Goal: Task Accomplishment & Management: Complete application form

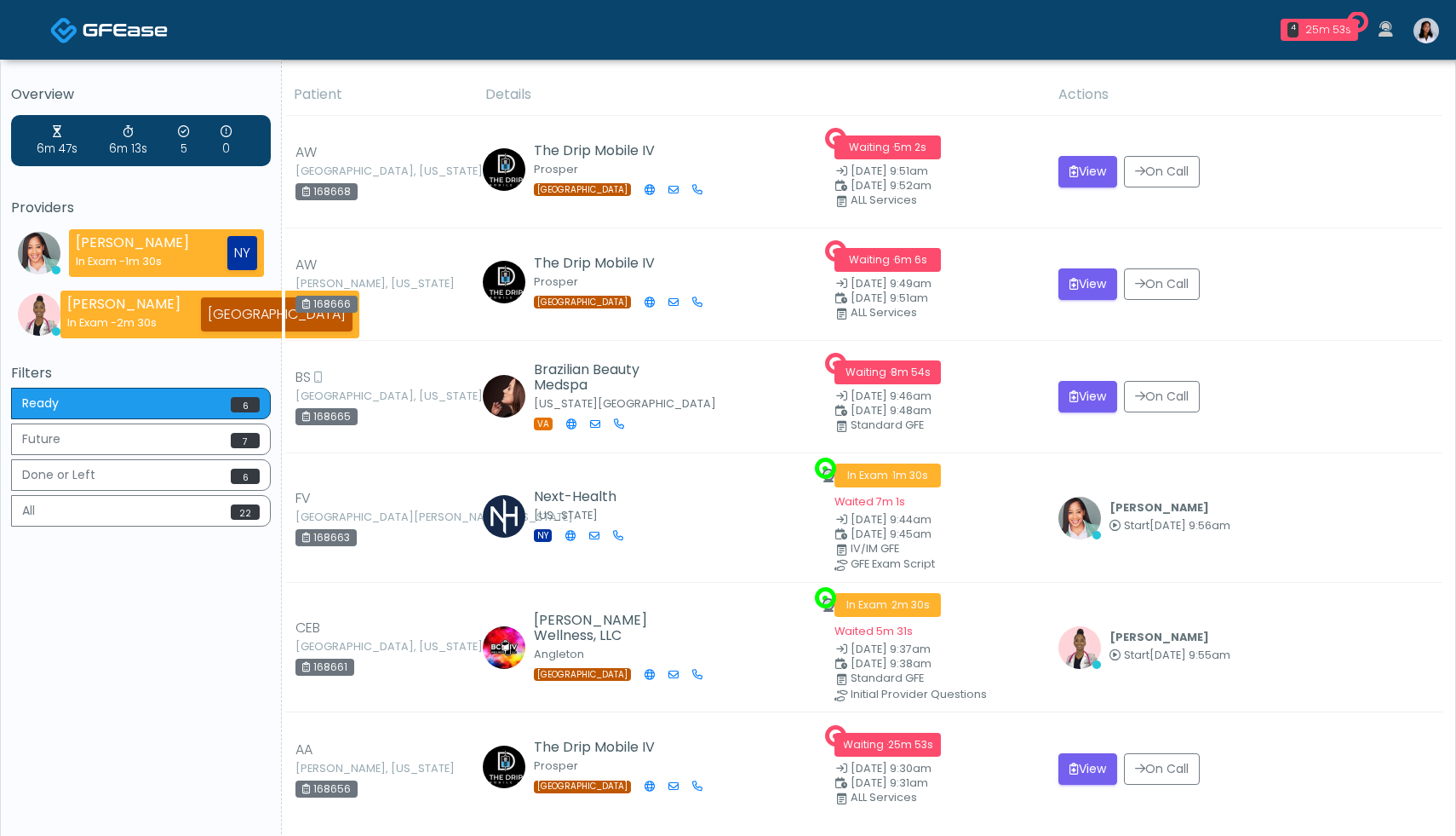
click at [1434, 33] on img at bounding box center [1426, 30] width 26 height 26
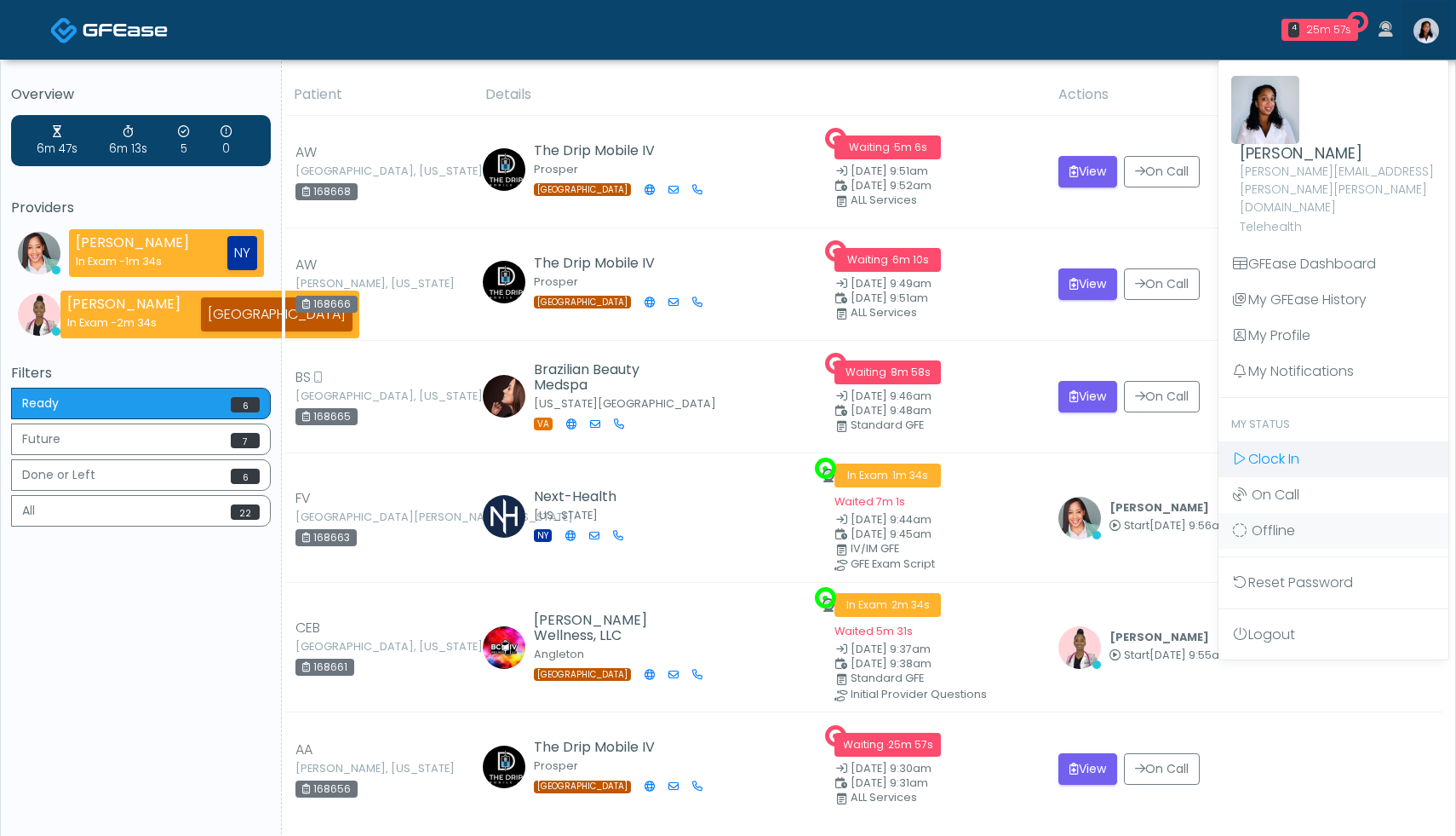
click at [1299, 449] on span "Clock In" at bounding box center [1274, 458] width 51 height 20
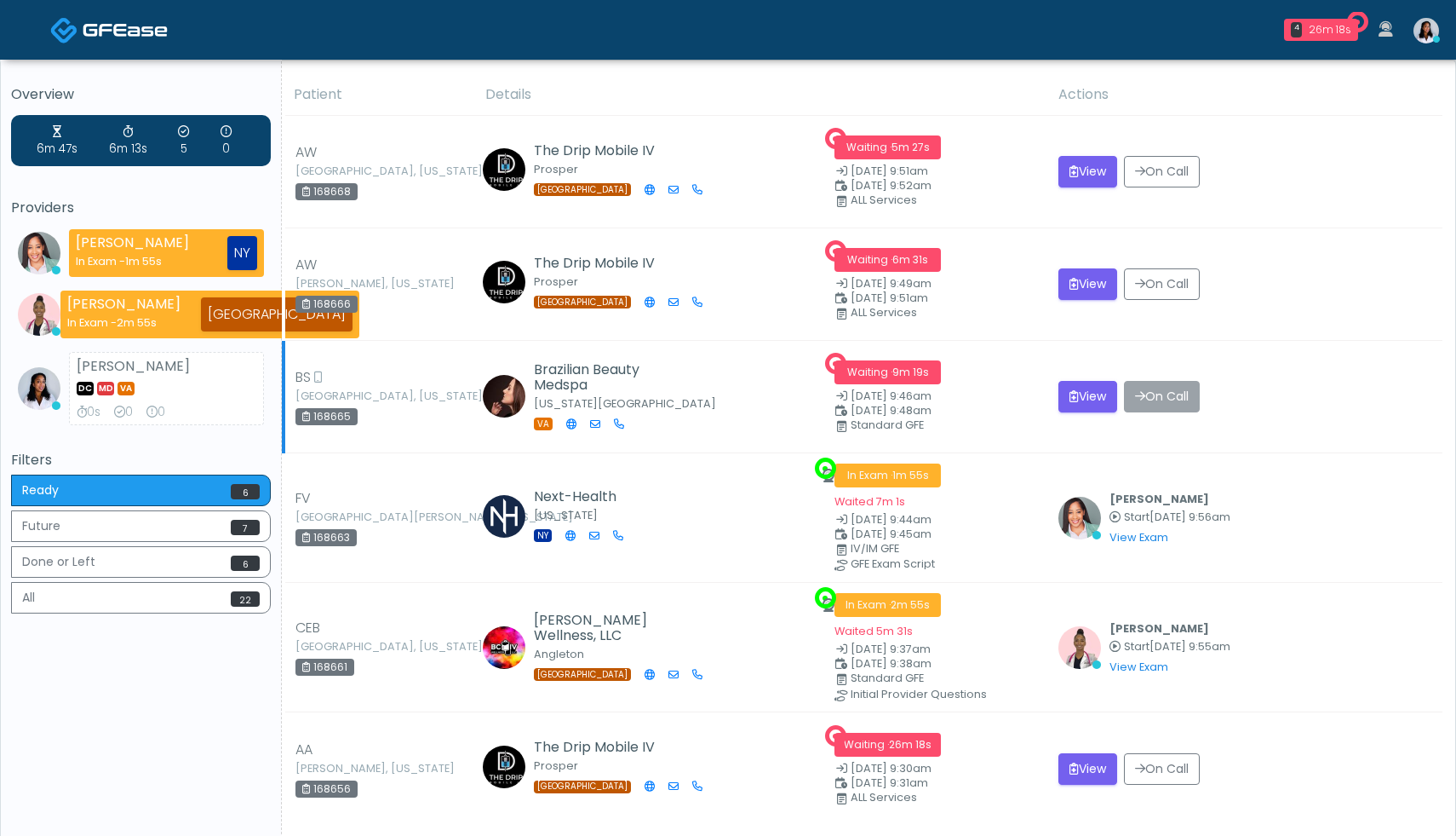
click at [1168, 399] on button "On Call" at bounding box center [1162, 396] width 76 height 31
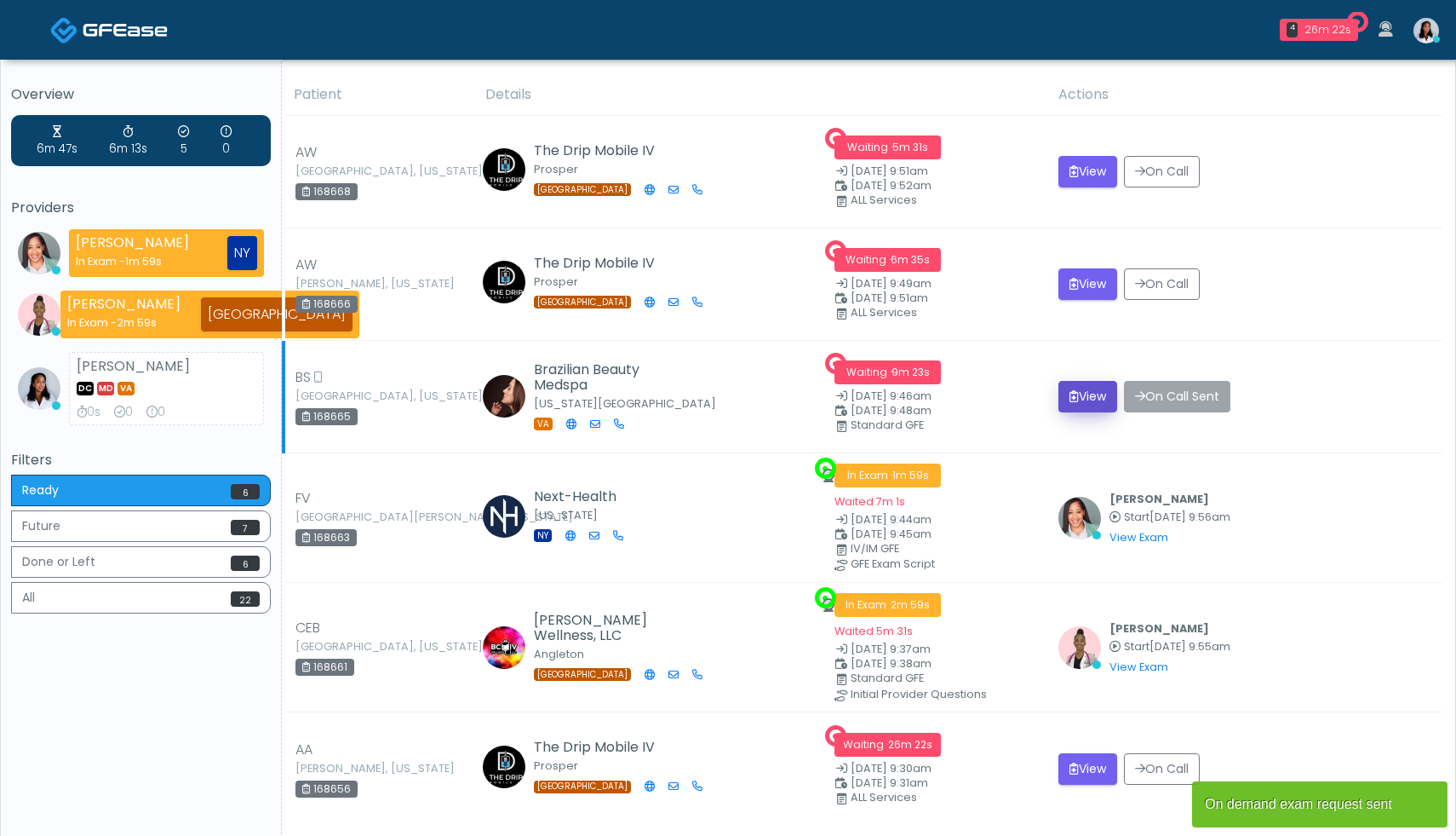
click at [1093, 401] on button "View" at bounding box center [1088, 396] width 59 height 31
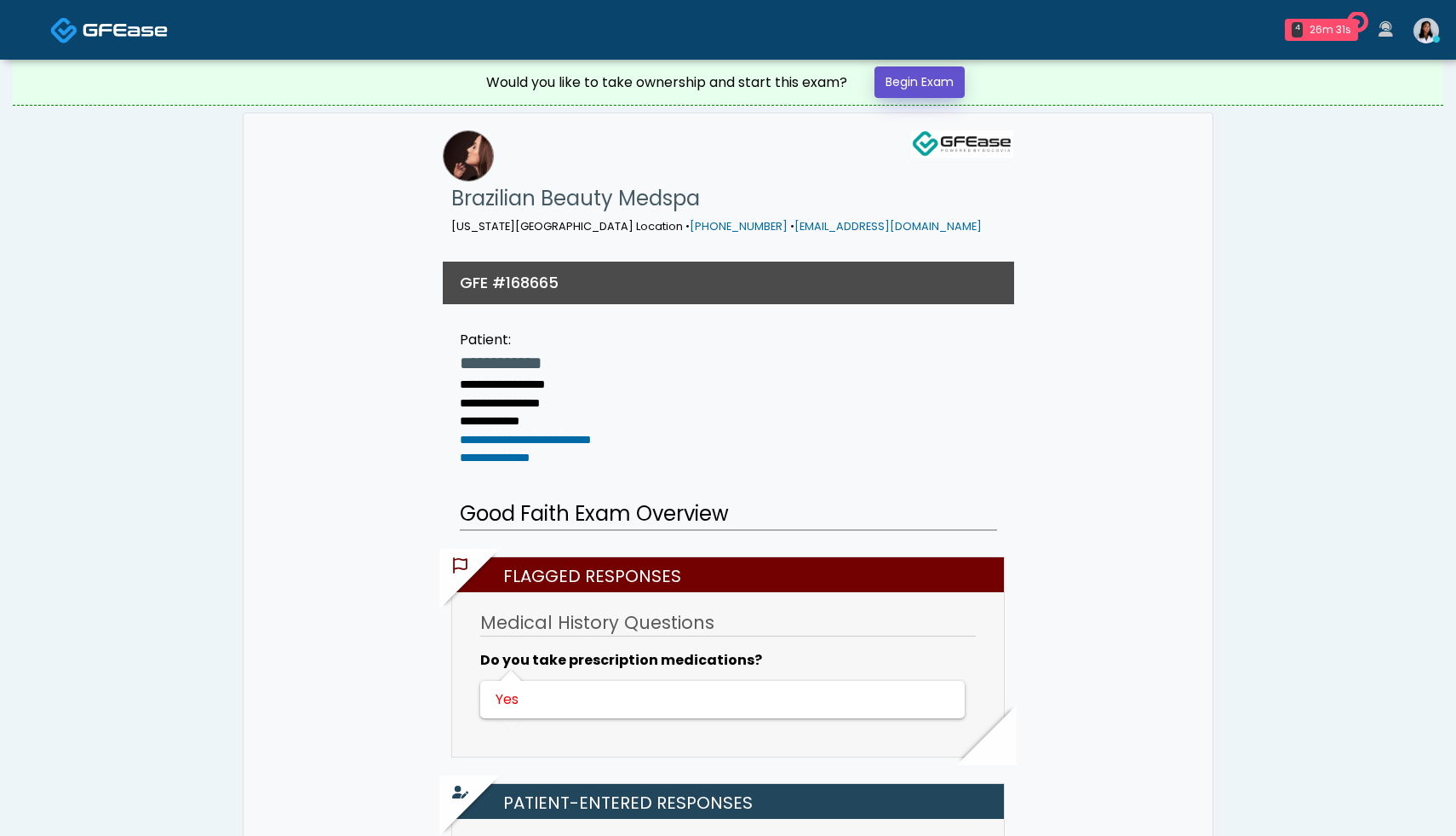
click at [940, 86] on link "Begin Exam" at bounding box center [919, 82] width 90 height 31
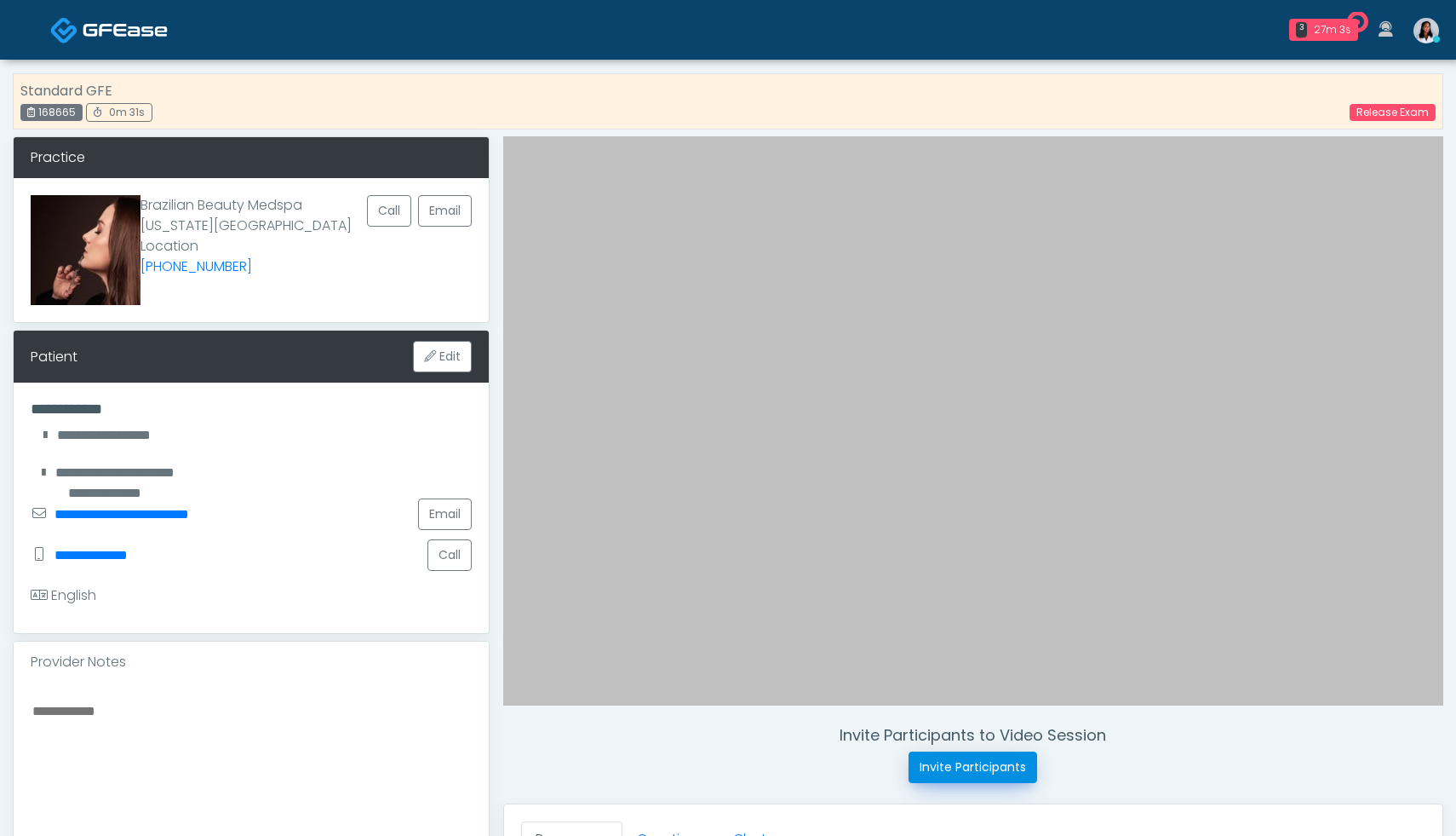
click at [951, 767] on button "Invite Participants" at bounding box center [973, 767] width 129 height 31
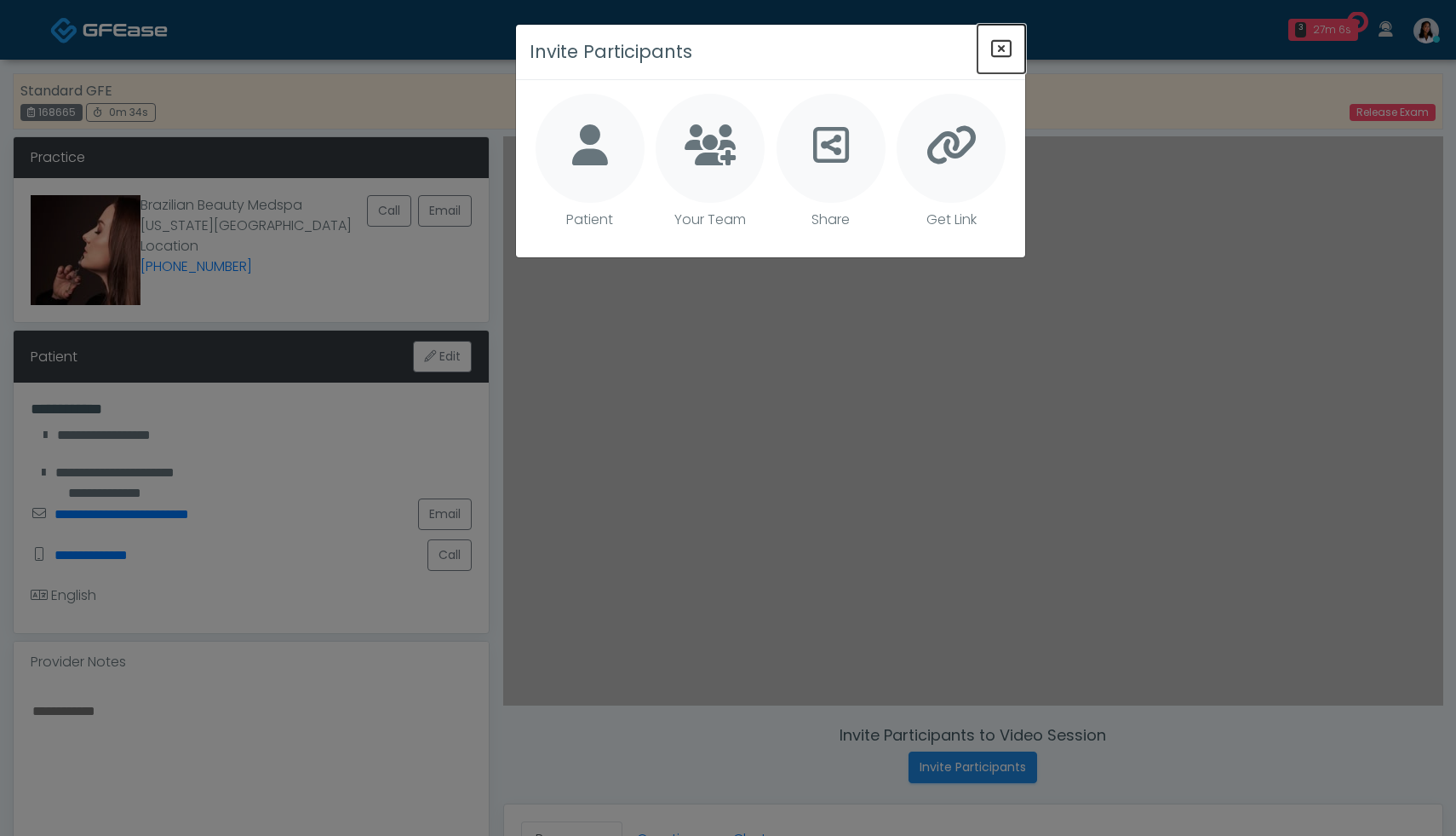
click at [1000, 51] on icon "Close" at bounding box center [1002, 48] width 21 height 21
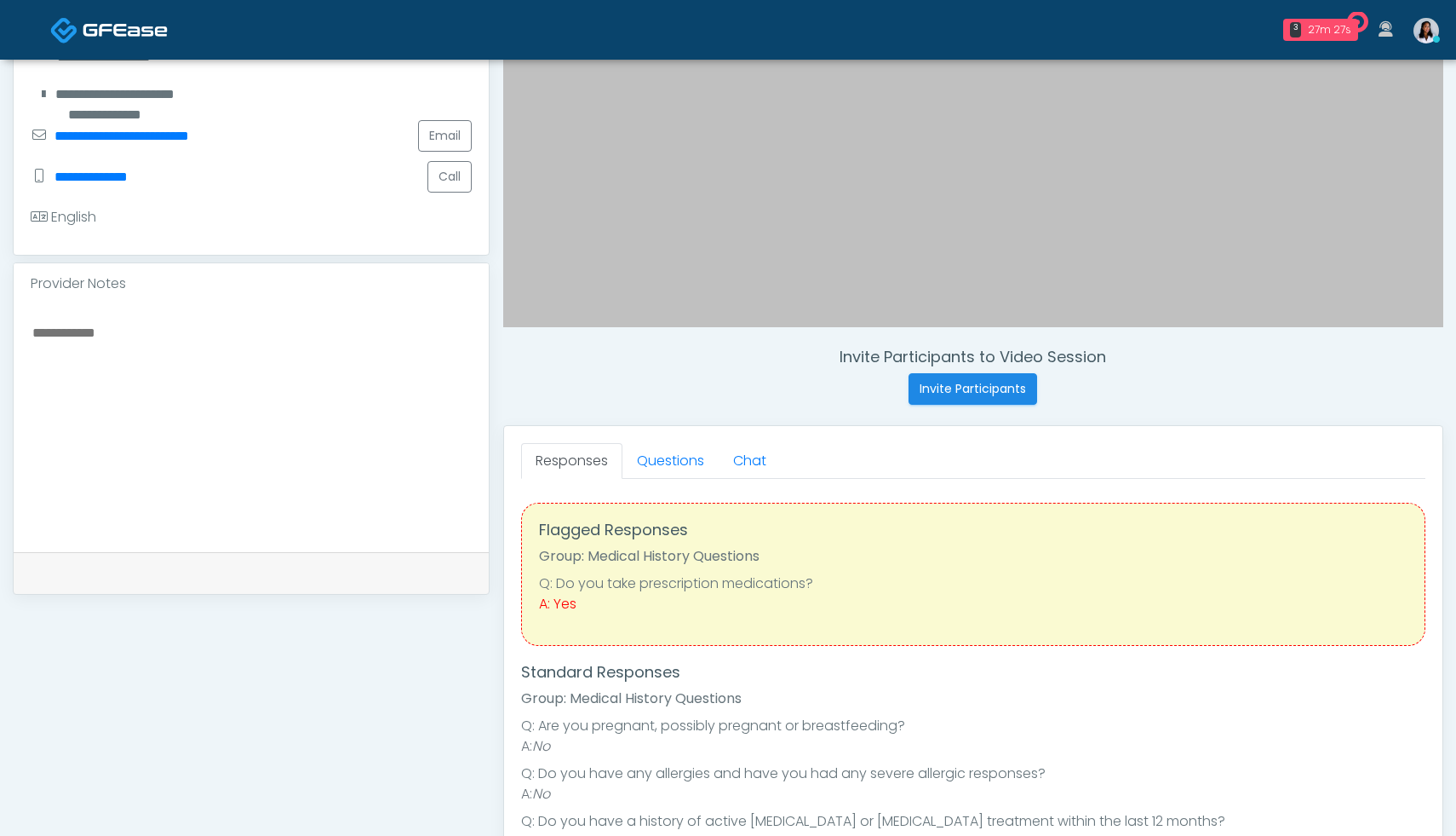
scroll to position [419, 0]
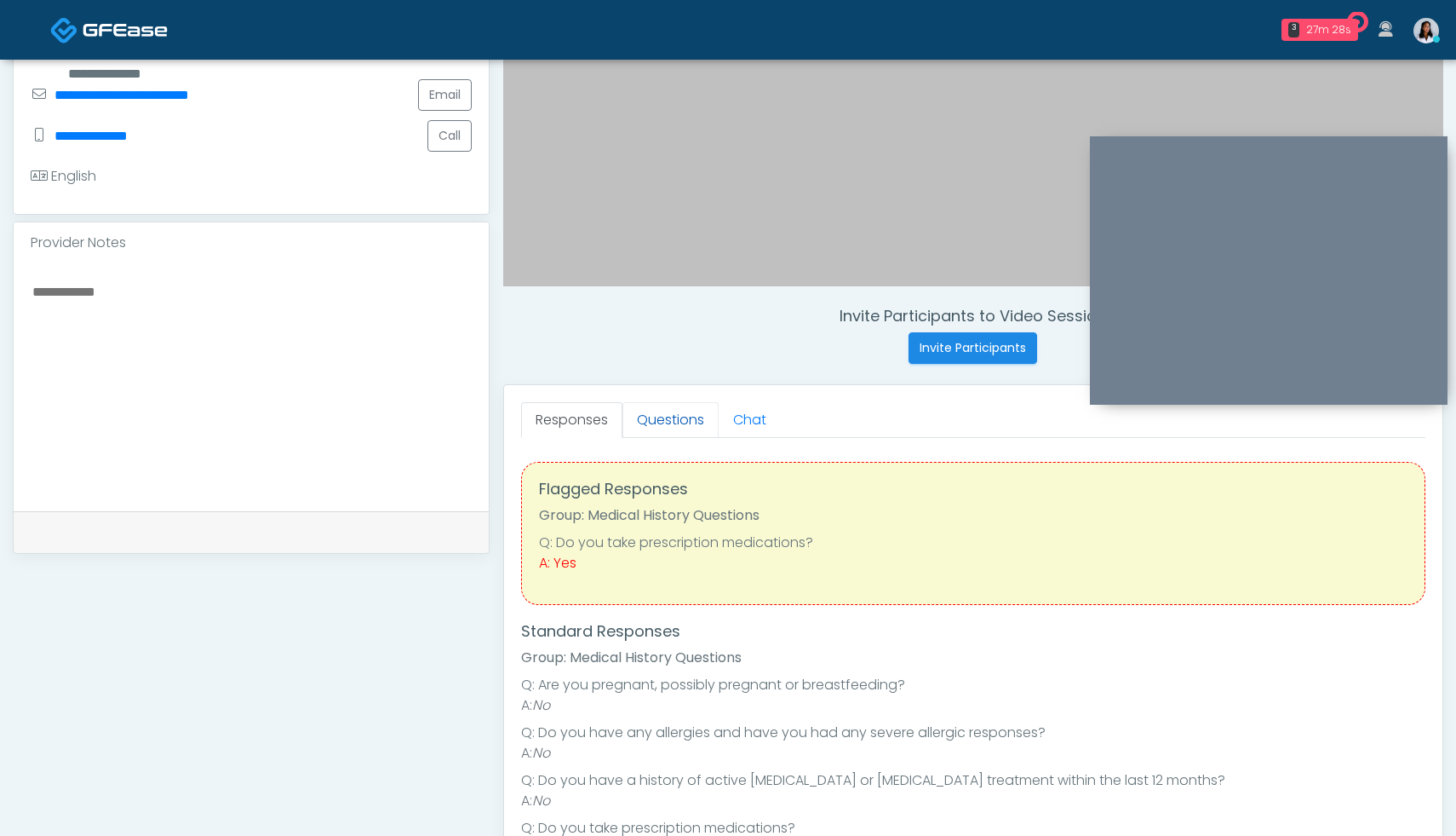
click at [661, 428] on link "Questions" at bounding box center [670, 420] width 96 height 36
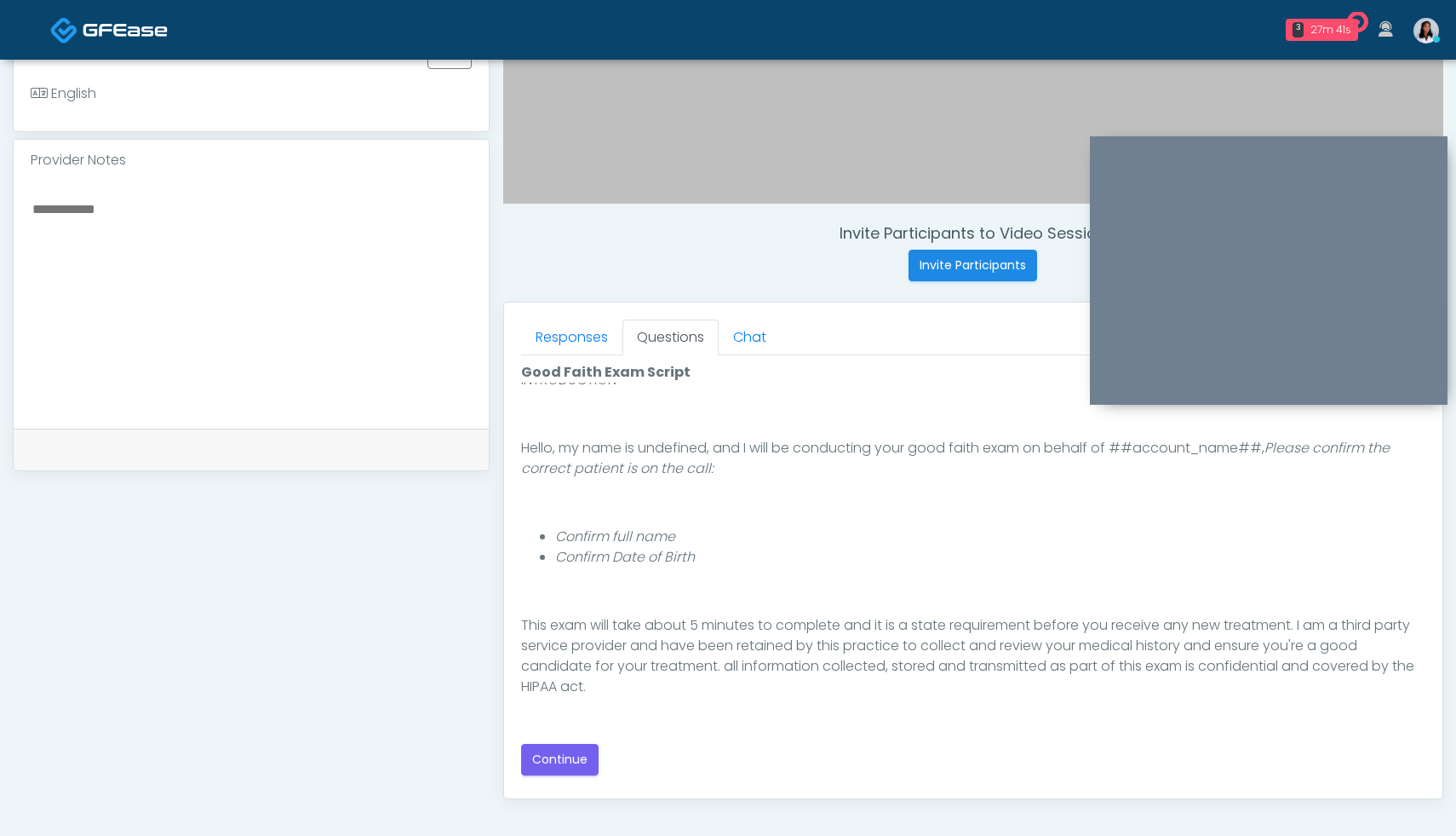
scroll to position [86, 0]
click at [544, 759] on button "Continue" at bounding box center [560, 759] width 78 height 31
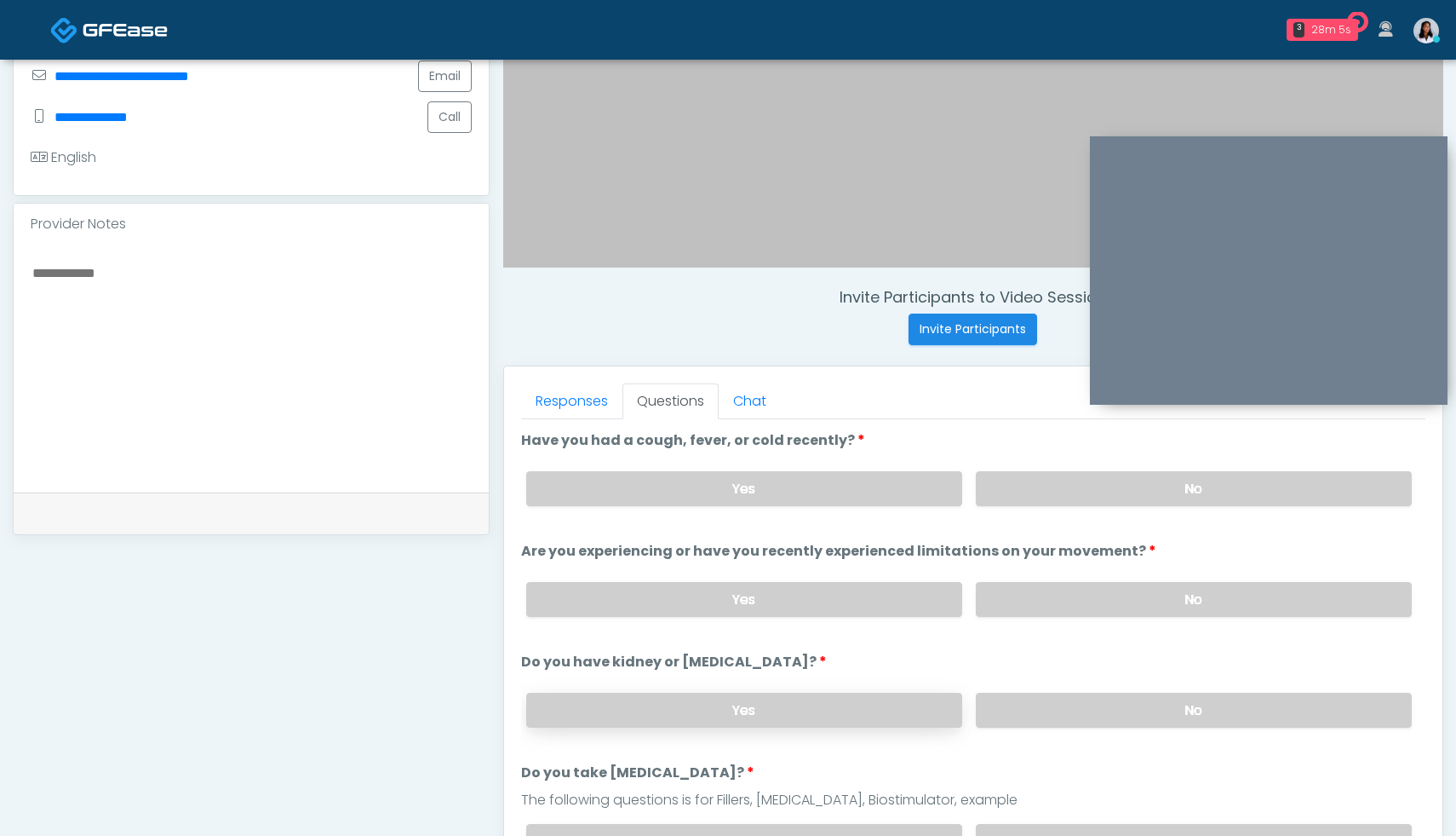
scroll to position [419, 0]
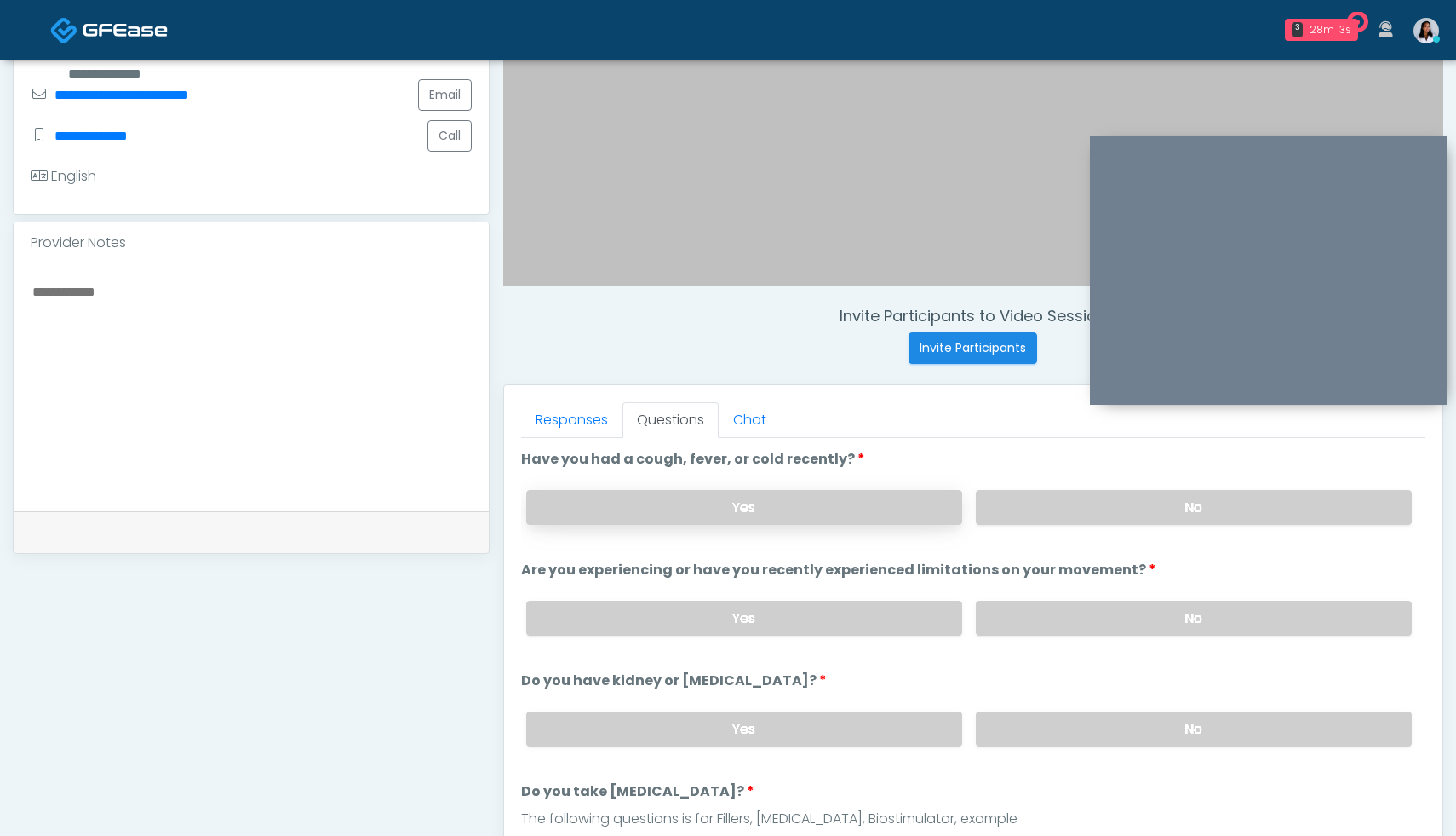
click at [798, 517] on label "Yes" at bounding box center [745, 507] width 436 height 35
click at [1135, 503] on label "No" at bounding box center [1194, 507] width 436 height 35
click at [1134, 625] on label "No" at bounding box center [1194, 618] width 436 height 35
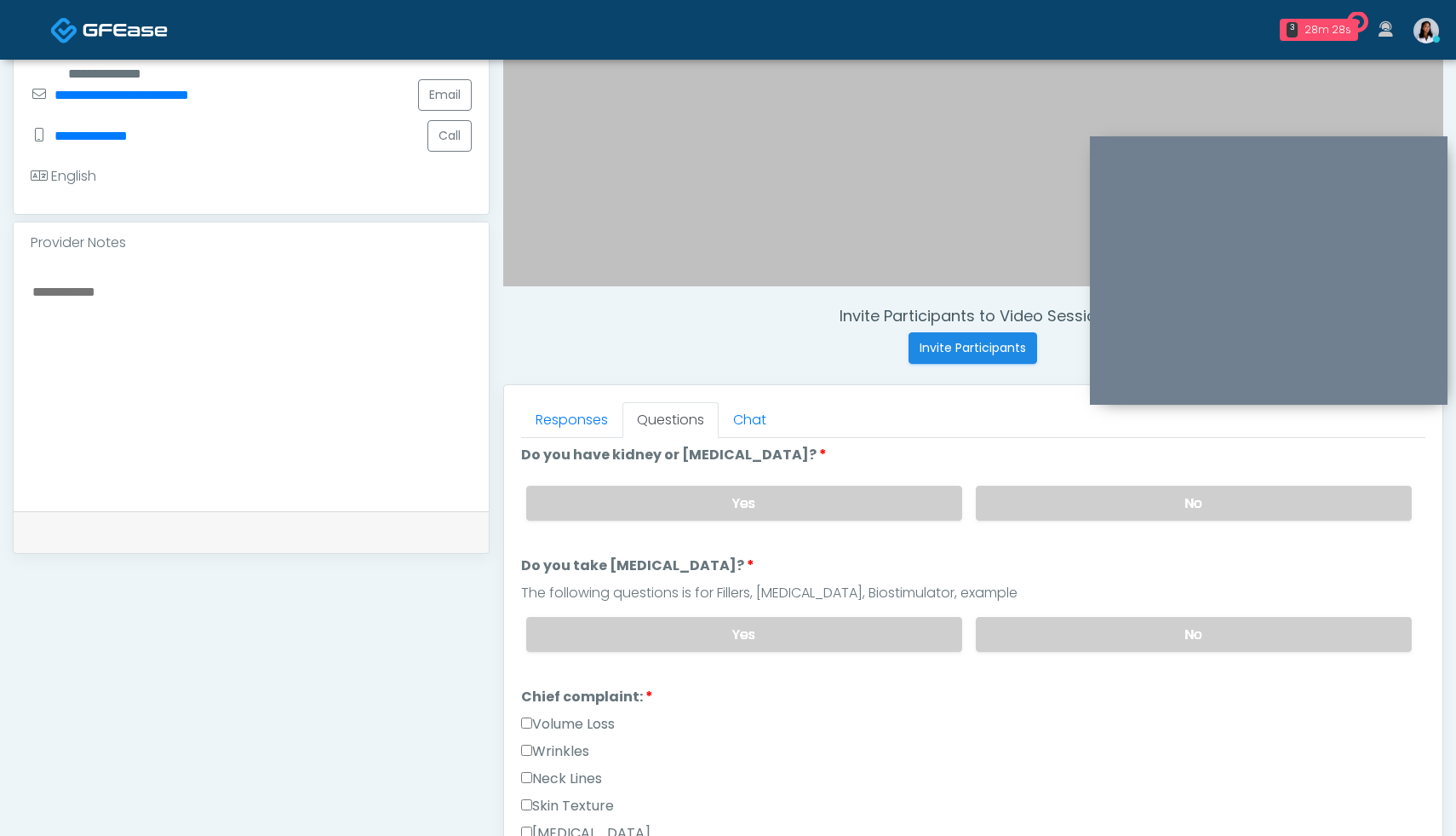
scroll to position [232, 0]
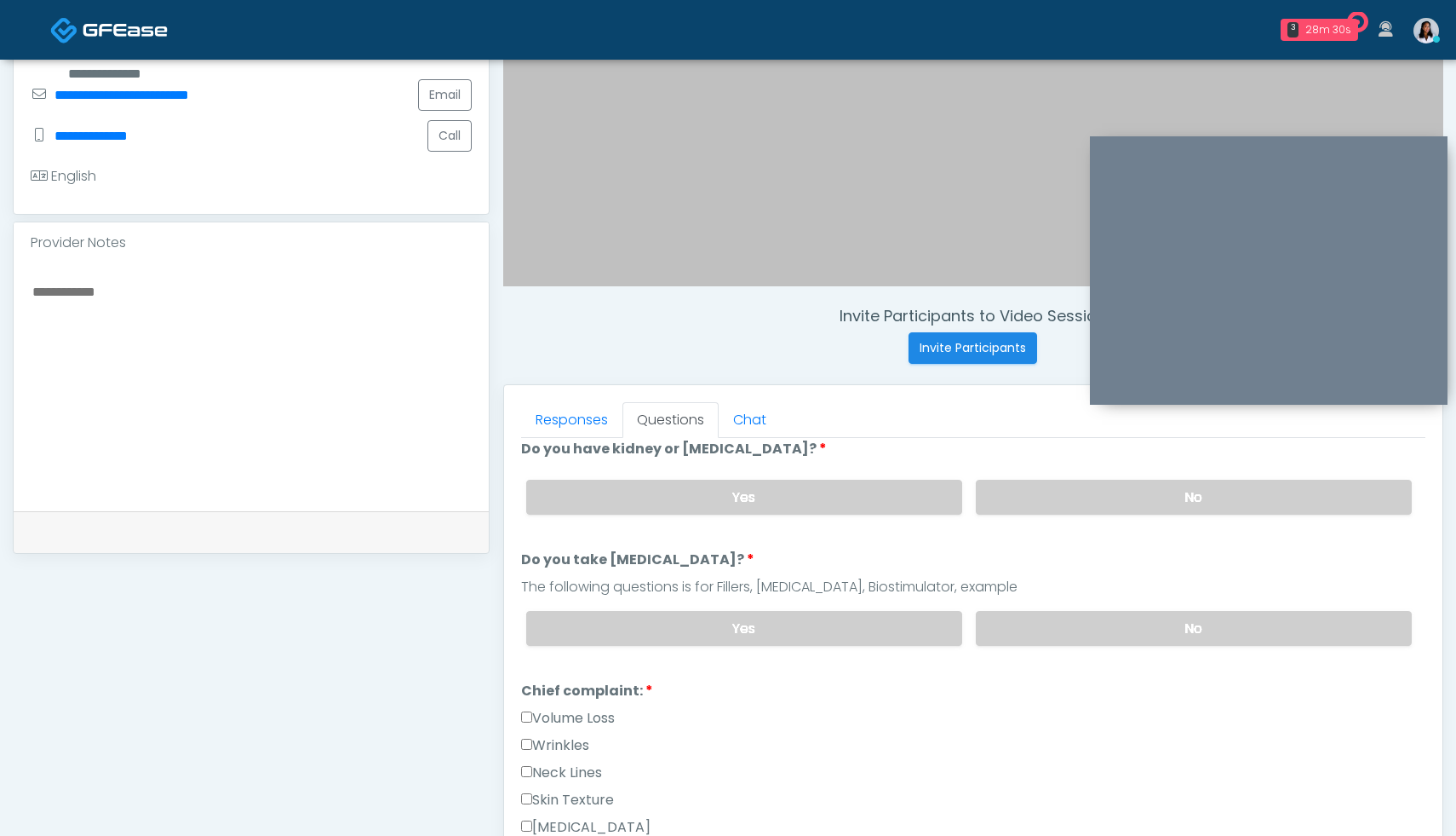
click at [1164, 475] on div "Yes No" at bounding box center [968, 497] width 912 height 63
click at [1173, 484] on label "No" at bounding box center [1194, 496] width 436 height 35
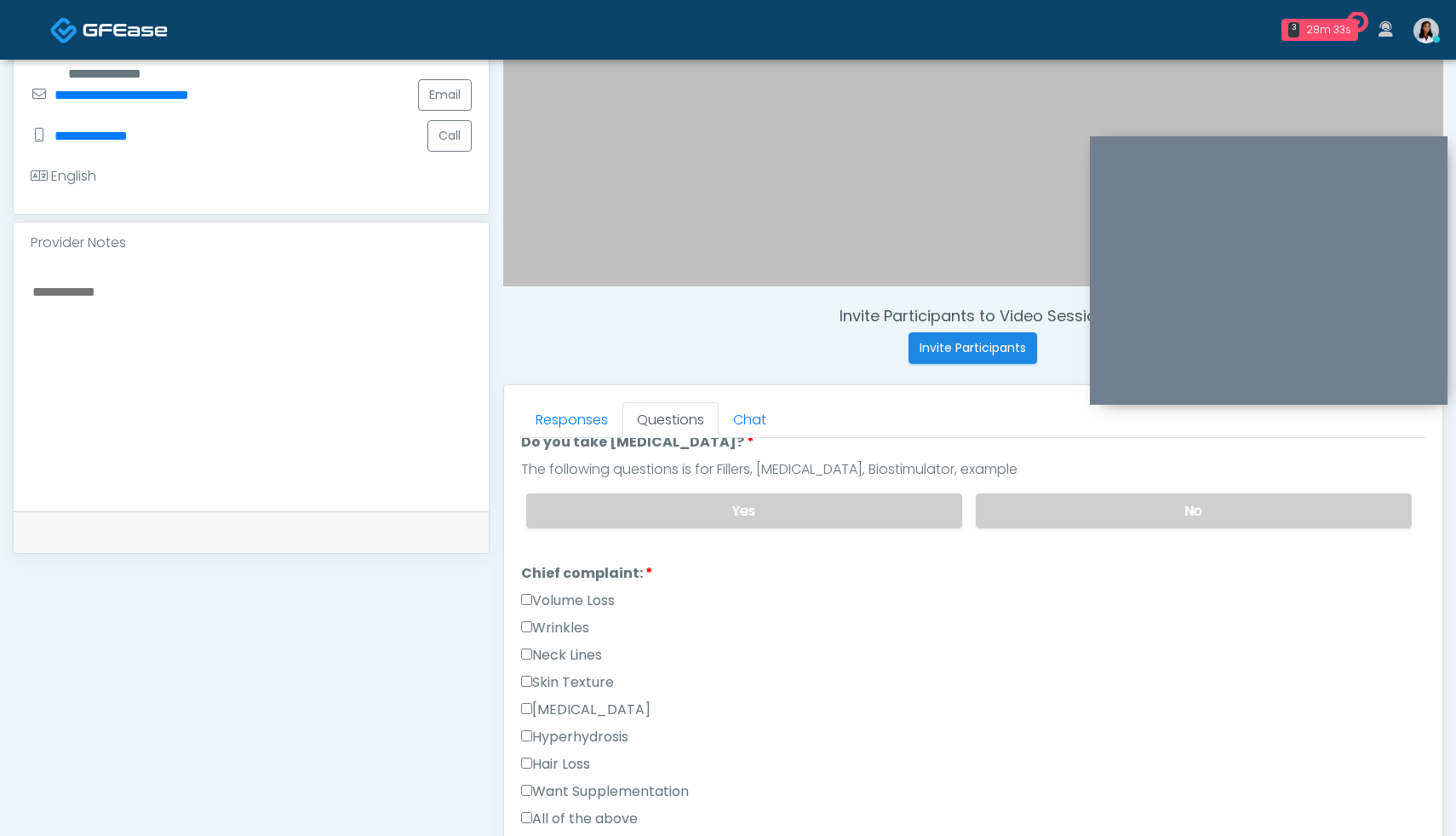
scroll to position [339, 0]
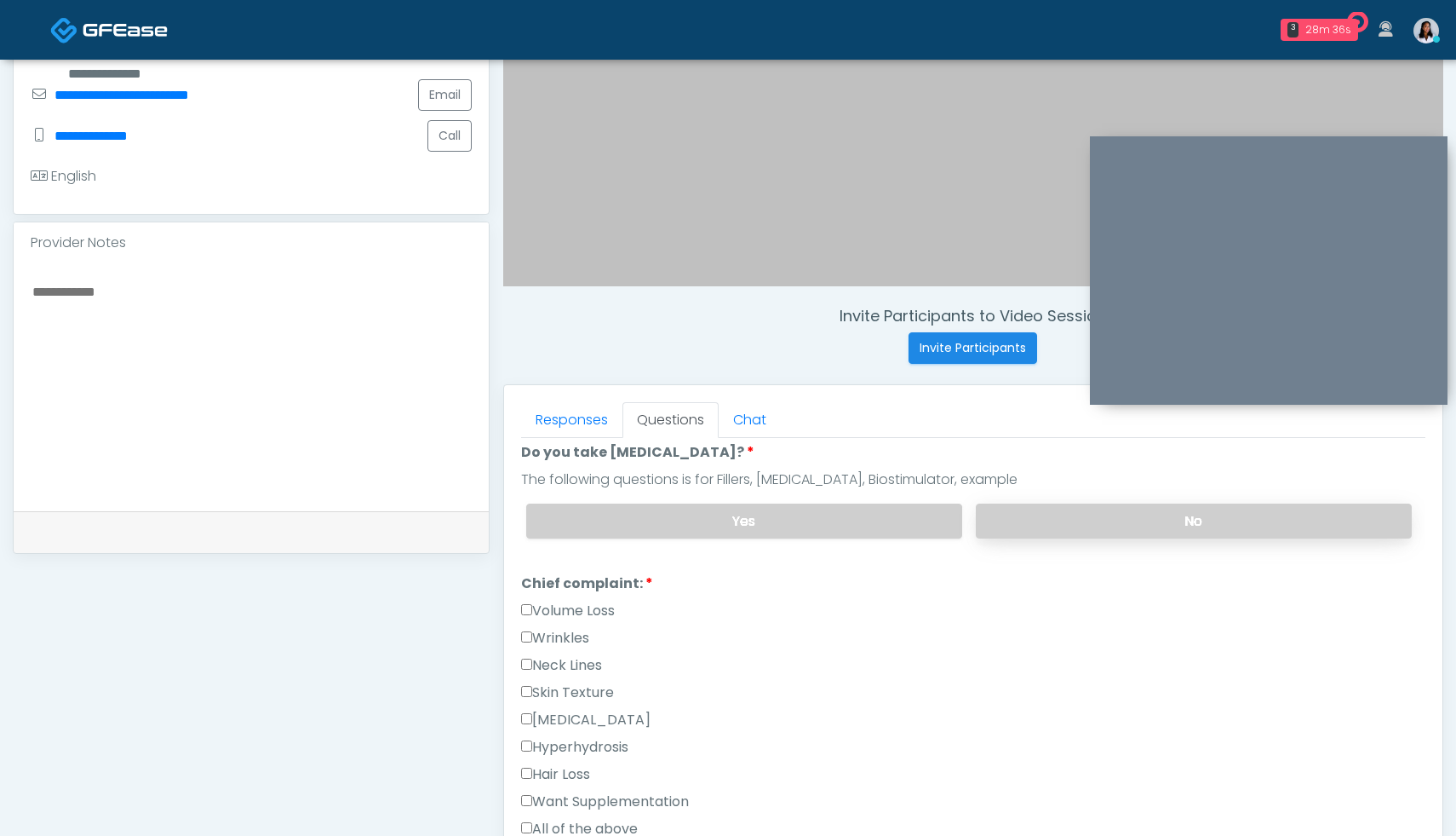
click at [1161, 523] on label "No" at bounding box center [1194, 520] width 436 height 35
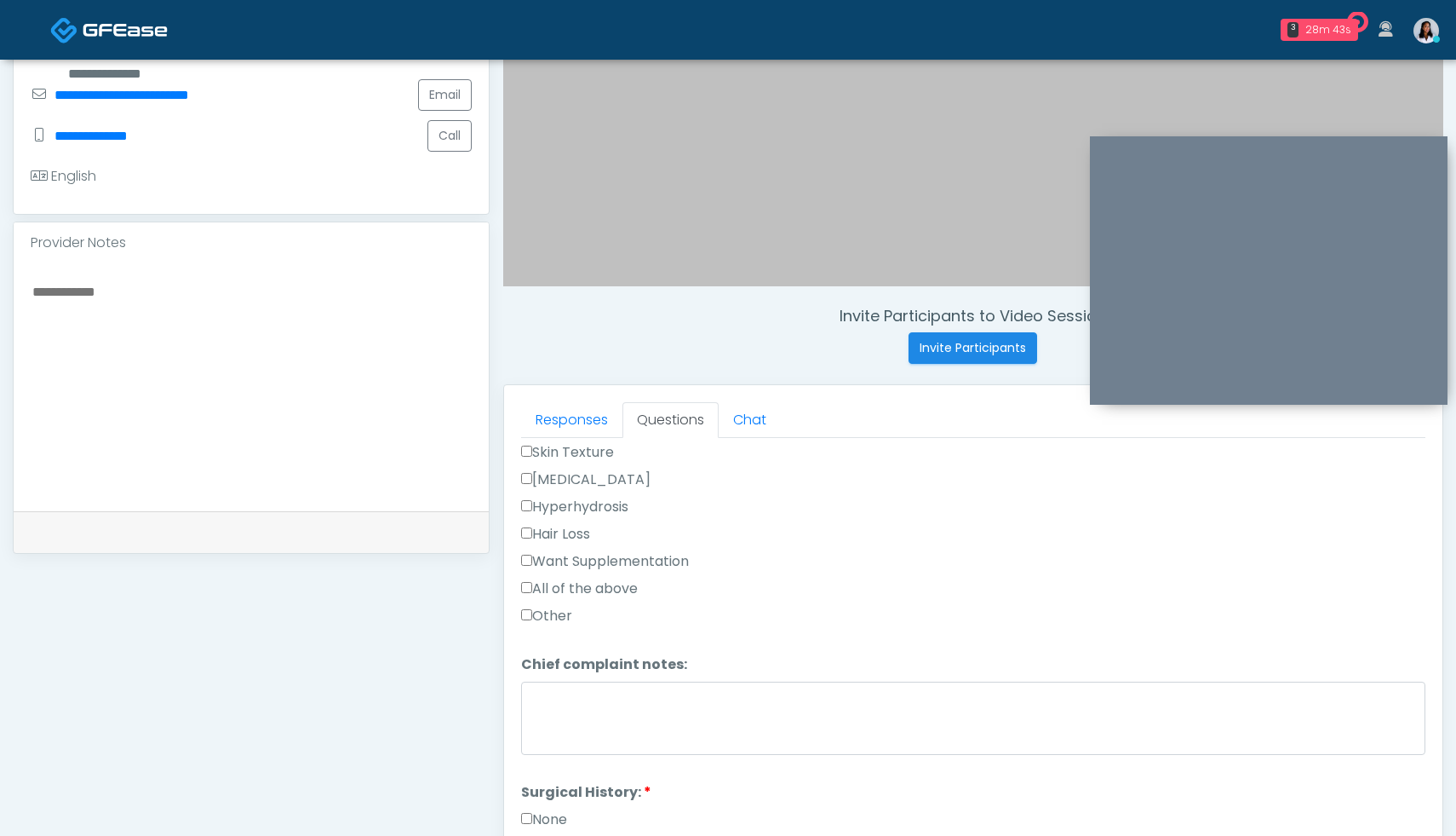
scroll to position [610, 0]
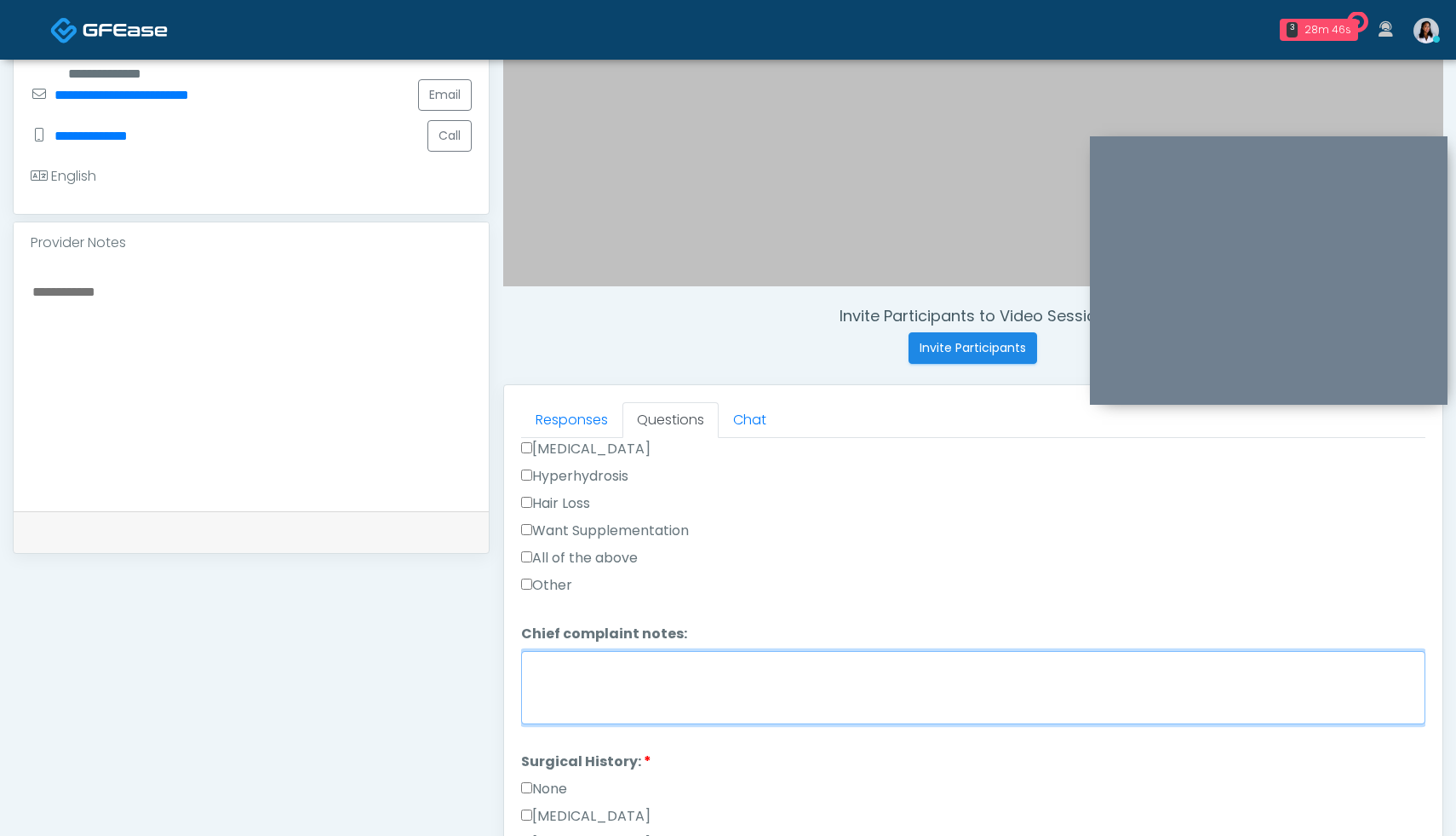
click at [731, 689] on textarea "Chief complaint notes:" at bounding box center [972, 687] width 904 height 73
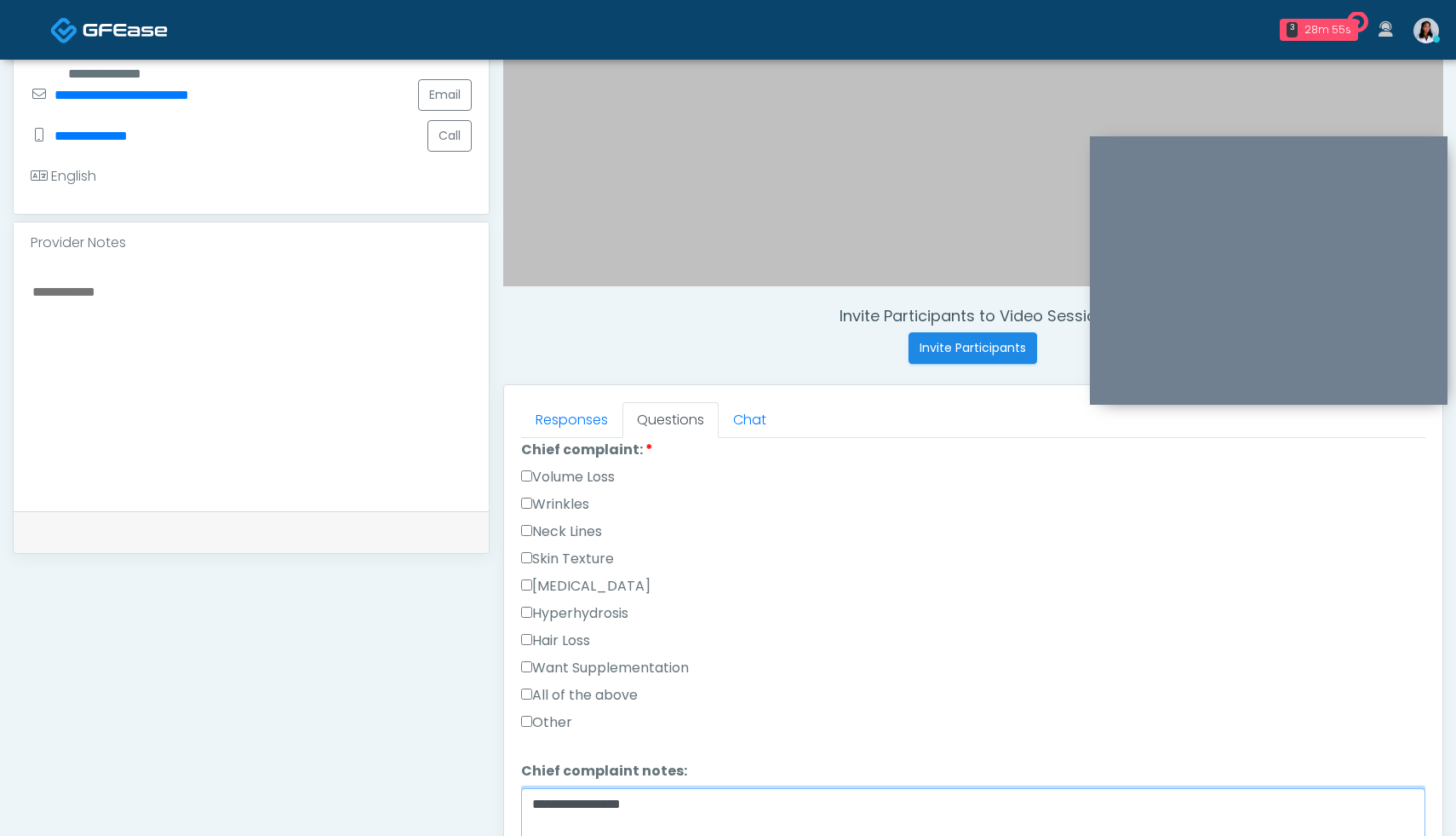
scroll to position [472, 0]
type textarea "**********"
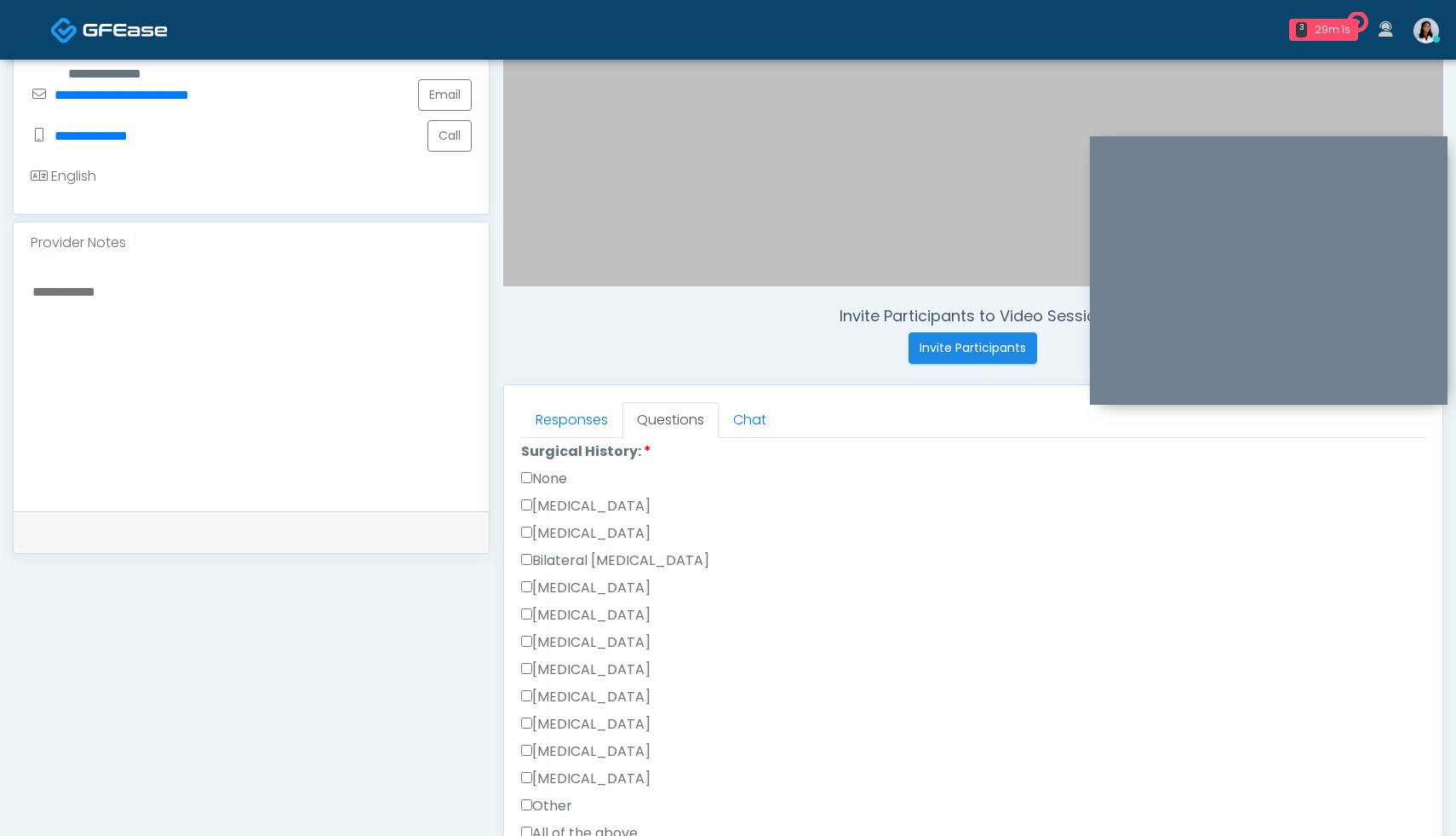
scroll to position [909, 0]
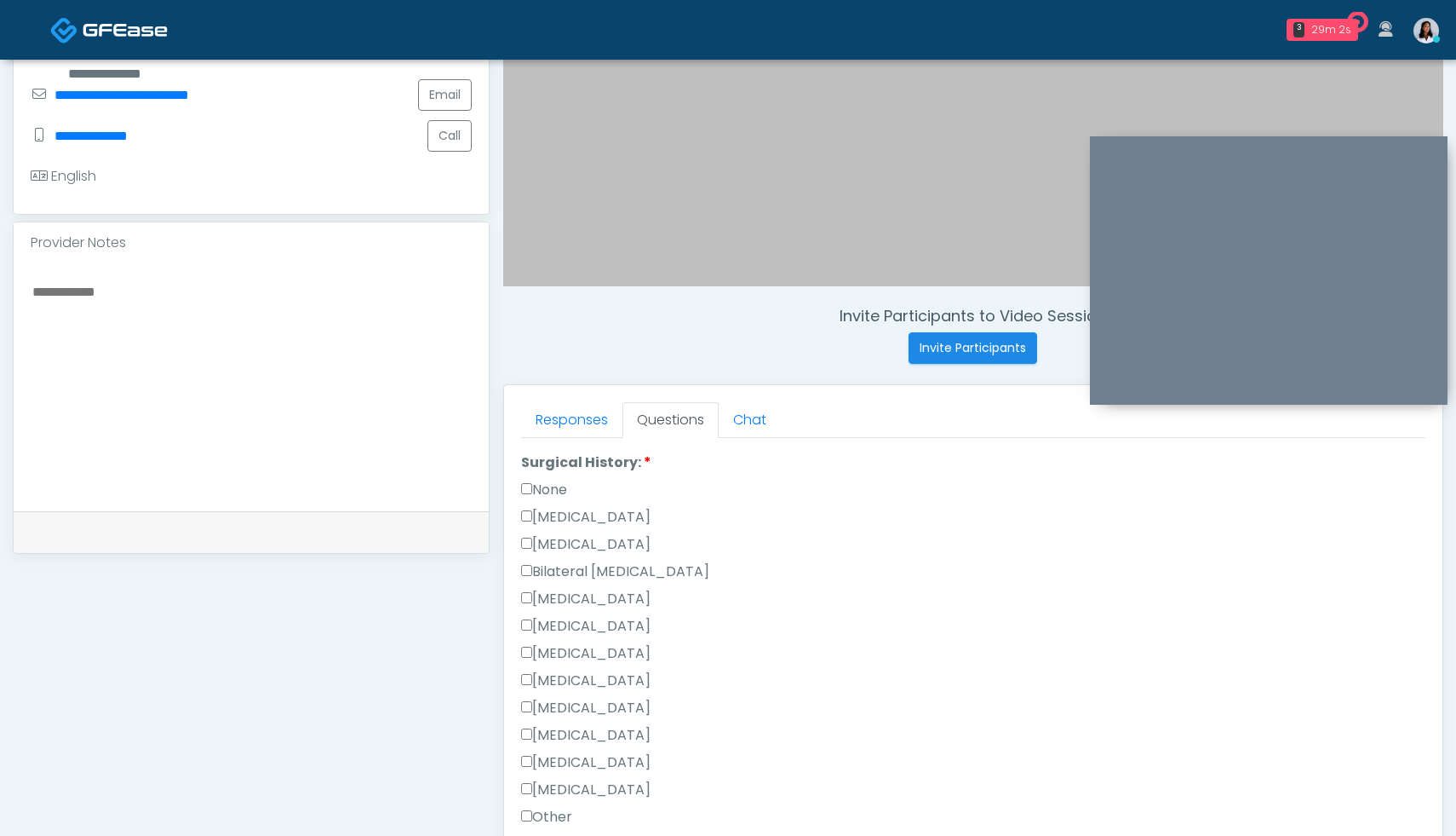
click at [520, 485] on div "Responses Questions Chat Good Faith Exam Script Good Faith Exam Script INTRODUC…" at bounding box center [972, 633] width 938 height 495
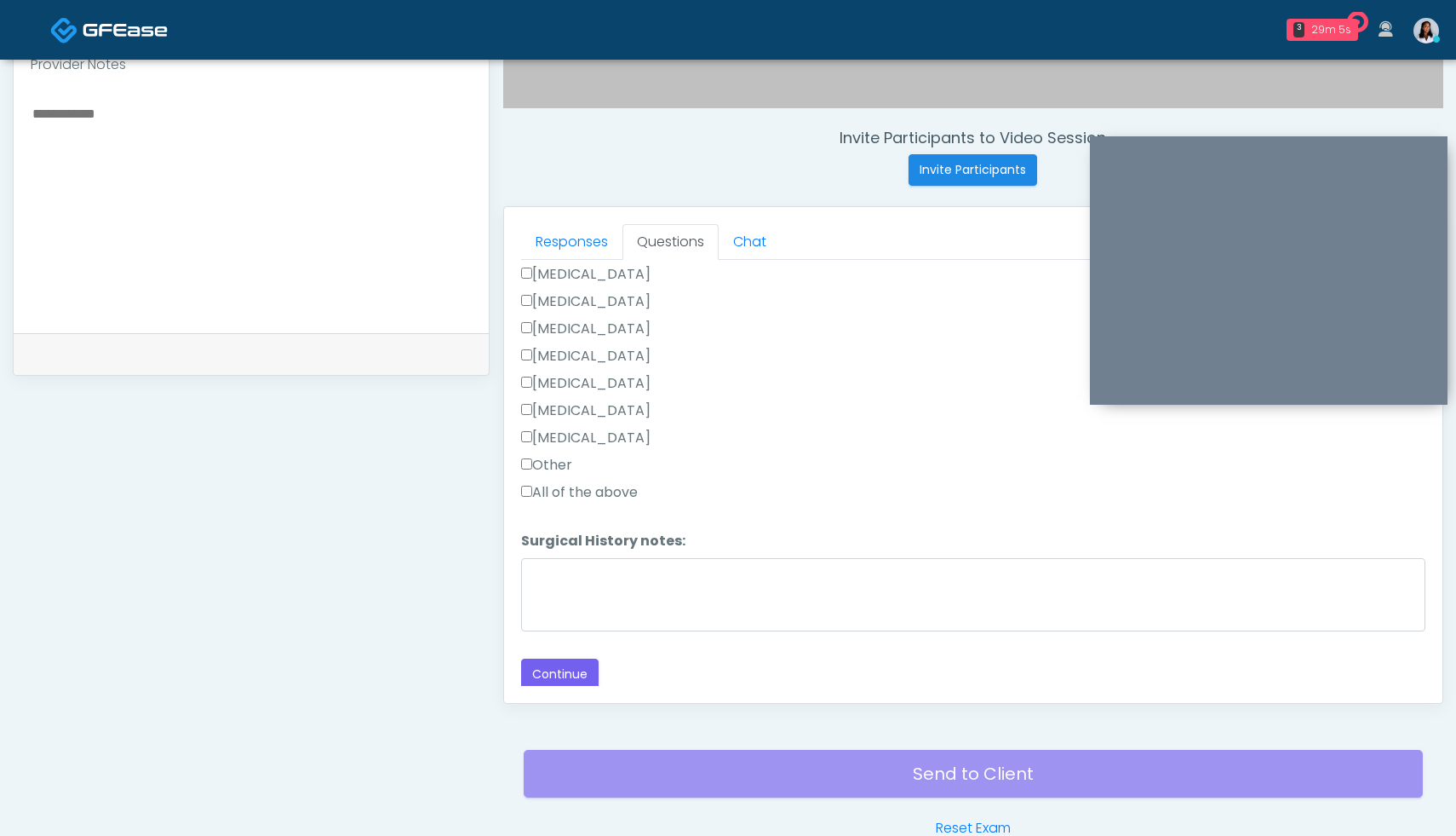
scroll to position [603, 0]
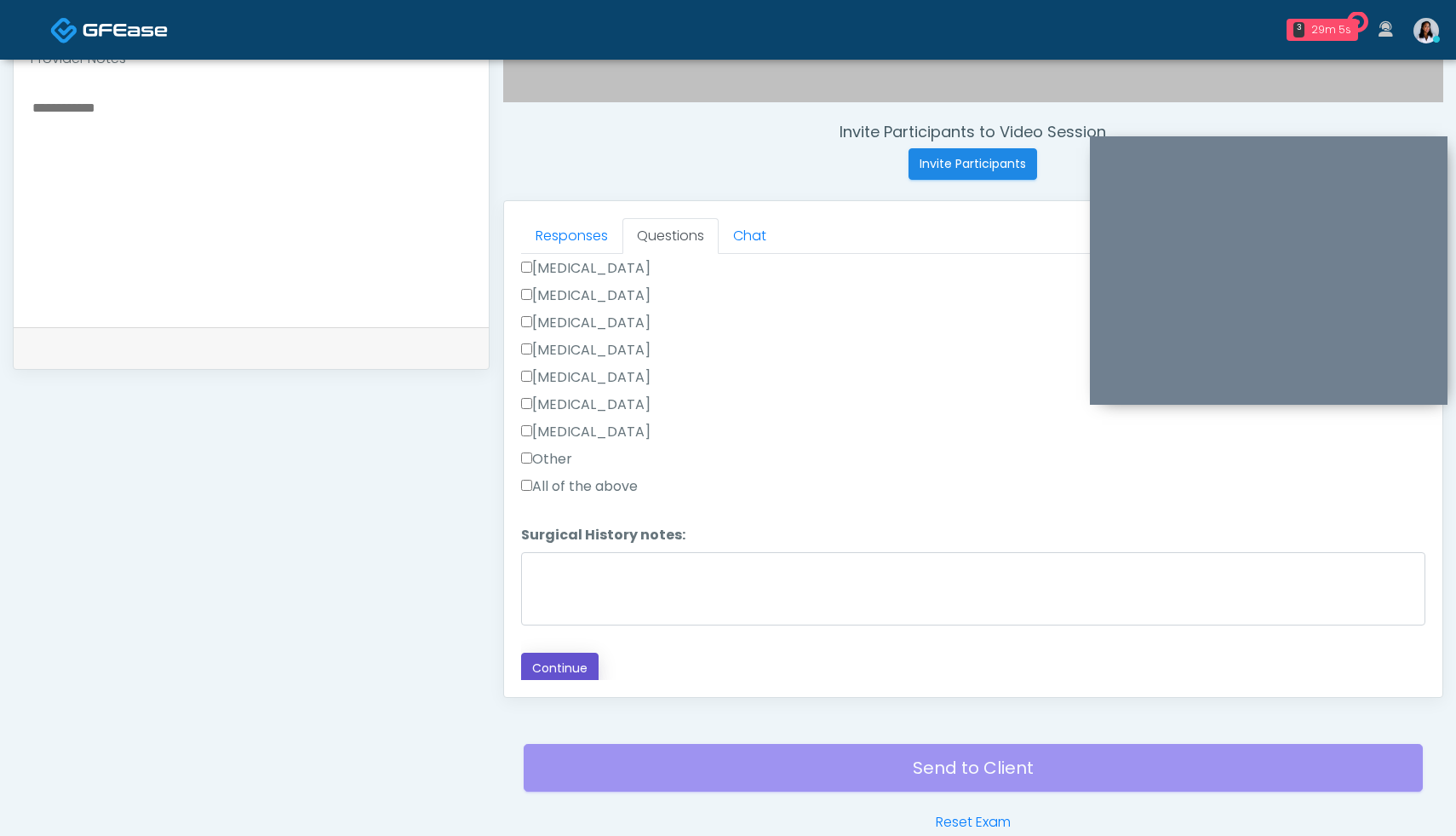
click at [578, 670] on button "Continue" at bounding box center [560, 668] width 78 height 31
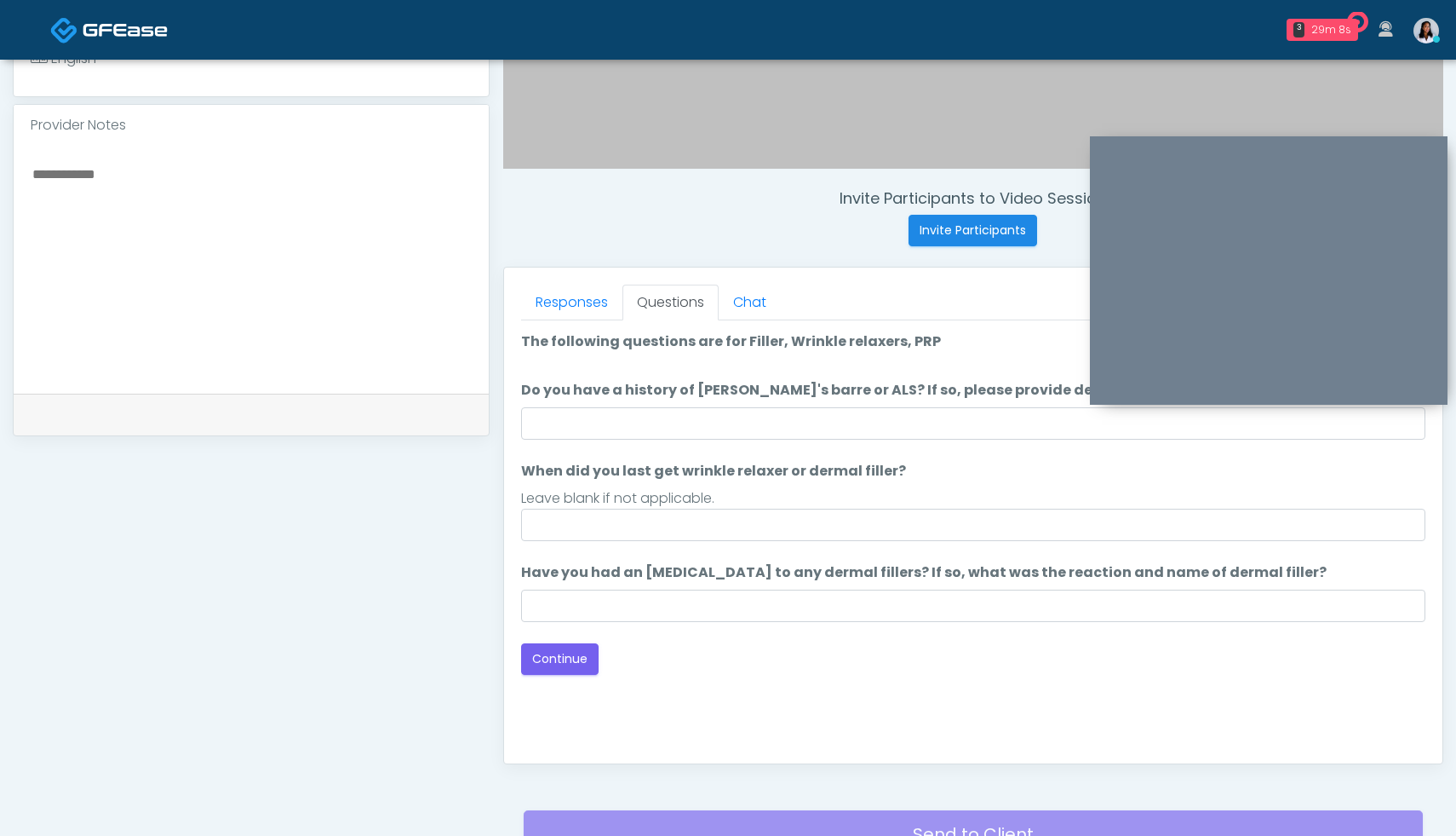
scroll to position [536, 0]
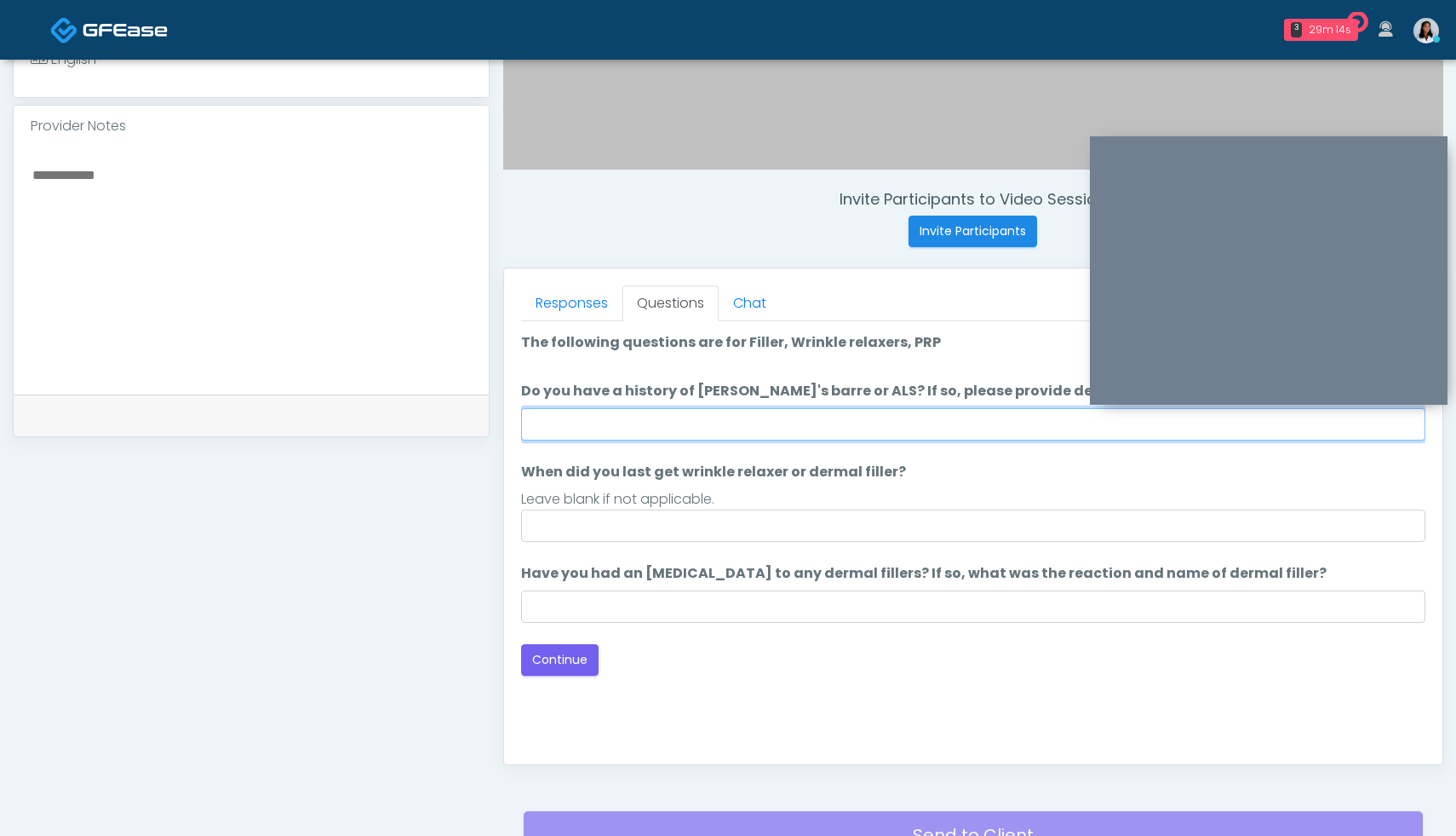
click at [609, 411] on input "Do you have a history of Guillain's barre or ALS? If so, please provide details." at bounding box center [972, 424] width 904 height 32
type input "**********"
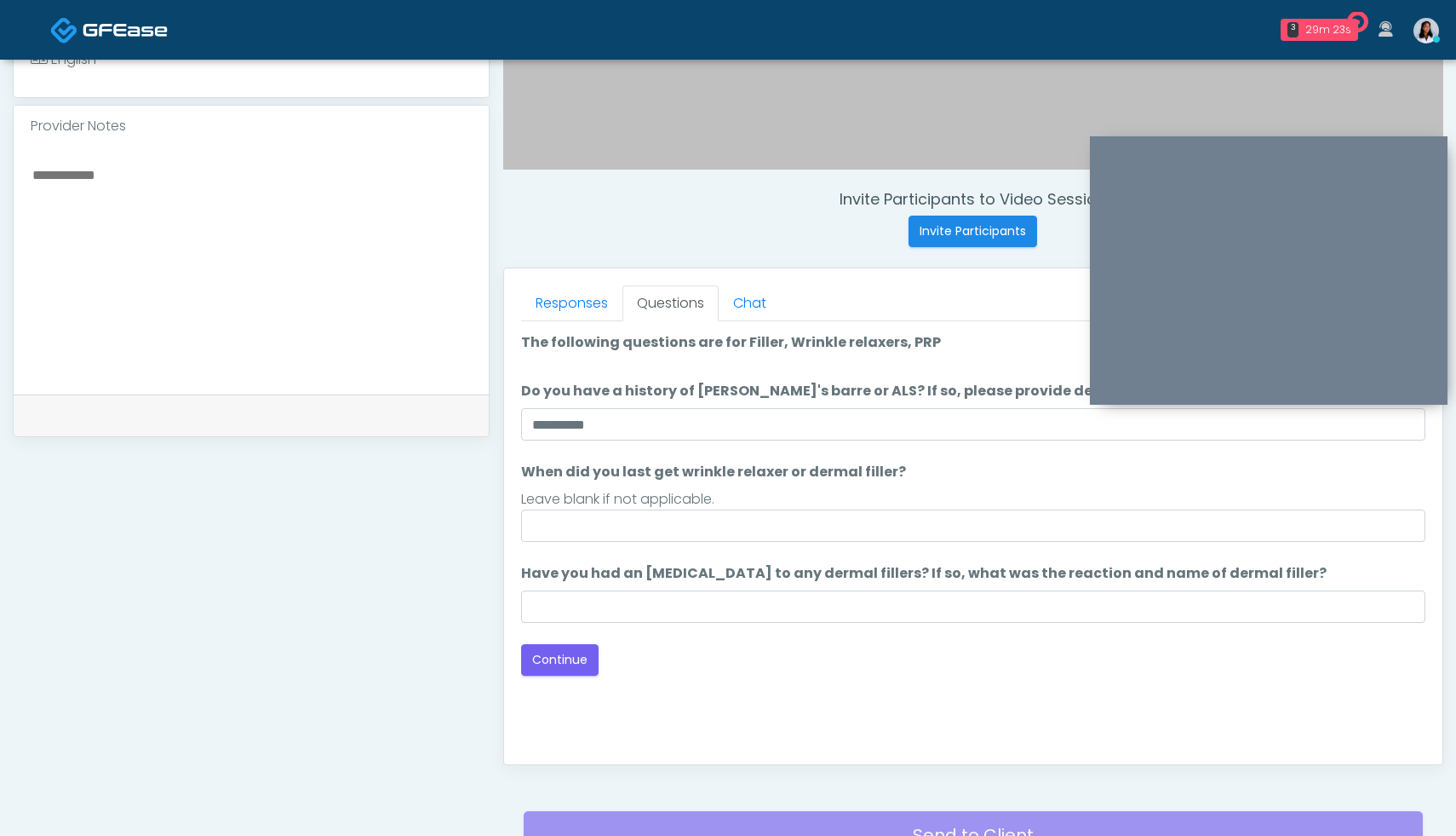
click at [579, 543] on ol "**********" at bounding box center [972, 477] width 904 height 290
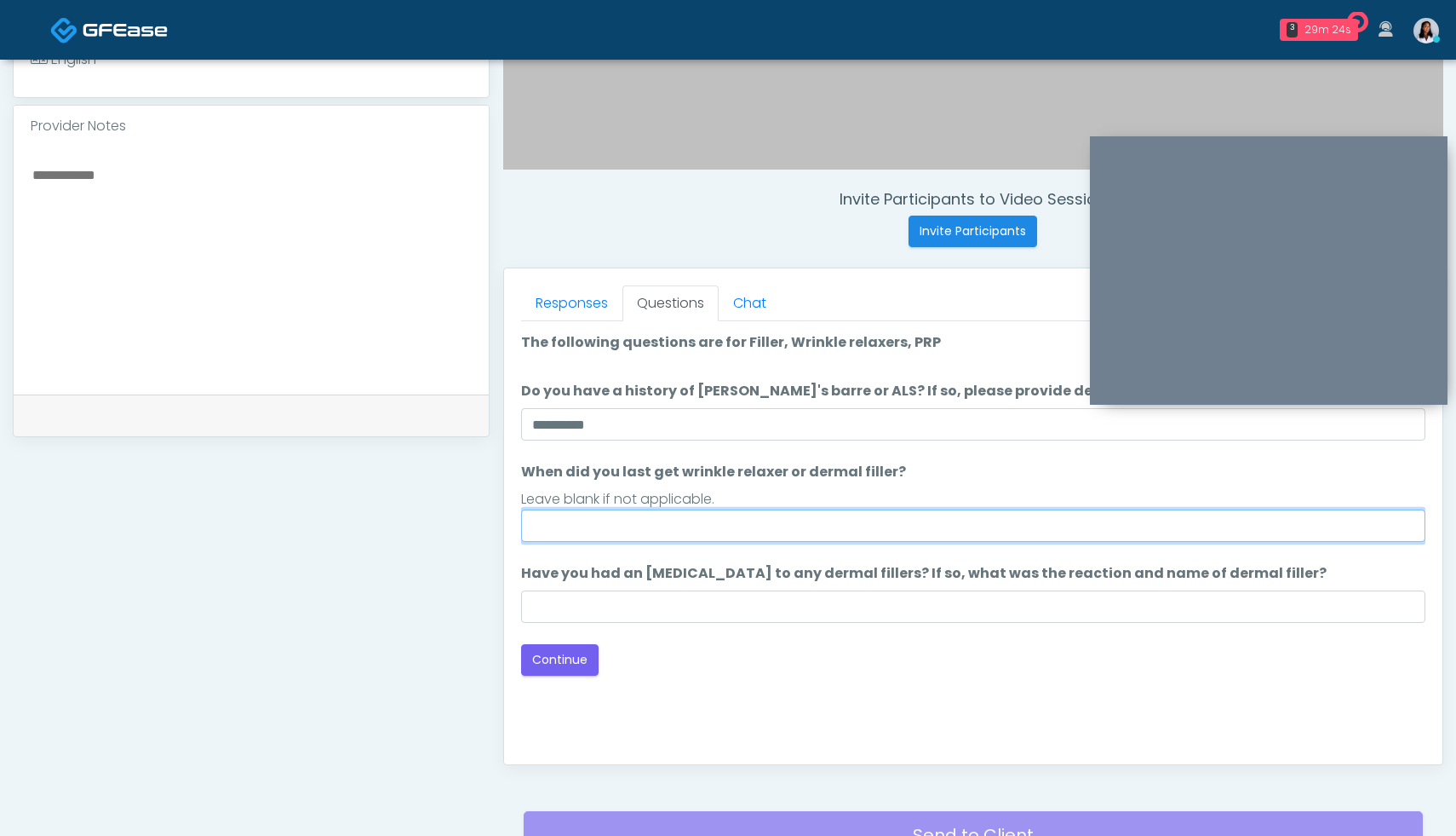
click at [594, 533] on input "When did you last get wrinkle relaxer or dermal filler?" at bounding box center [972, 526] width 904 height 32
type input "**********"
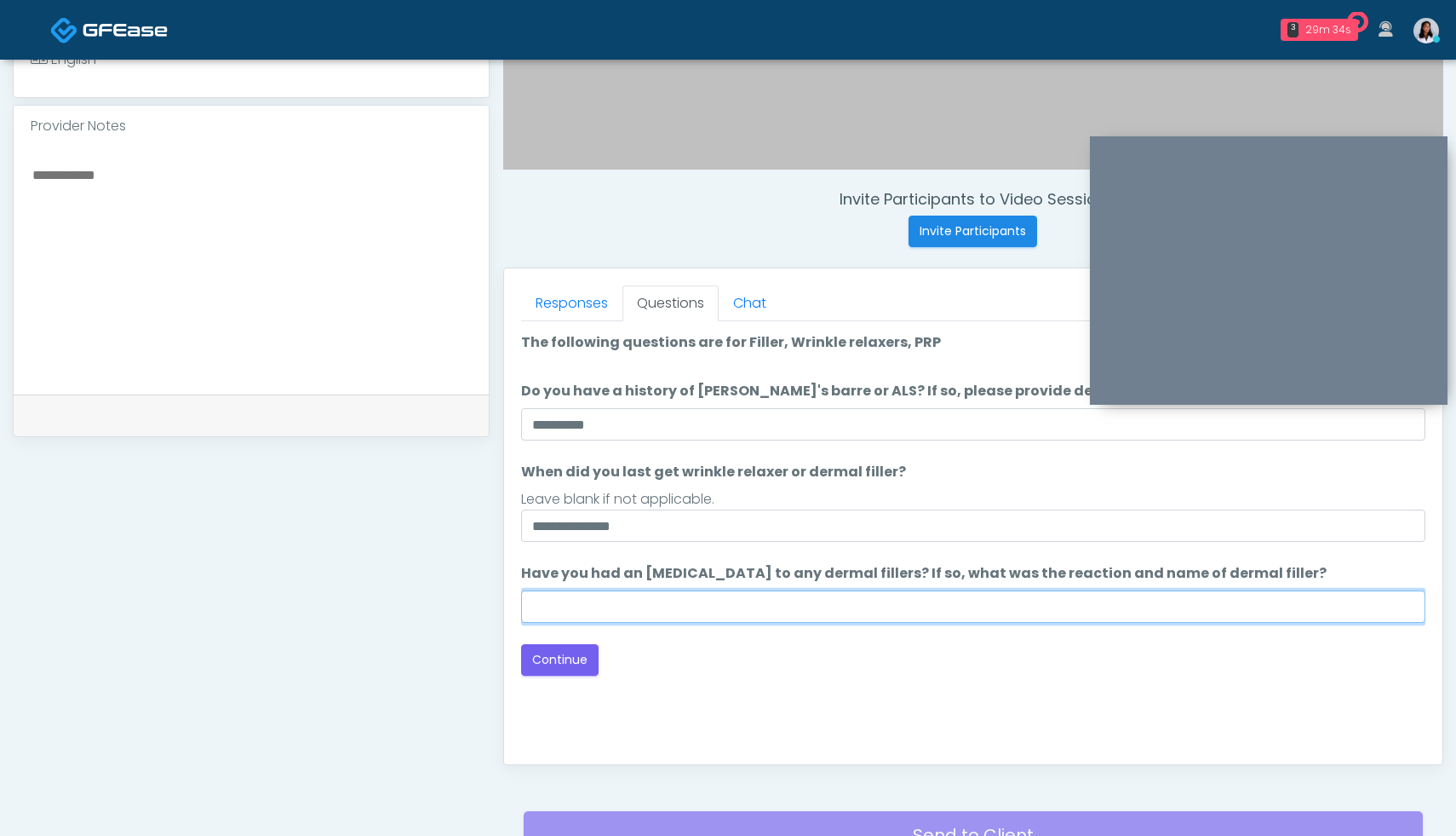
click at [610, 619] on input "Have you had an allergic response to any dermal fillers? If so, what was the re…" at bounding box center [972, 606] width 904 height 32
type input "**"
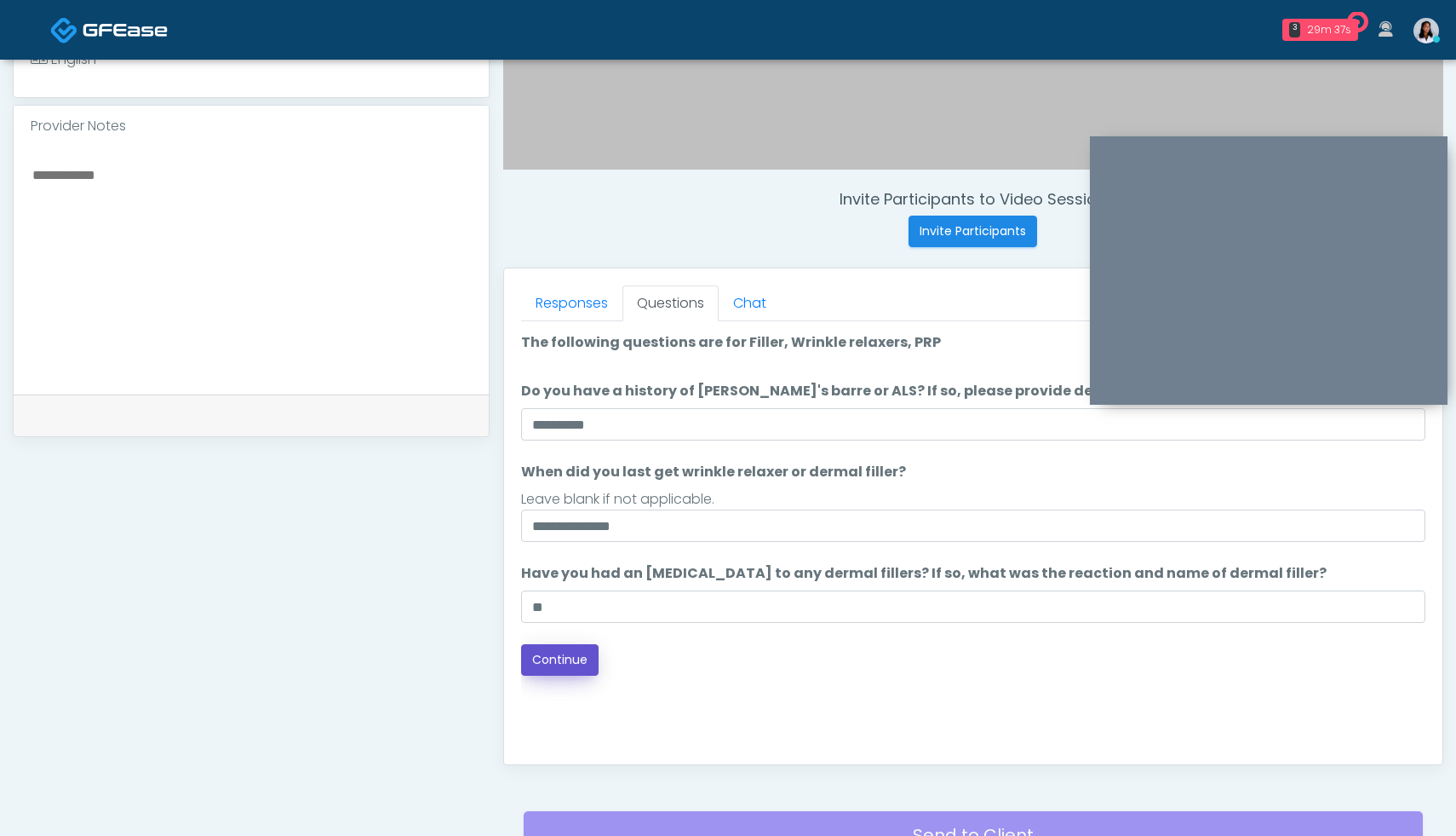
click at [576, 669] on button "Continue" at bounding box center [560, 660] width 78 height 31
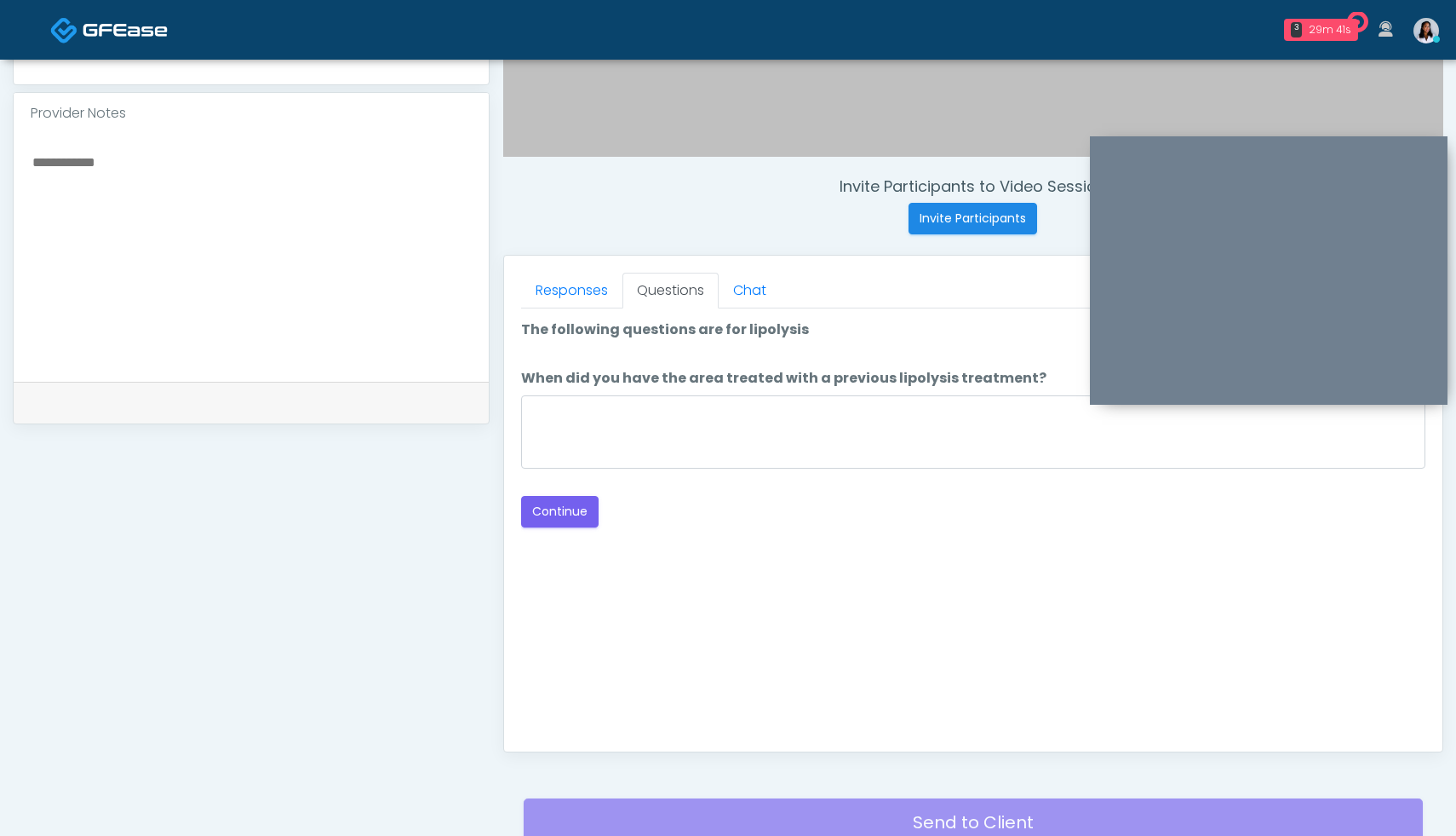
scroll to position [546, 0]
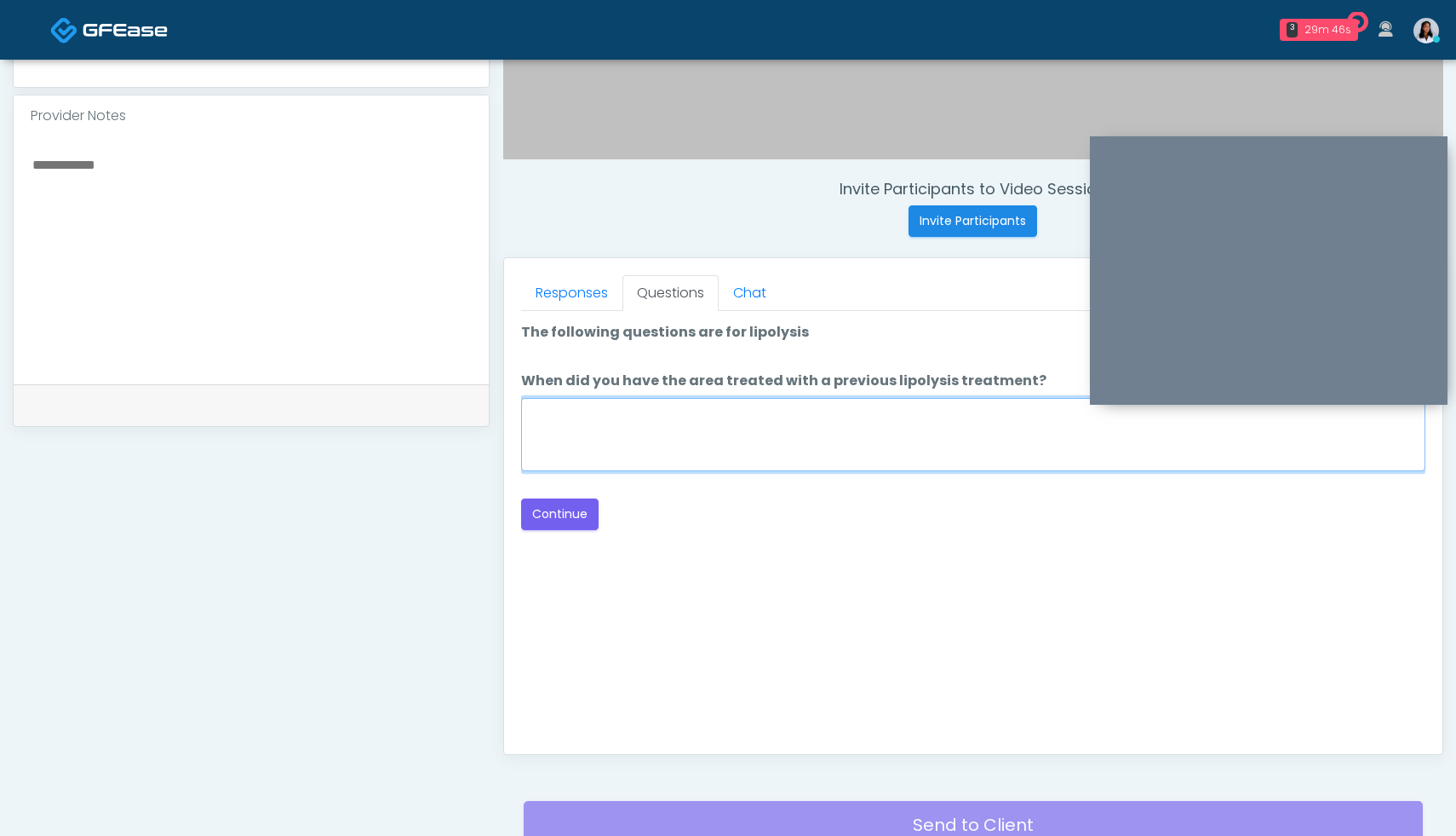
click at [657, 452] on textarea "When did you have the area treated with a previous lipolysis treatment?" at bounding box center [972, 434] width 904 height 73
type textarea "***"
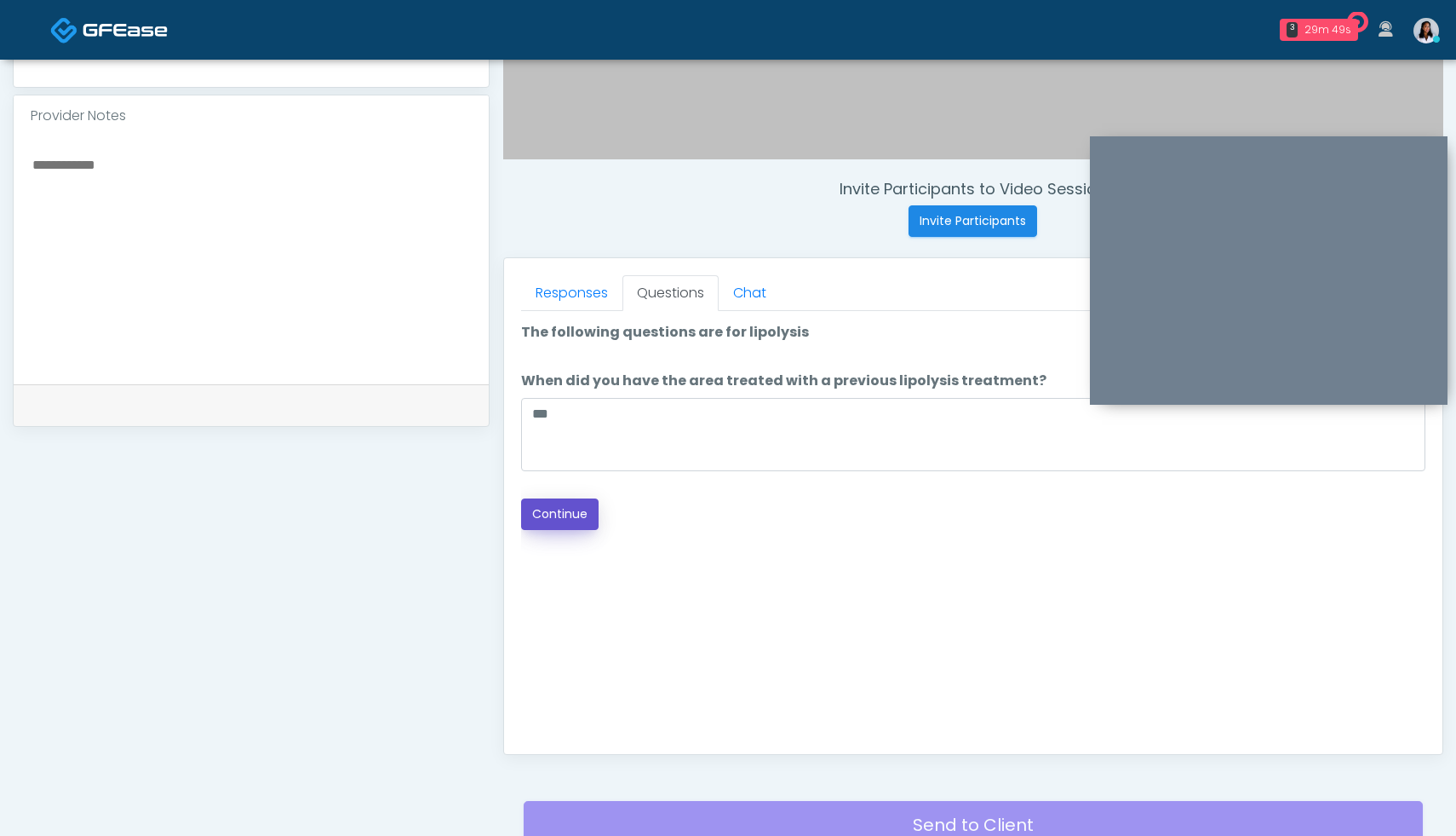
click at [576, 520] on button "Continue" at bounding box center [560, 513] width 78 height 31
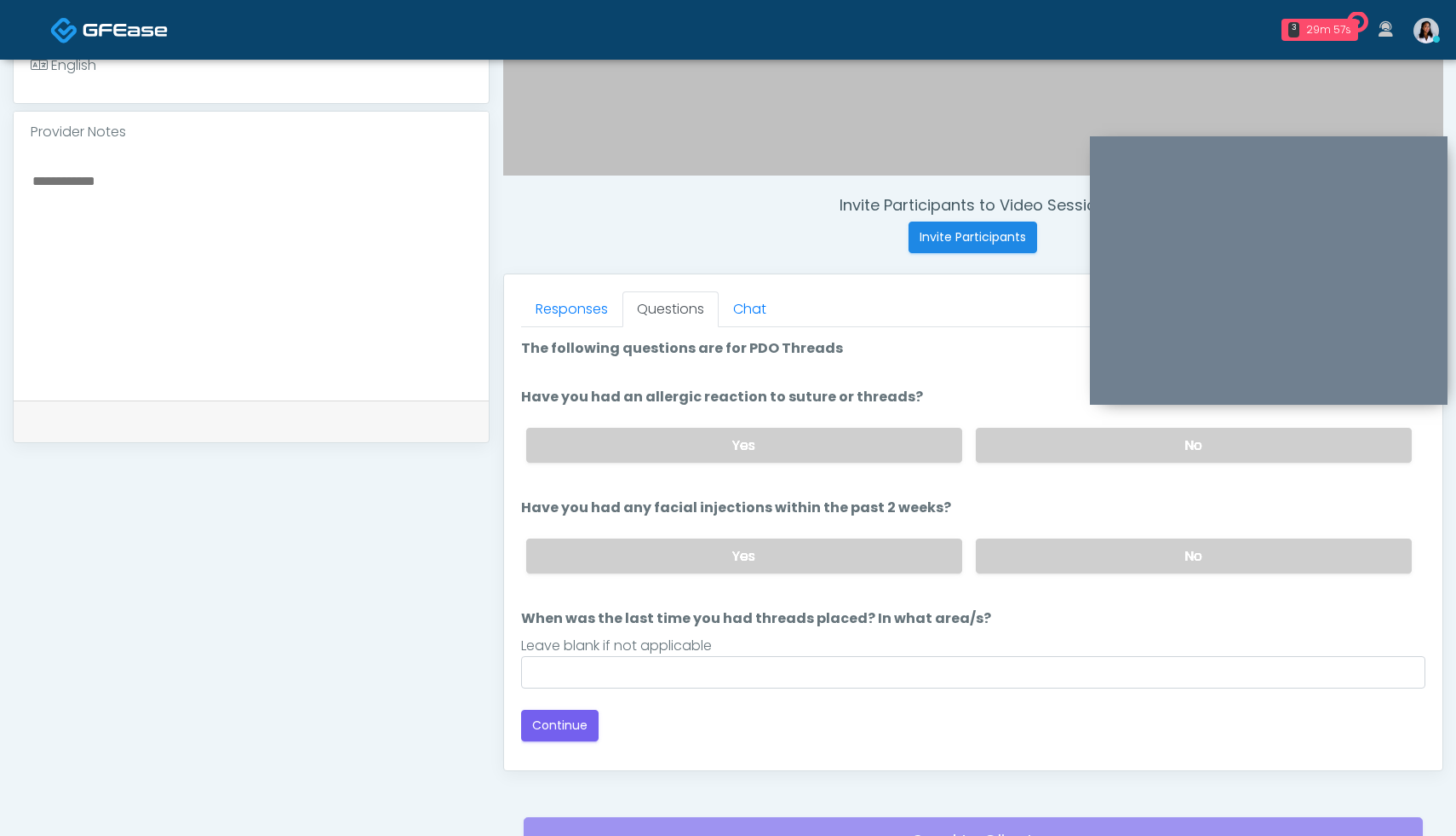
scroll to position [533, 0]
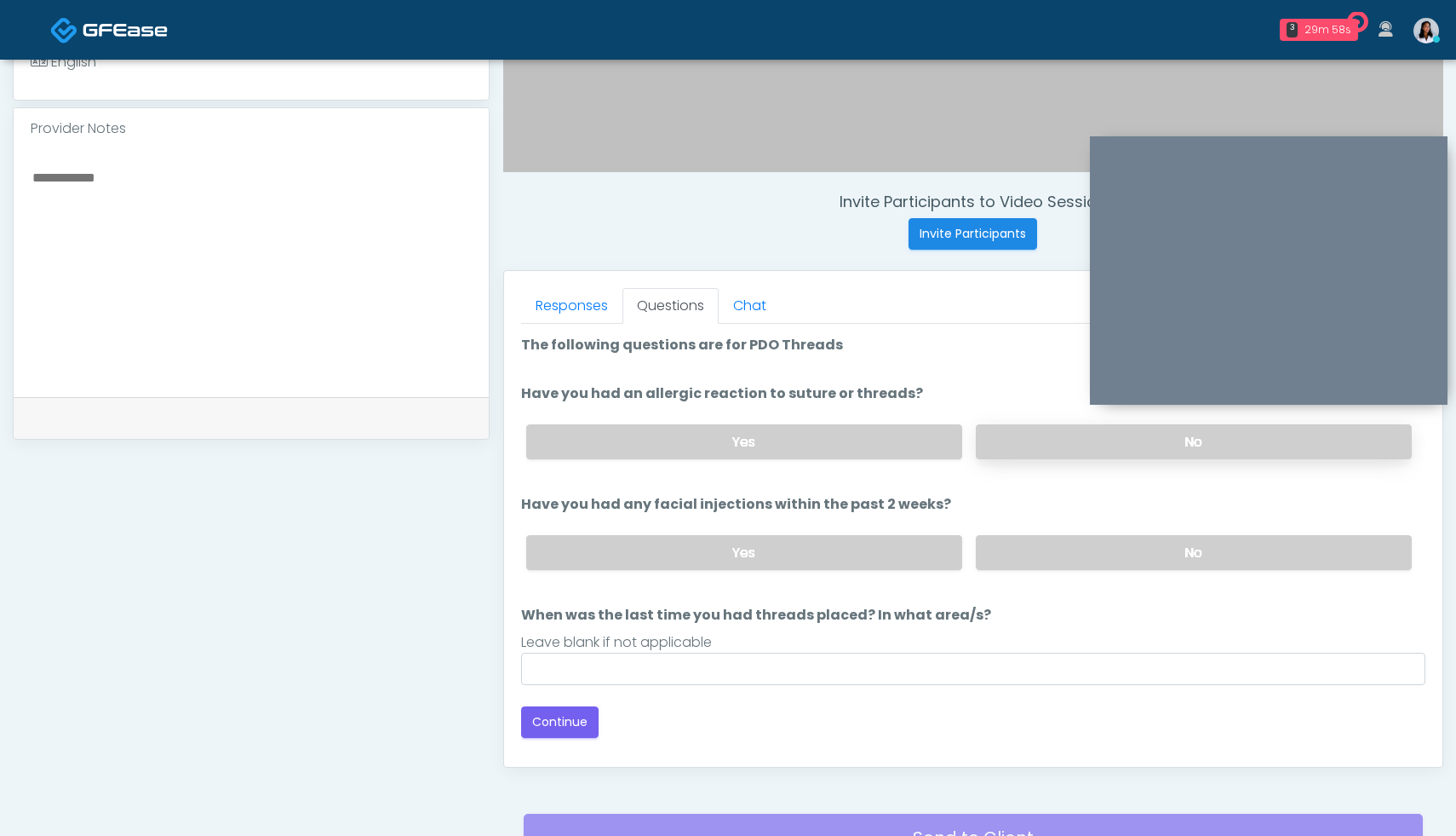
click at [1122, 443] on label "No" at bounding box center [1194, 441] width 436 height 35
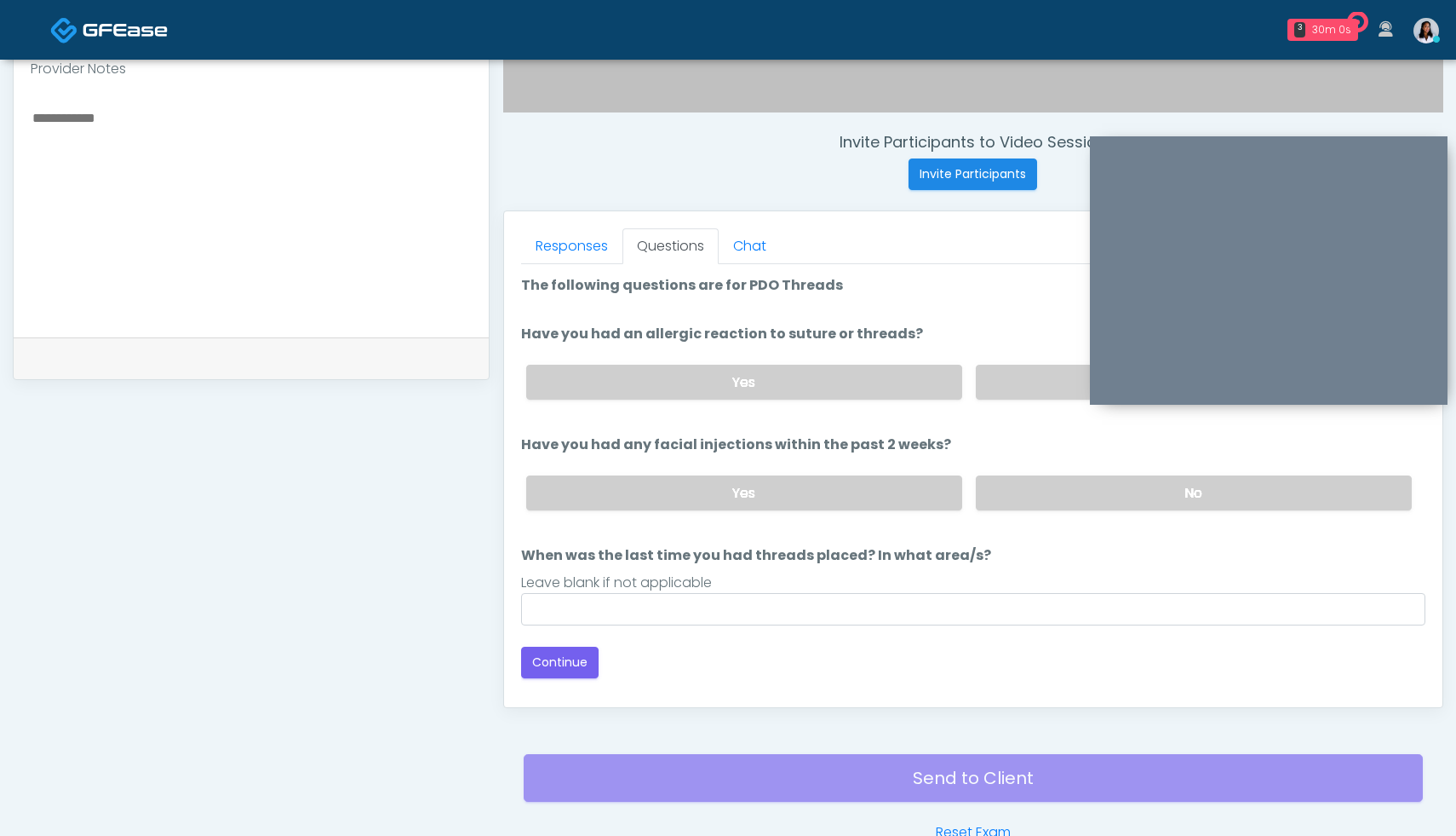
scroll to position [640, 0]
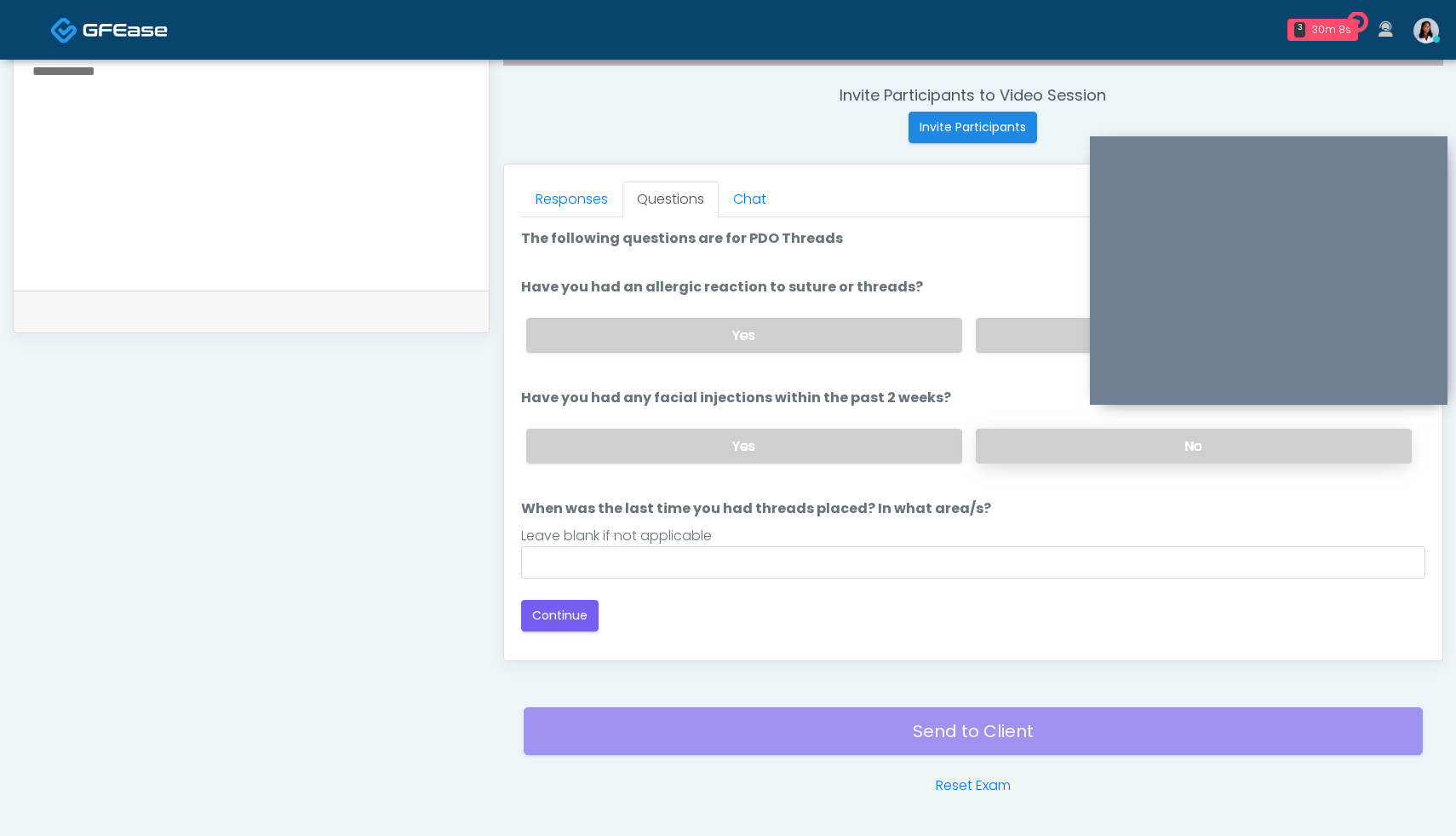
click at [1199, 444] on label "No" at bounding box center [1194, 445] width 436 height 35
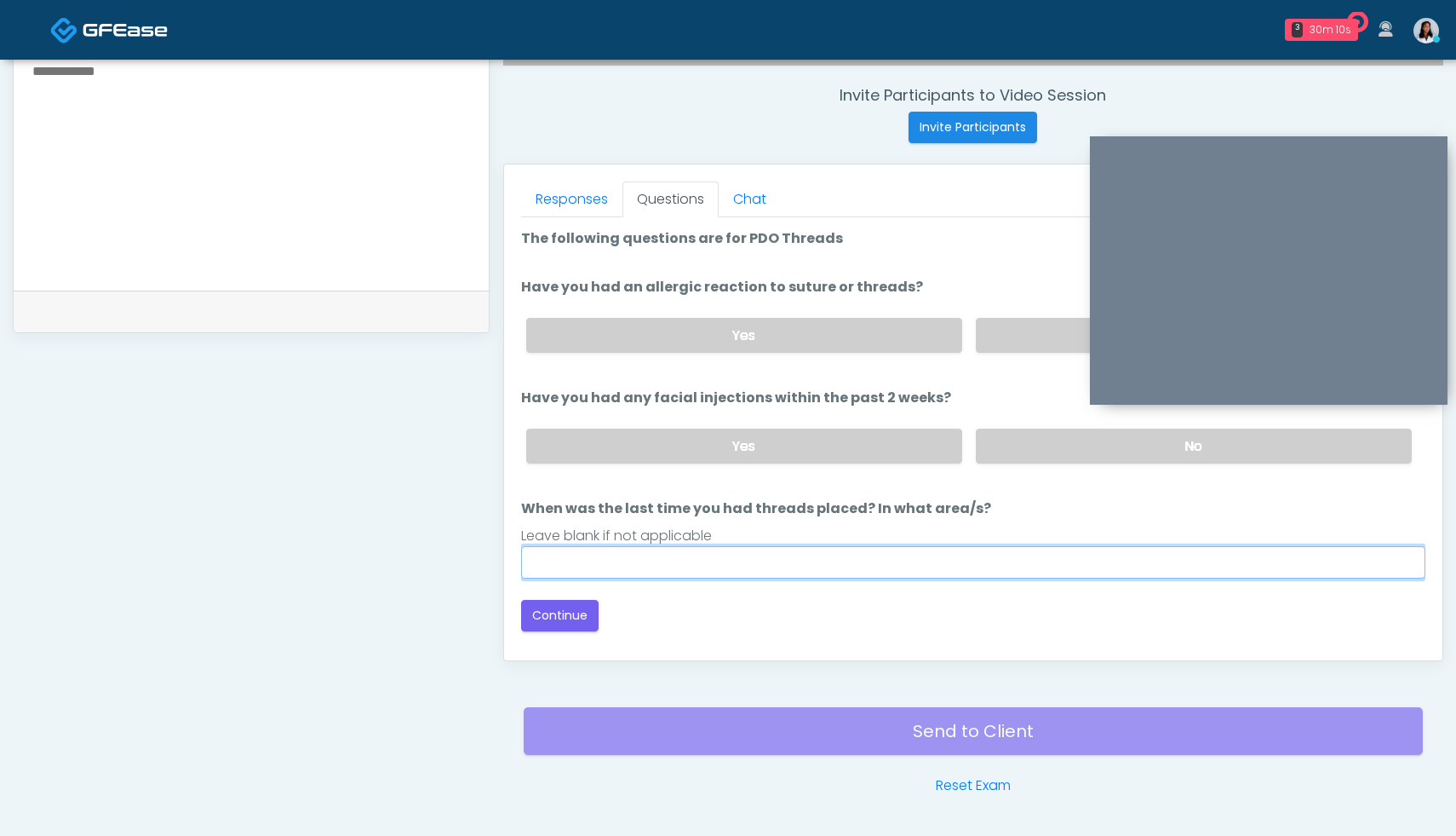
click at [714, 567] on input "When was the last time you had threads placed? In what area/s?" at bounding box center [972, 562] width 904 height 32
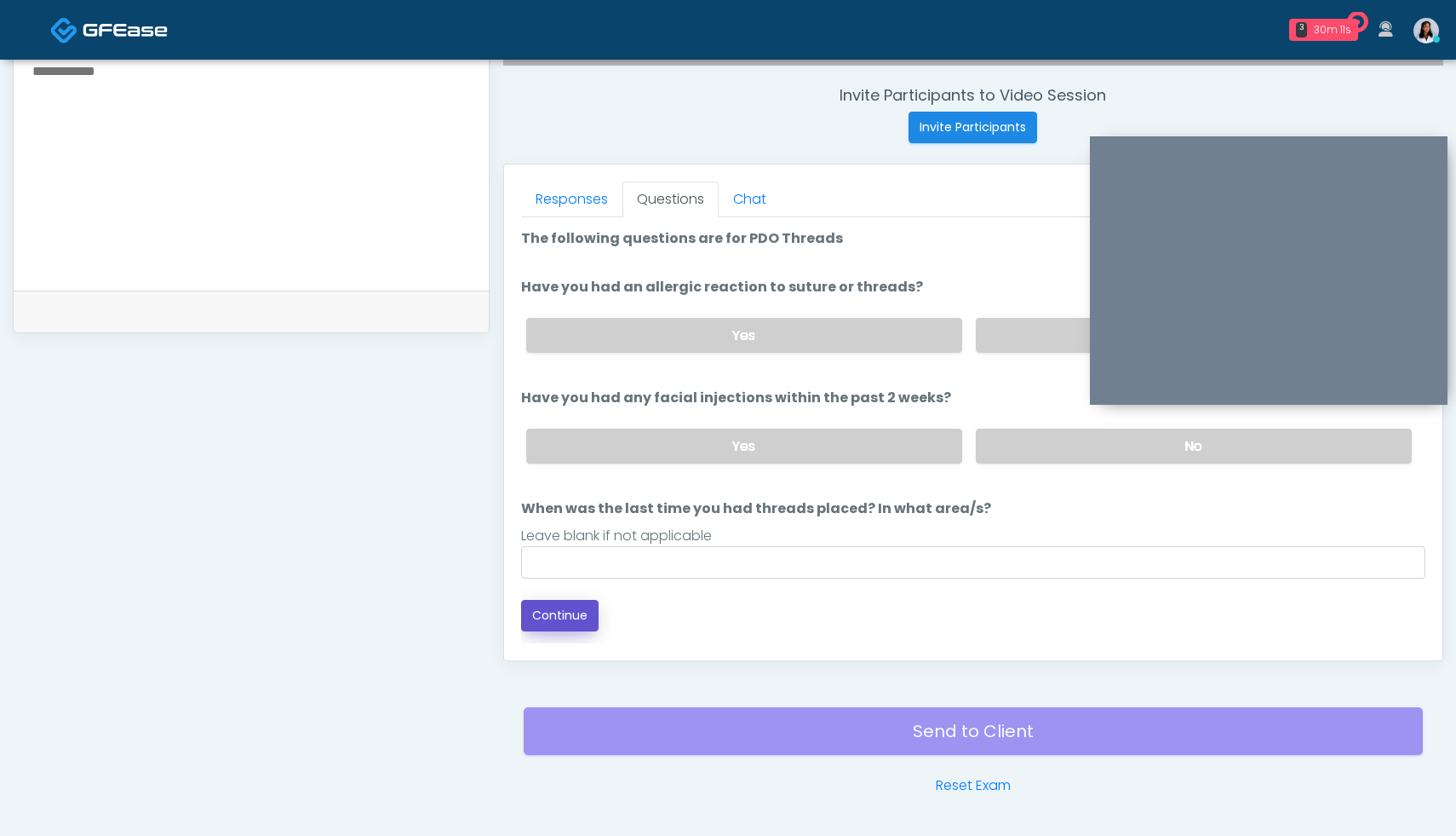
click at [583, 614] on button "Continue" at bounding box center [560, 615] width 78 height 31
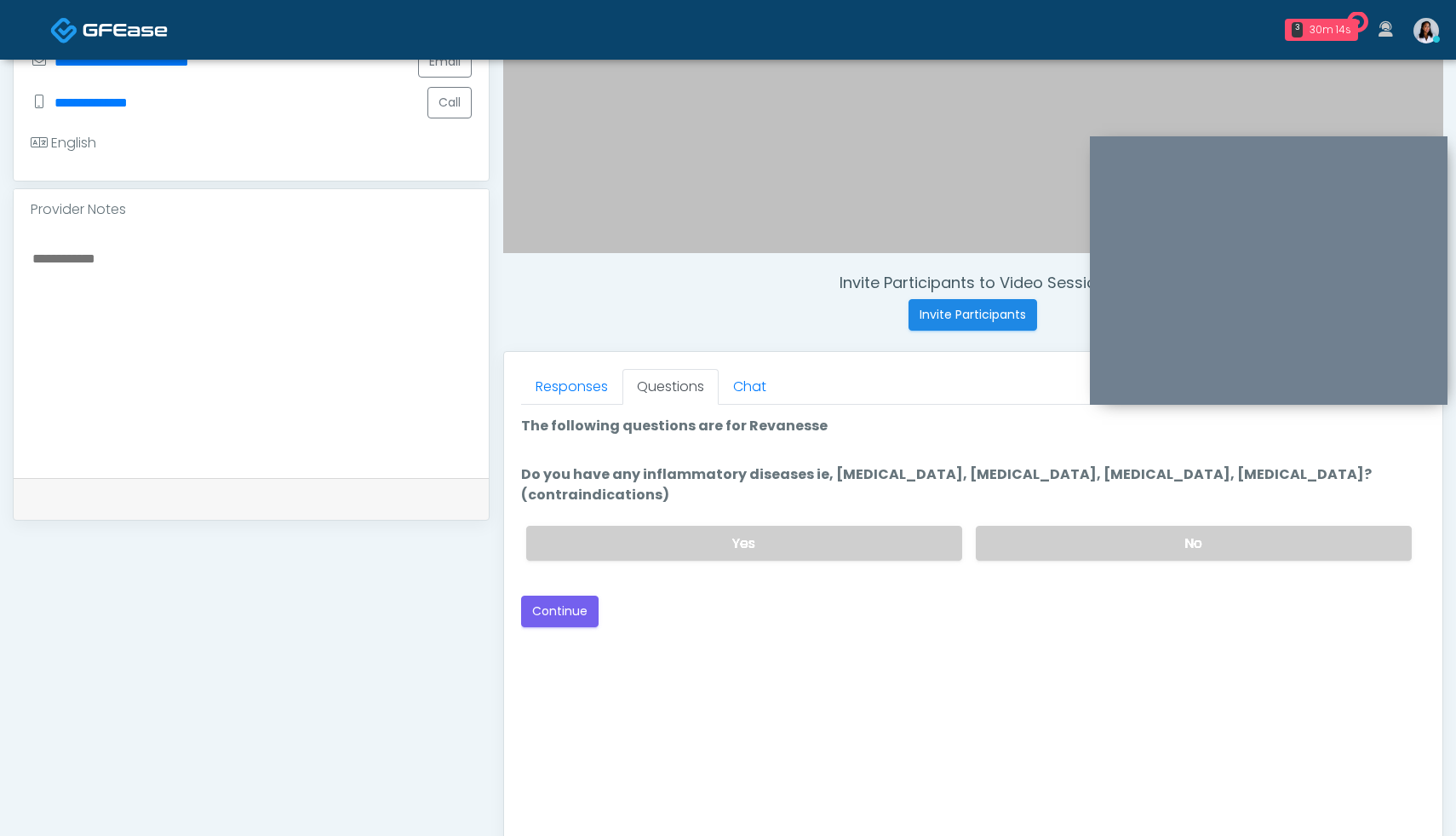
scroll to position [440, 0]
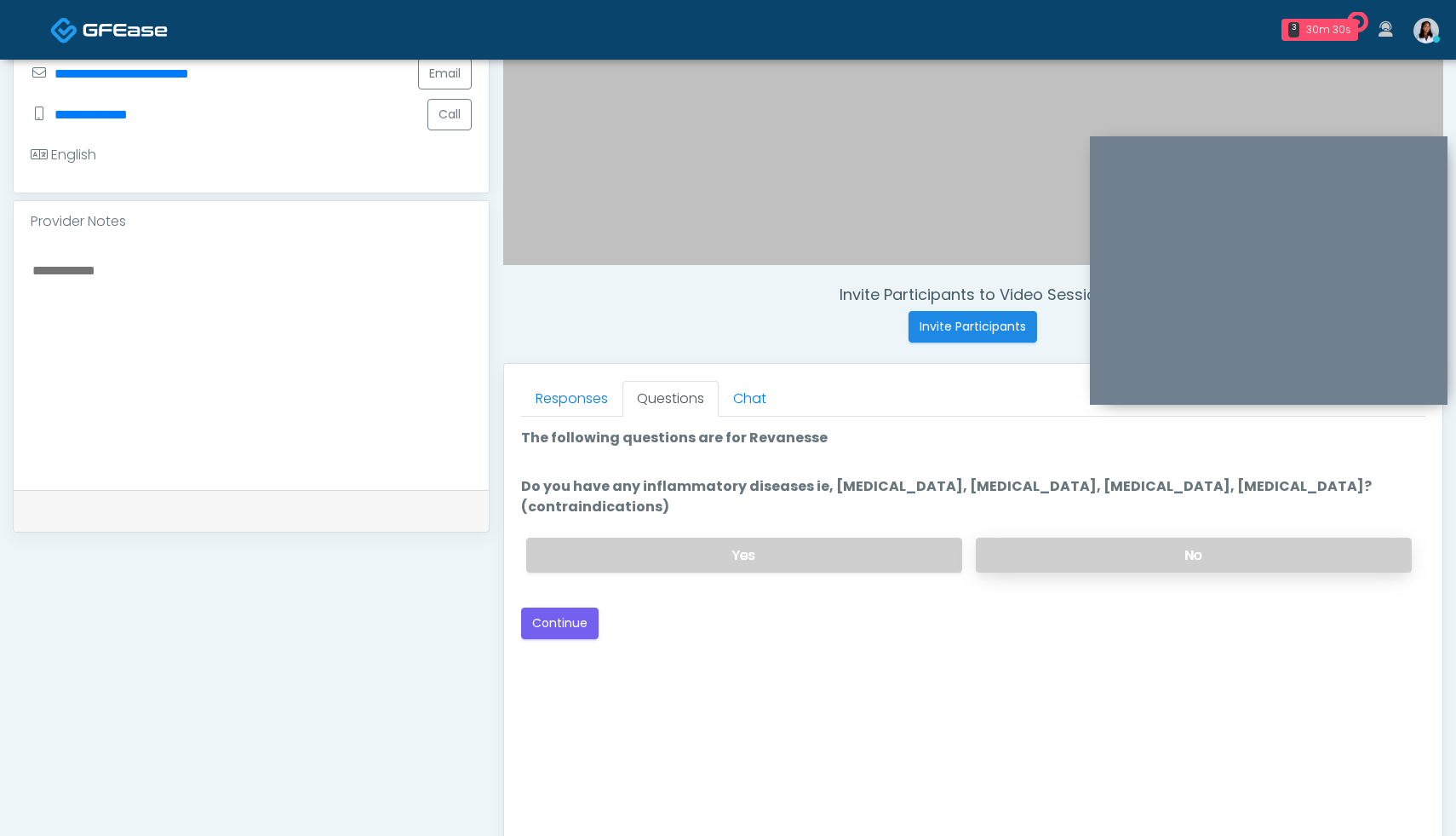
click at [1192, 537] on label "No" at bounding box center [1194, 554] width 436 height 35
click at [567, 607] on button "Continue" at bounding box center [560, 622] width 78 height 31
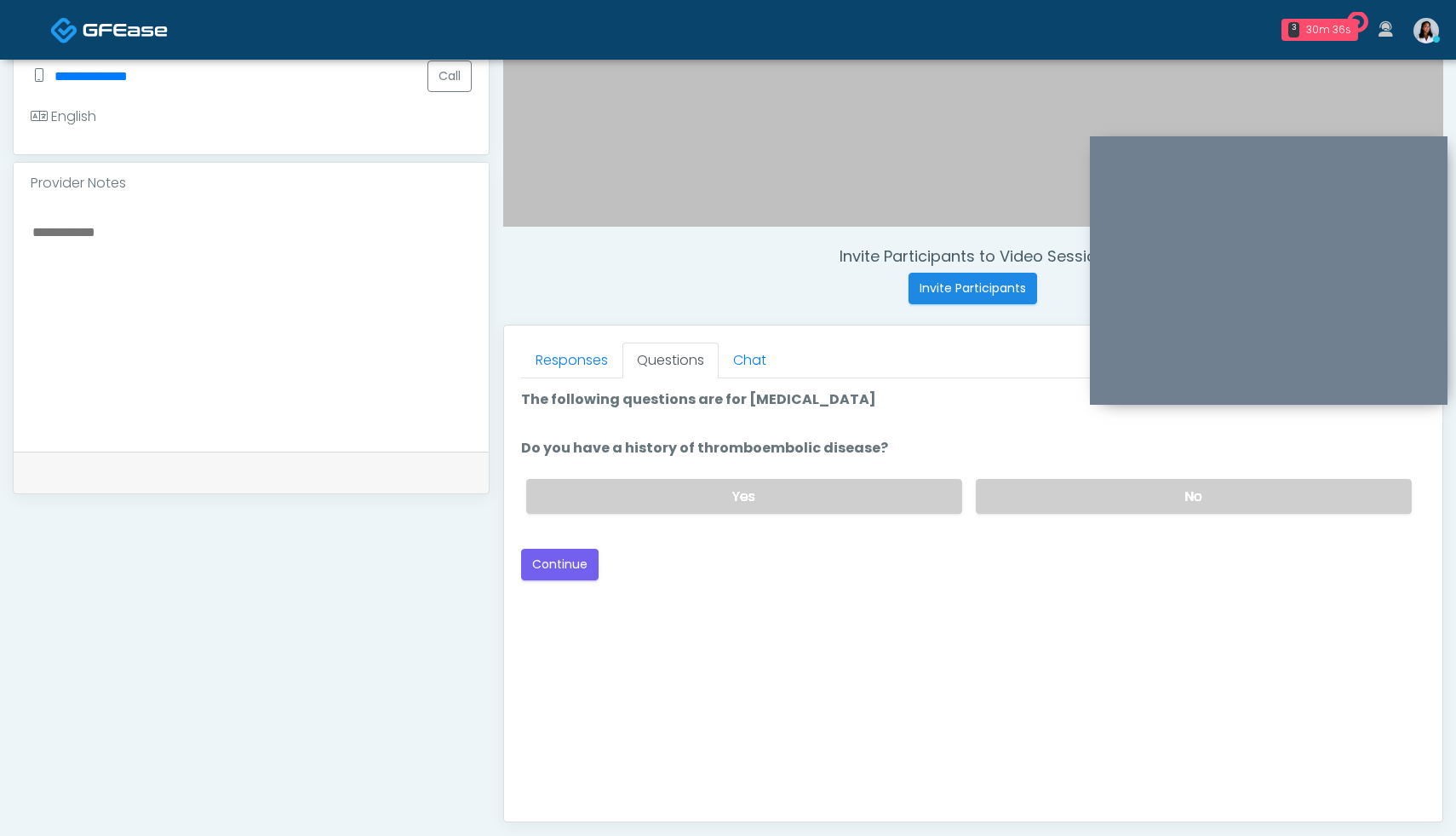
scroll to position [478, 0]
click at [1111, 491] on label "No" at bounding box center [1194, 496] width 436 height 35
click at [552, 563] on button "Continue" at bounding box center [560, 565] width 78 height 31
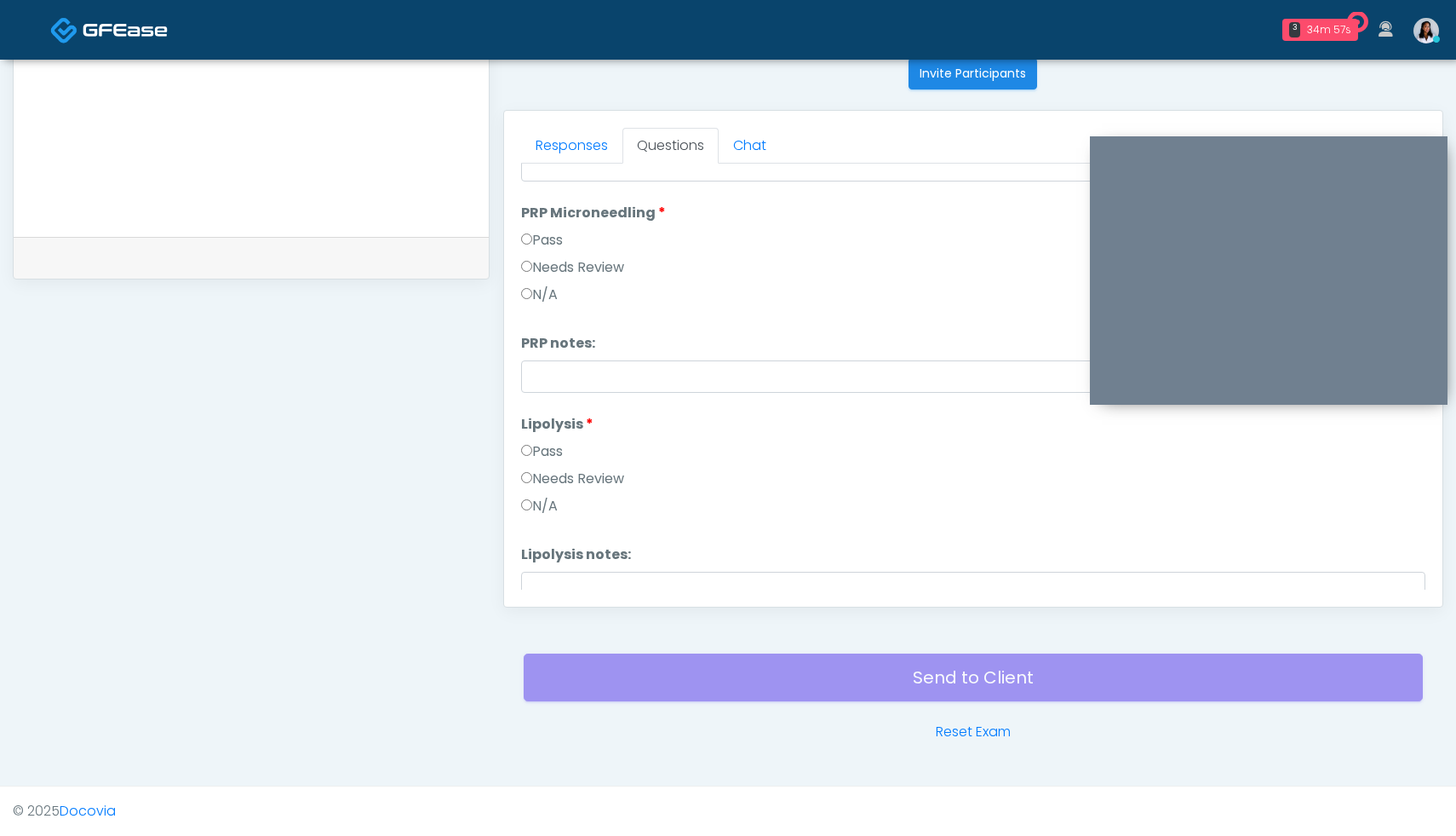
scroll to position [429, 0]
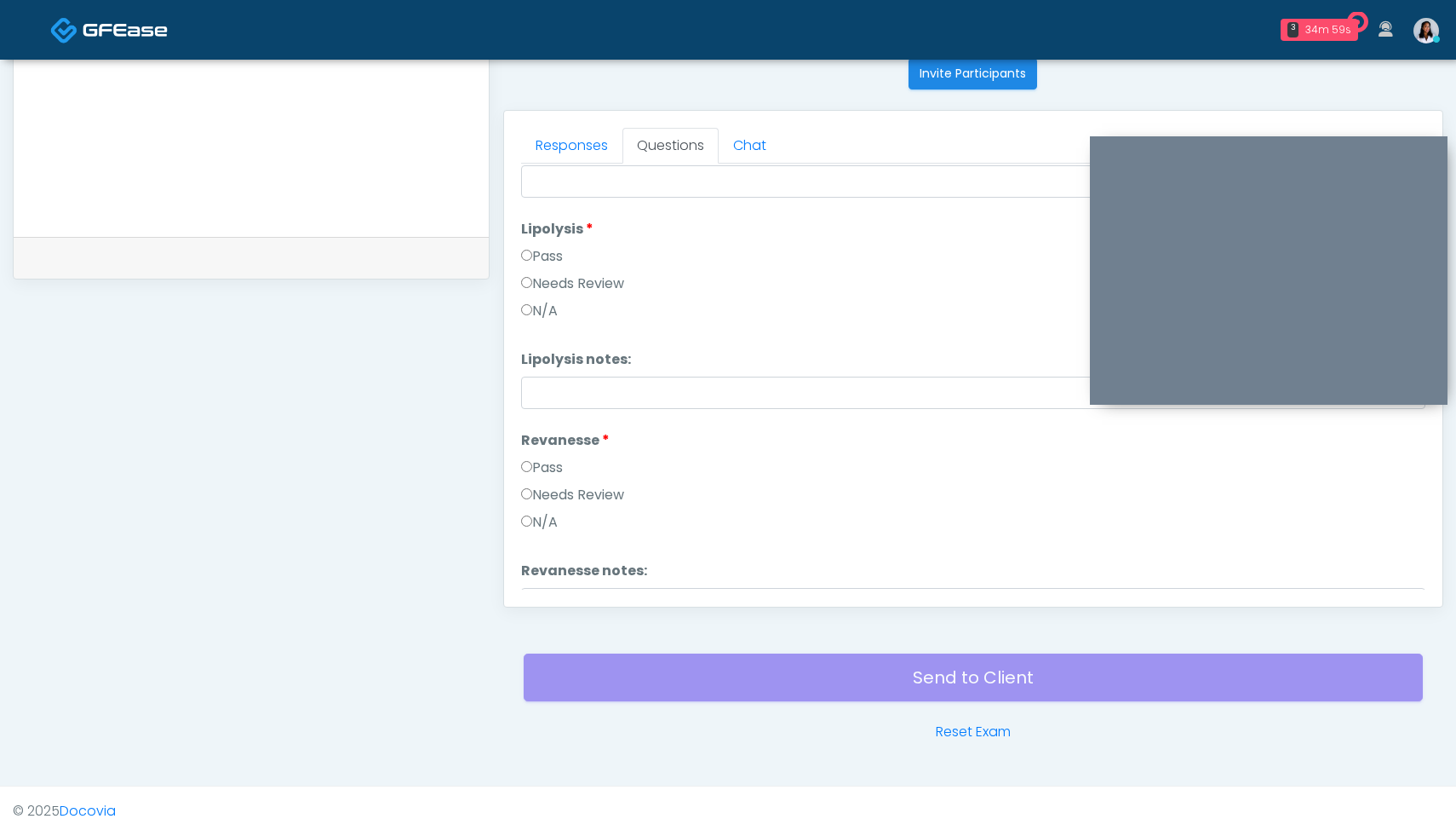
click at [525, 472] on label "Pass" at bounding box center [542, 468] width 42 height 21
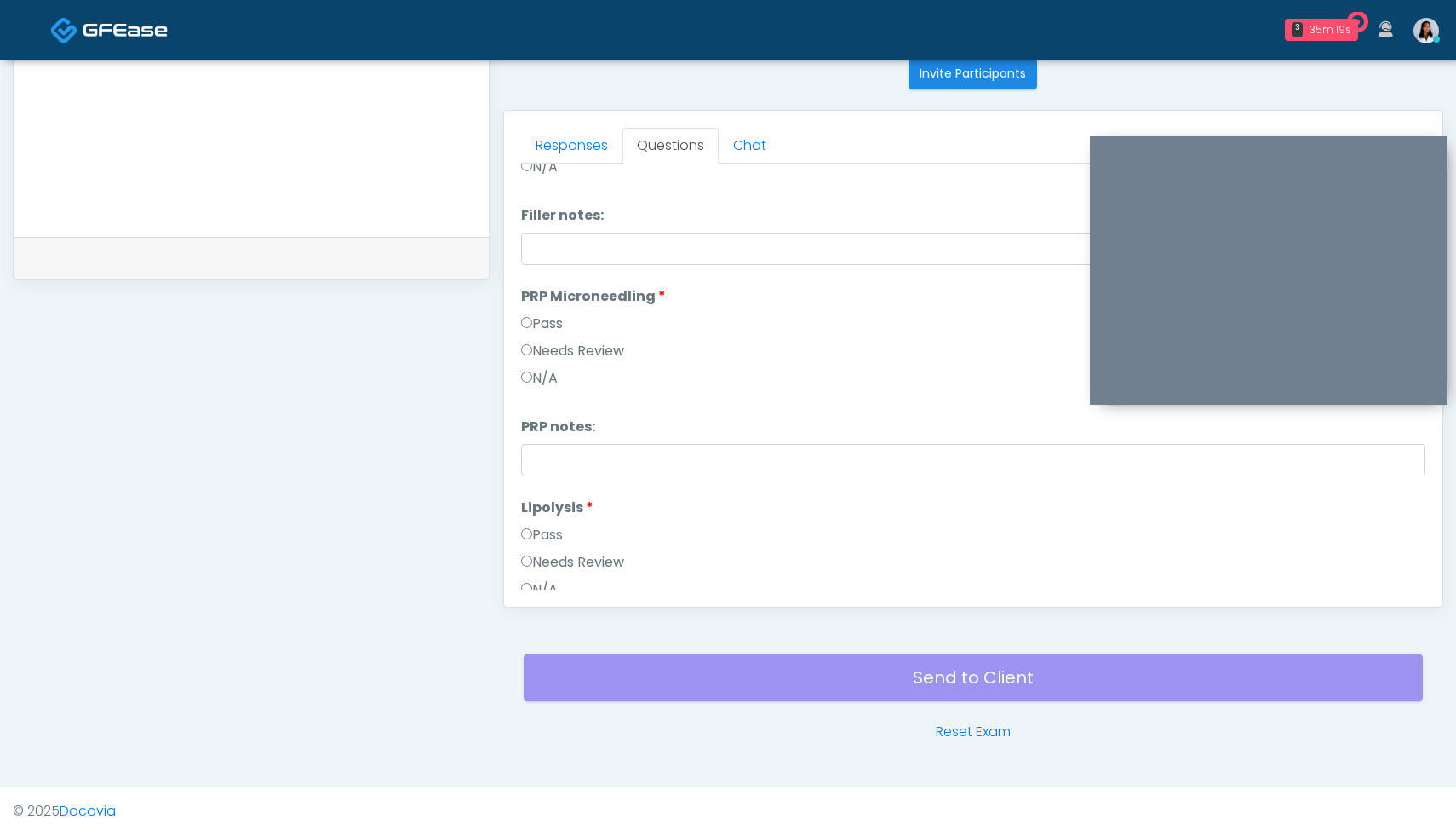
scroll to position [237, 0]
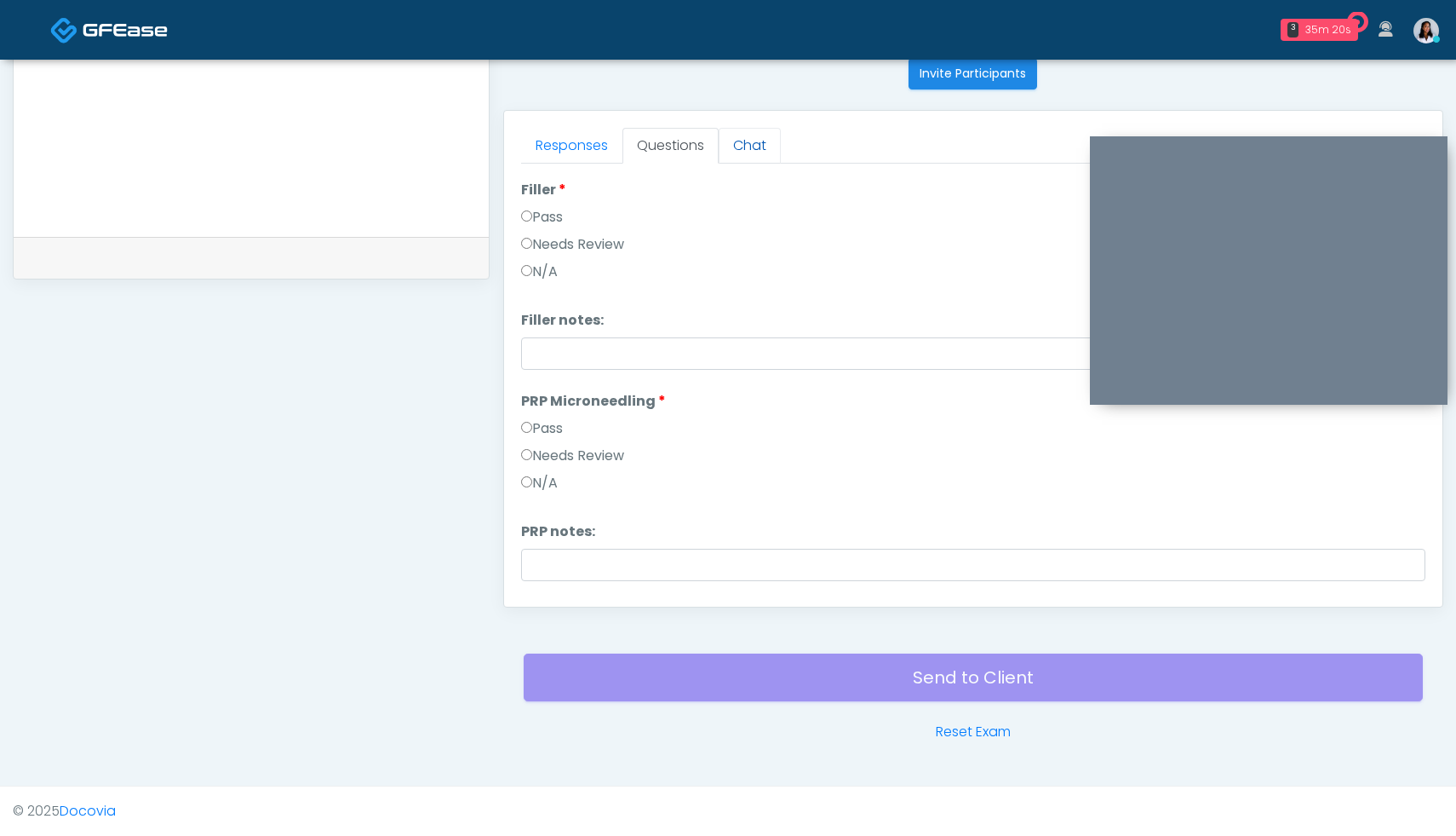
click at [738, 142] on link "Chat" at bounding box center [750, 146] width 63 height 36
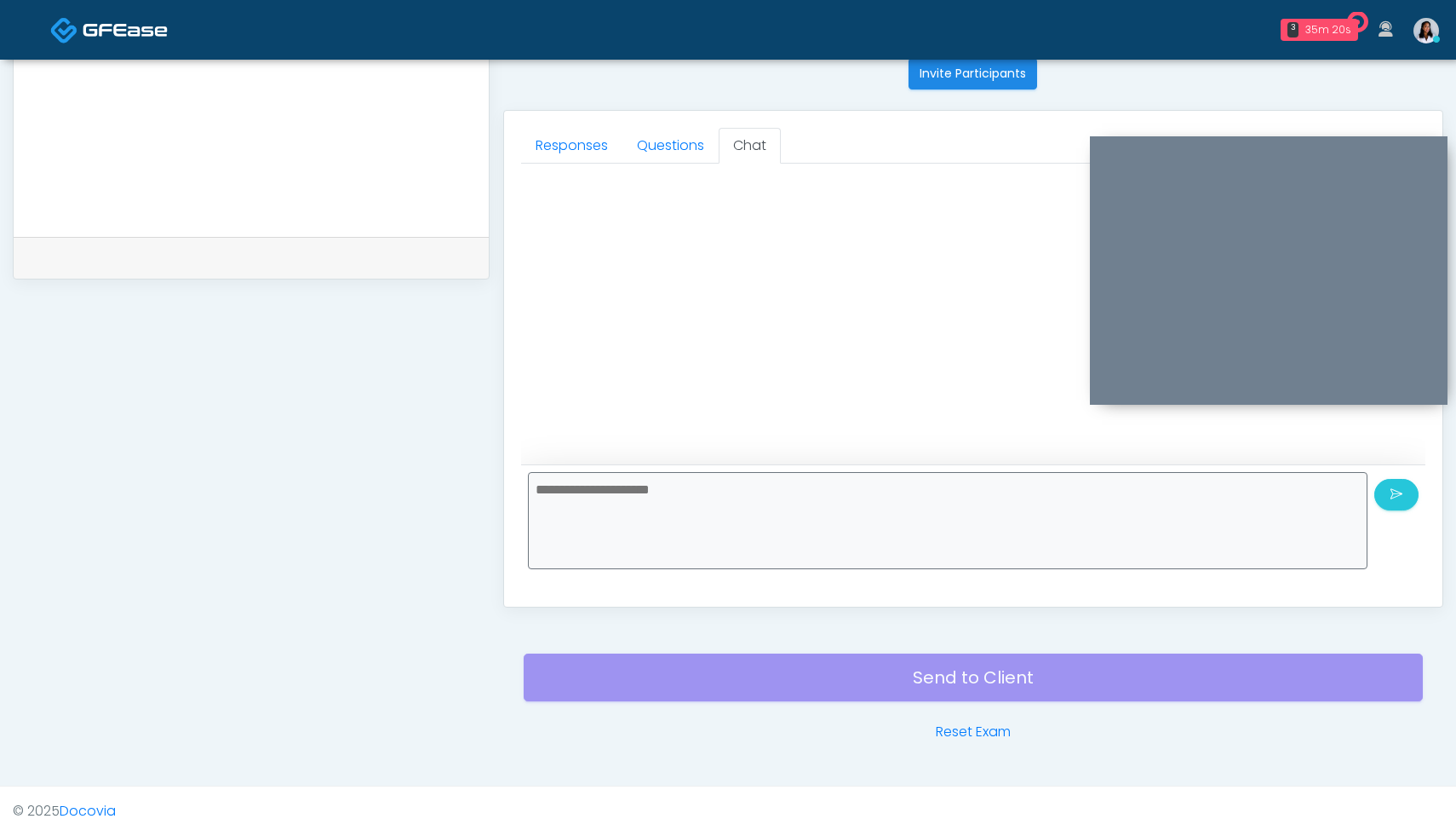
scroll to position [0, 0]
click at [677, 143] on link "Questions" at bounding box center [670, 146] width 96 height 36
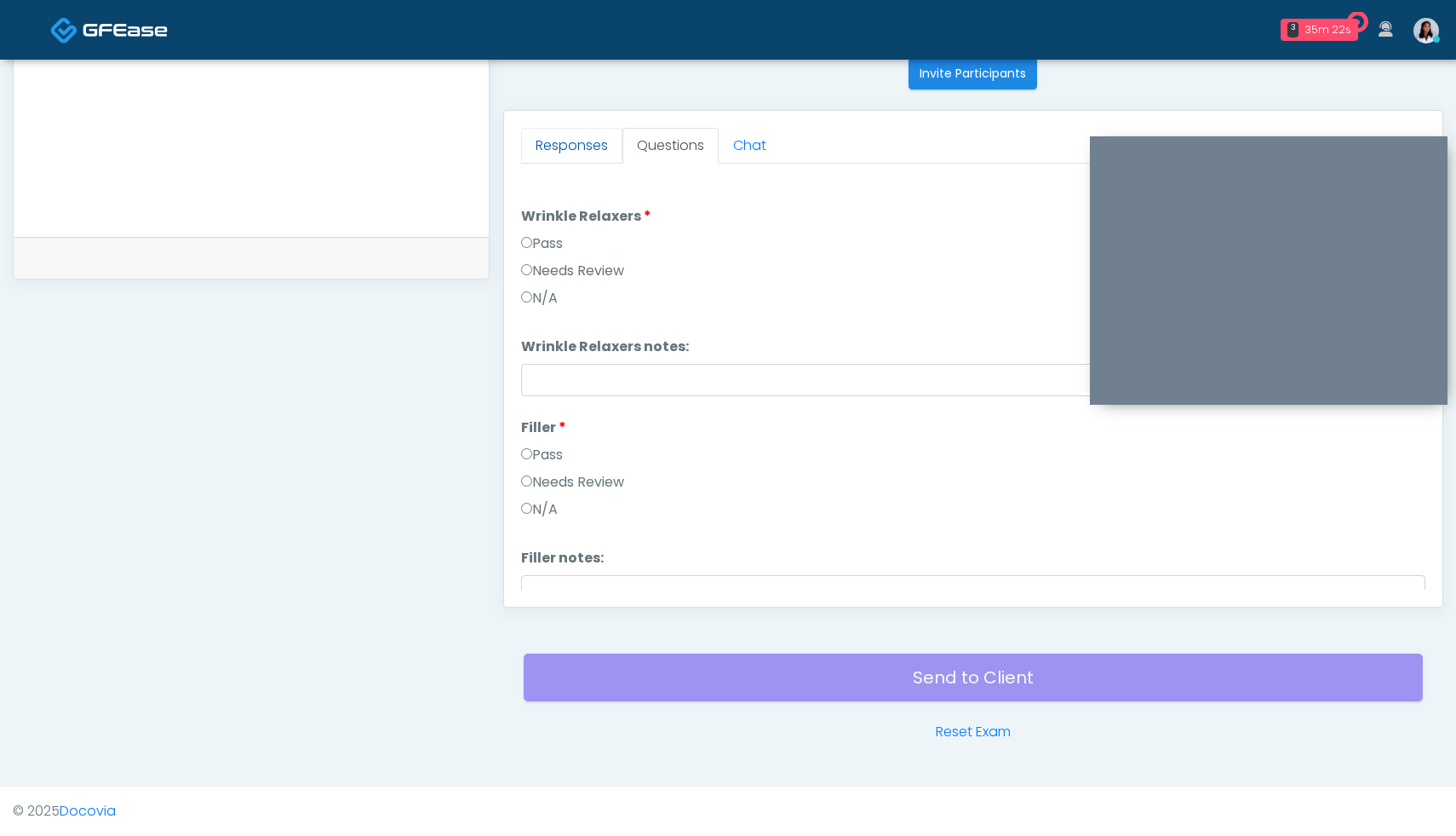
click at [568, 149] on link "Responses" at bounding box center [571, 146] width 101 height 36
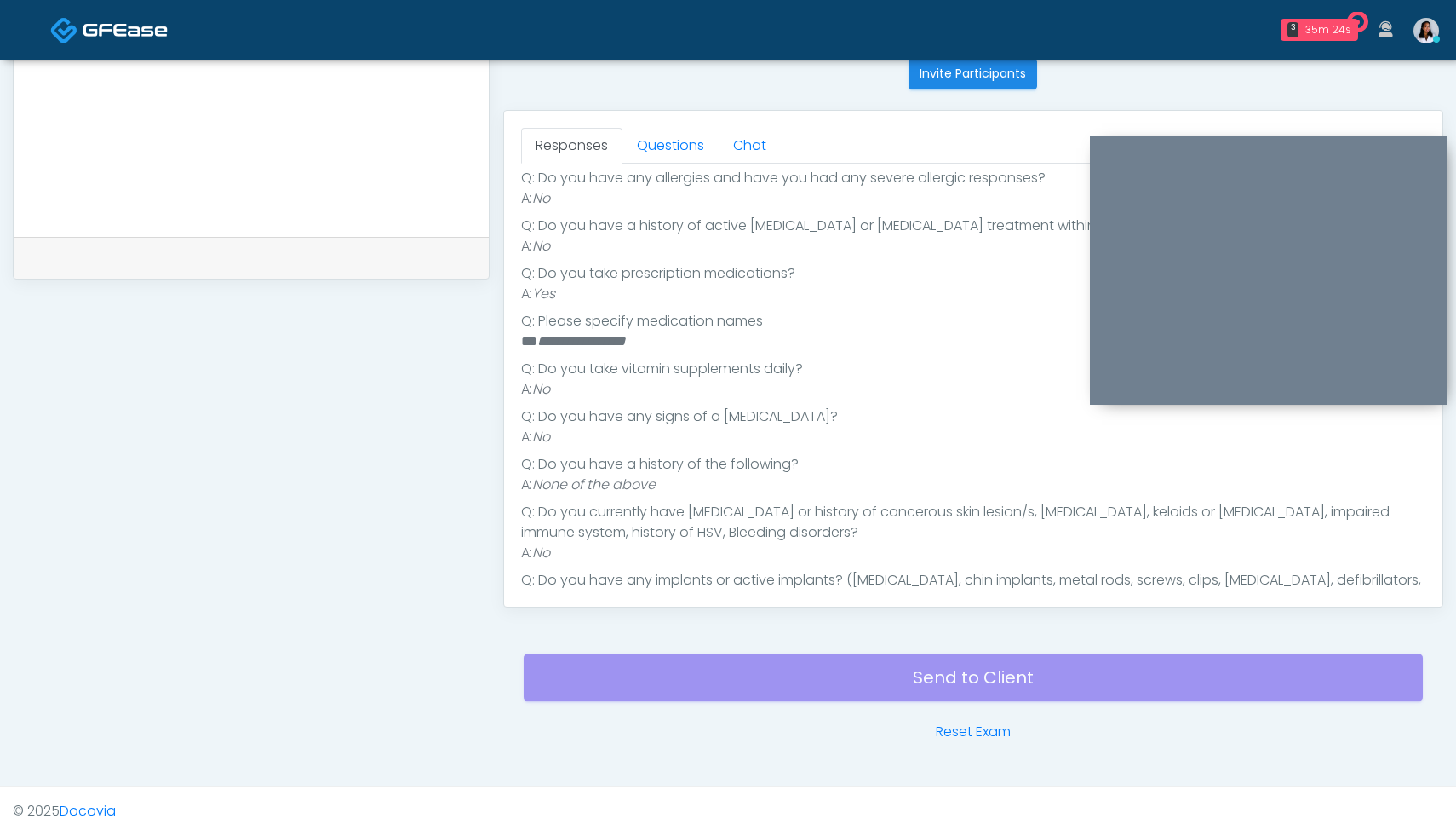
scroll to position [383, 0]
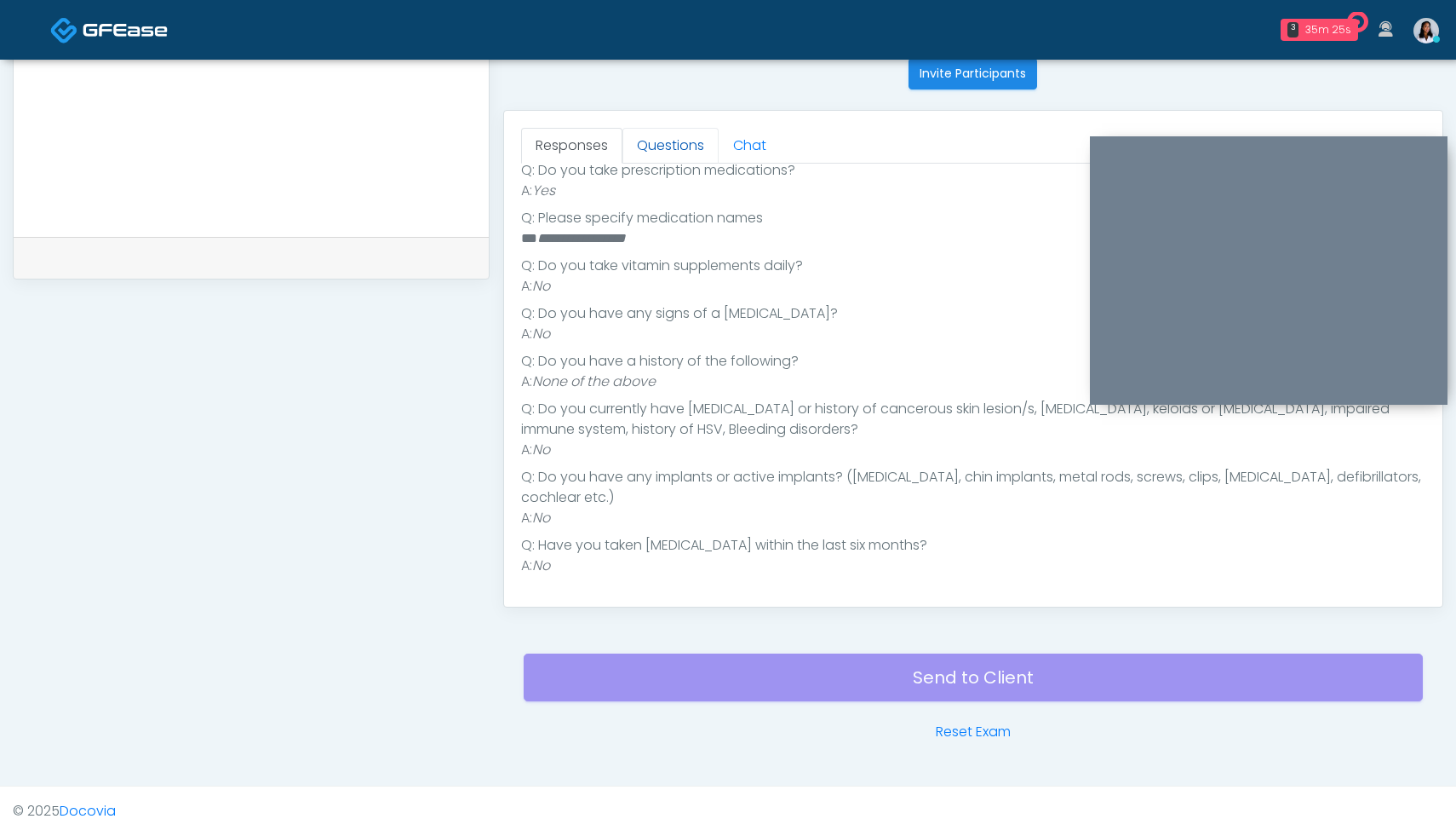
click at [667, 157] on link "Questions" at bounding box center [670, 146] width 96 height 36
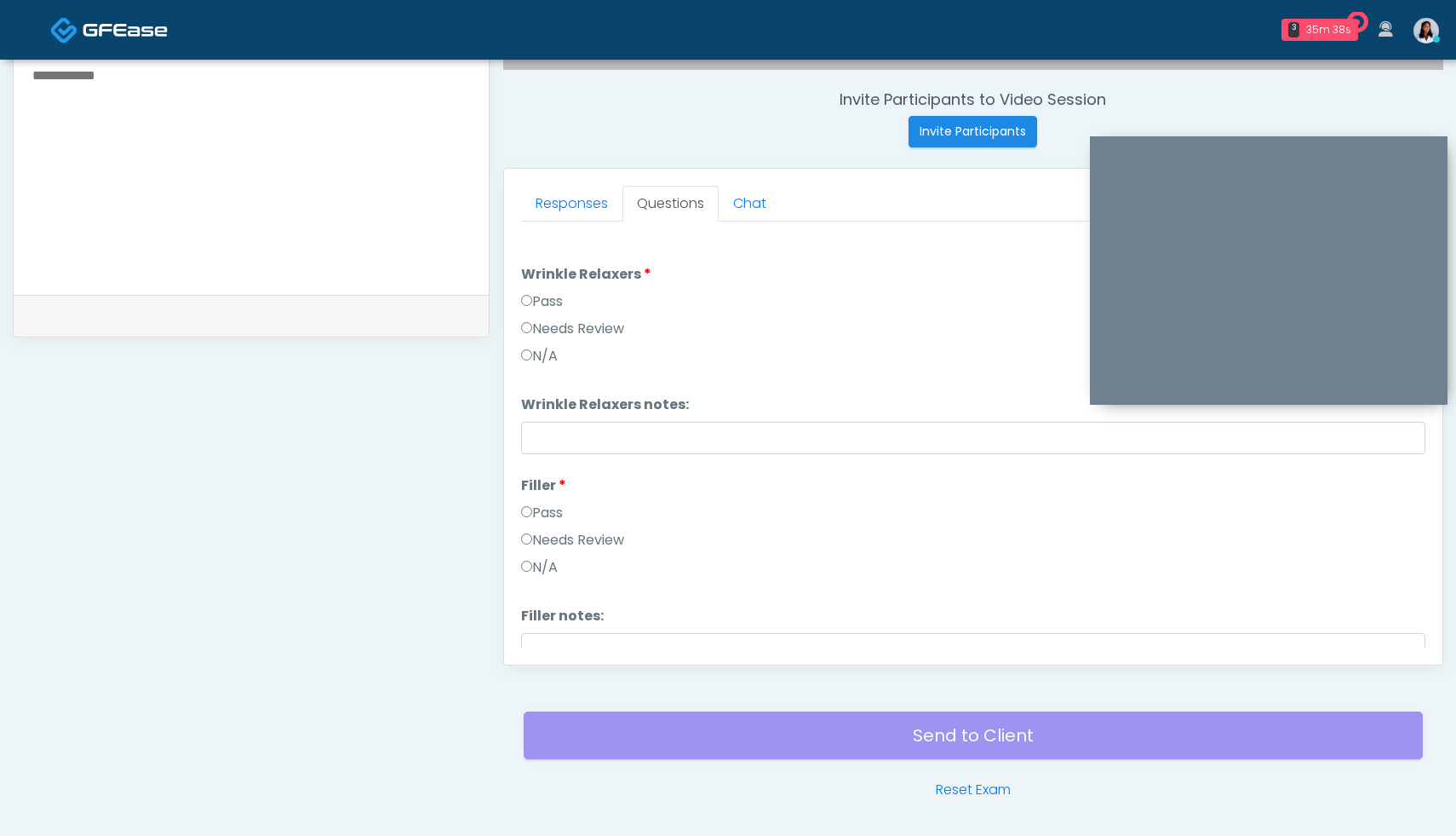
scroll to position [671, 0]
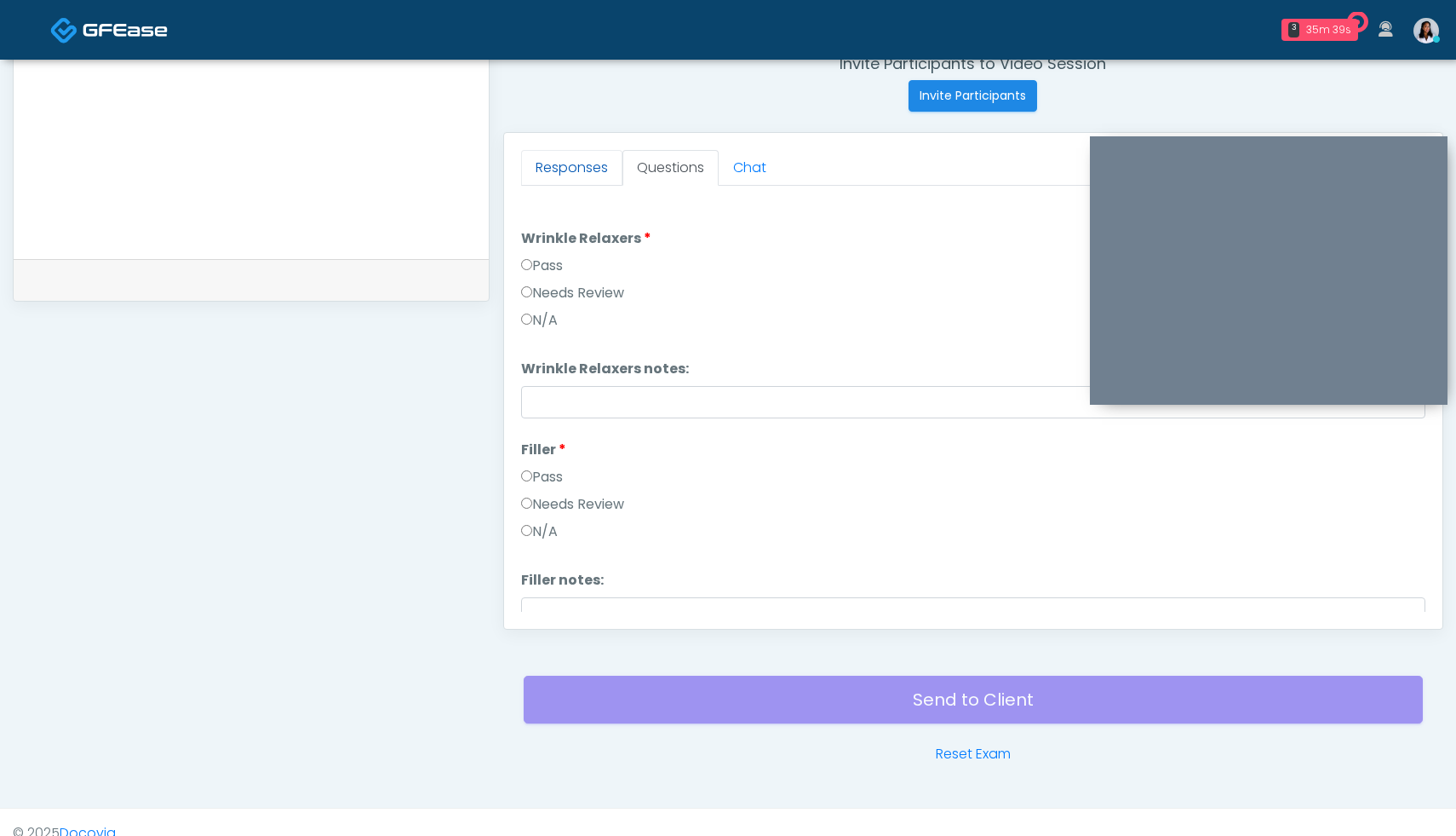
click at [553, 172] on link "Responses" at bounding box center [571, 168] width 101 height 36
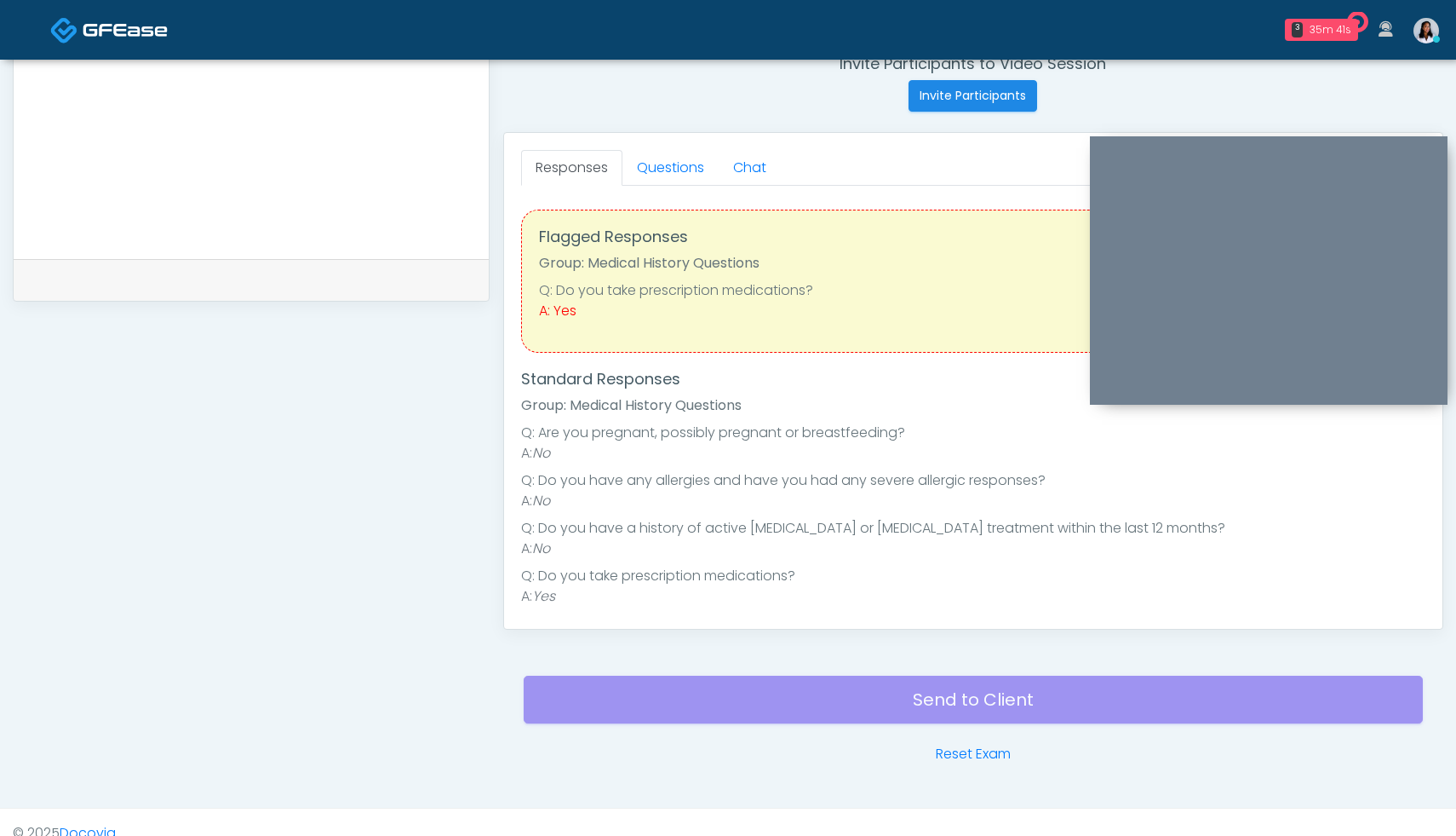
click at [567, 312] on div "A: Yes" at bounding box center [973, 311] width 869 height 21
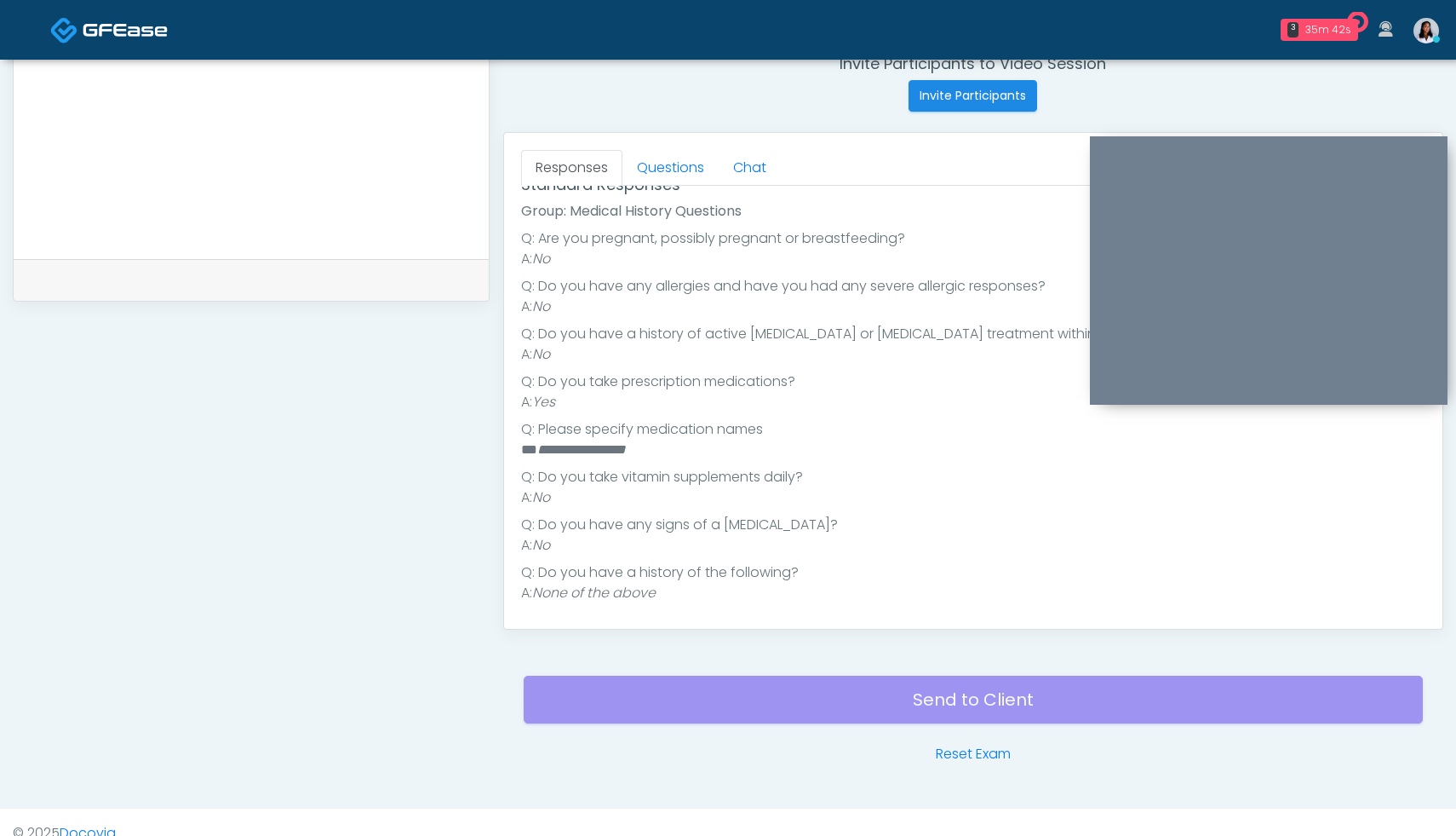
scroll to position [383, 0]
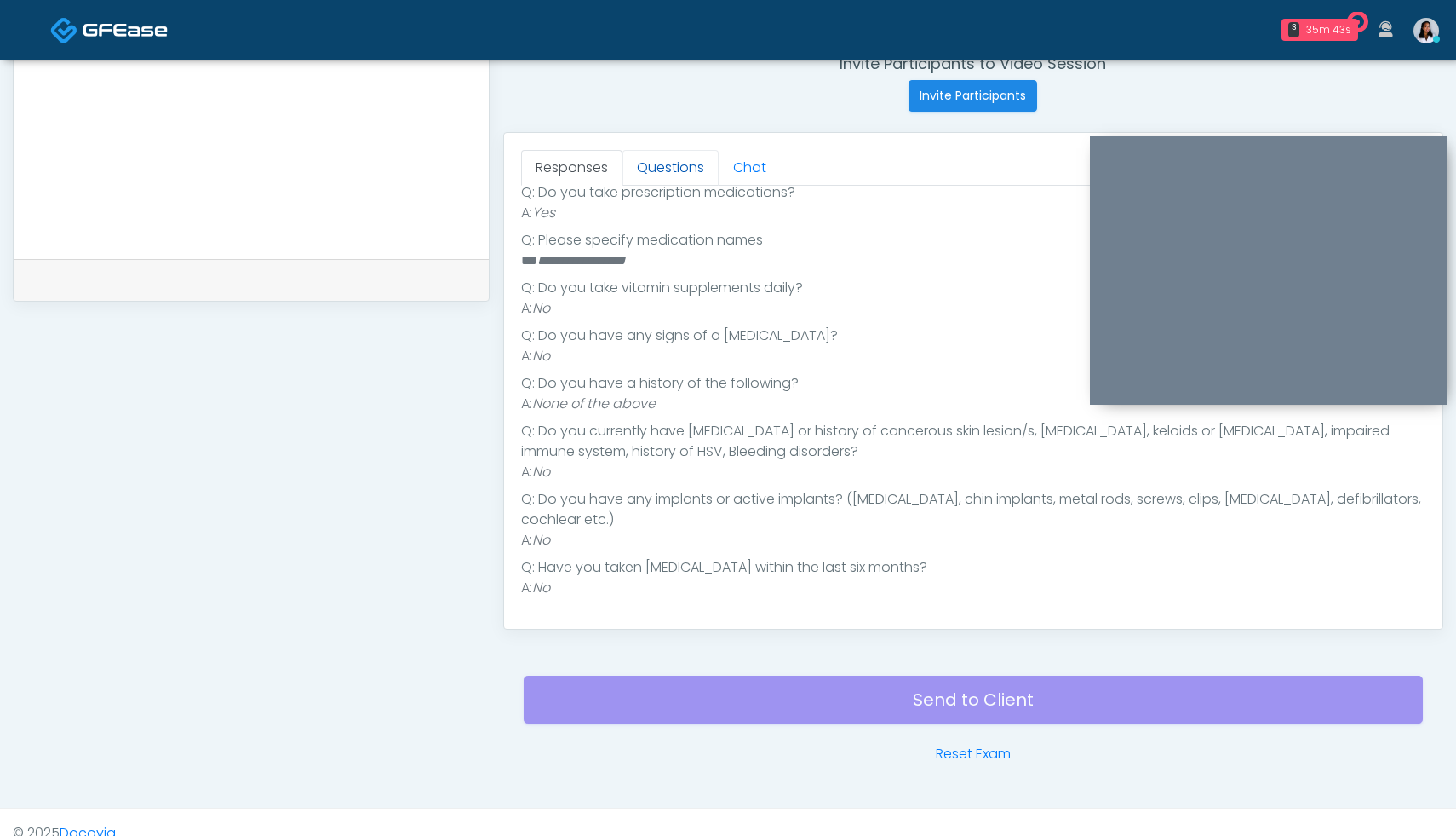
click at [676, 170] on link "Questions" at bounding box center [670, 168] width 96 height 36
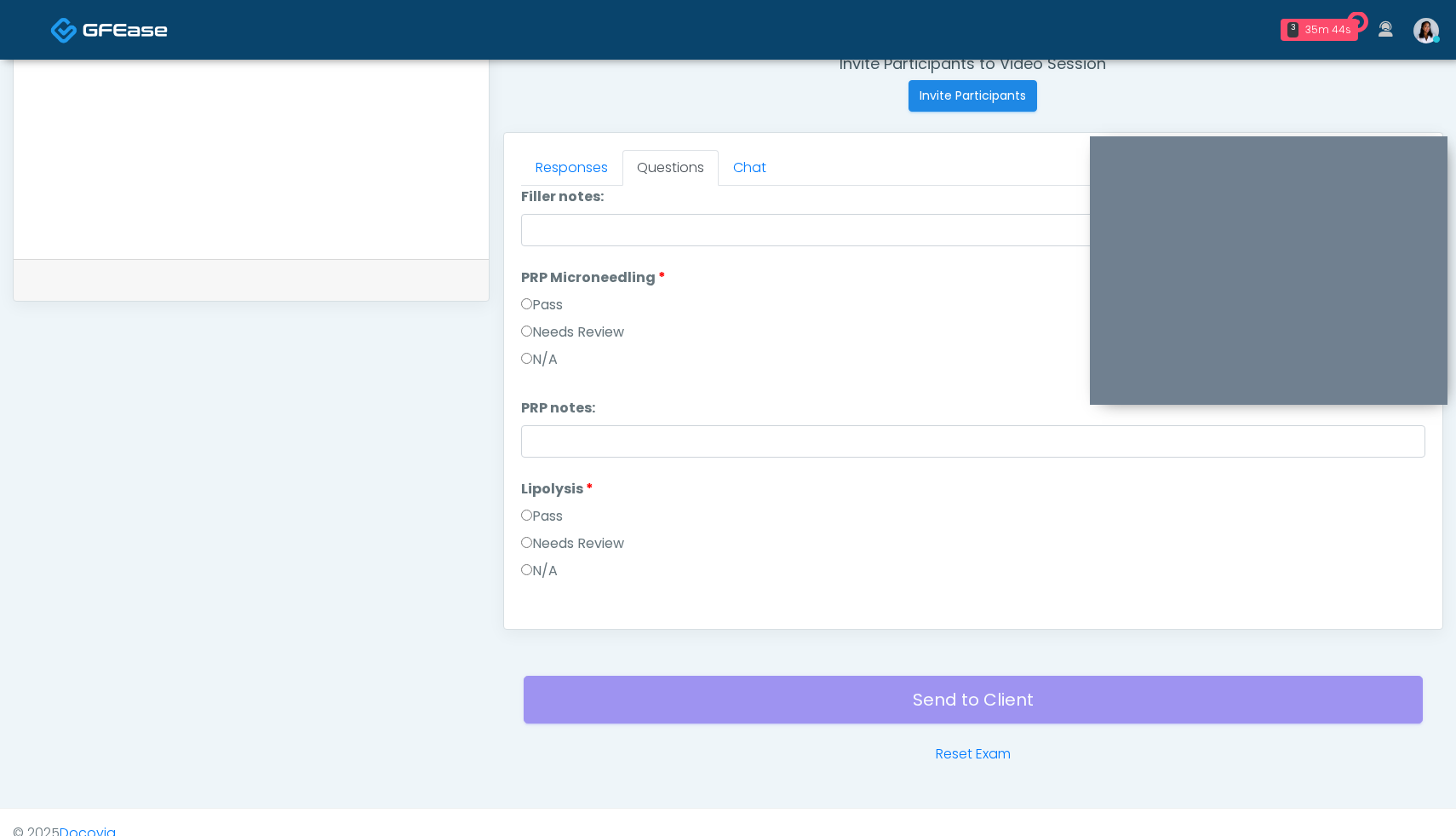
scroll to position [0, 0]
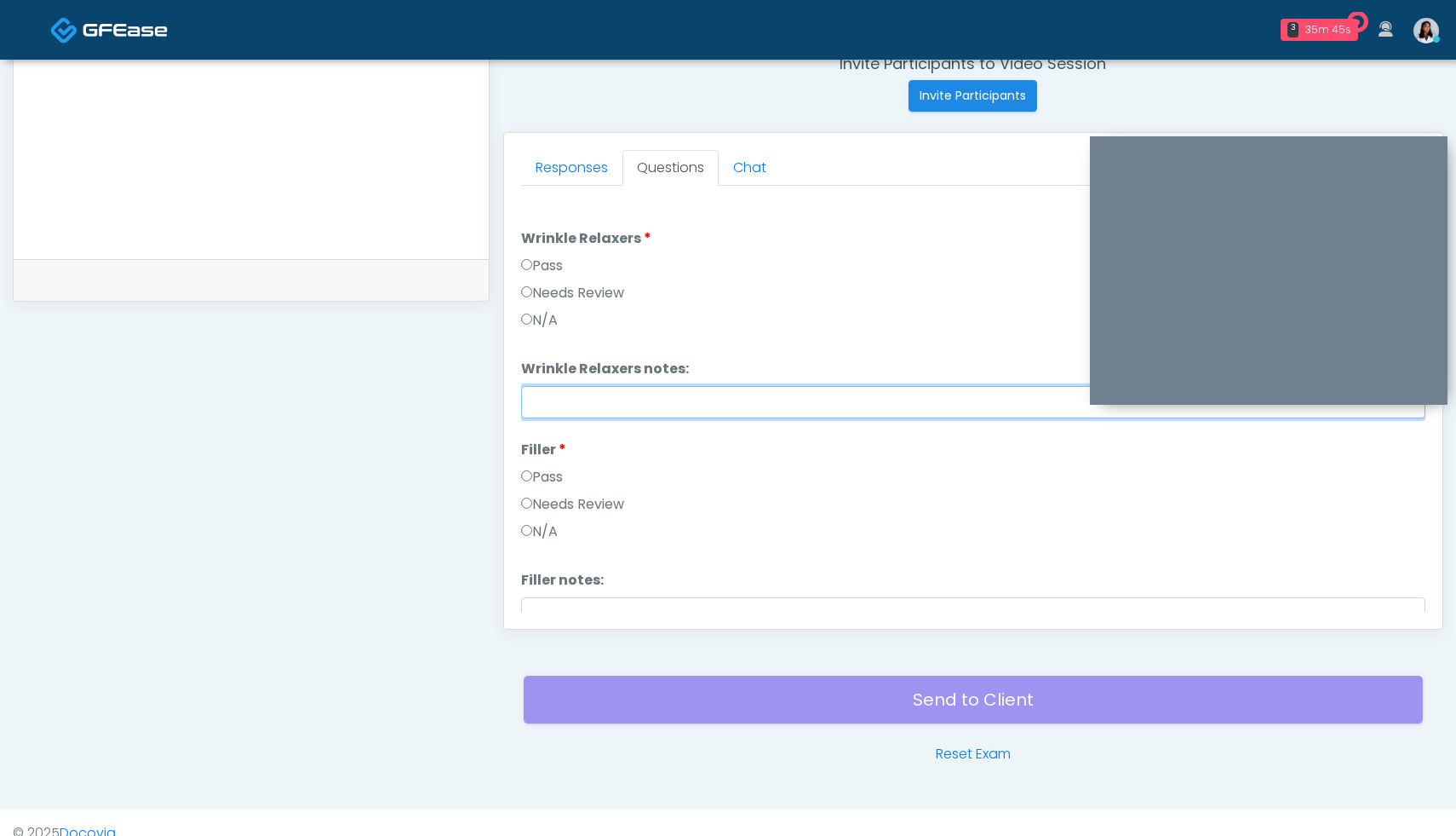
click at [584, 396] on input "Wrinkle Relaxers notes:" at bounding box center [972, 402] width 904 height 32
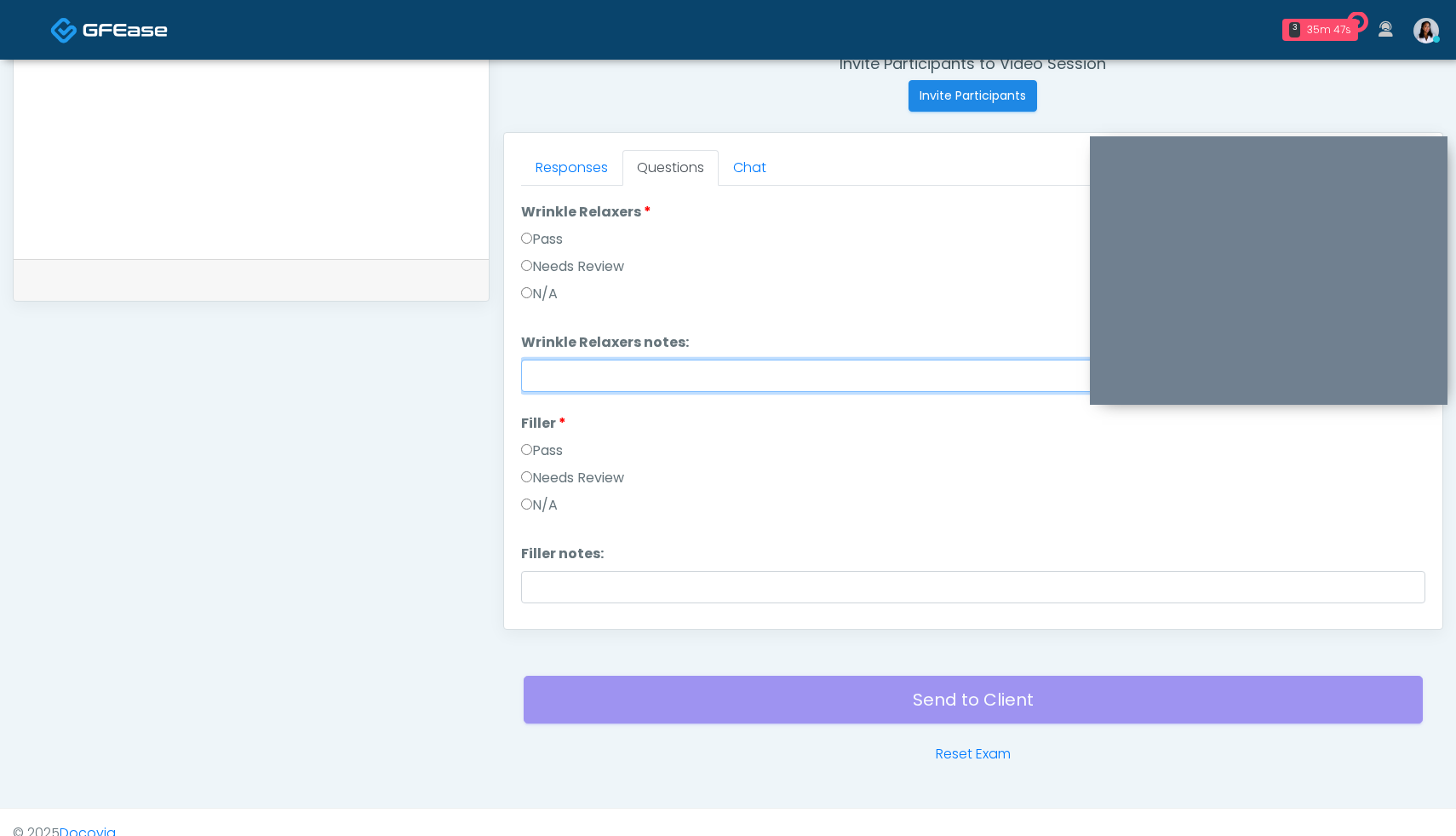
scroll to position [29, 0]
click at [673, 370] on input "**********" at bounding box center [972, 372] width 904 height 32
type input "**********"
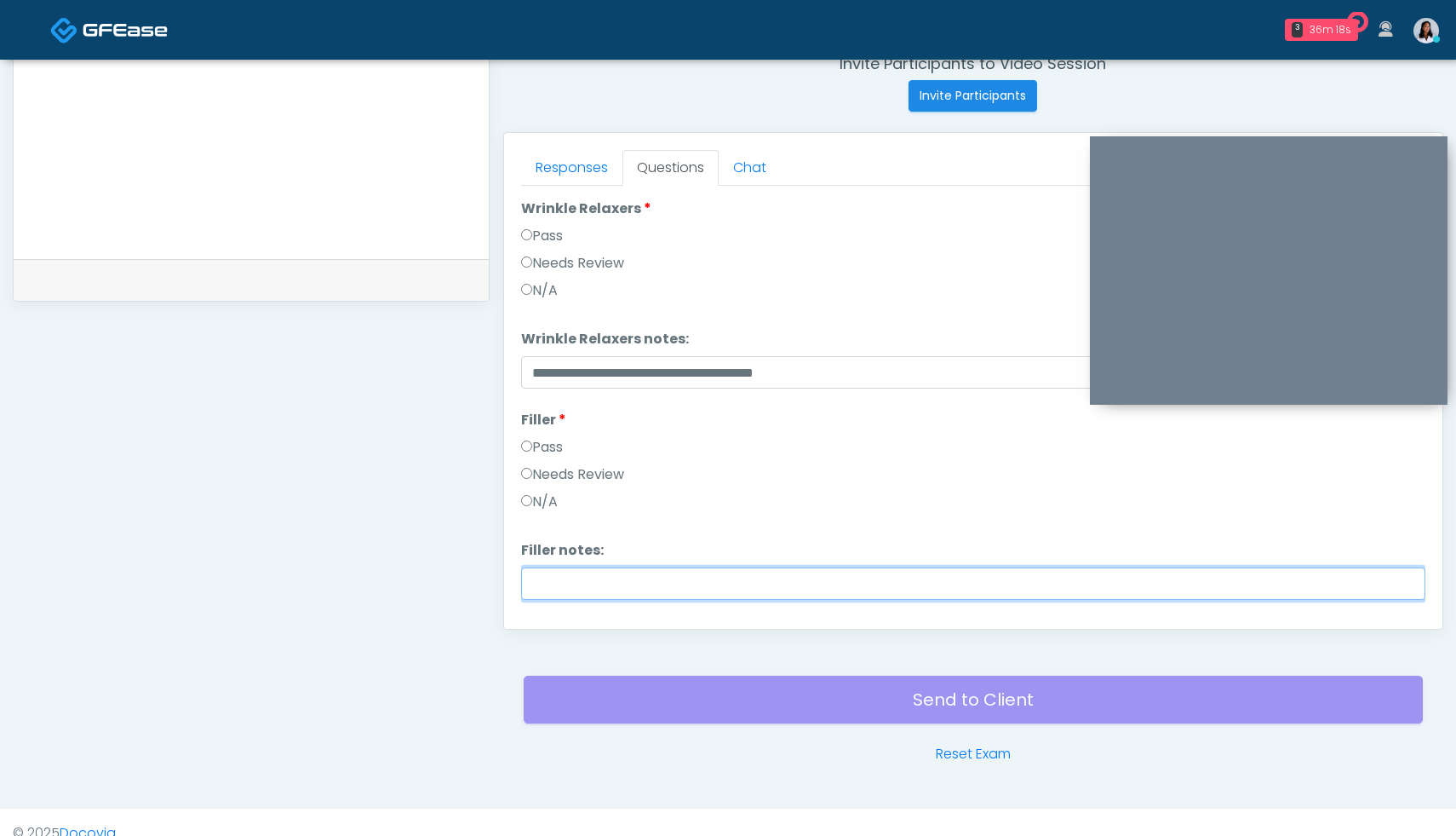
click at [658, 580] on input "Filler notes:" at bounding box center [972, 584] width 904 height 32
paste input "**********"
type input "**********"
drag, startPoint x: 837, startPoint y: 579, endPoint x: 520, endPoint y: 564, distance: 317.4
click at [520, 564] on div "Responses Questions Chat Good Faith Exam Script Good Faith Exam Script INTRODUC…" at bounding box center [972, 381] width 938 height 495
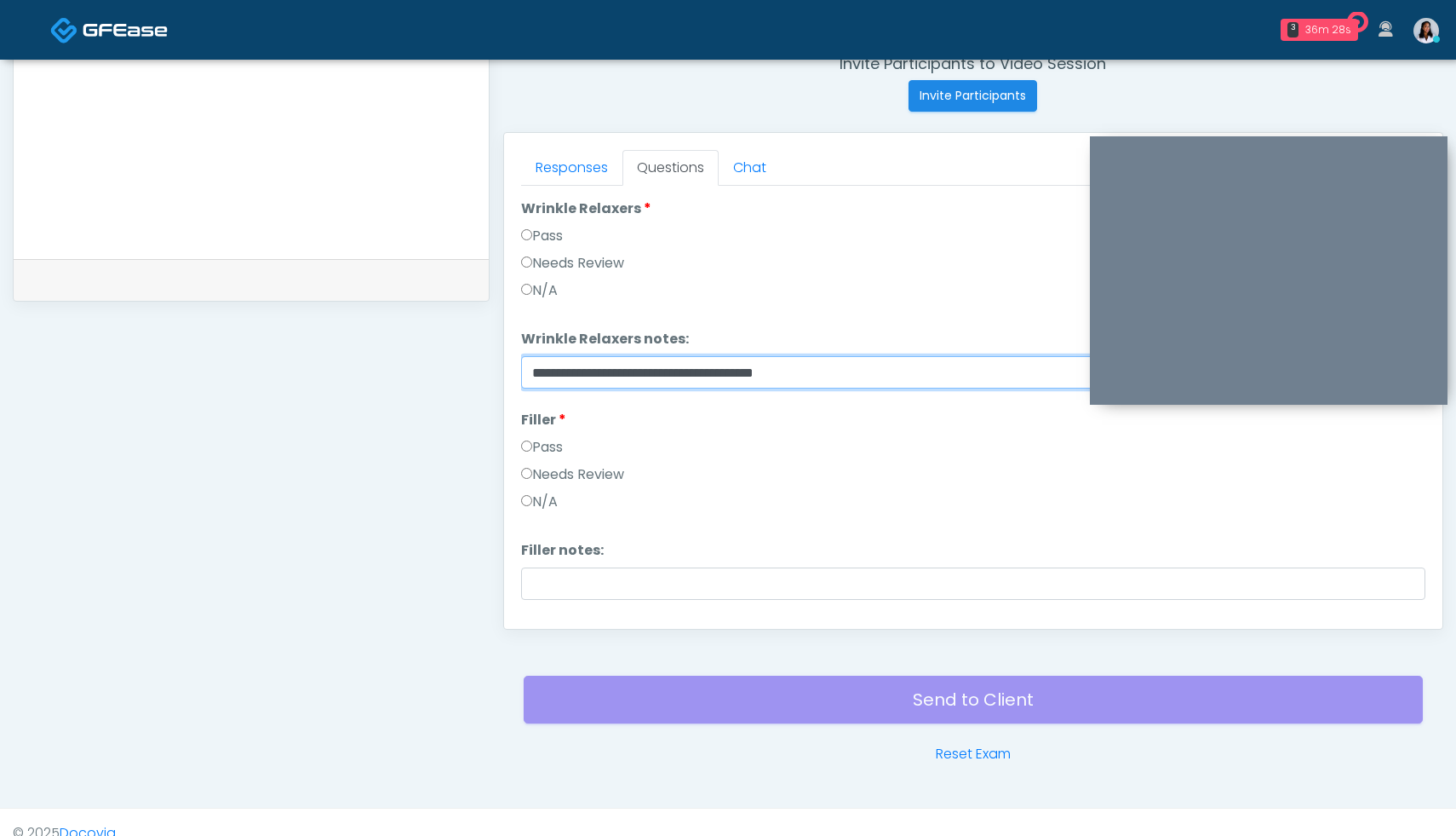
click at [841, 372] on input "**********" at bounding box center [972, 372] width 904 height 32
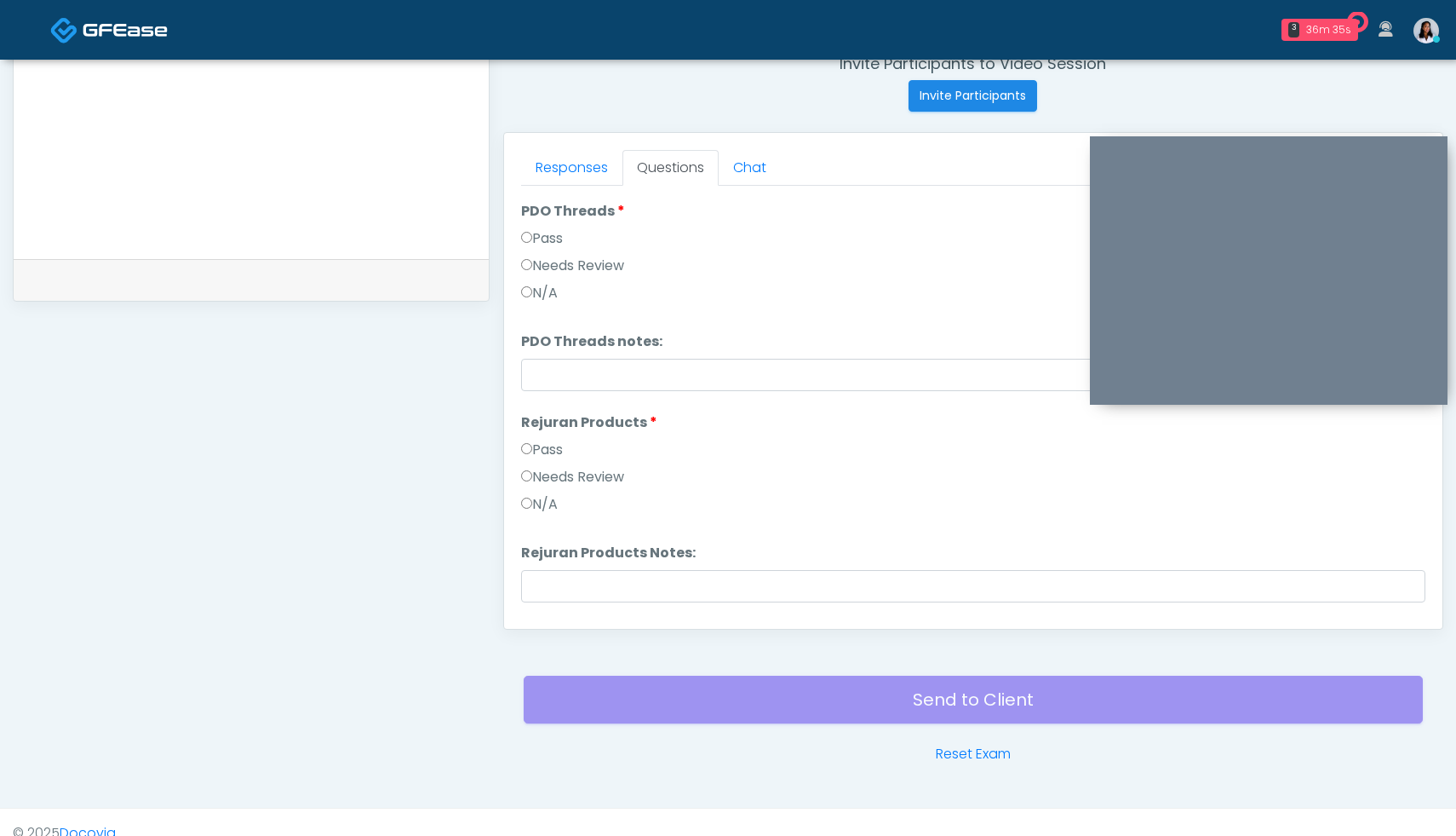
scroll to position [1760, 0]
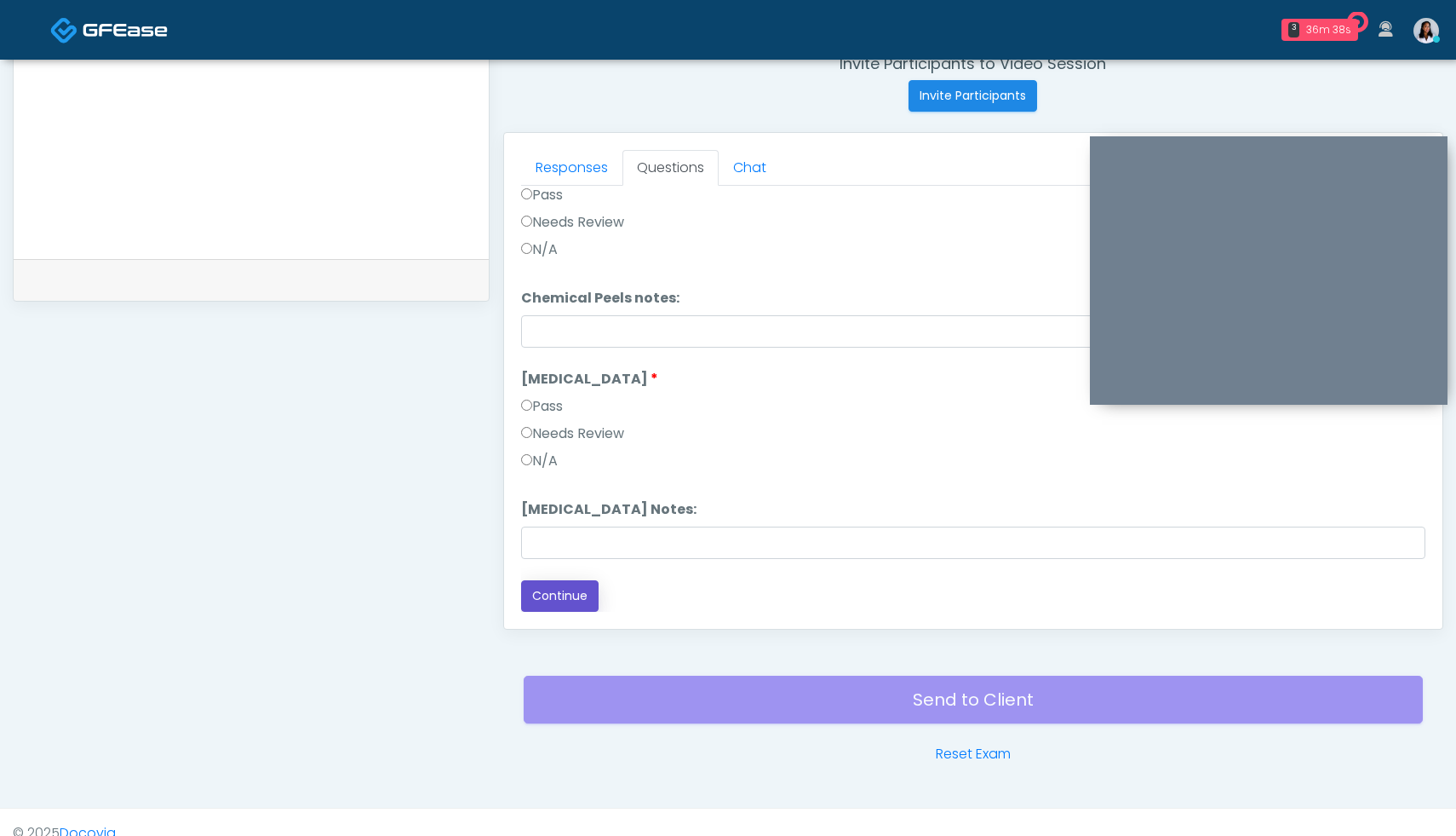
click at [574, 603] on button "Continue" at bounding box center [560, 595] width 78 height 31
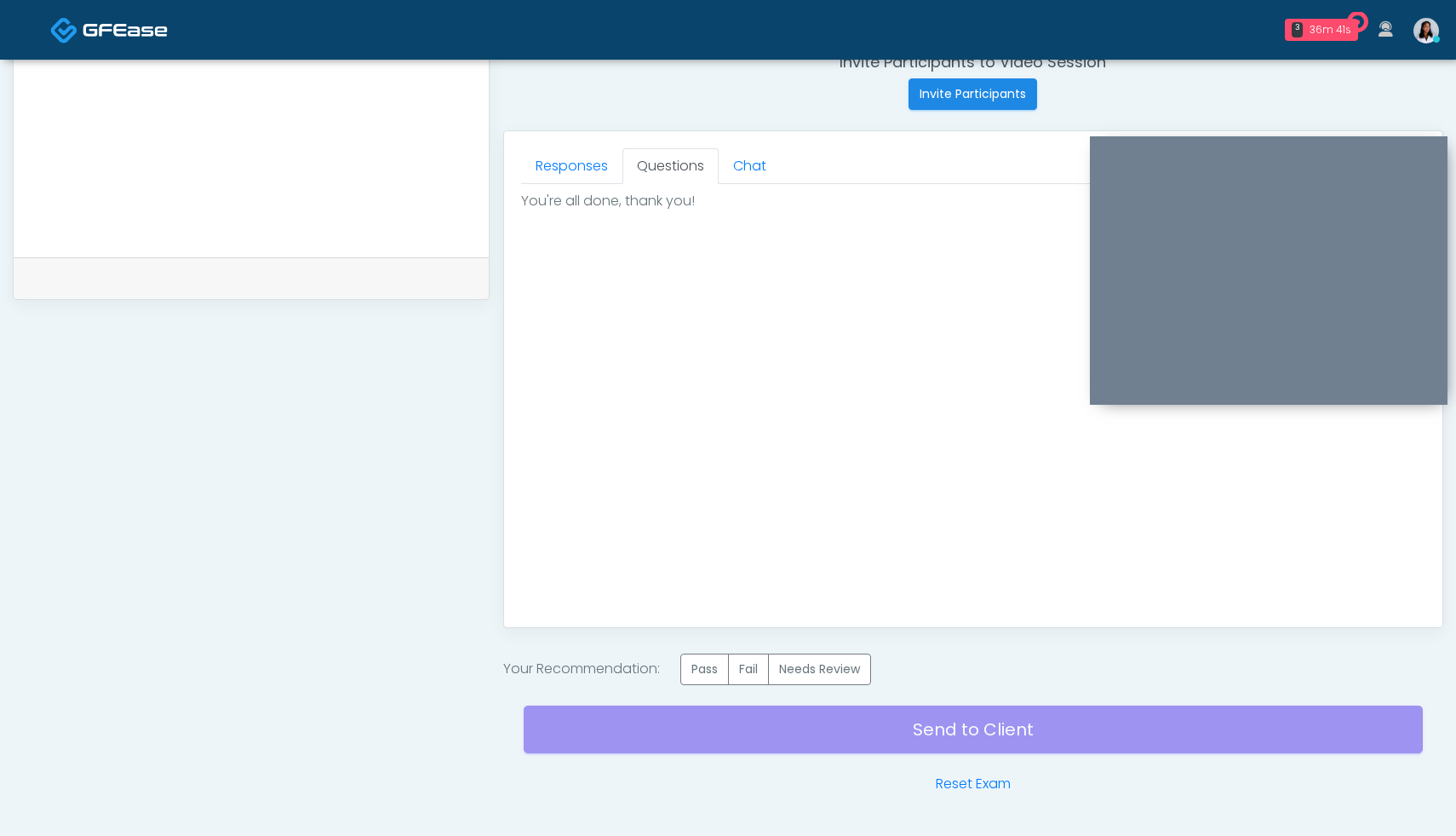
scroll to position [676, 0]
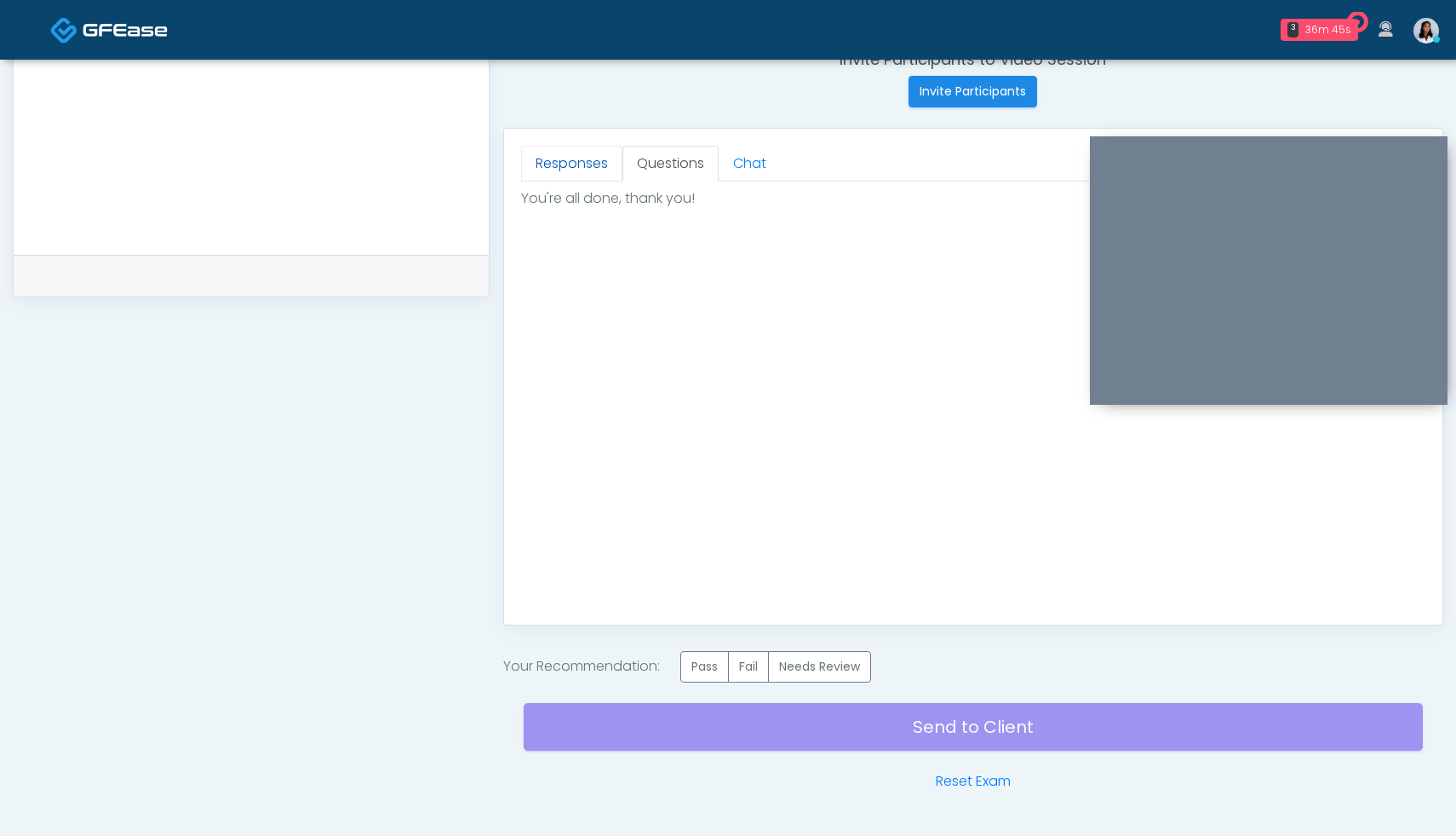
click at [584, 168] on link "Responses" at bounding box center [571, 163] width 101 height 36
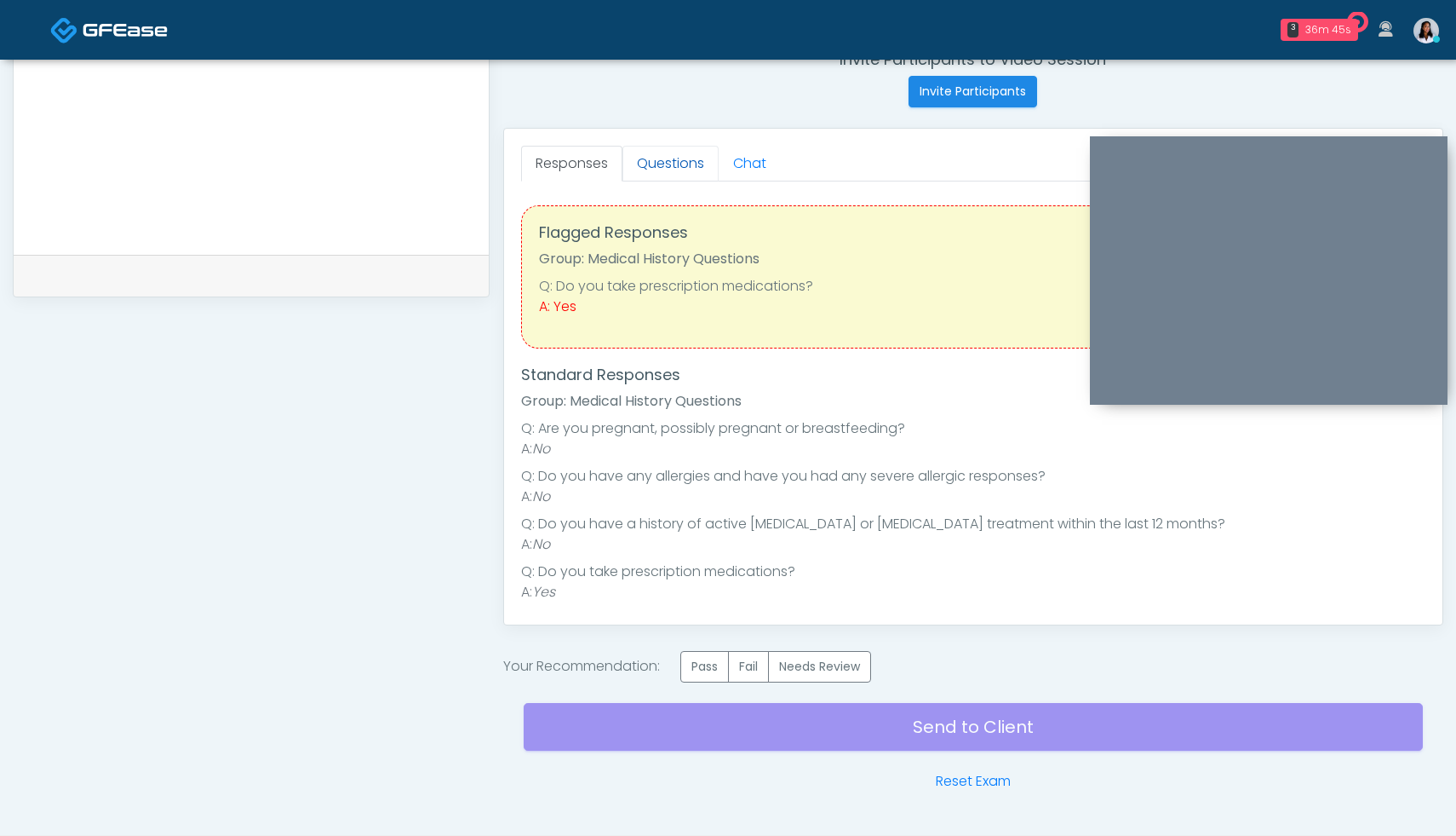
click at [671, 167] on link "Questions" at bounding box center [670, 163] width 96 height 36
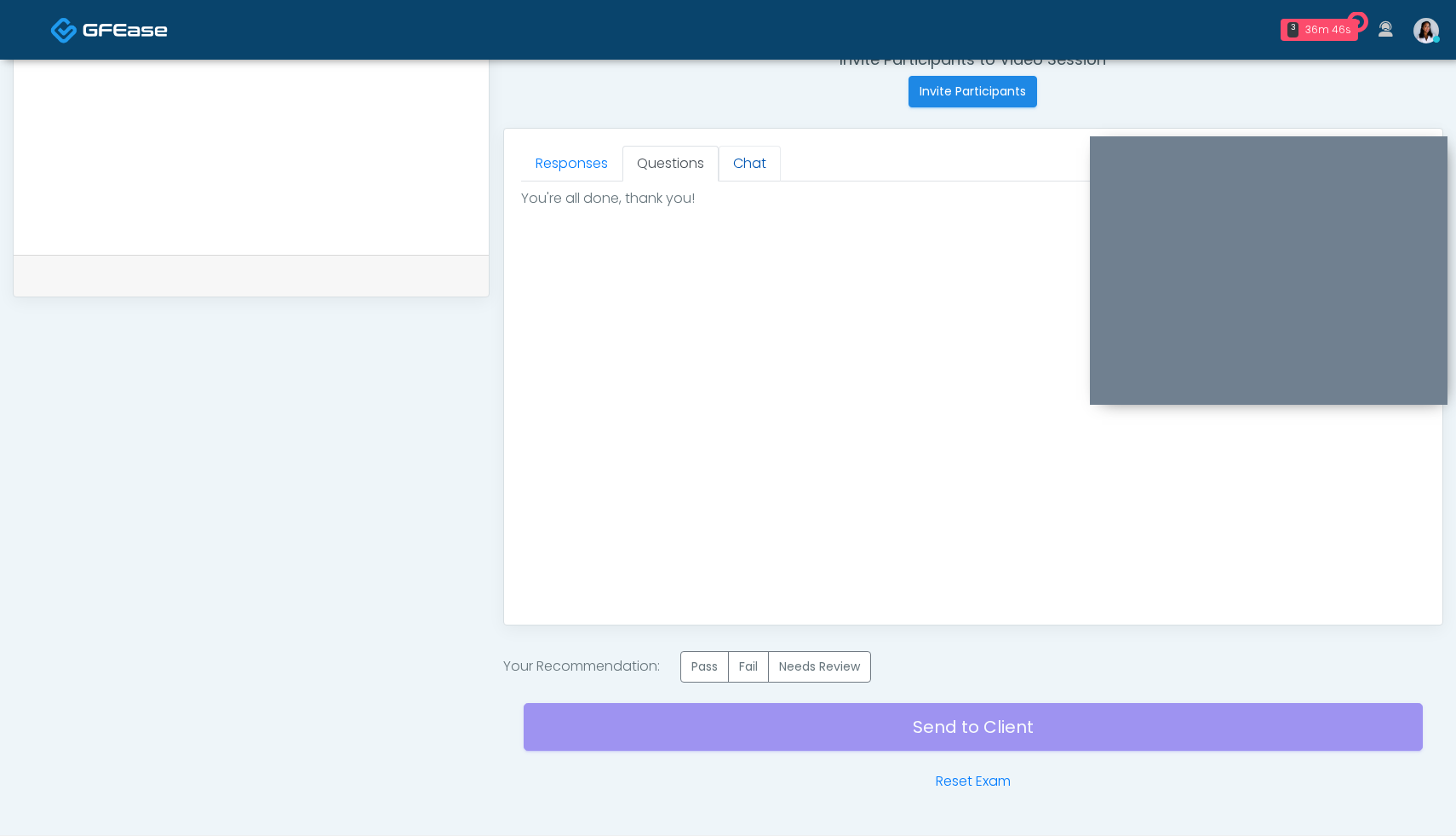
click at [759, 159] on link "Chat" at bounding box center [750, 163] width 63 height 36
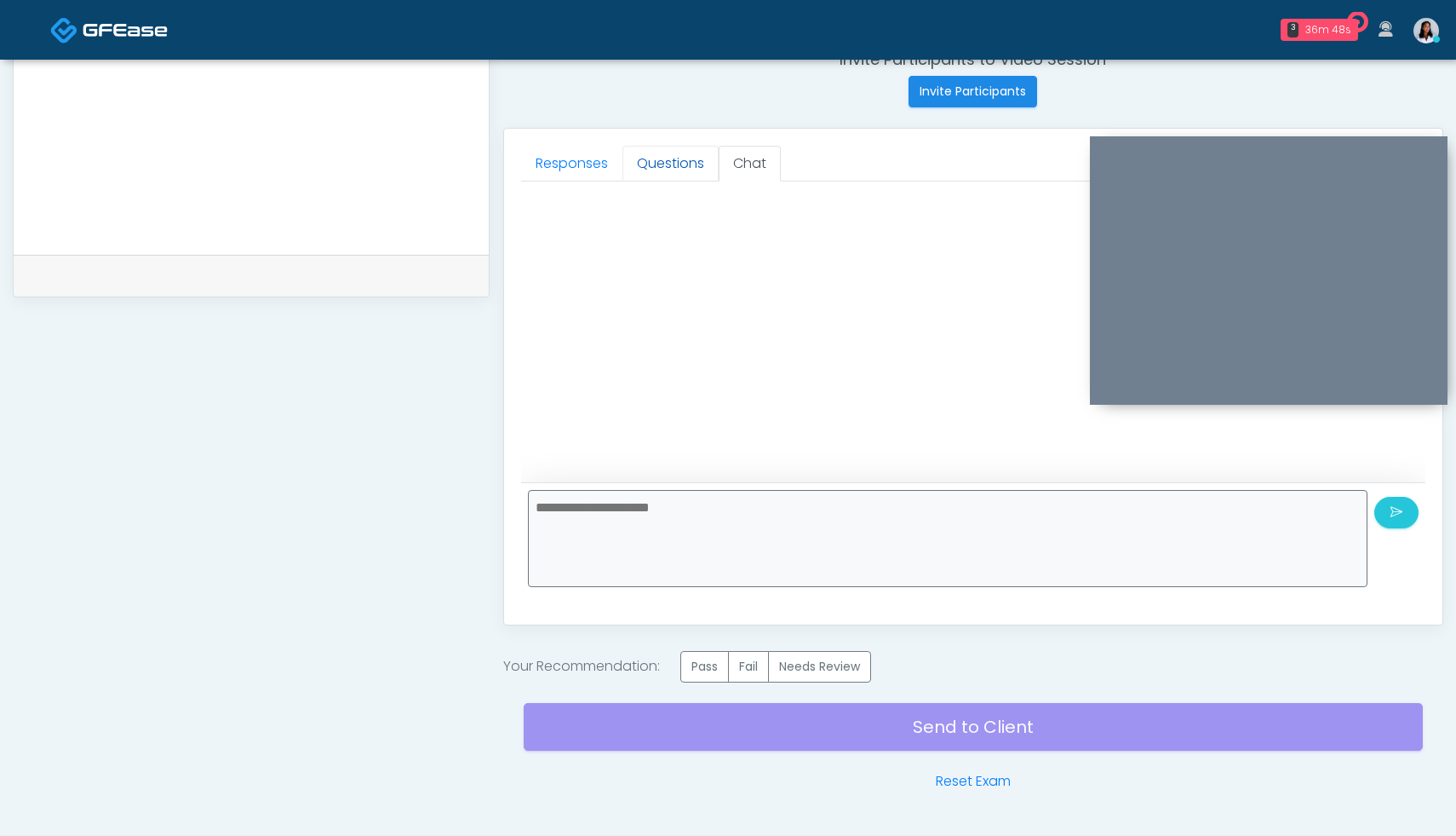
click at [701, 158] on link "Questions" at bounding box center [670, 163] width 96 height 36
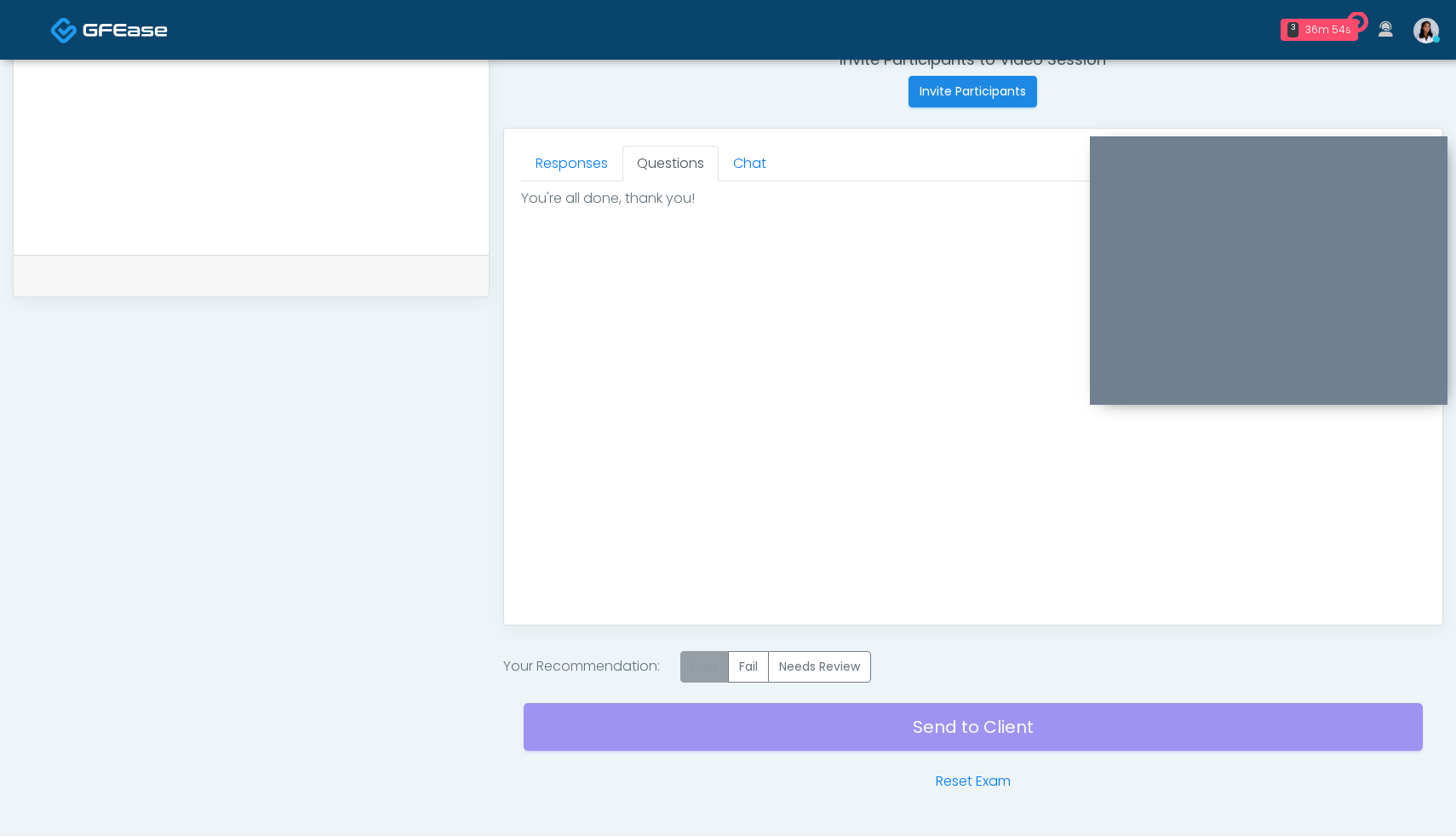
click at [706, 677] on label "Pass" at bounding box center [704, 666] width 48 height 31
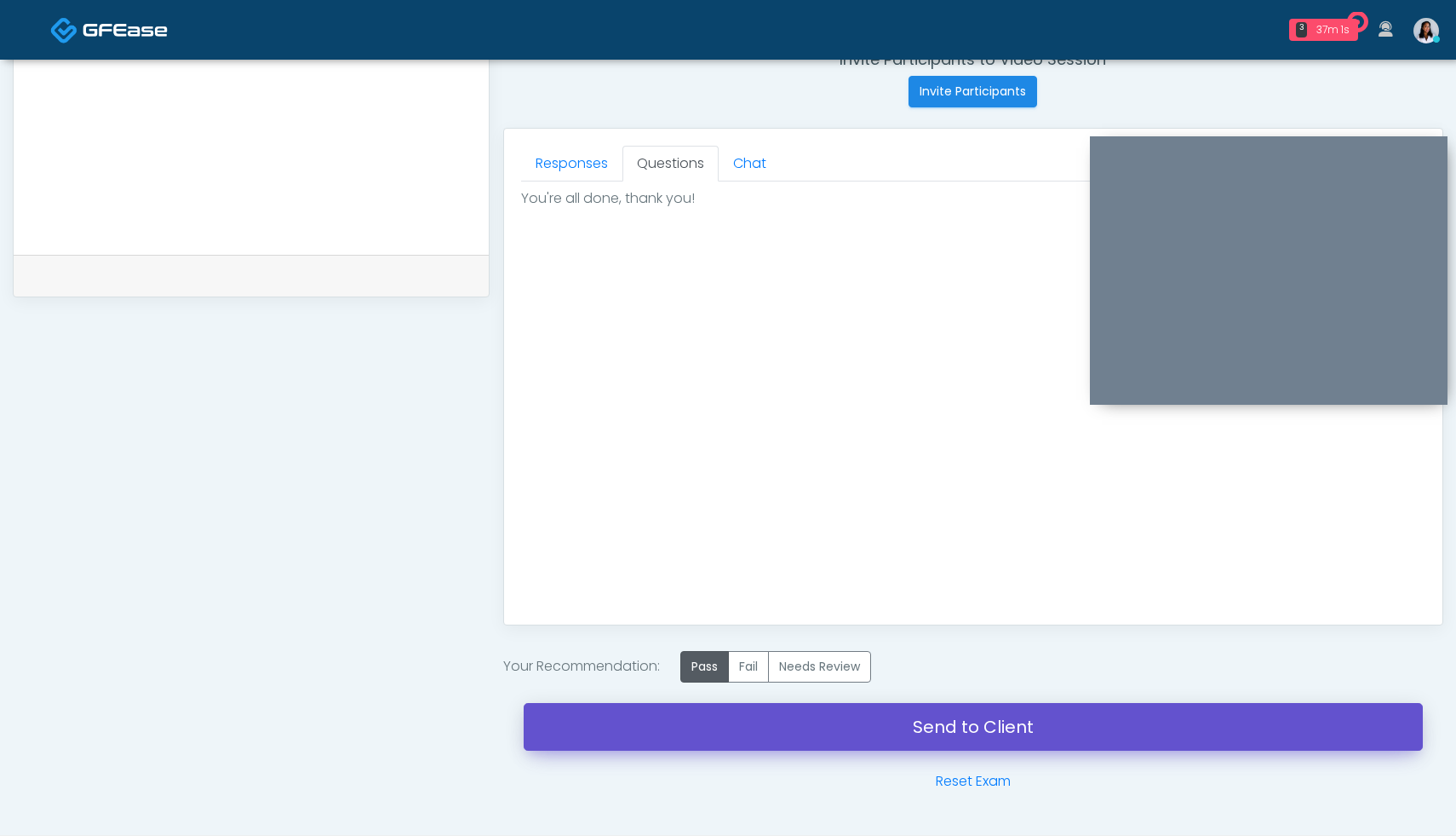
click at [954, 728] on link "Send to Client" at bounding box center [973, 726] width 899 height 47
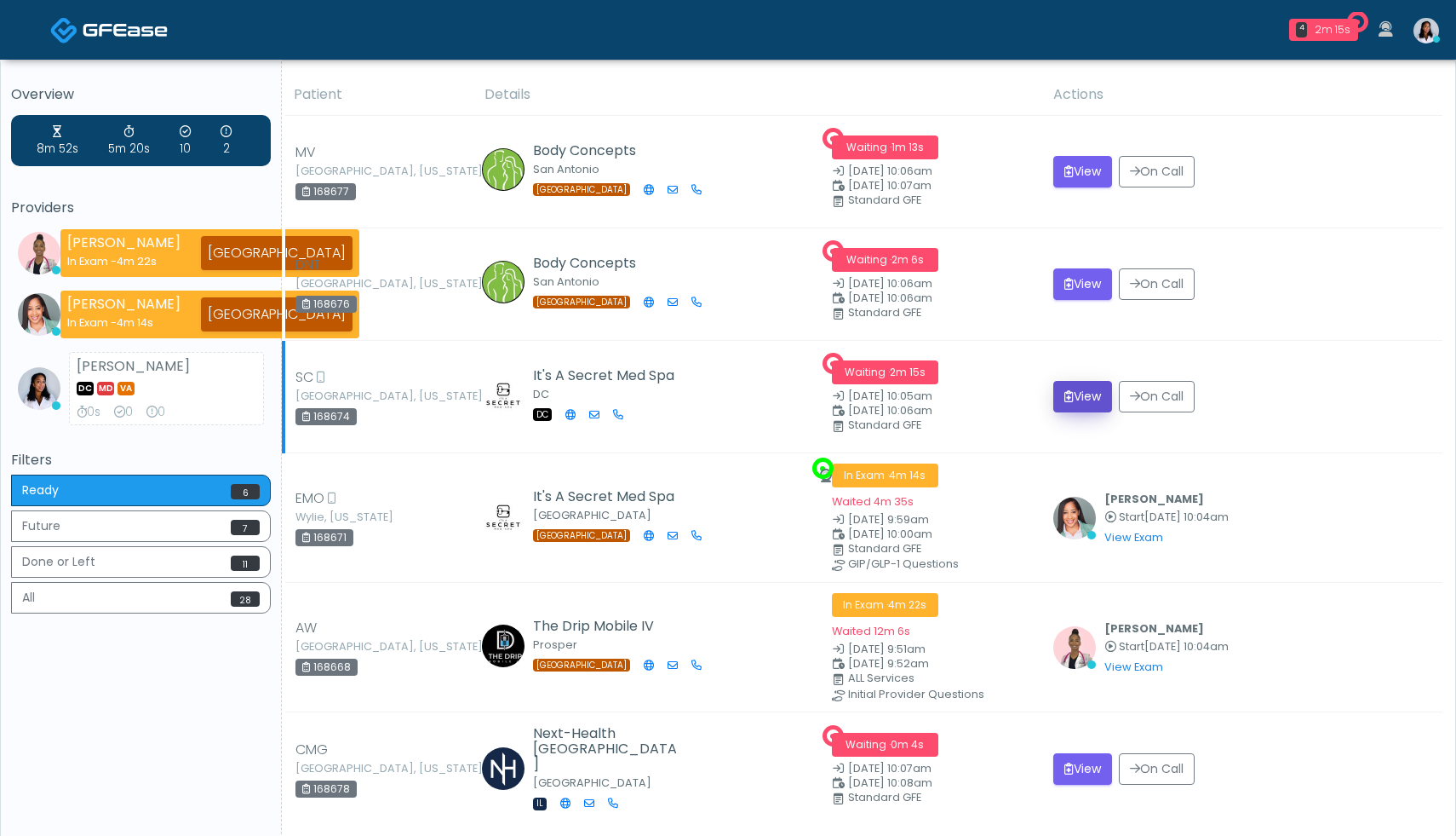
click at [1084, 395] on button "View" at bounding box center [1082, 396] width 59 height 31
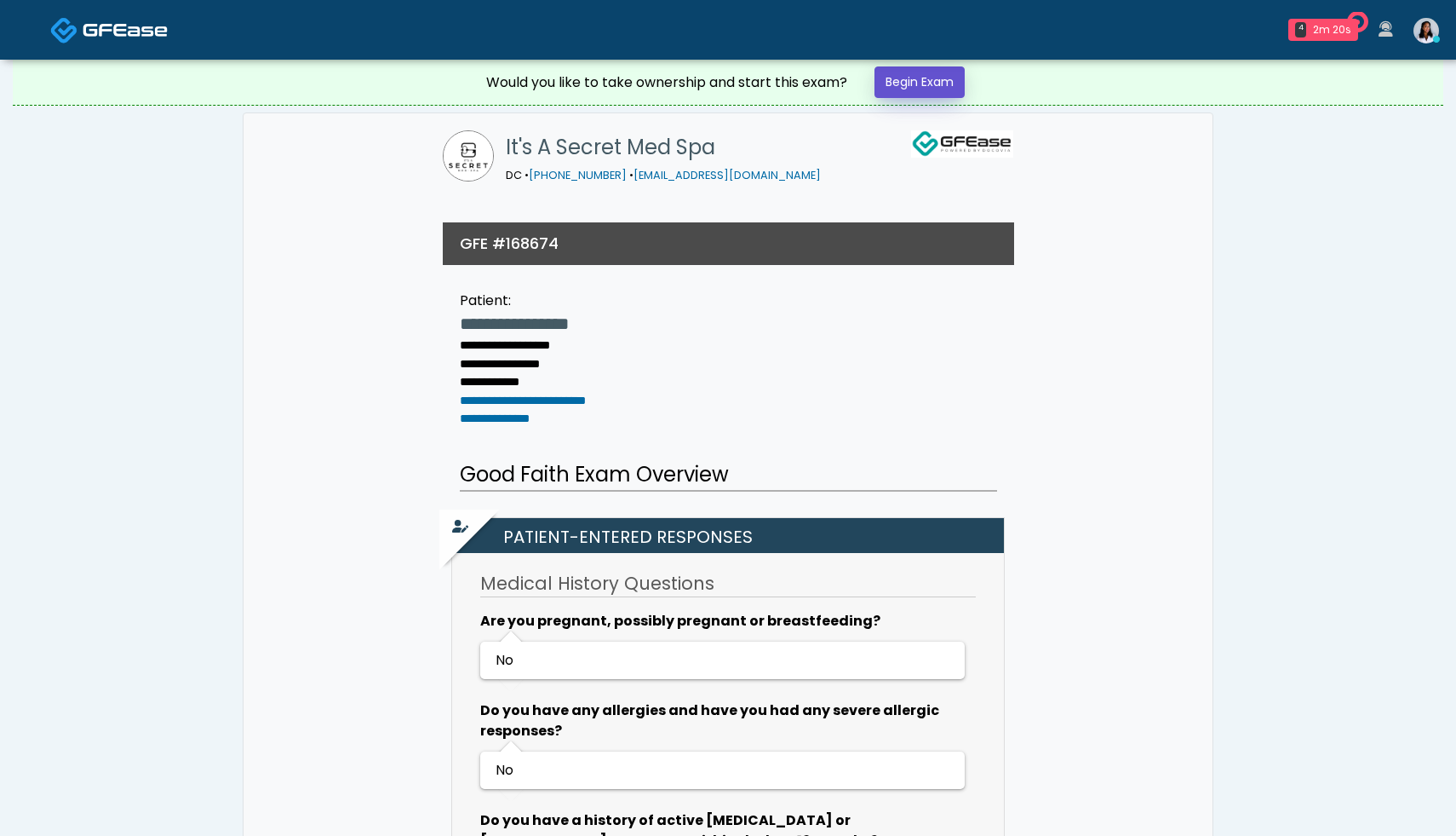
click at [935, 81] on link "Begin Exam" at bounding box center [919, 82] width 90 height 31
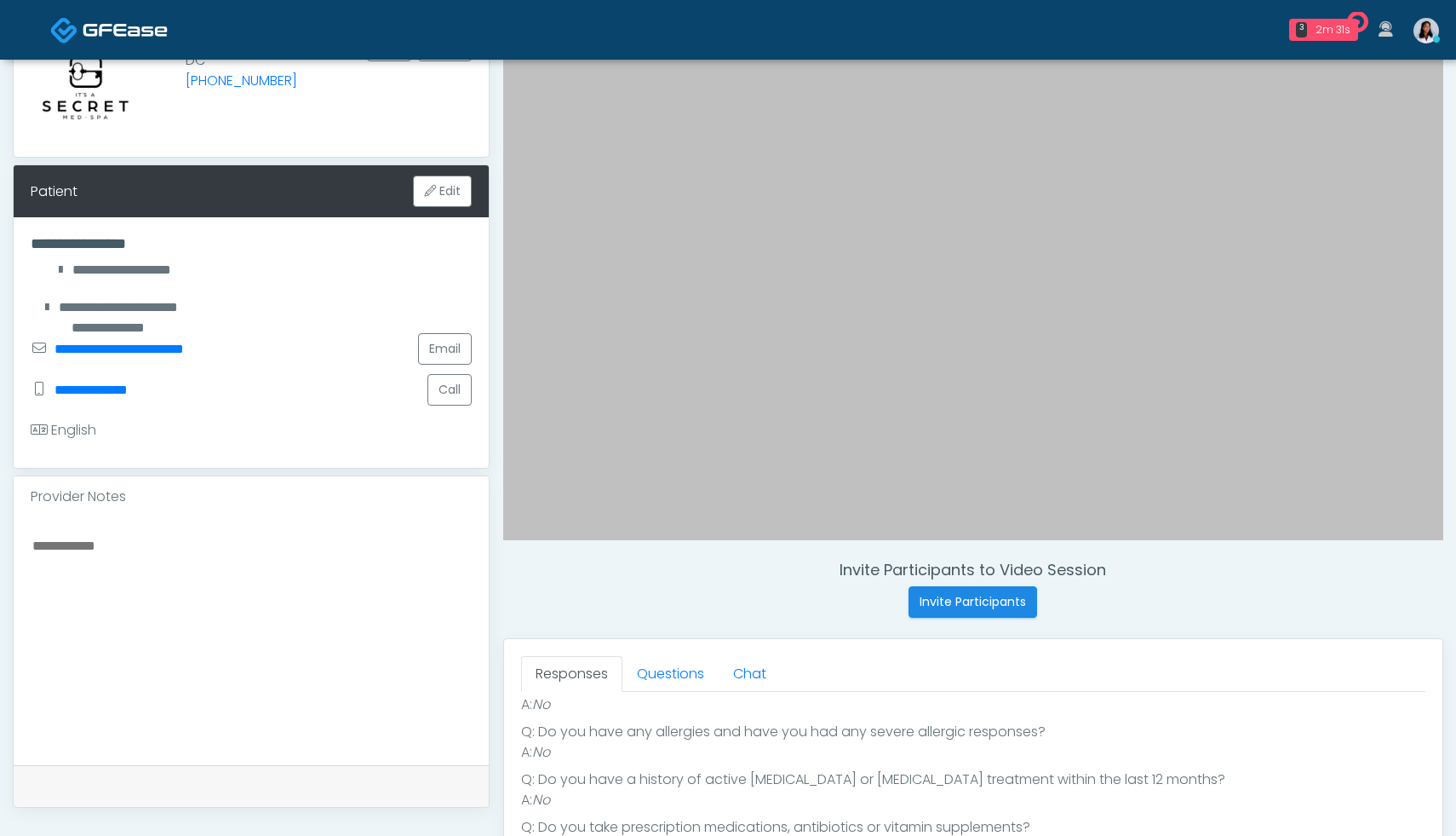
scroll to position [206, 0]
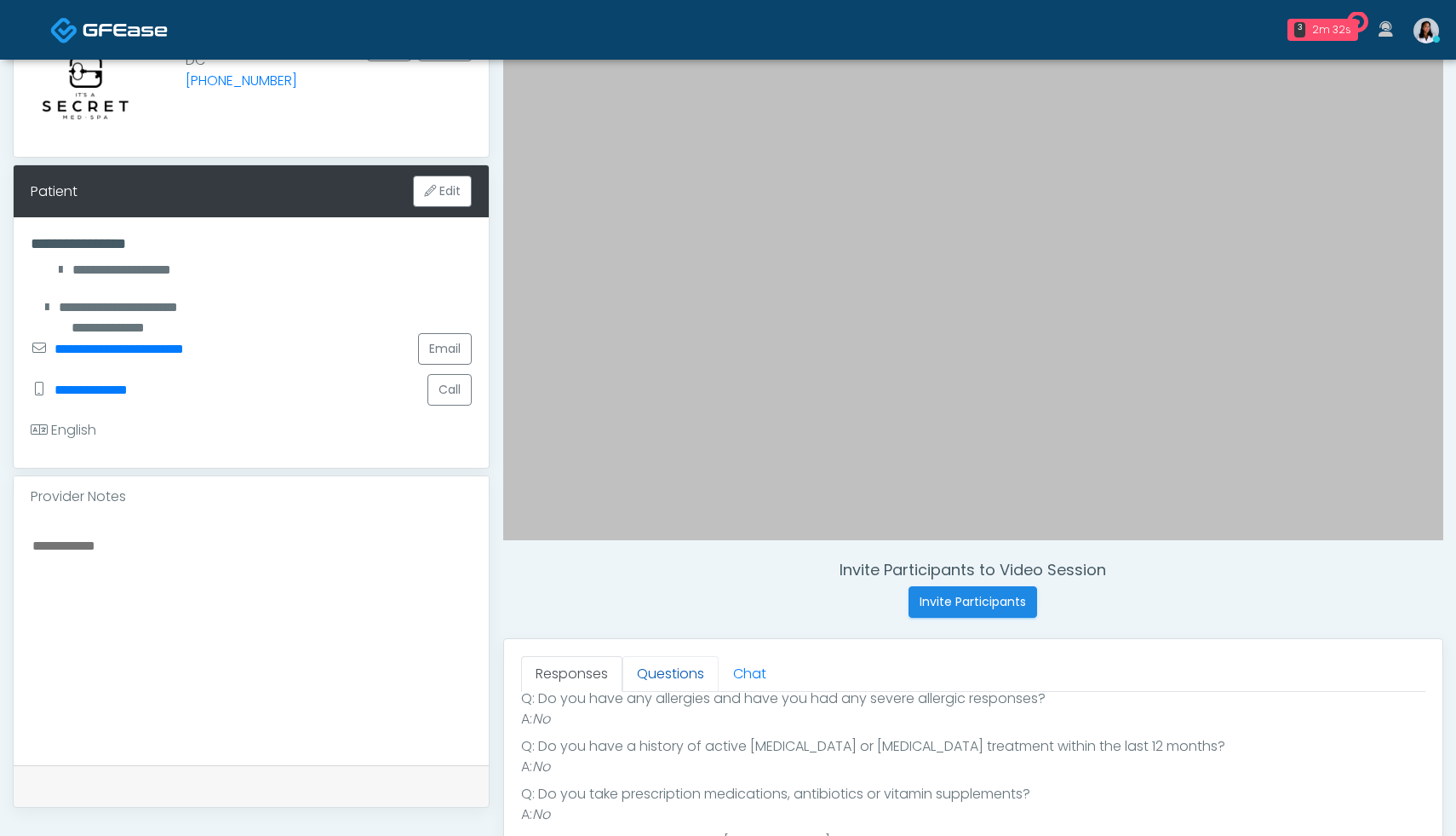
click at [656, 669] on link "Questions" at bounding box center [670, 674] width 96 height 36
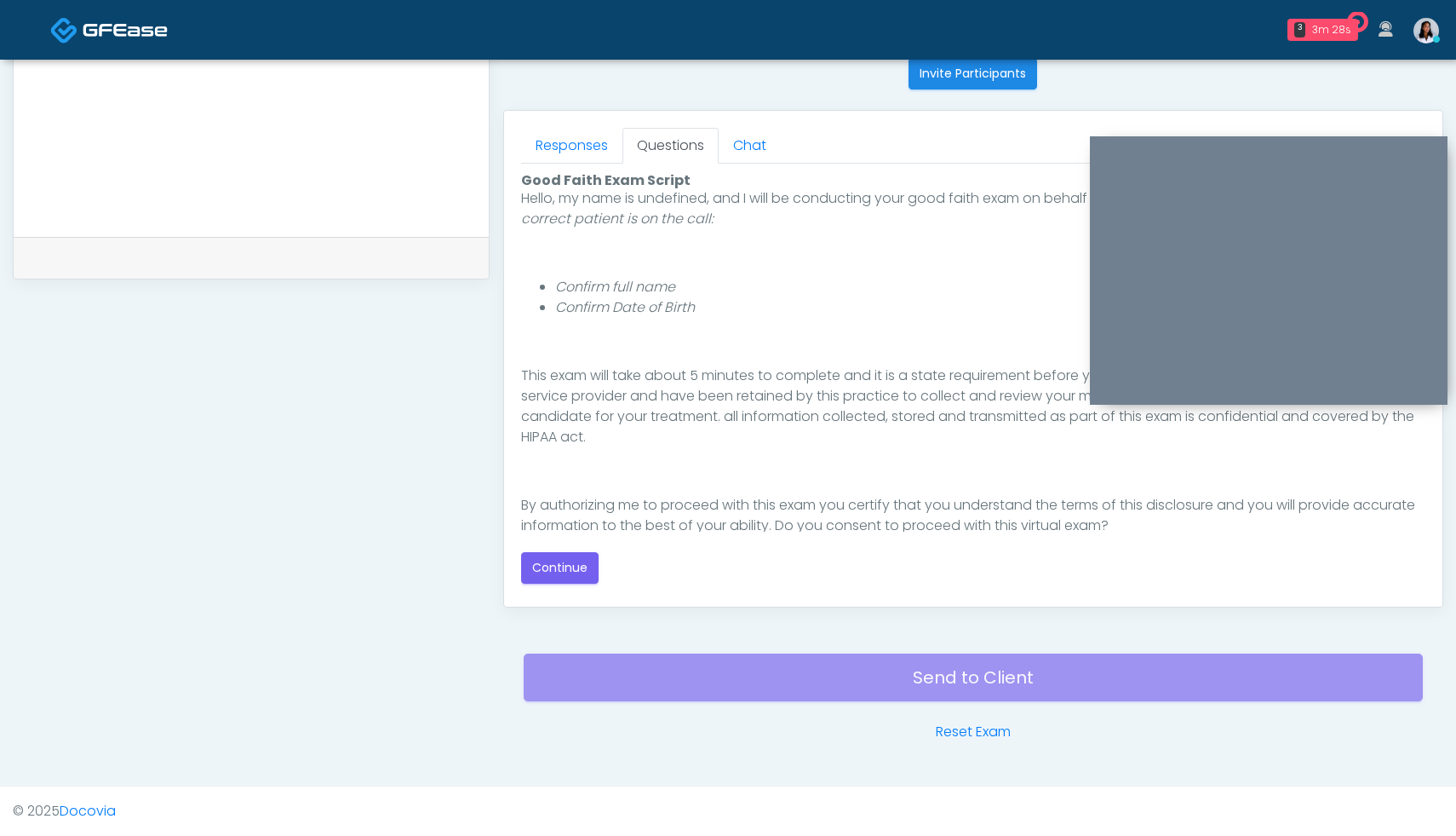
scroll to position [139, 0]
click at [562, 568] on button "Continue" at bounding box center [560, 567] width 78 height 31
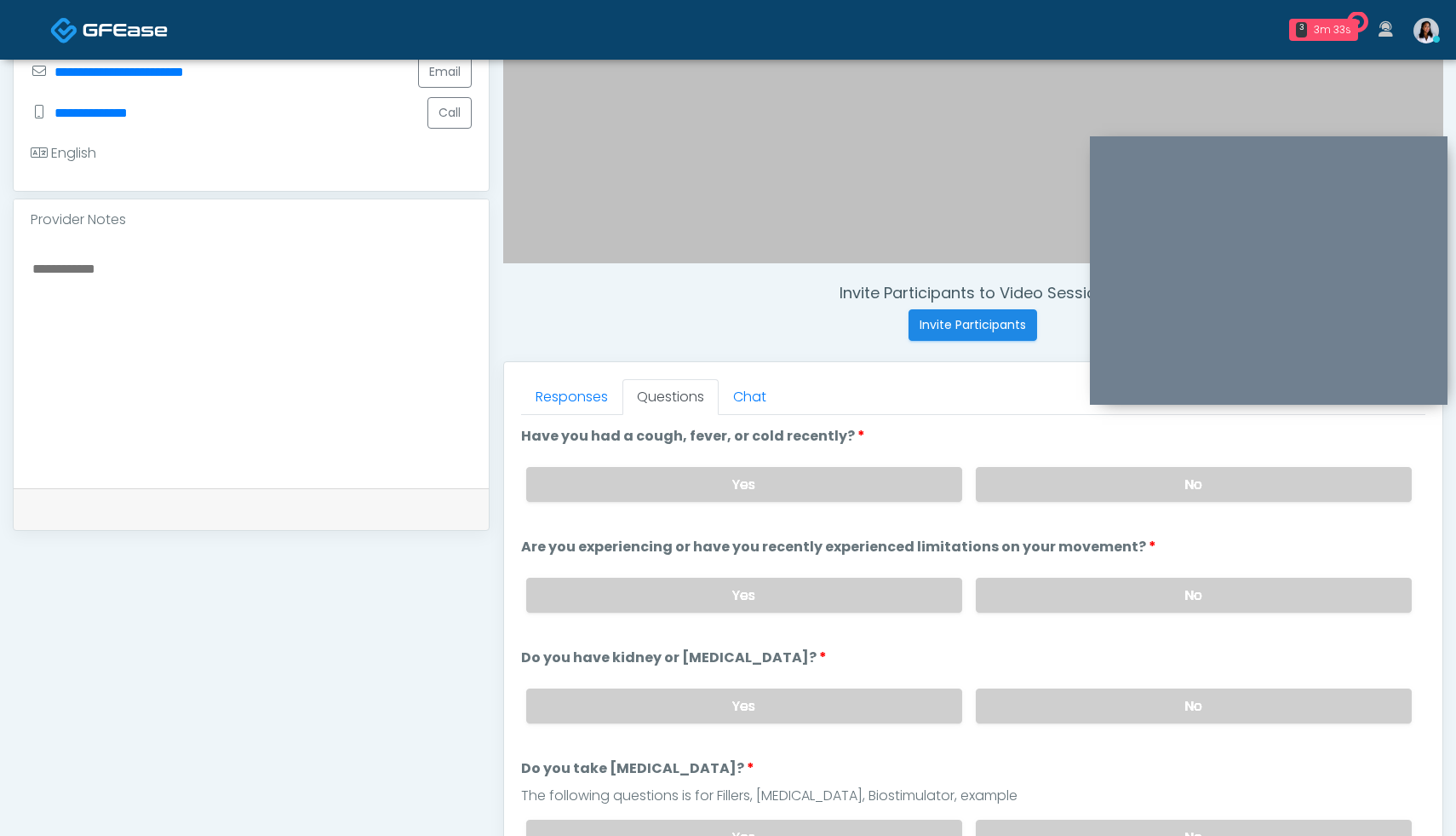
scroll to position [441, 0]
click at [1075, 484] on label "No" at bounding box center [1194, 485] width 436 height 35
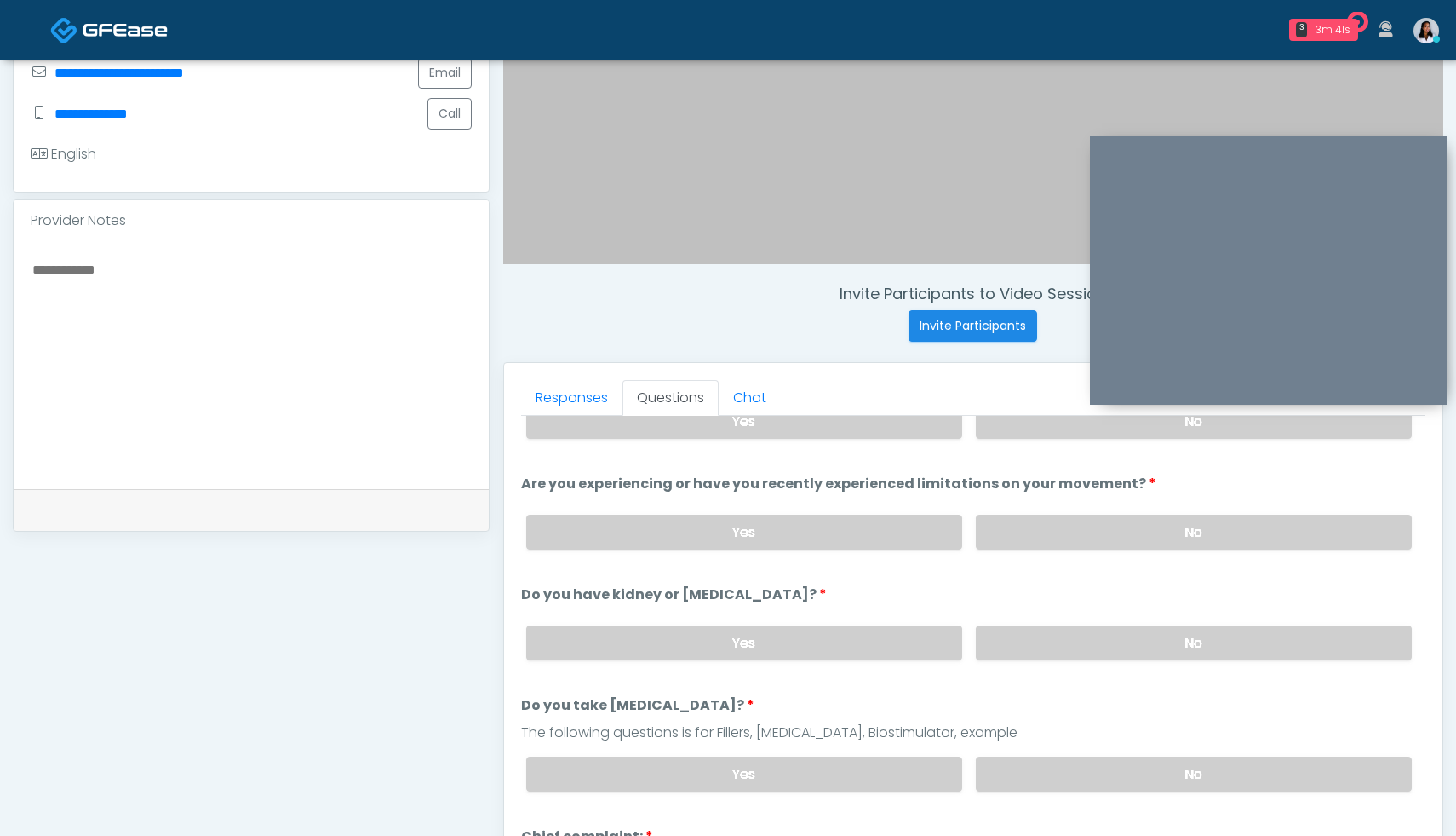
scroll to position [76, 0]
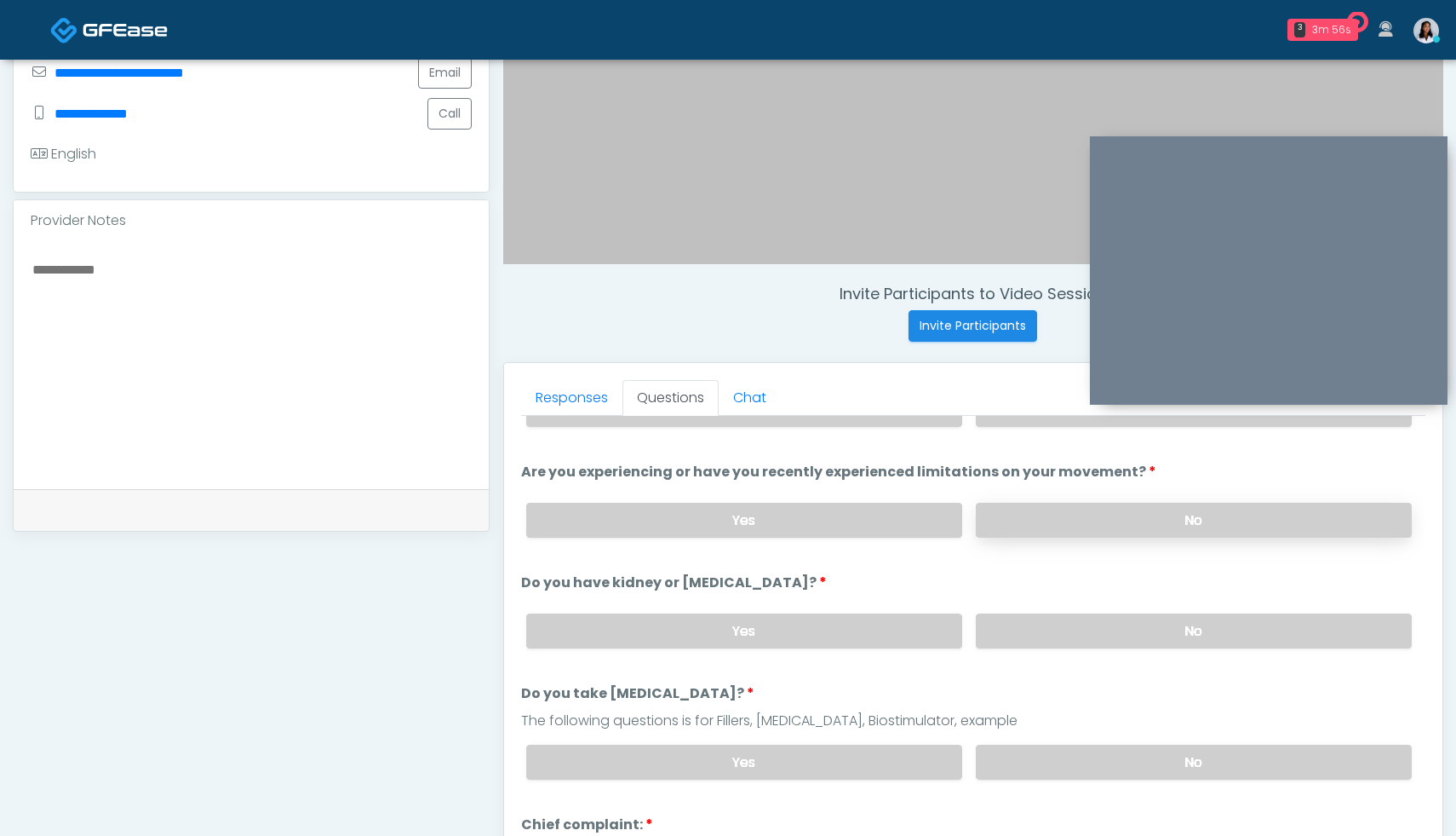
click at [1133, 527] on label "No" at bounding box center [1194, 520] width 436 height 35
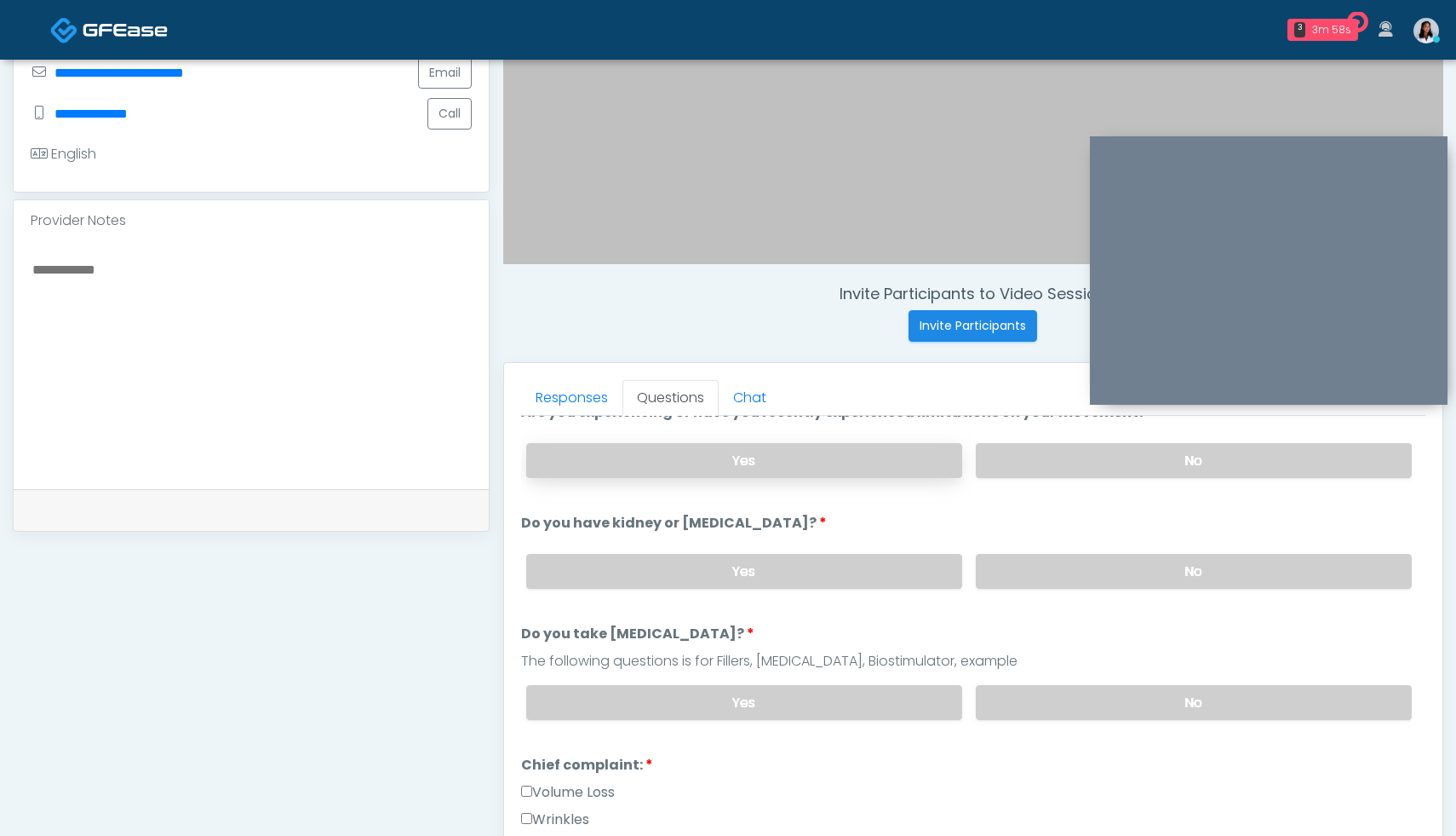
scroll to position [159, 0]
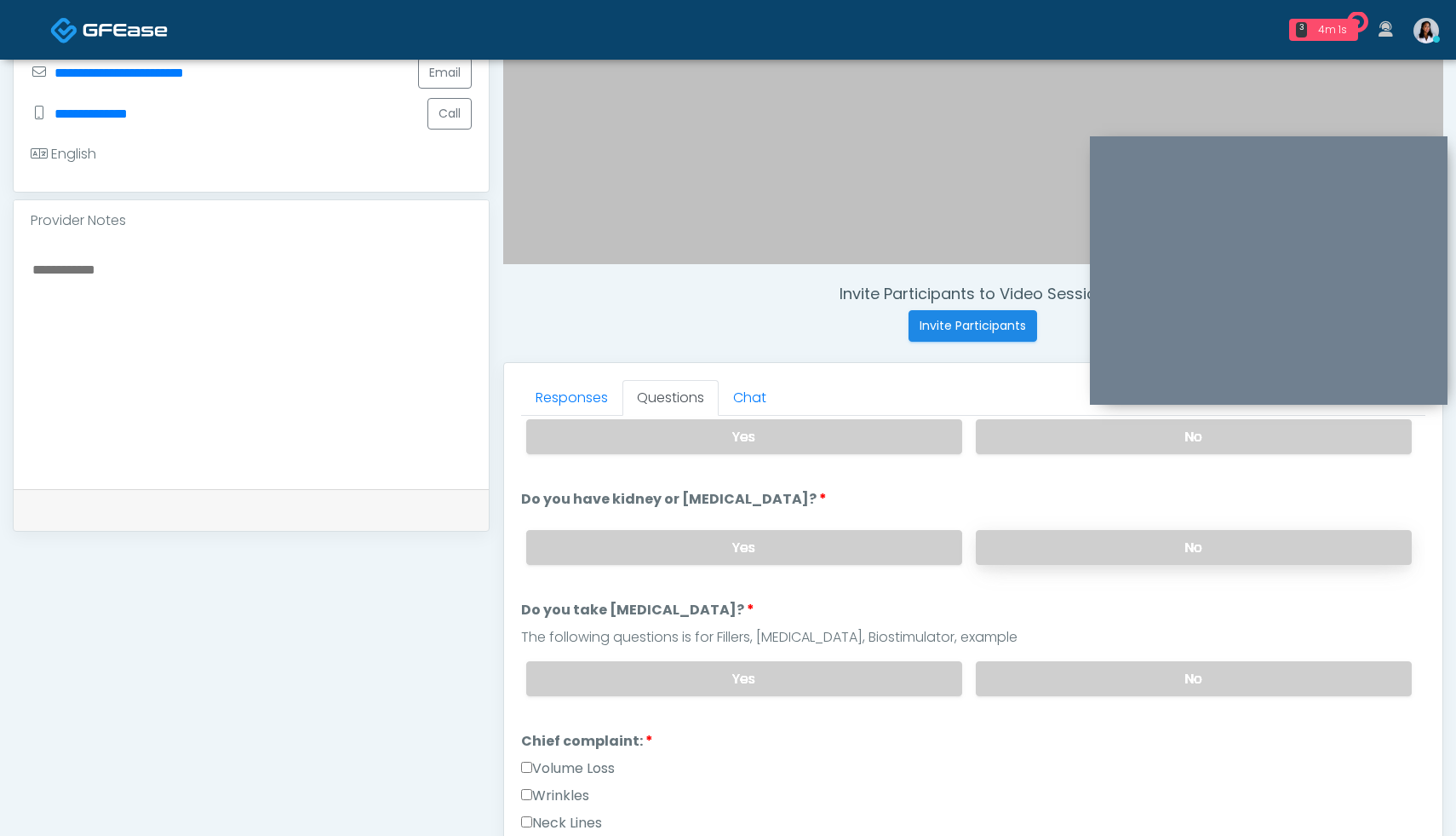
click at [1114, 544] on label "No" at bounding box center [1194, 547] width 436 height 35
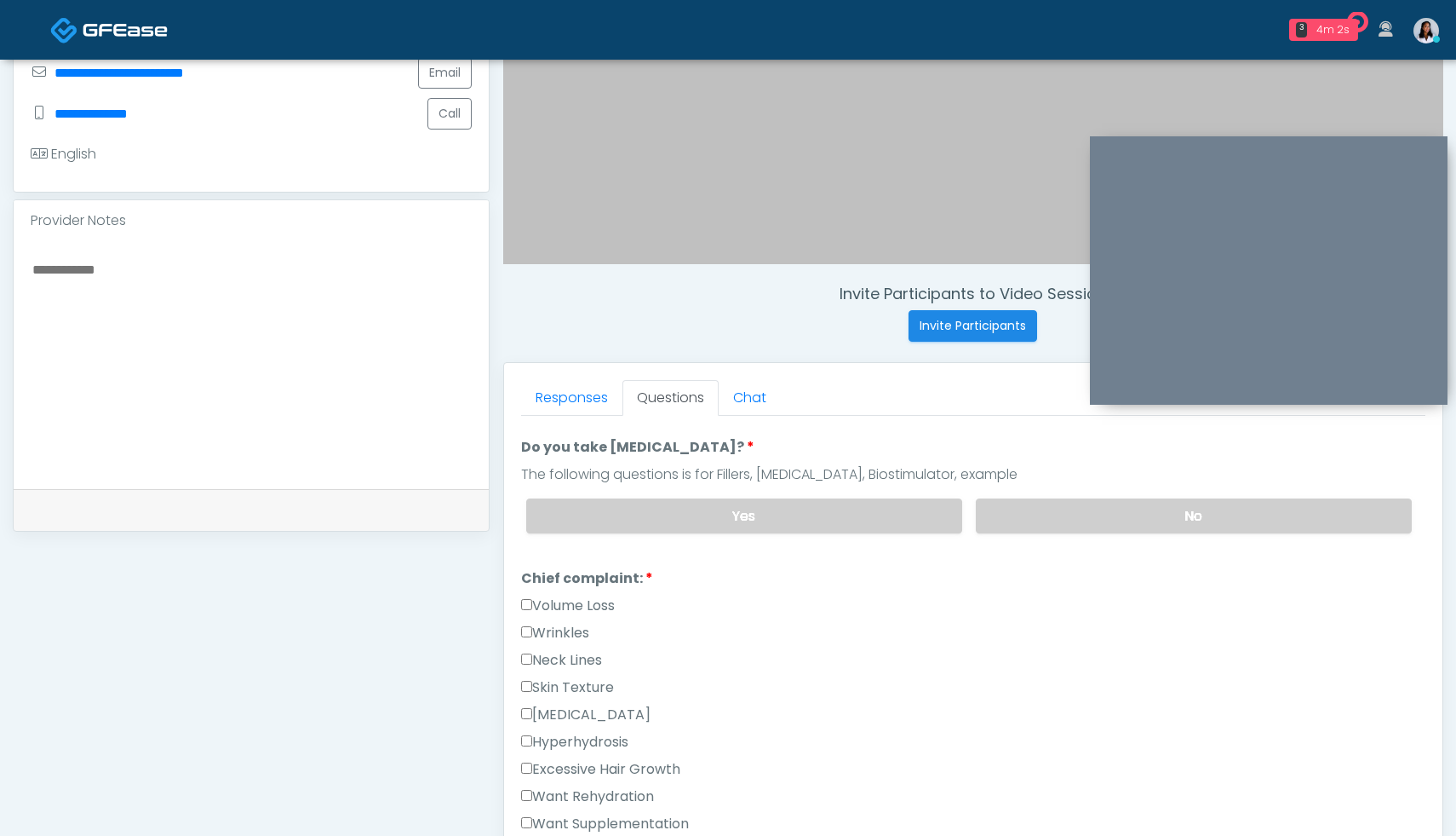
scroll to position [324, 0]
click at [1191, 511] on label "No" at bounding box center [1194, 513] width 436 height 35
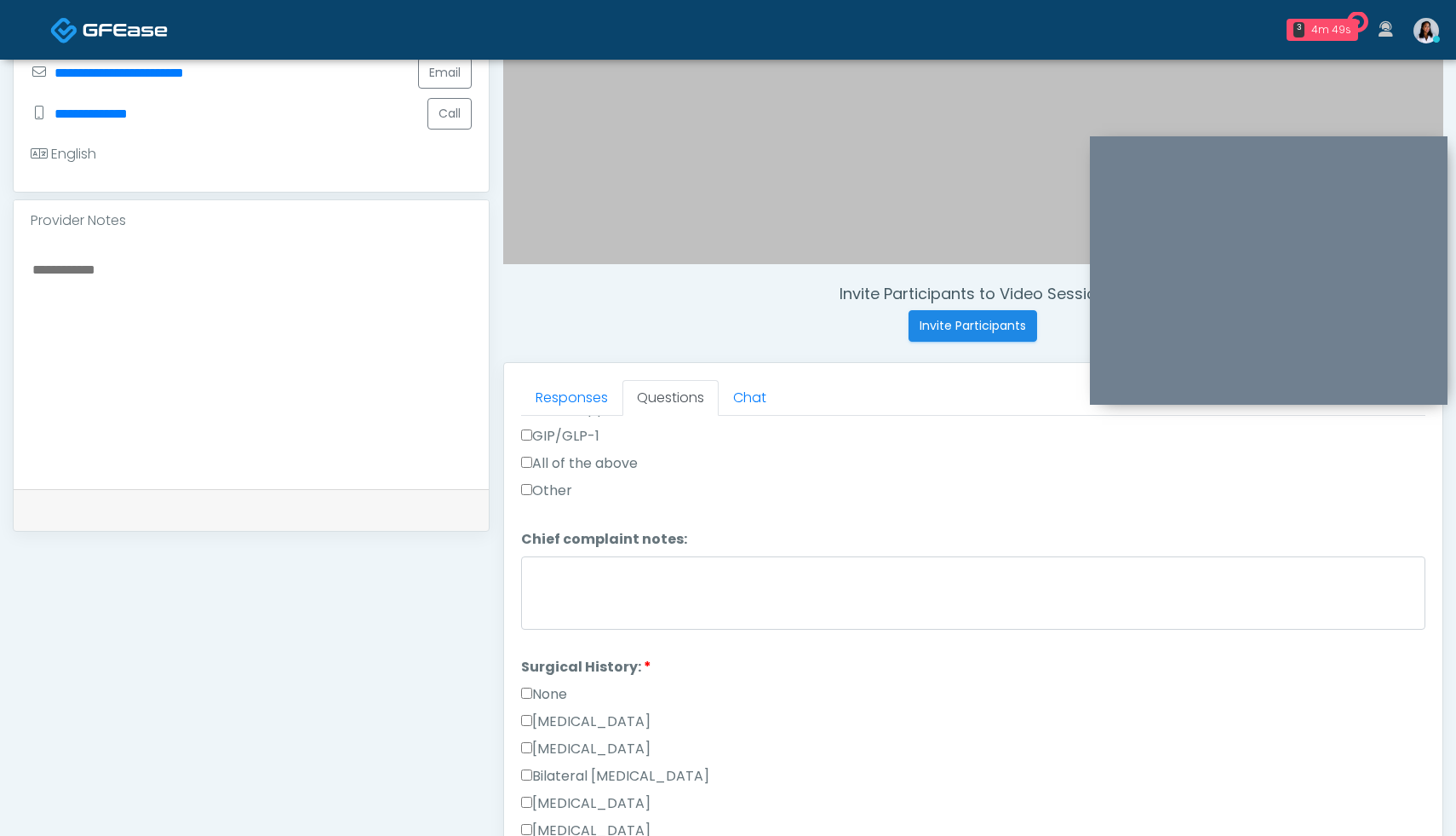
scroll to position [741, 0]
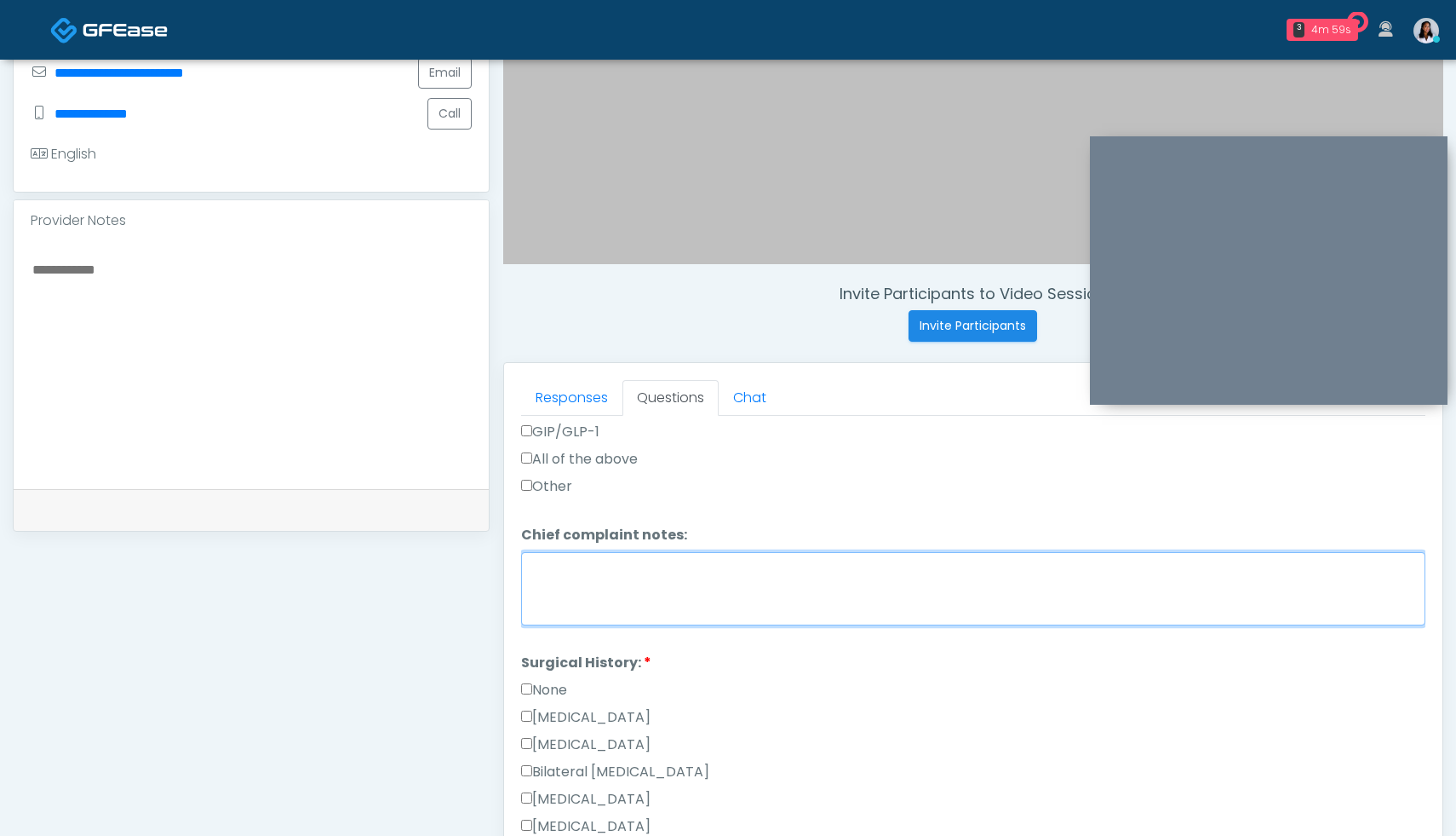
click at [587, 587] on textarea "Chief complaint notes:" at bounding box center [972, 588] width 904 height 73
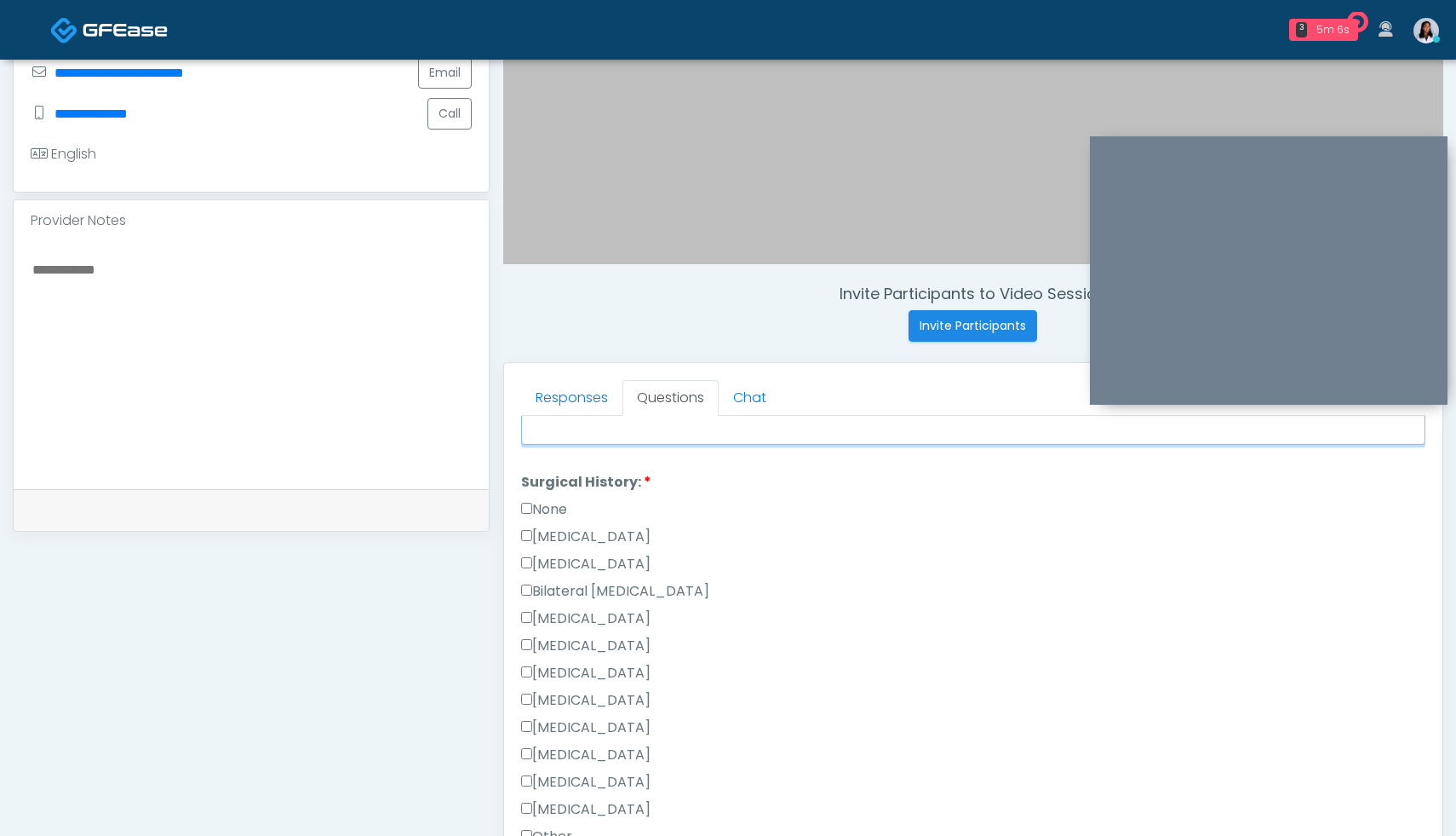
type textarea "**********"
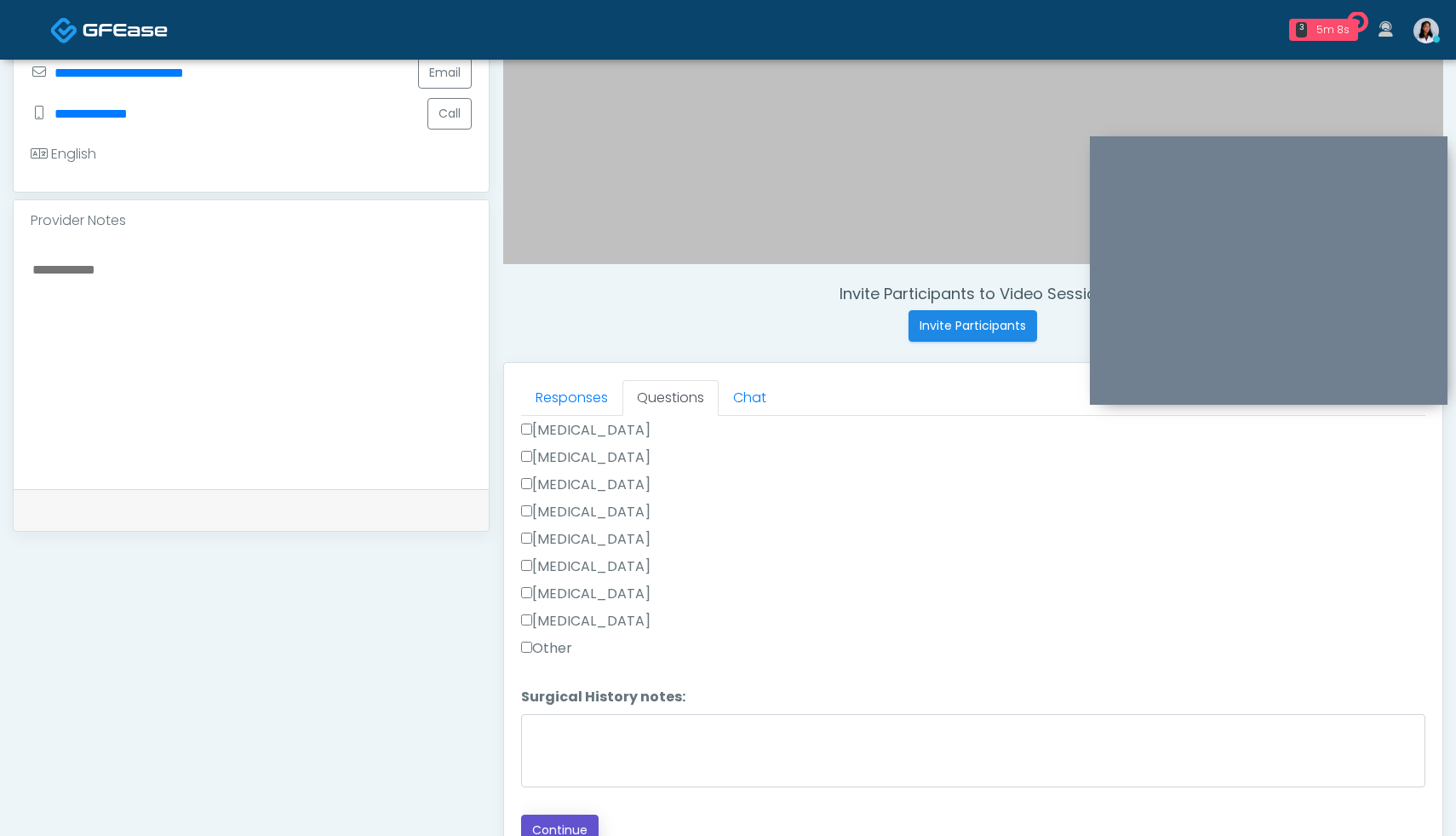
click at [570, 832] on button "Continue" at bounding box center [560, 829] width 78 height 31
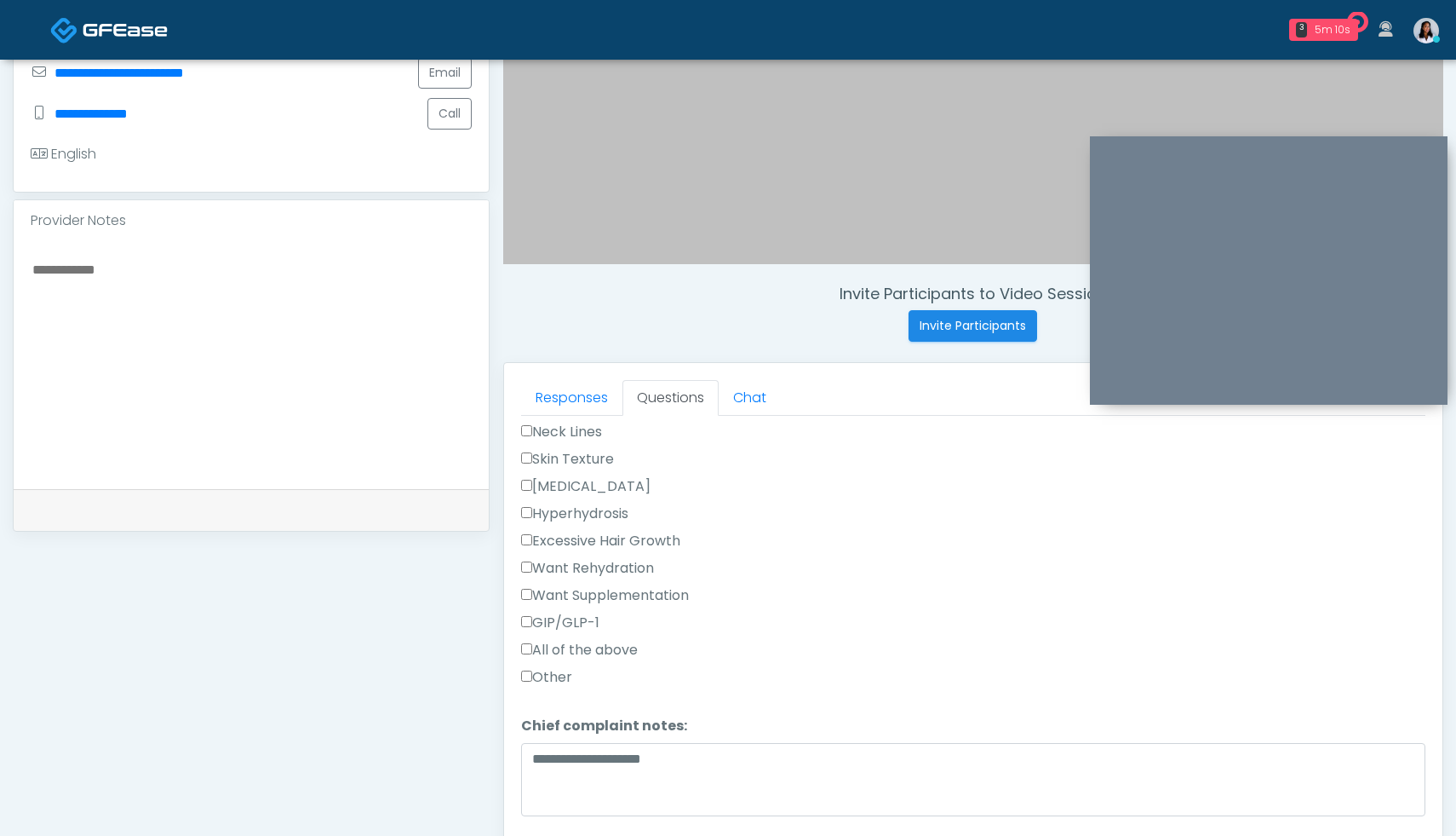
scroll to position [555, 0]
click at [526, 675] on label "Other" at bounding box center [546, 672] width 51 height 21
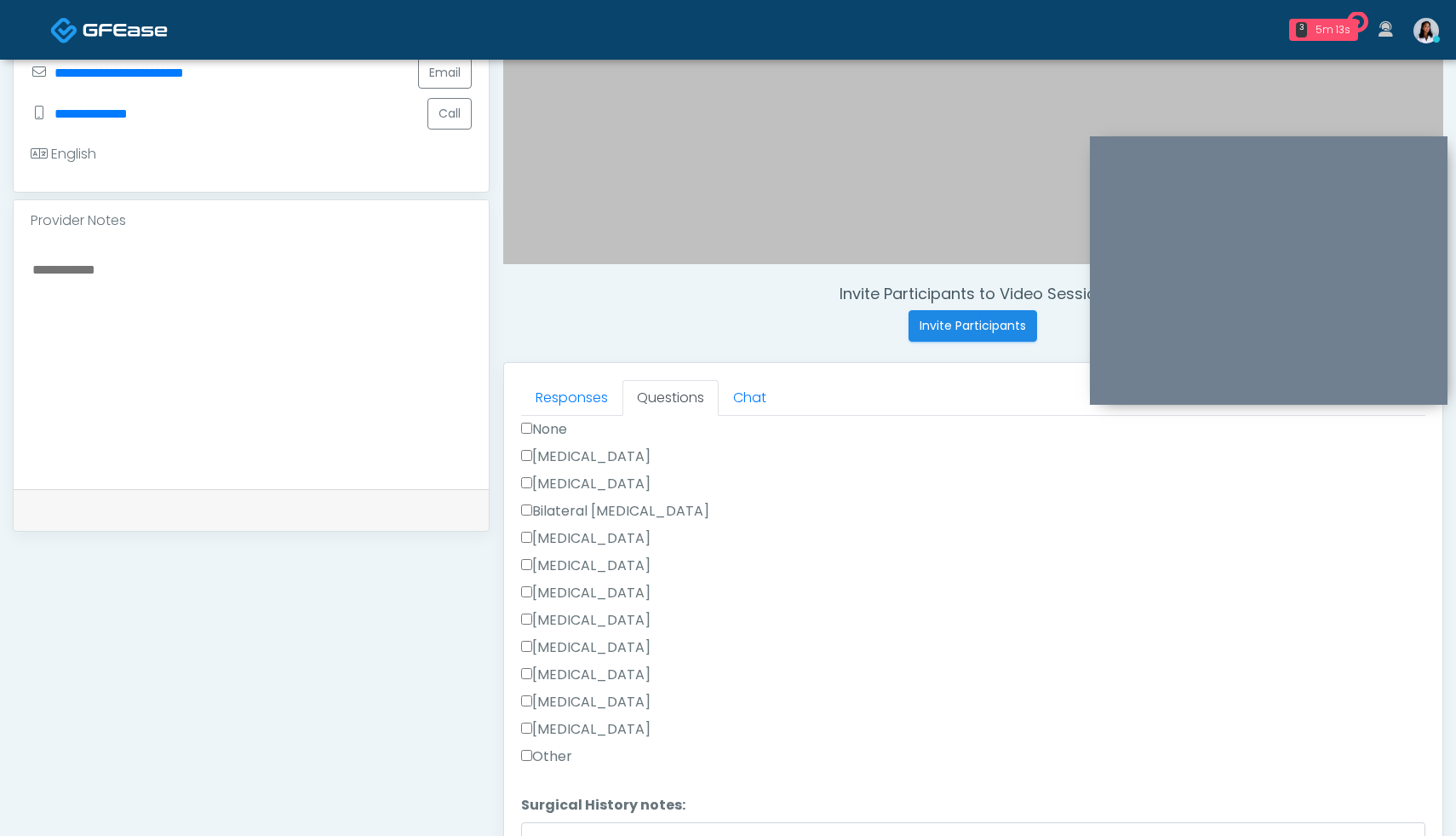
scroll to position [1110, 0]
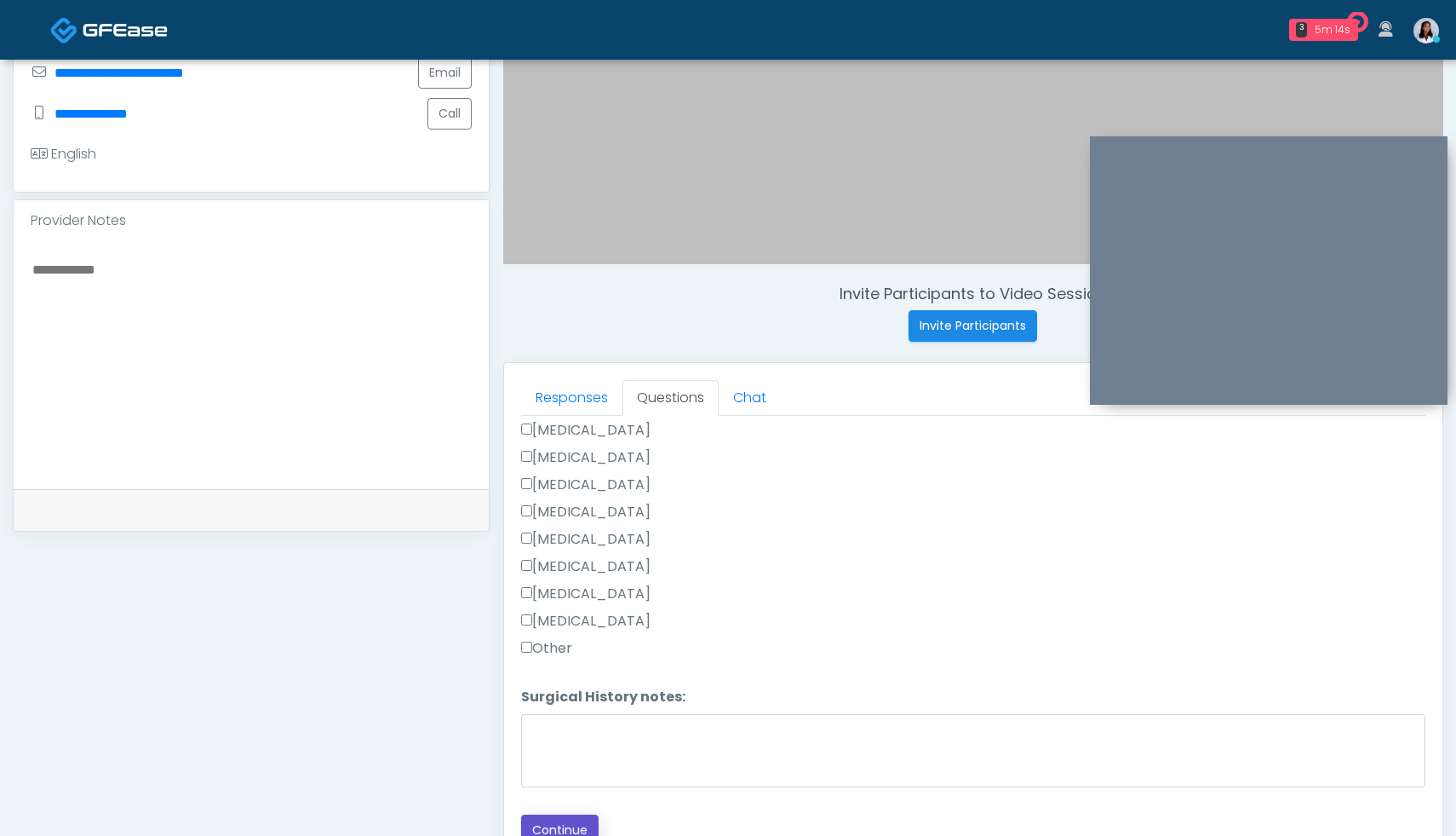
click at [570, 834] on button "Continue" at bounding box center [560, 829] width 78 height 31
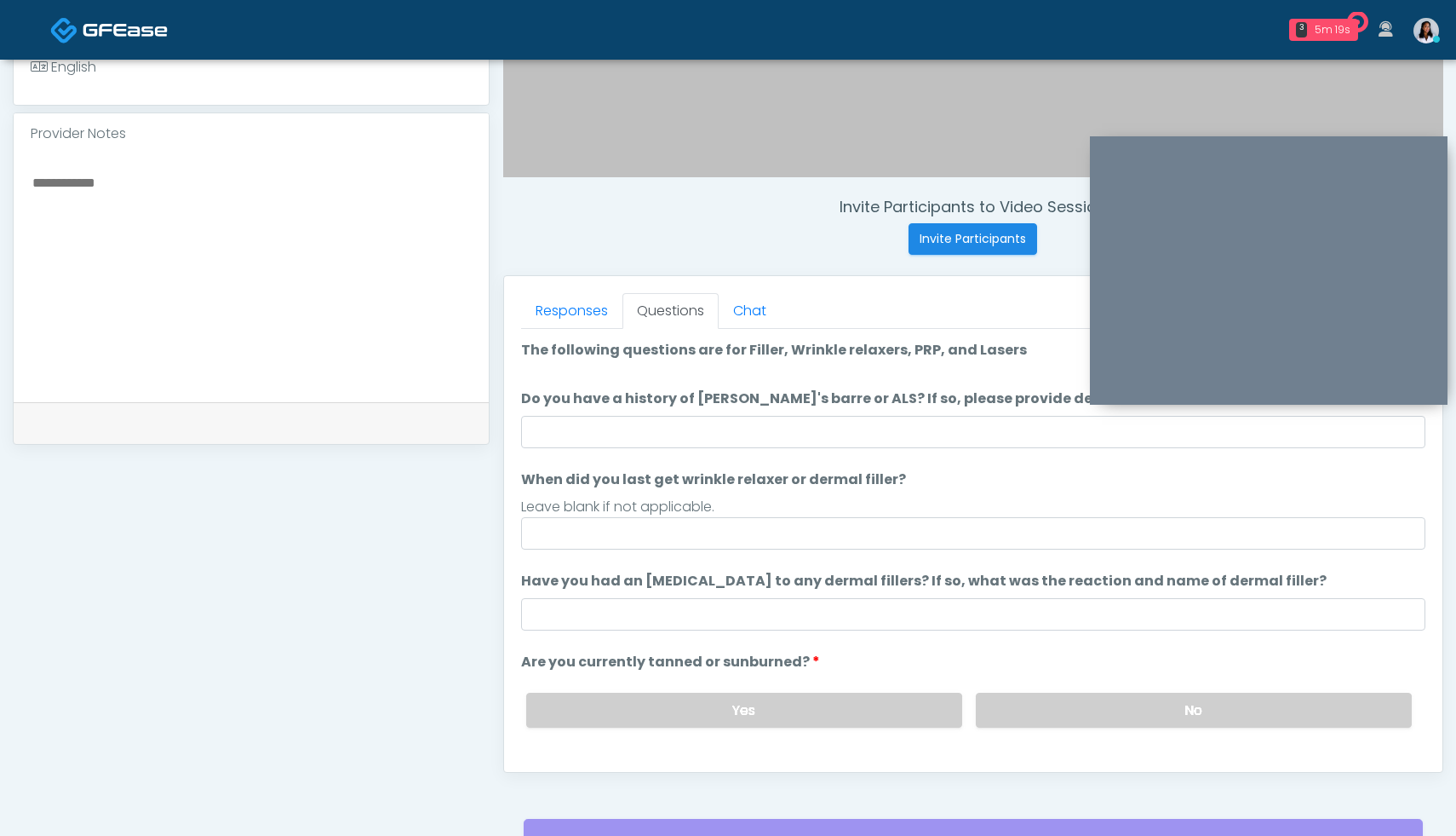
scroll to position [542, 0]
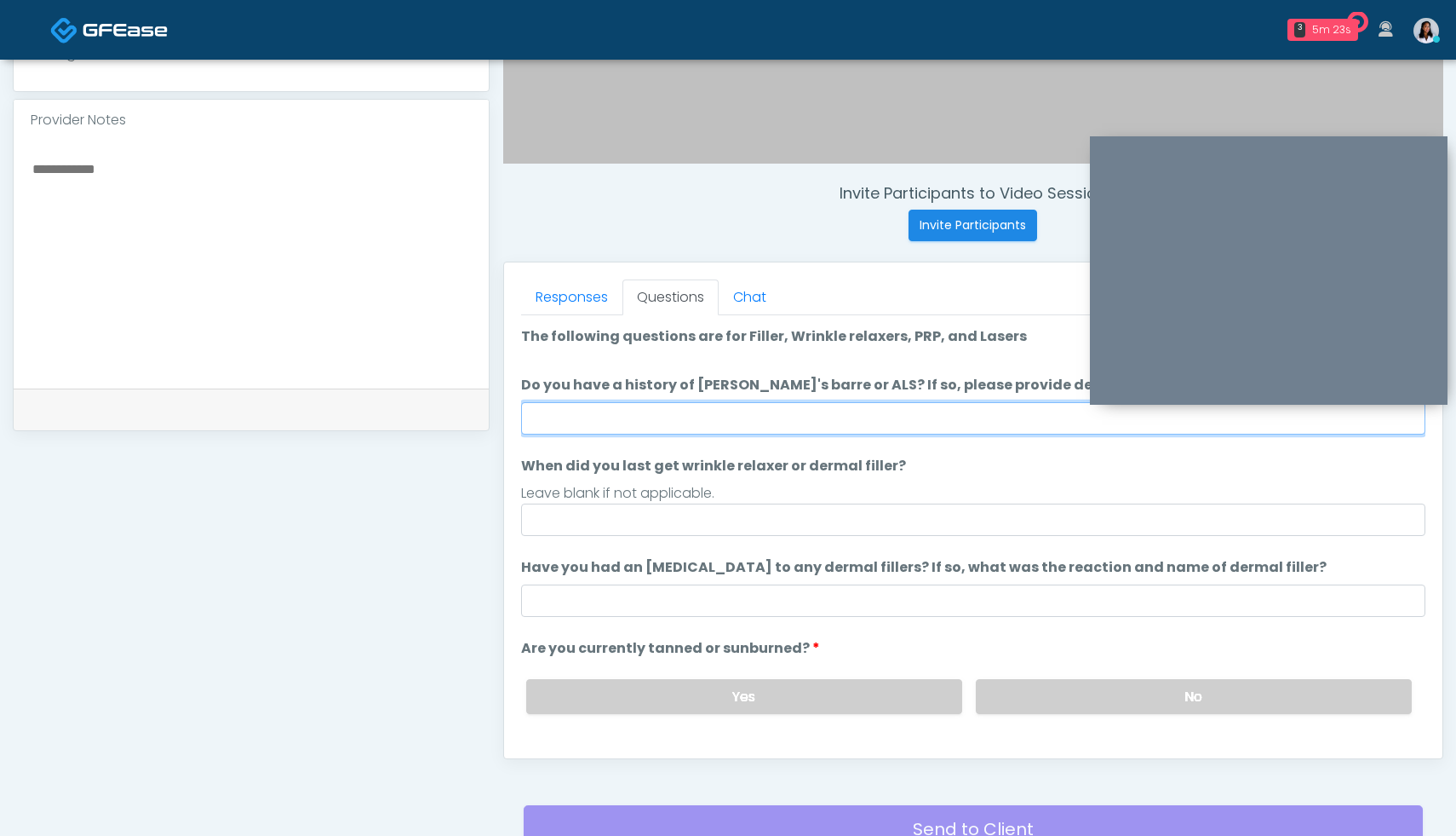
click at [852, 429] on input "Do you have a history of Guillain's barre or ALS? If so, please provide details." at bounding box center [972, 418] width 904 height 32
type input "**"
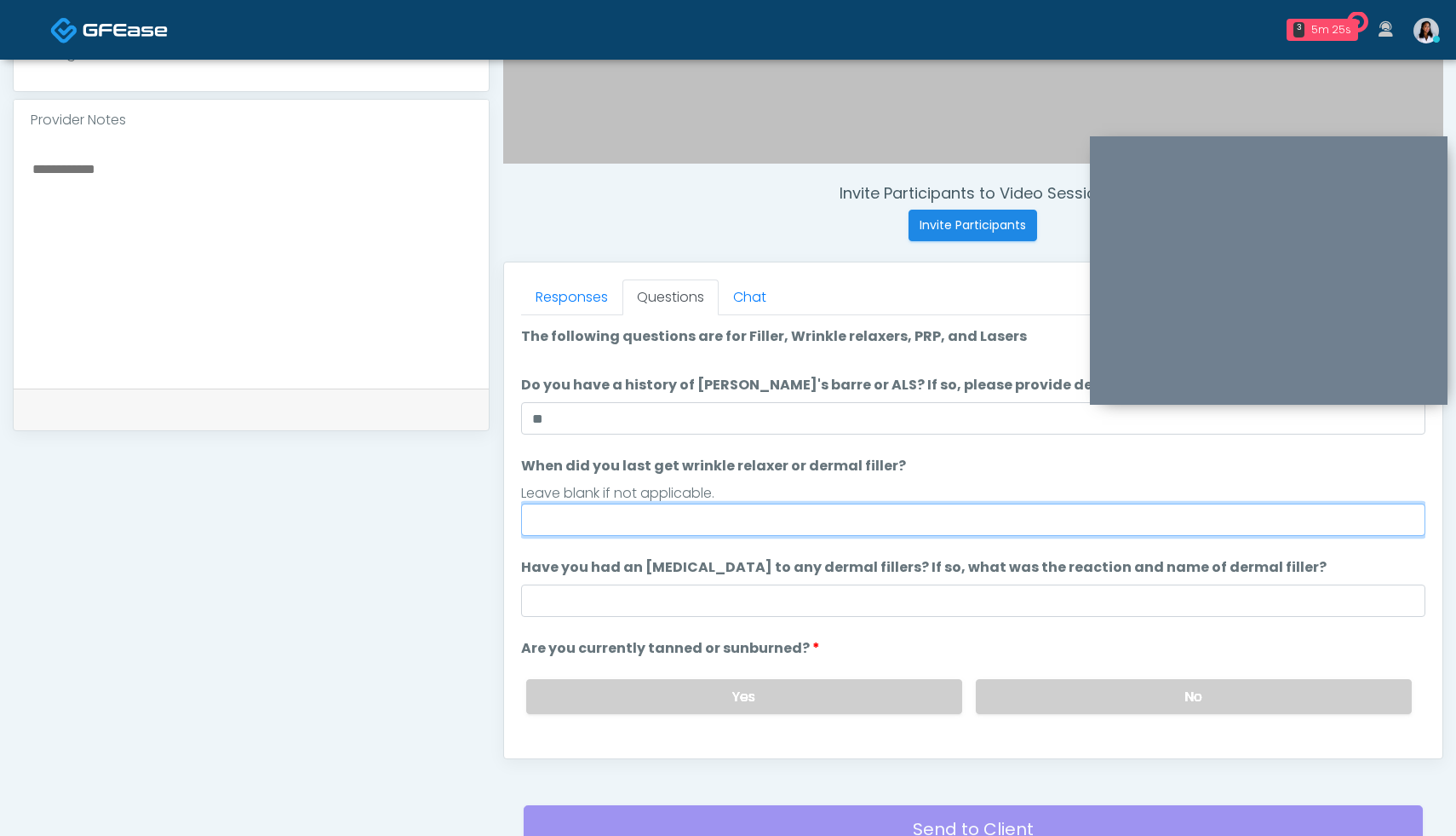
click at [860, 526] on input "When did you last get wrinkle relaxer or dermal filler?" at bounding box center [972, 519] width 904 height 32
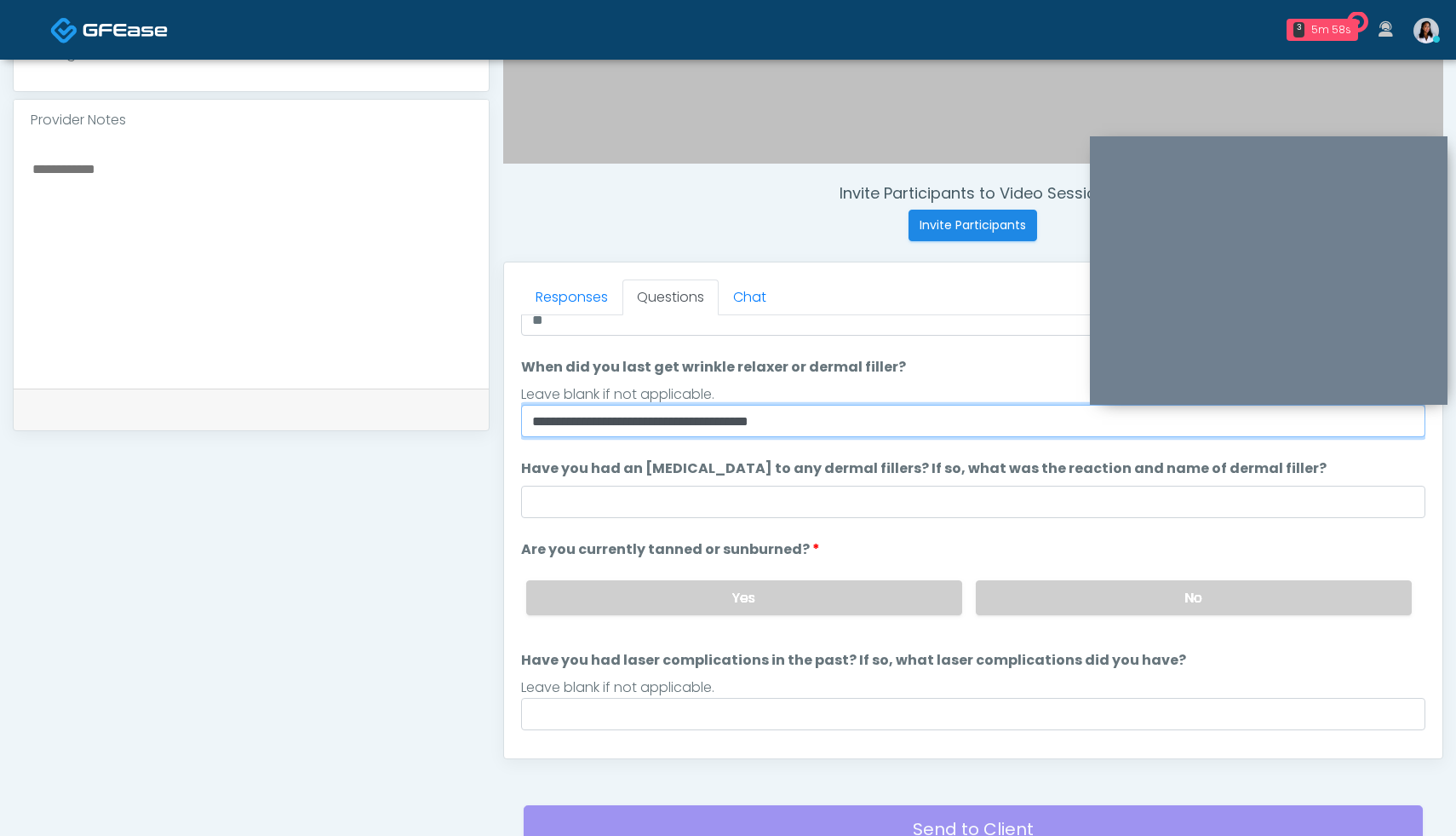
type input "**********"
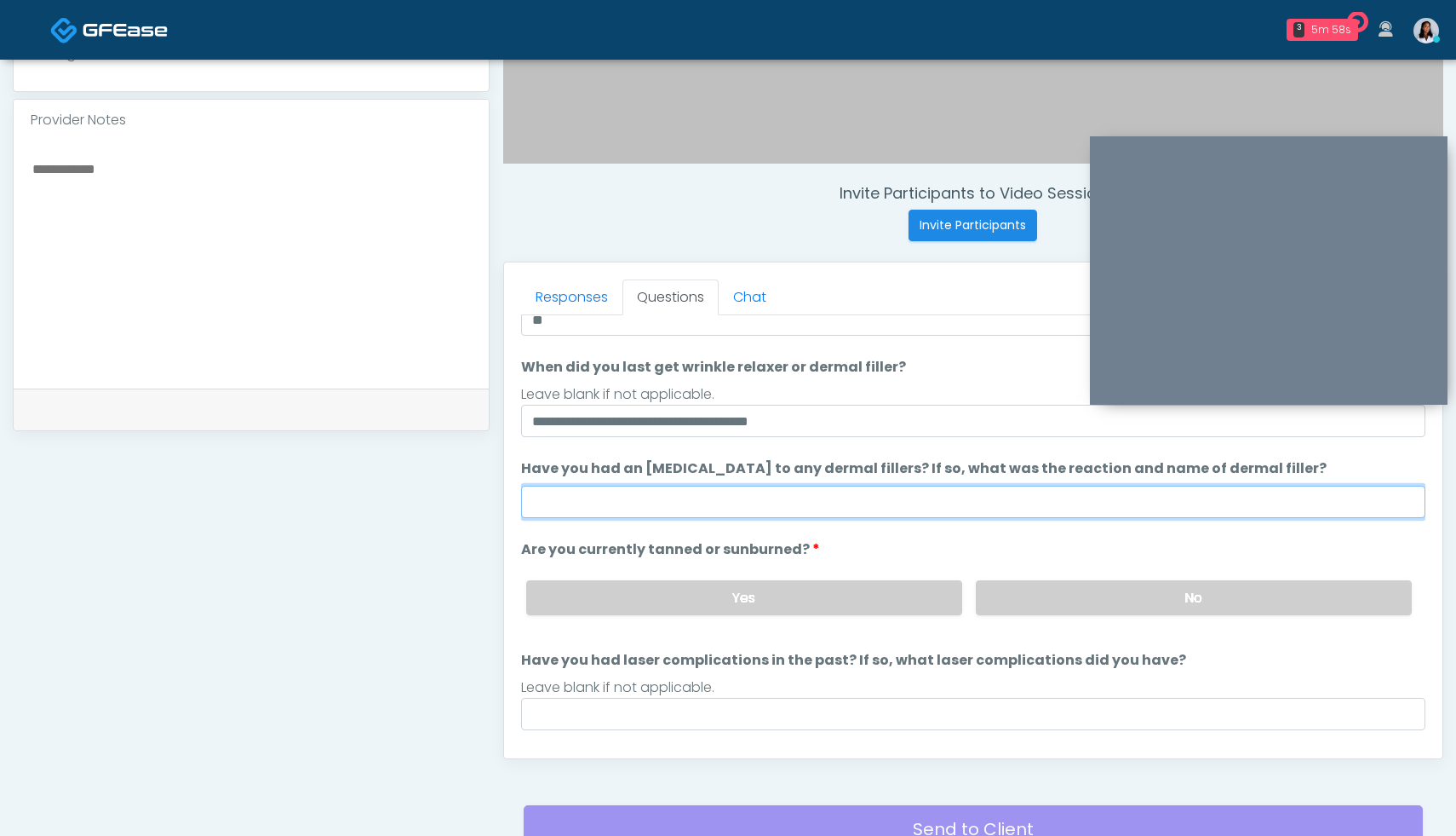
click at [649, 499] on input "Have you had an allergic response to any dermal fillers? If so, what was the re…" at bounding box center [972, 502] width 904 height 32
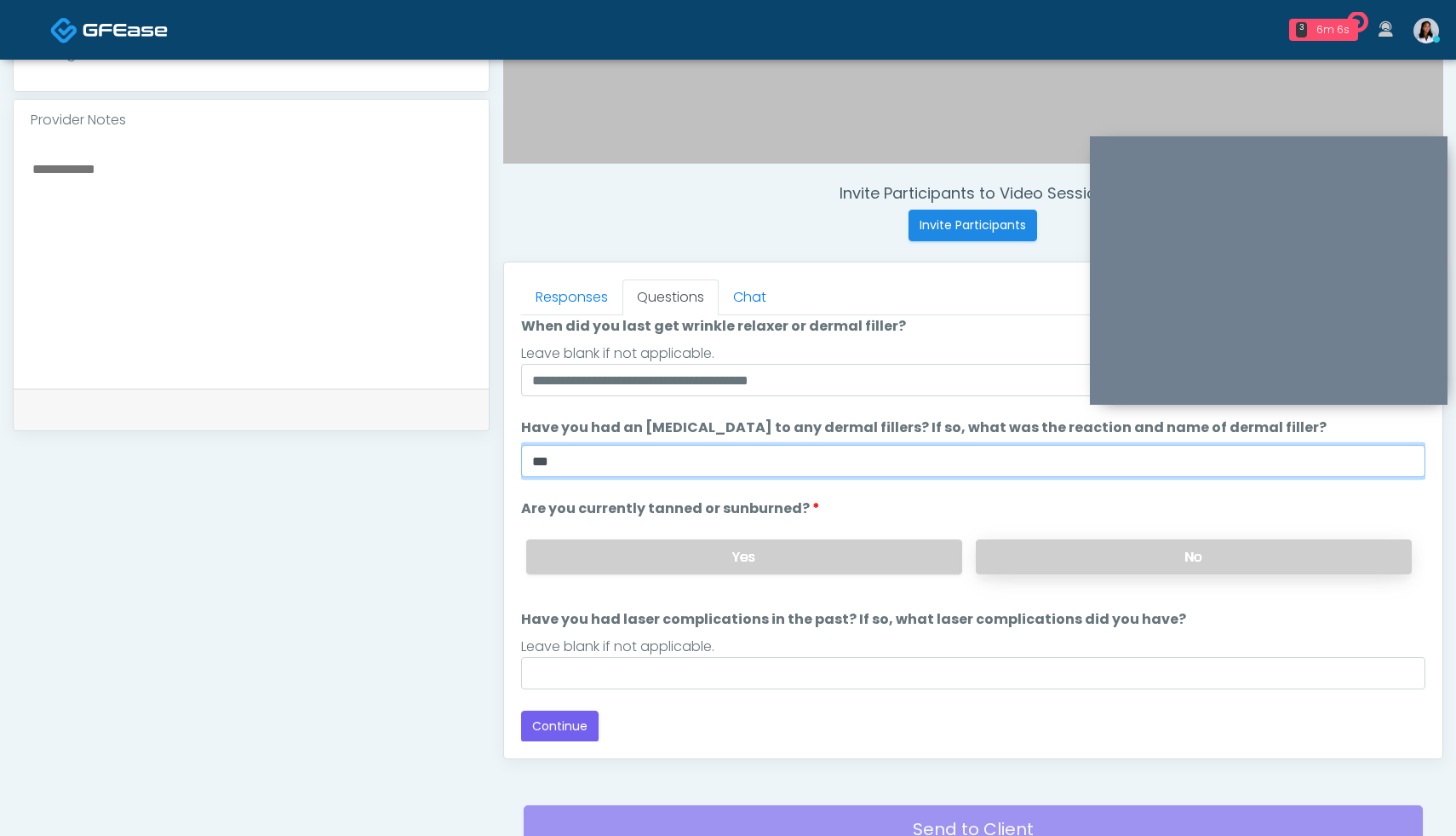
type input "***"
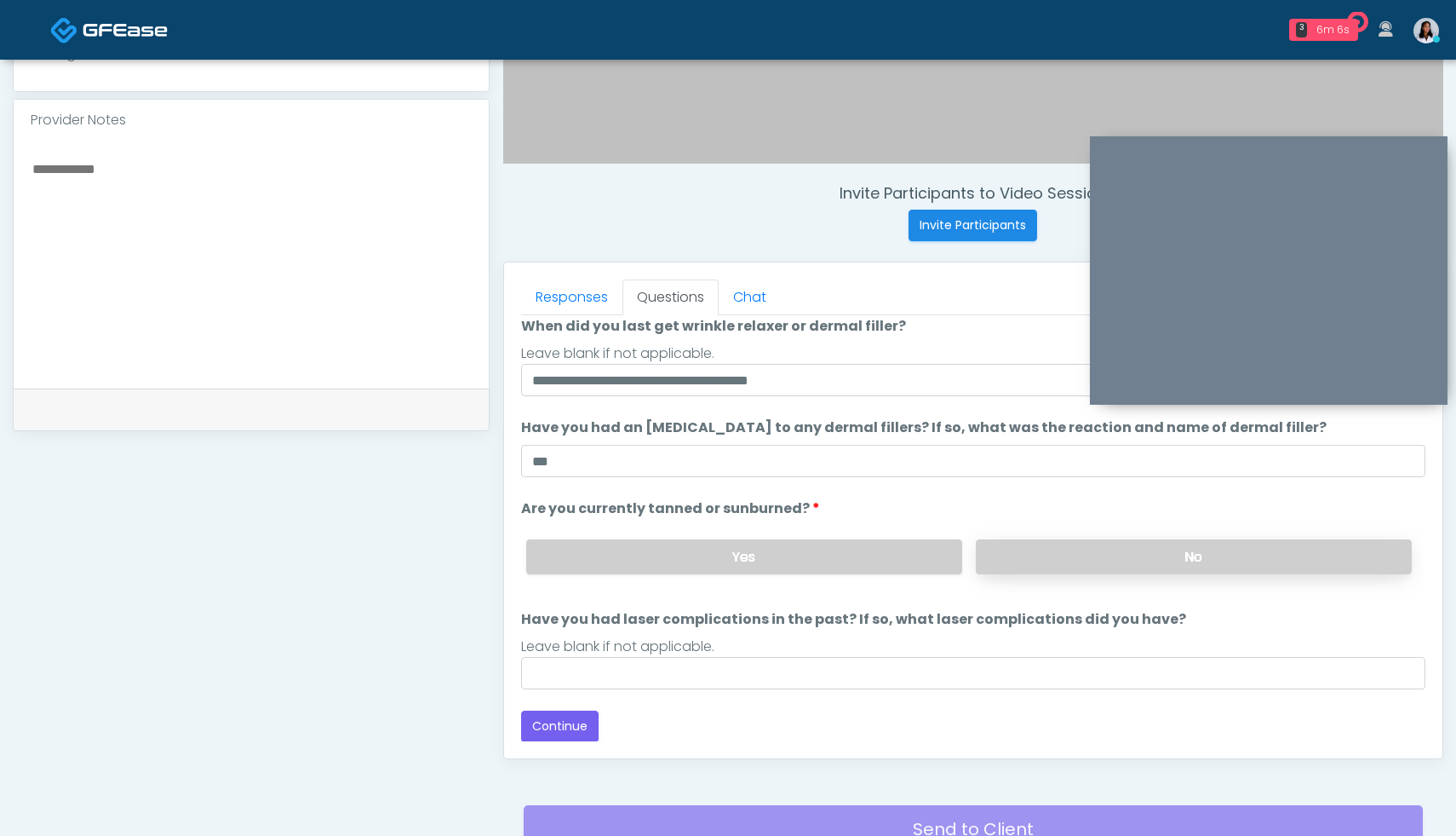
click at [1255, 557] on label "No" at bounding box center [1194, 556] width 436 height 35
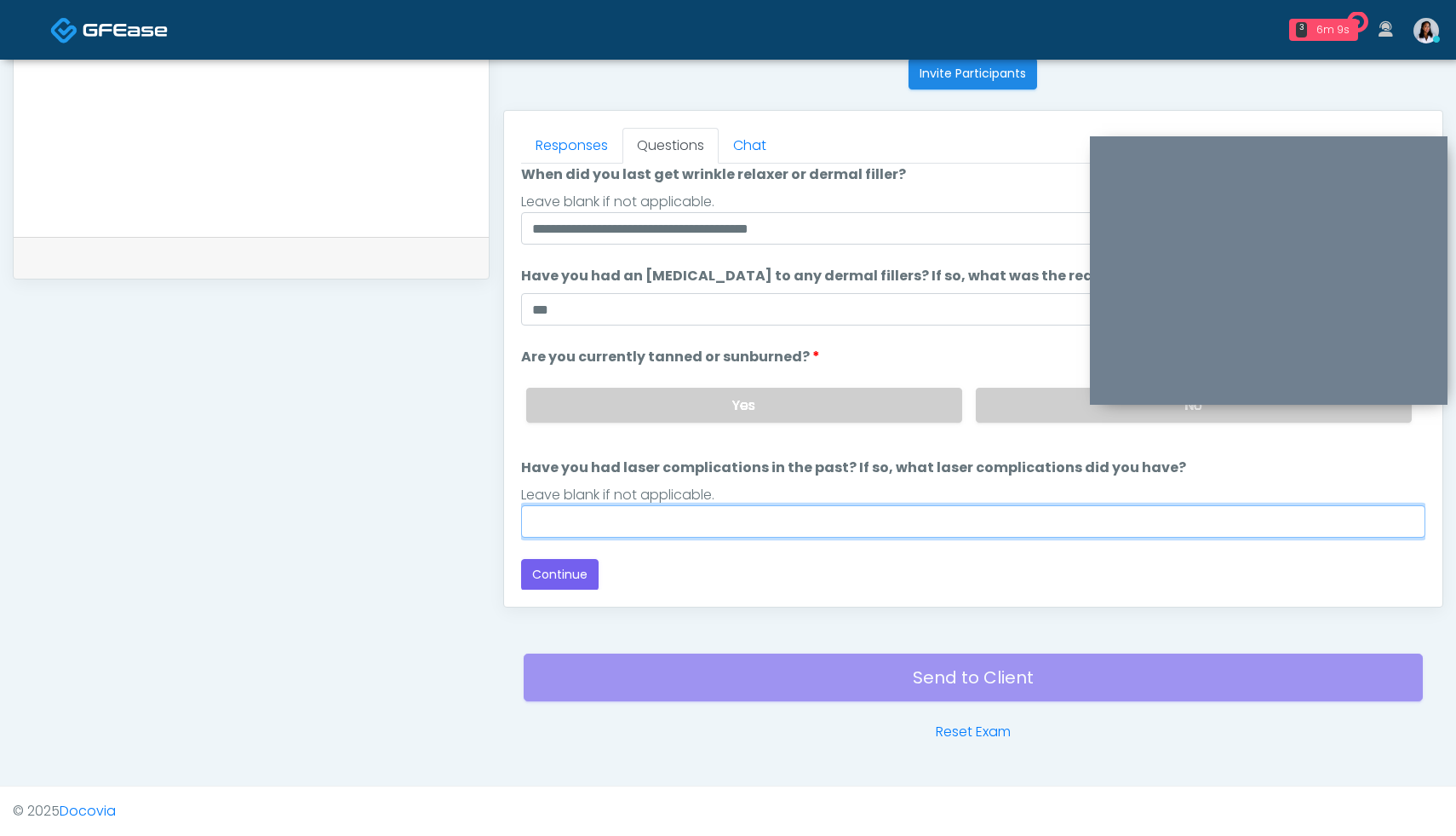
click at [665, 522] on input "Have you had laser complications in the past? If so, what laser complications d…" at bounding box center [972, 521] width 904 height 32
type input "**********"
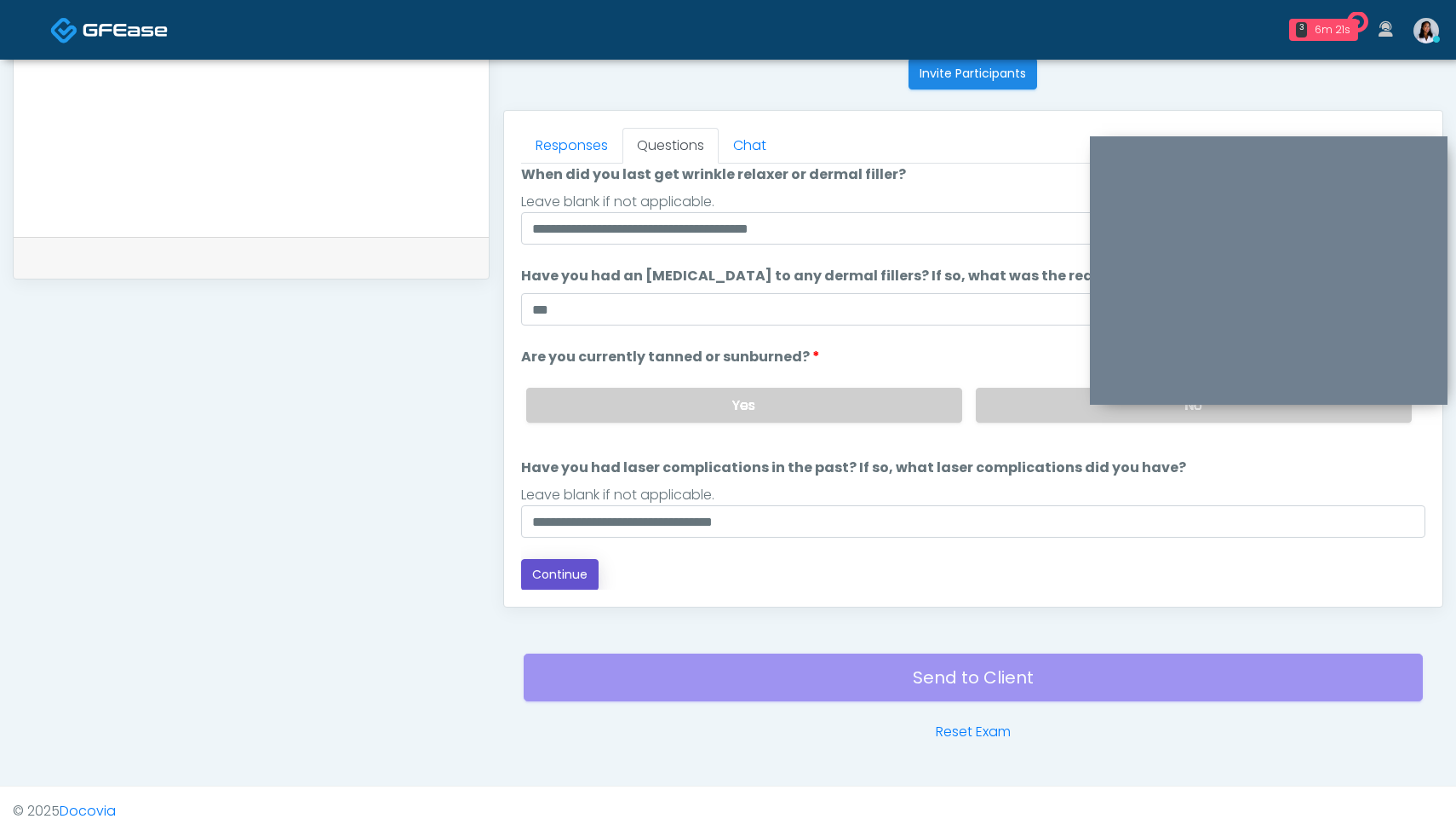
click at [566, 565] on button "Continue" at bounding box center [560, 574] width 78 height 31
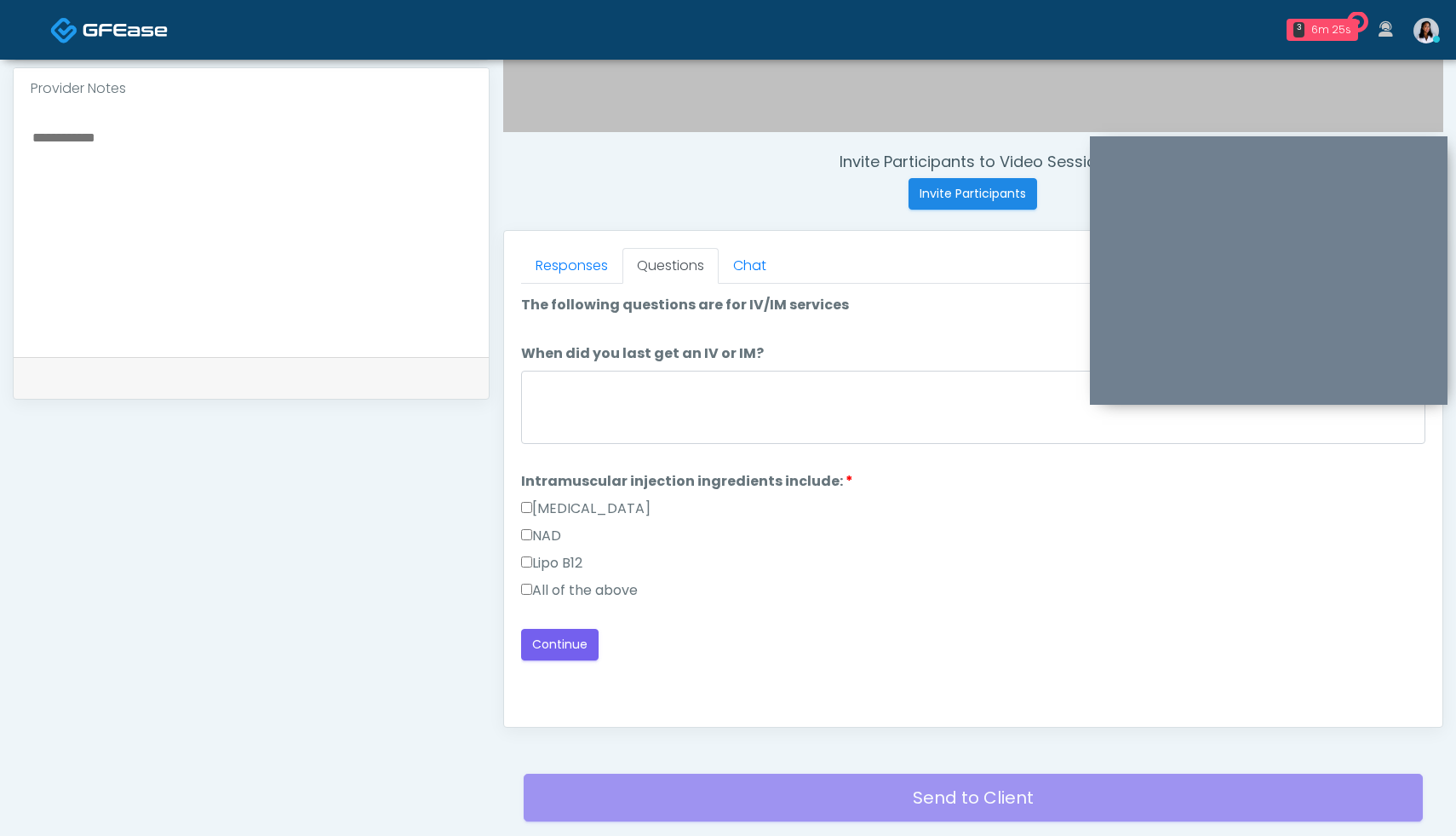
scroll to position [657, 0]
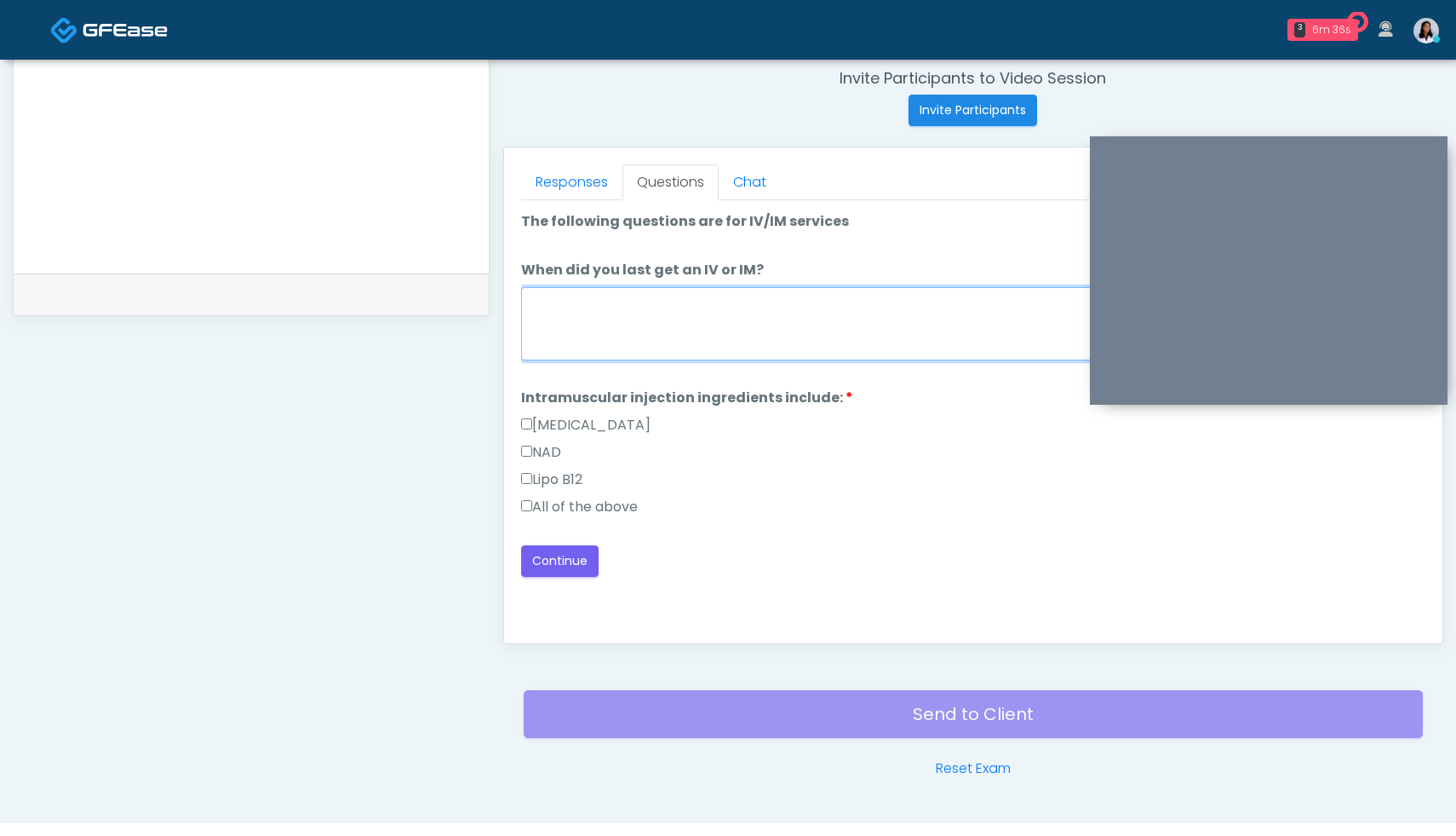
click at [708, 325] on textarea "When did you last get an IV or IM?" at bounding box center [972, 323] width 904 height 73
type textarea "*"
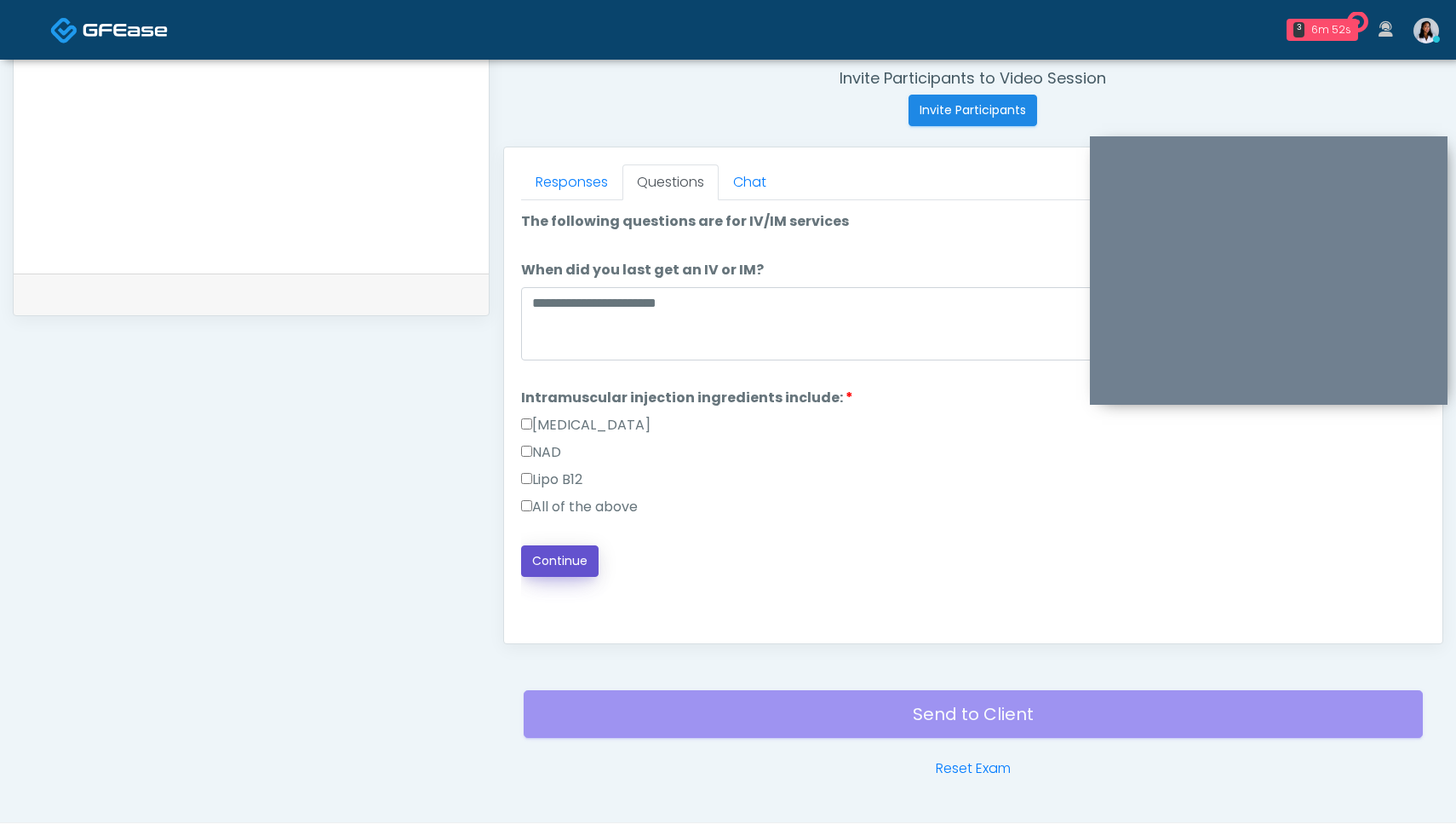
click at [575, 554] on button "Continue" at bounding box center [560, 560] width 78 height 31
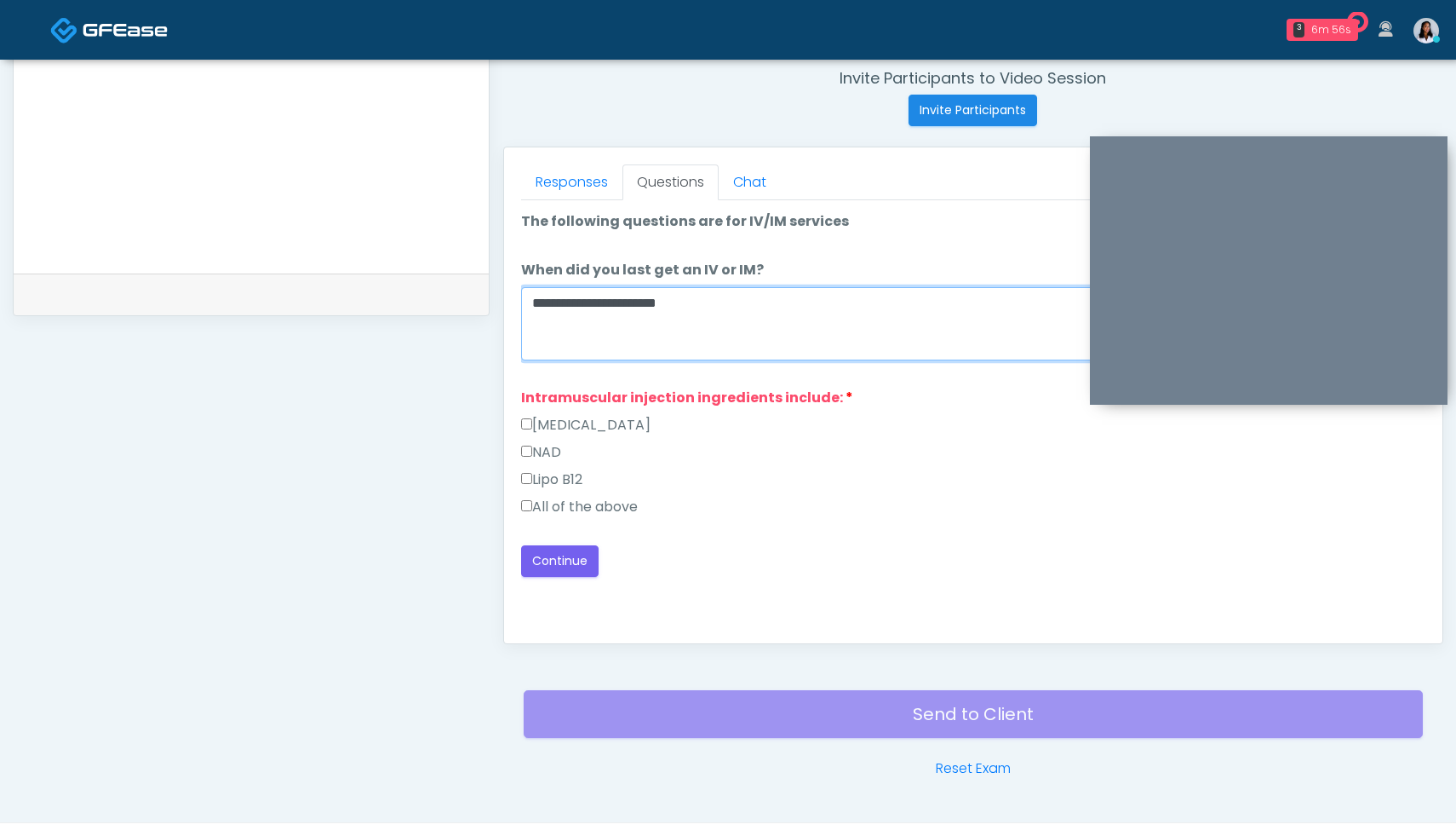
click at [750, 309] on textarea "**********" at bounding box center [972, 323] width 904 height 73
type textarea "**********"
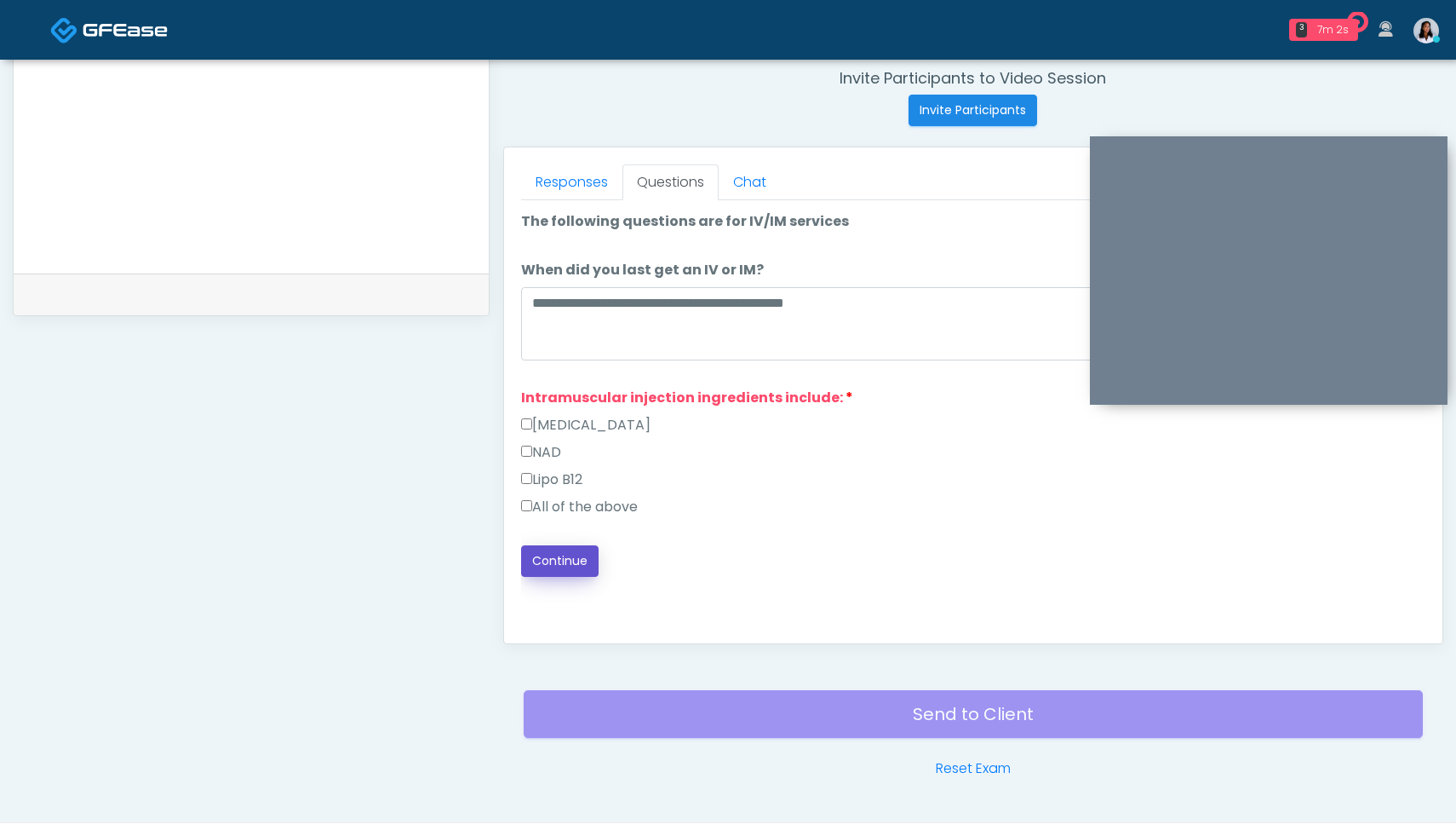
click at [544, 563] on button "Continue" at bounding box center [560, 560] width 78 height 31
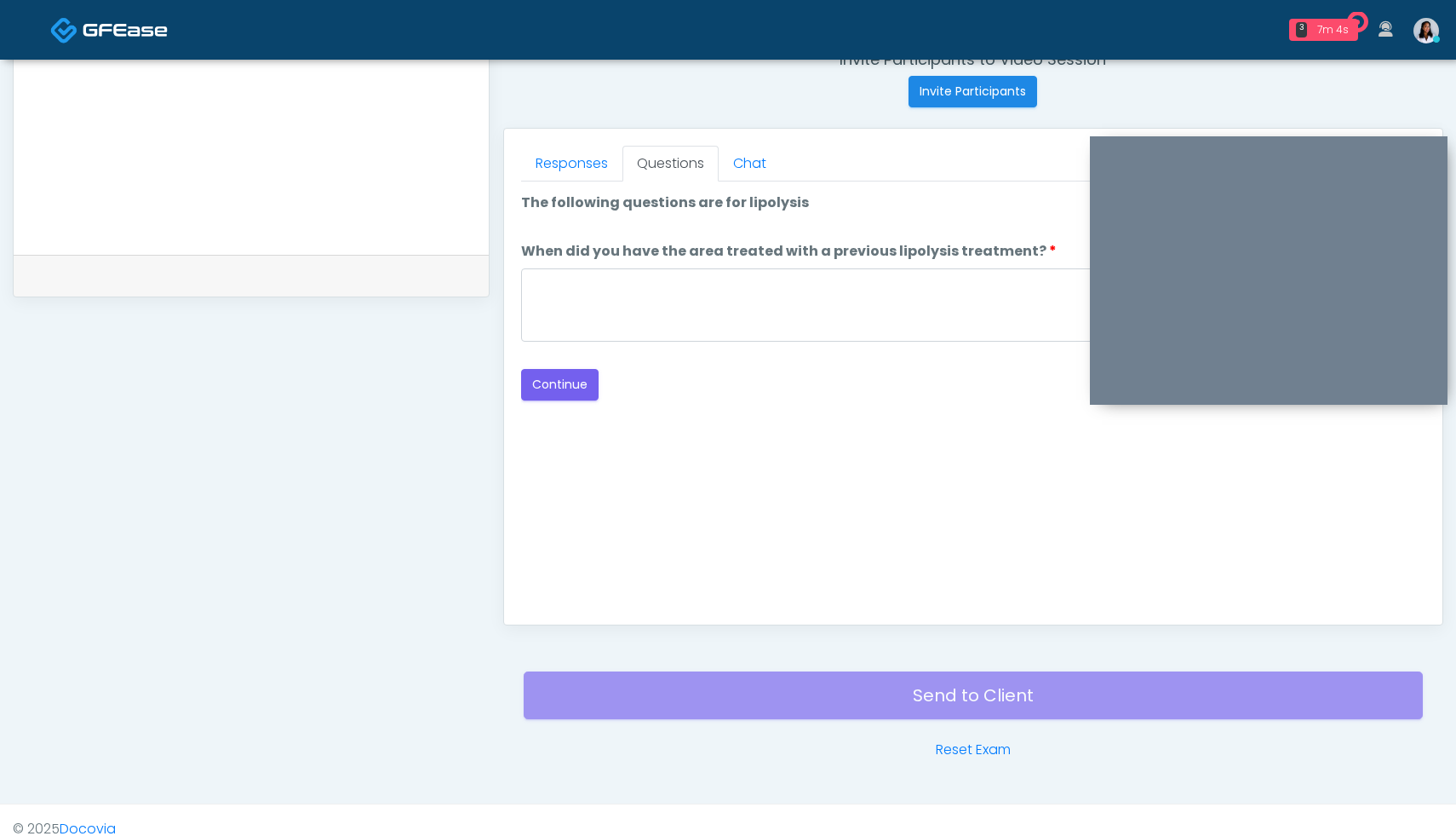
scroll to position [640, 0]
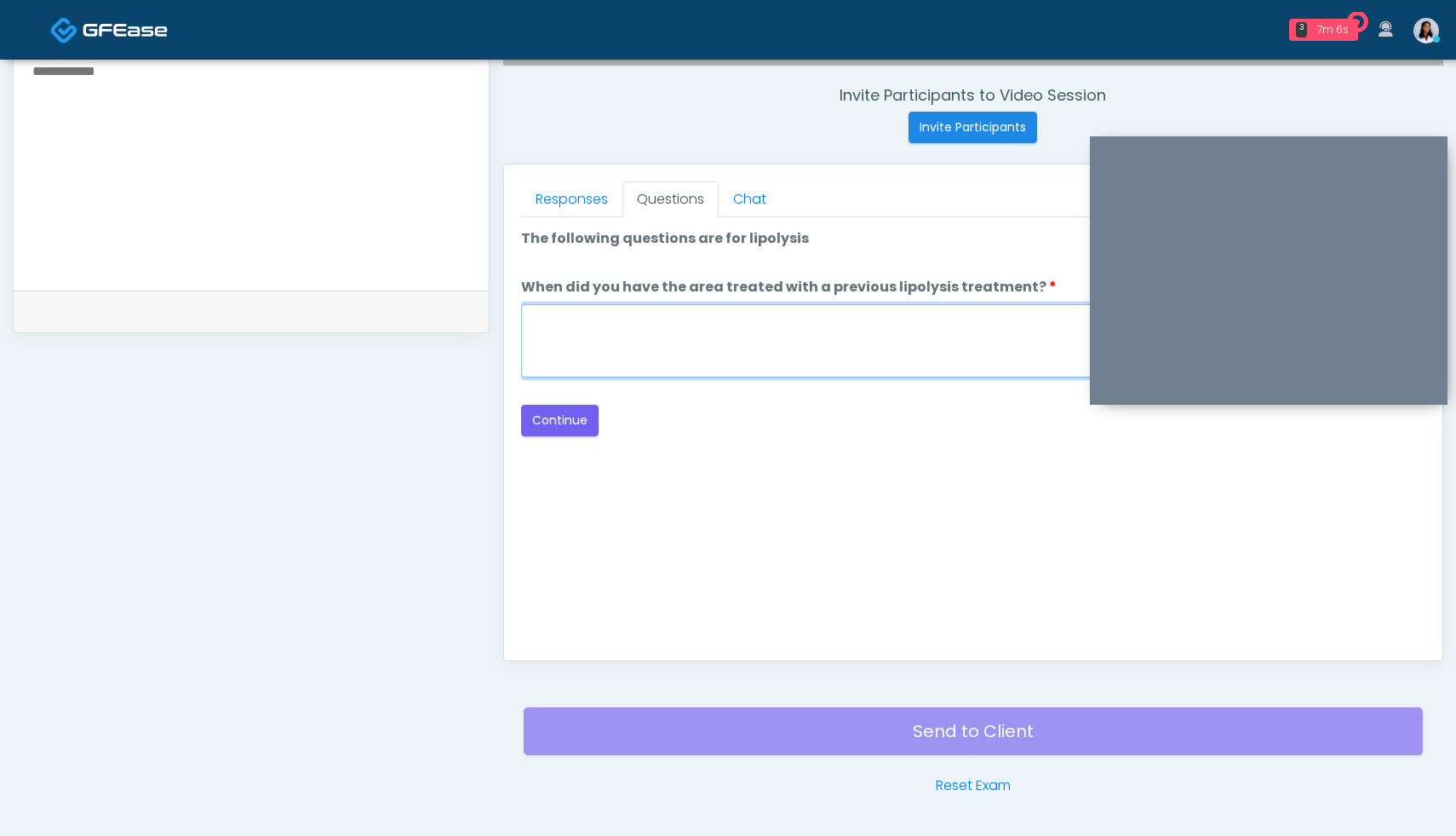
click at [611, 344] on textarea "When did you have the area treated with a previous lipolysis treatment?" at bounding box center [972, 340] width 904 height 73
type textarea "*"
type textarea "**********"
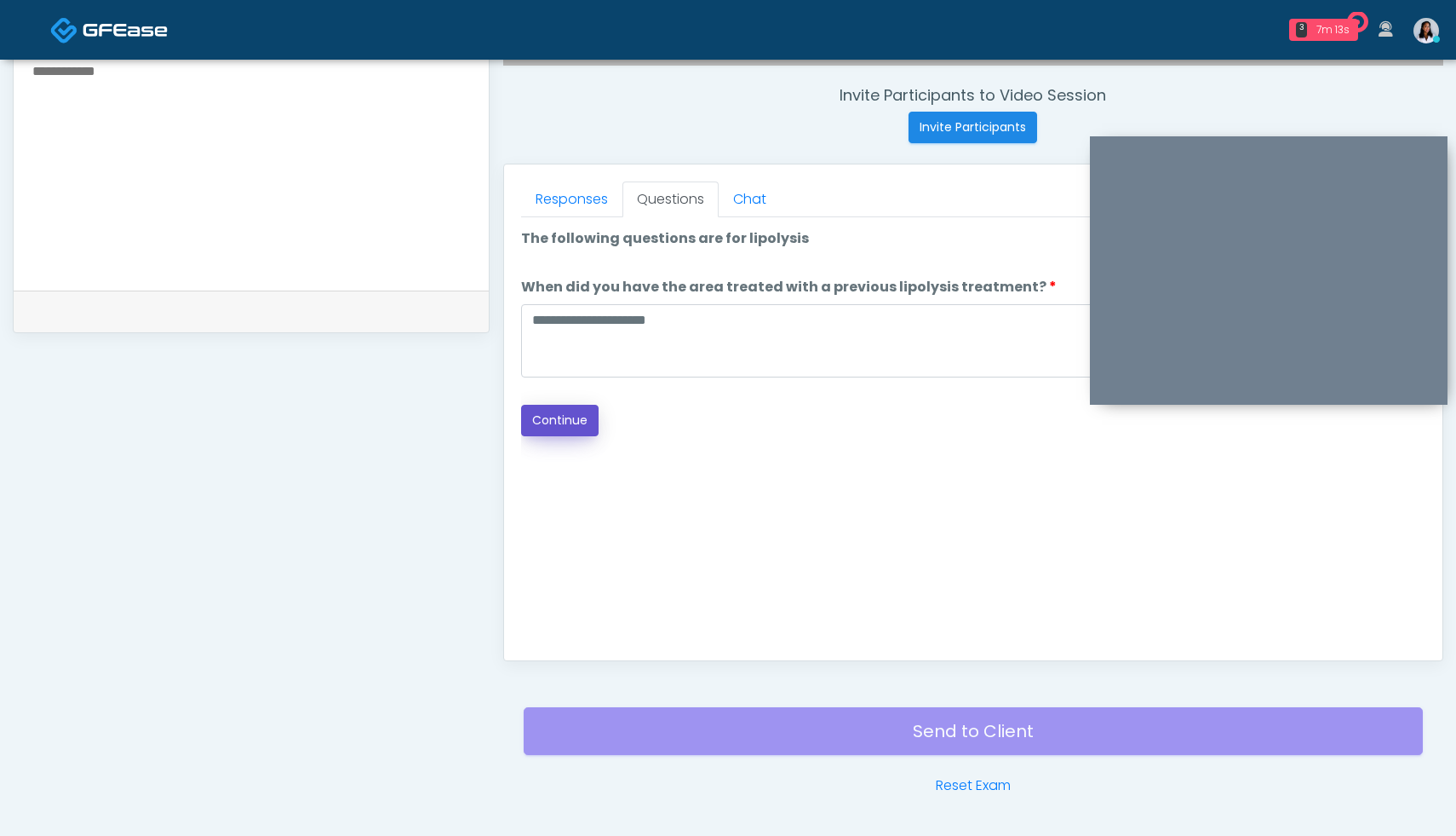
click at [572, 419] on button "Continue" at bounding box center [560, 419] width 78 height 31
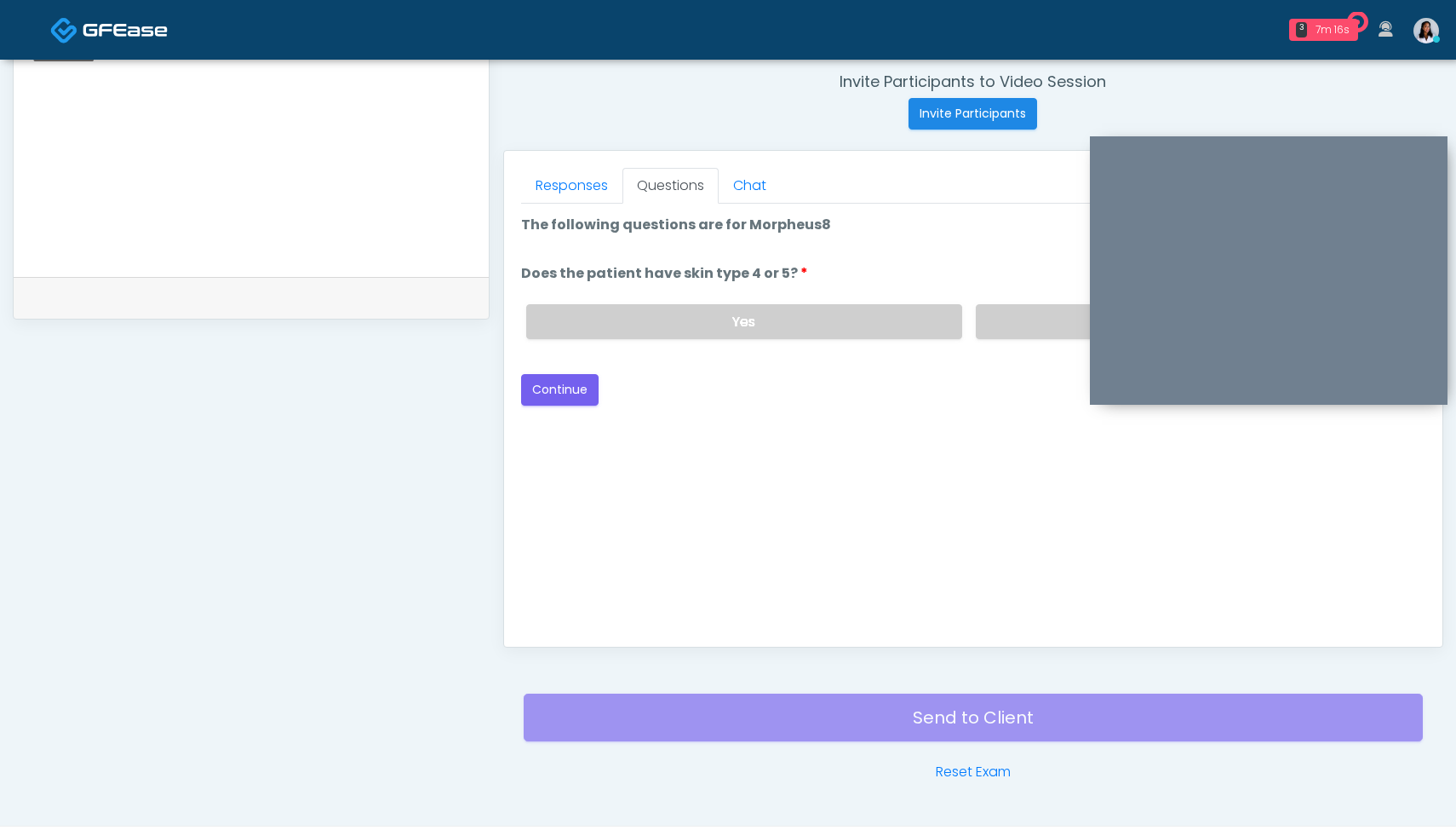
scroll to position [641, 0]
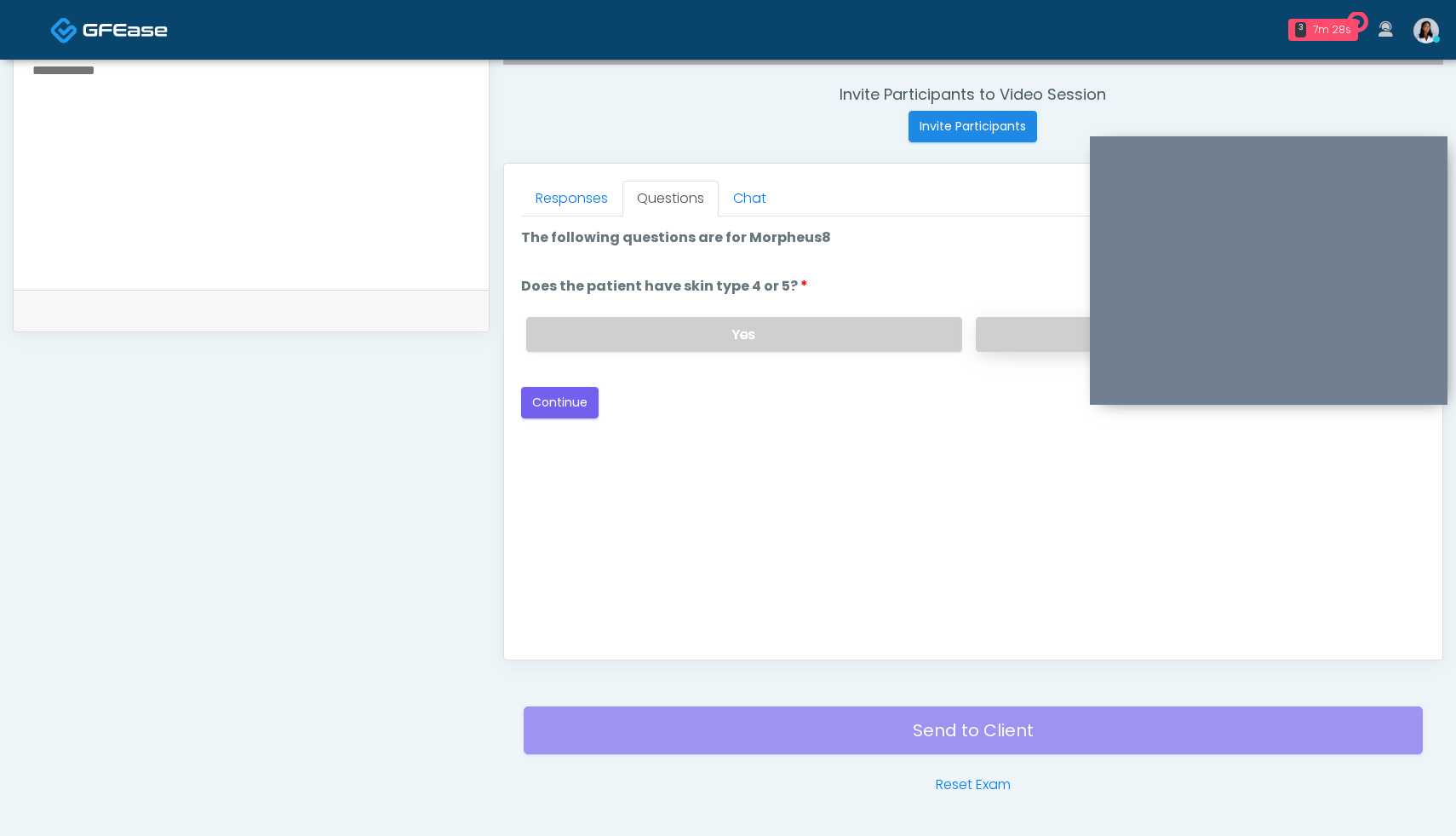
click at [1031, 327] on label "No" at bounding box center [1194, 334] width 436 height 35
click at [589, 409] on button "Continue" at bounding box center [560, 401] width 78 height 31
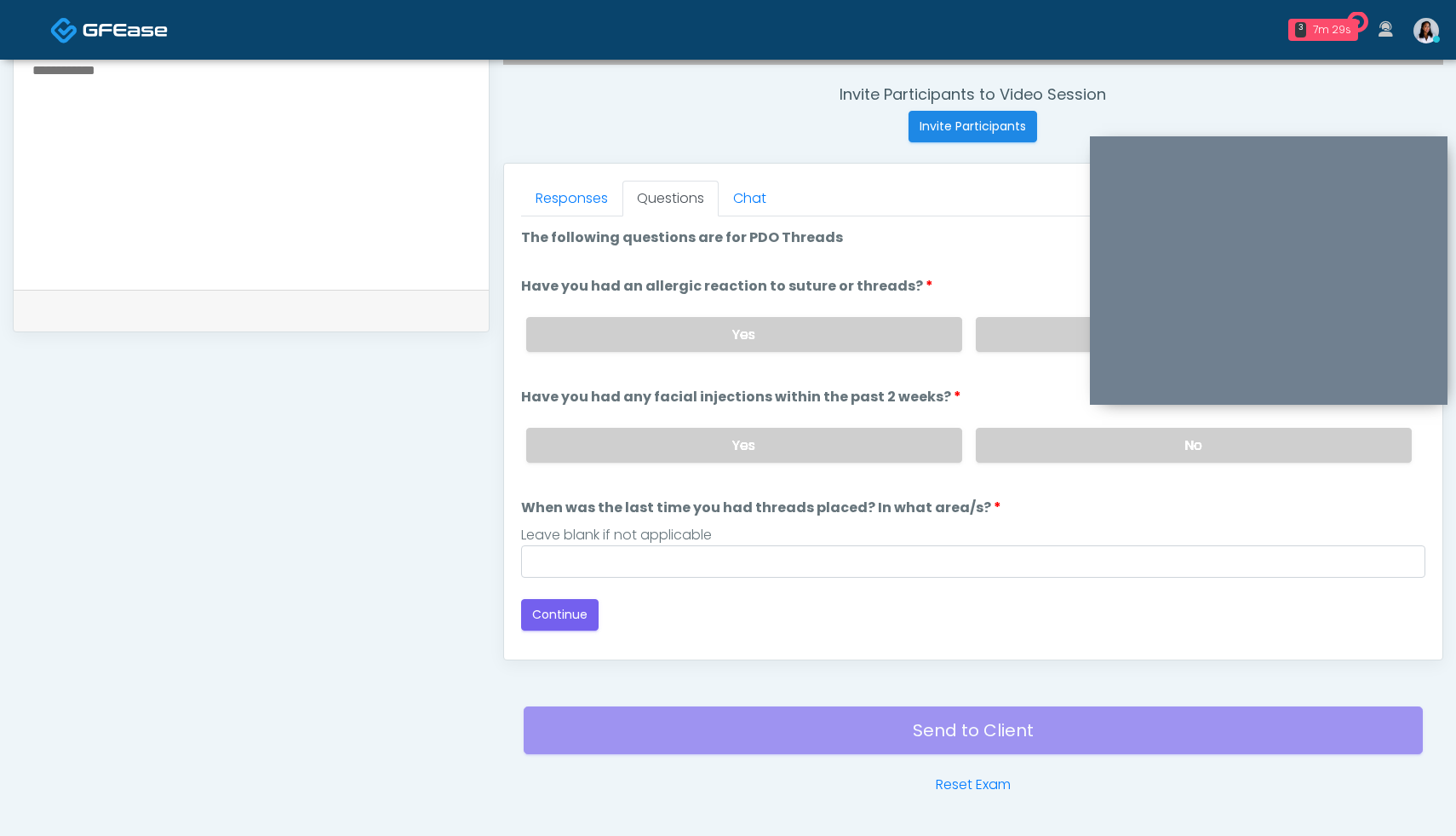
scroll to position [694, 0]
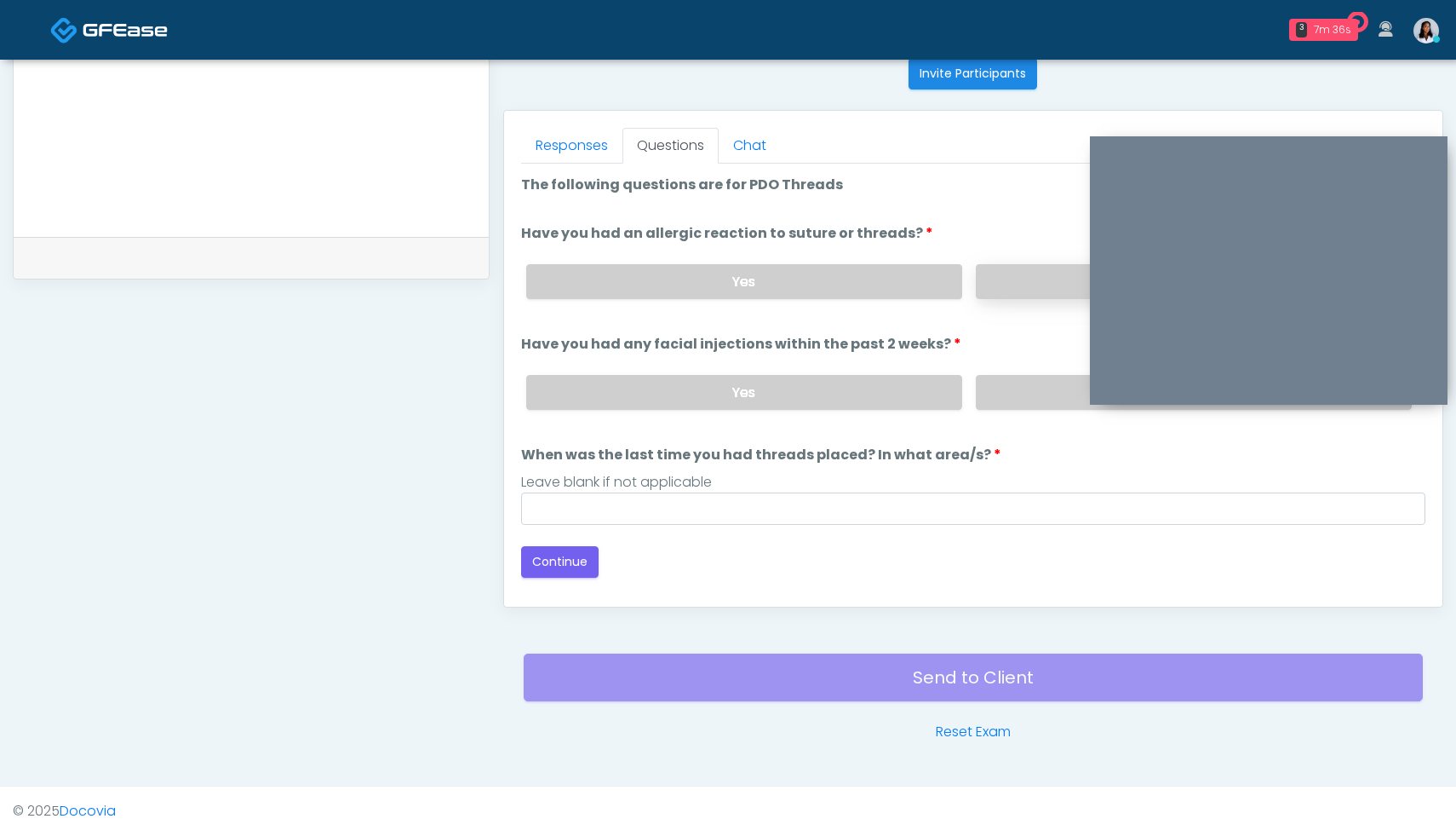
click at [1029, 285] on label "No" at bounding box center [1194, 281] width 436 height 35
click at [1051, 391] on label "No" at bounding box center [1194, 392] width 436 height 35
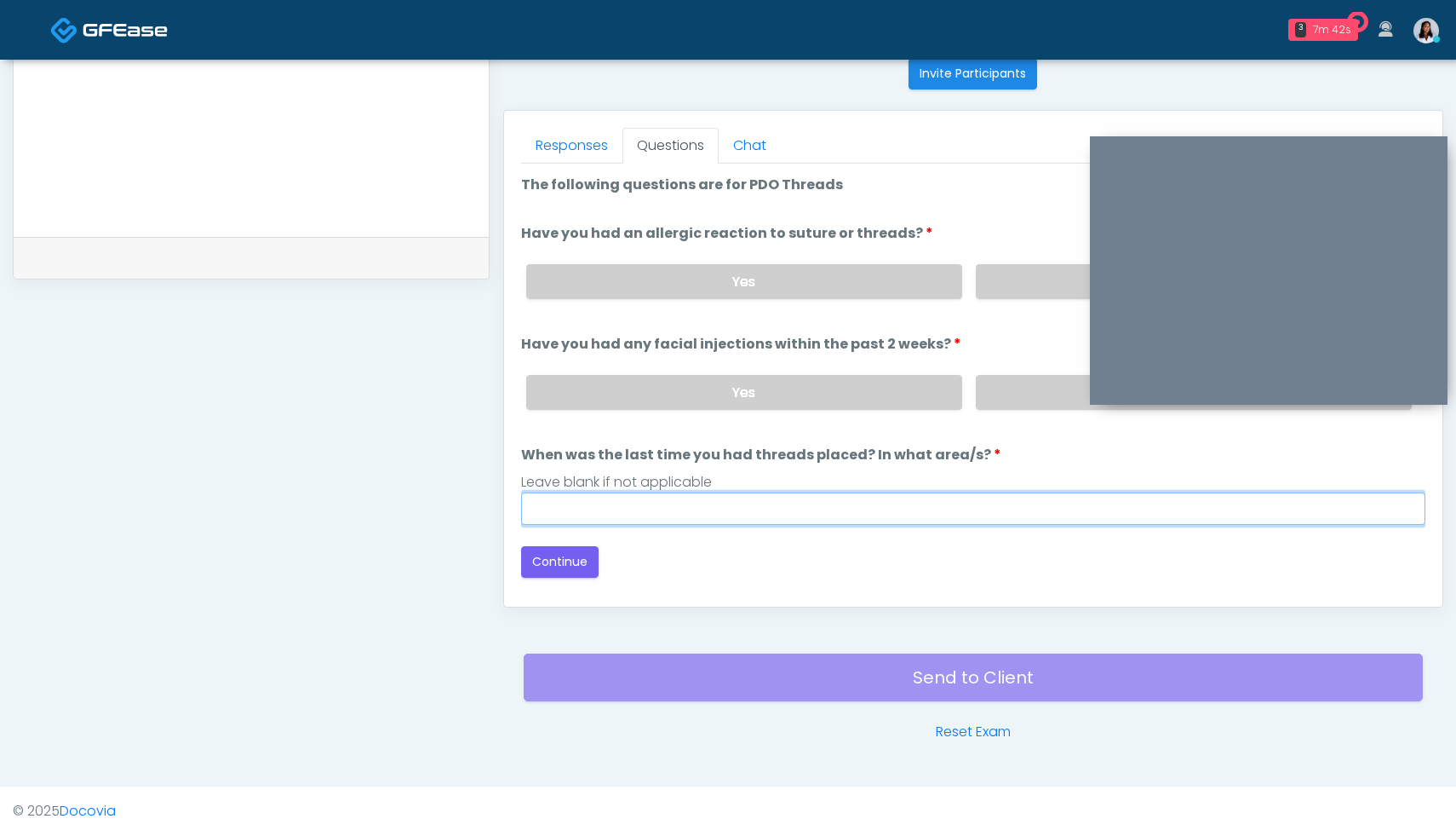
click at [774, 520] on input "When was the last time you had threads placed? In what area/s?" at bounding box center [972, 509] width 904 height 32
type input "**********"
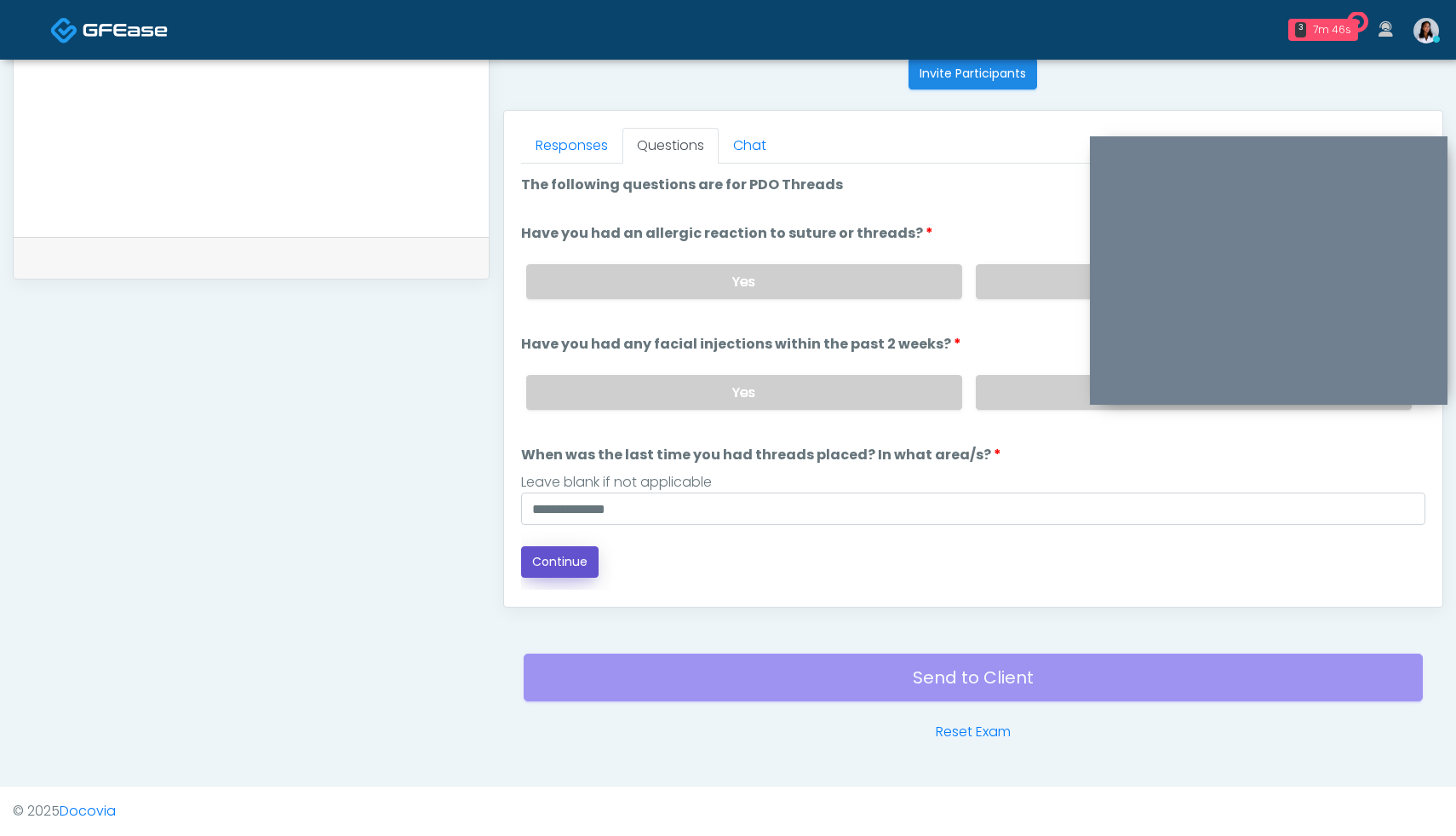
click at [570, 563] on button "Continue" at bounding box center [560, 561] width 78 height 31
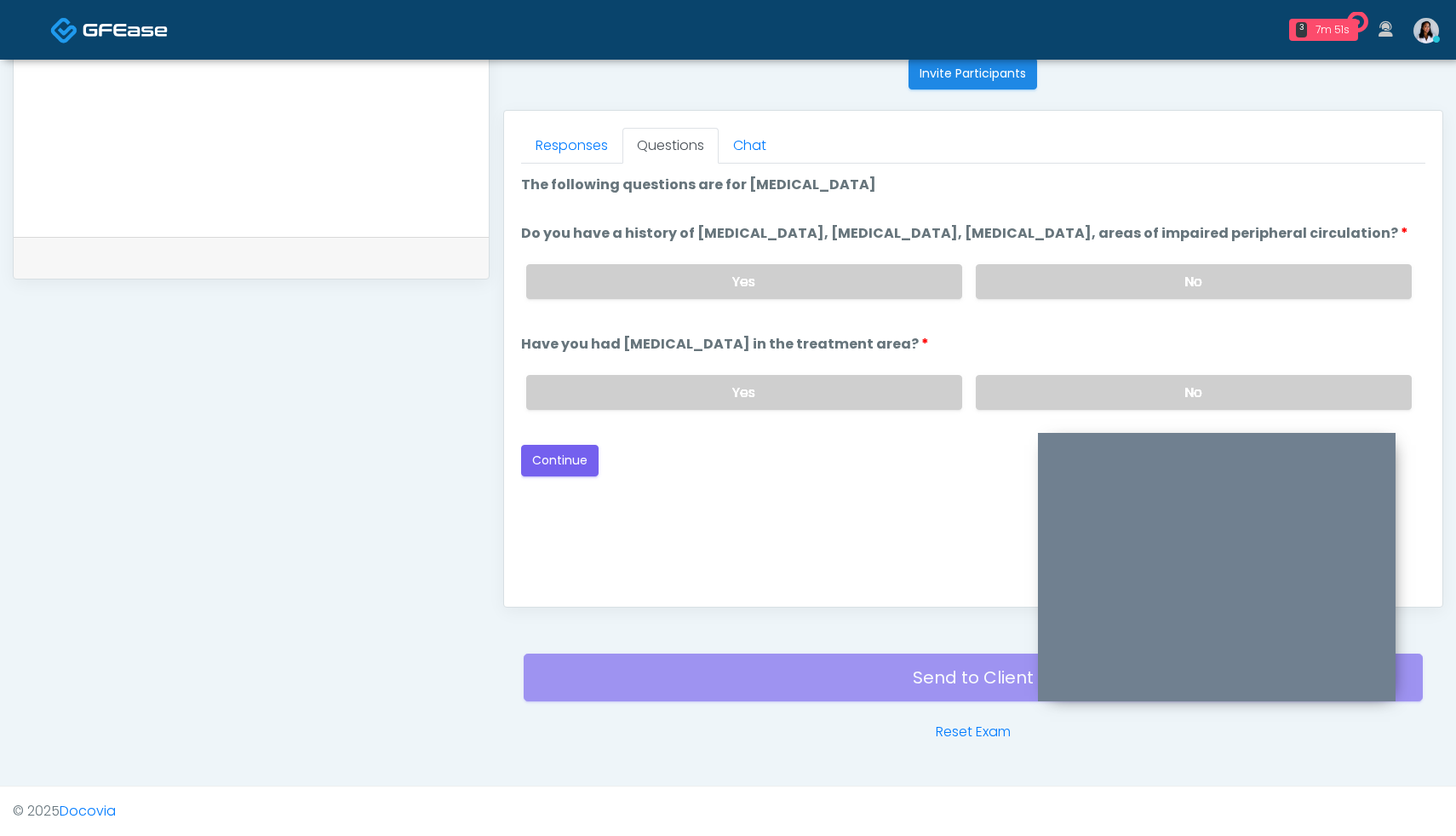
drag, startPoint x: 1251, startPoint y: 143, endPoint x: 1194, endPoint y: 437, distance: 299.5
click at [1194, 437] on div at bounding box center [1216, 567] width 358 height 269
click at [1166, 299] on label "No" at bounding box center [1194, 281] width 436 height 35
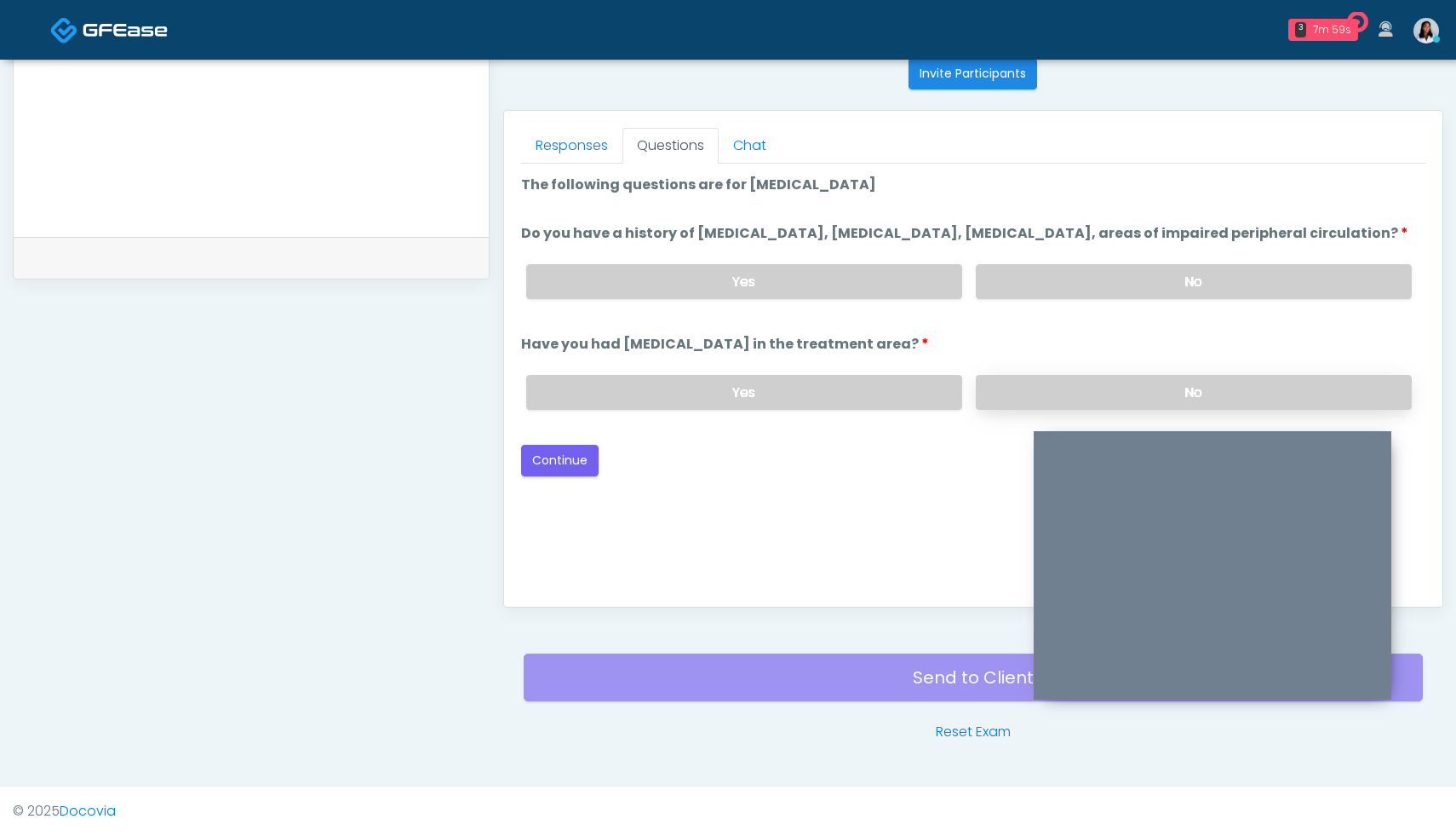
click at [1060, 409] on label "No" at bounding box center [1194, 392] width 436 height 35
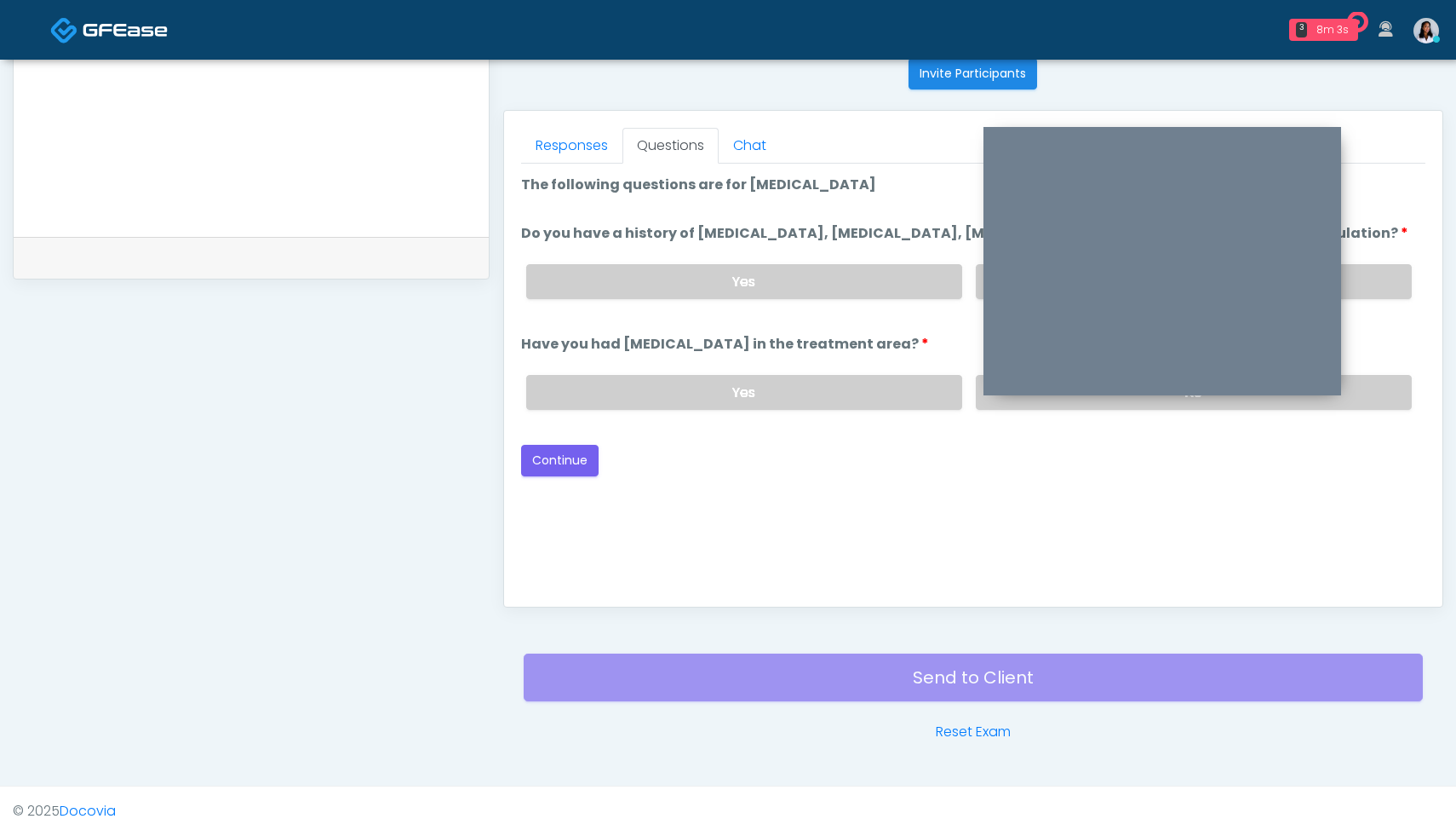
drag, startPoint x: 1214, startPoint y: 444, endPoint x: 1164, endPoint y: 145, distance: 303.2
click at [1164, 145] on div at bounding box center [1162, 261] width 358 height 269
click at [558, 476] on button "Continue" at bounding box center [560, 460] width 78 height 31
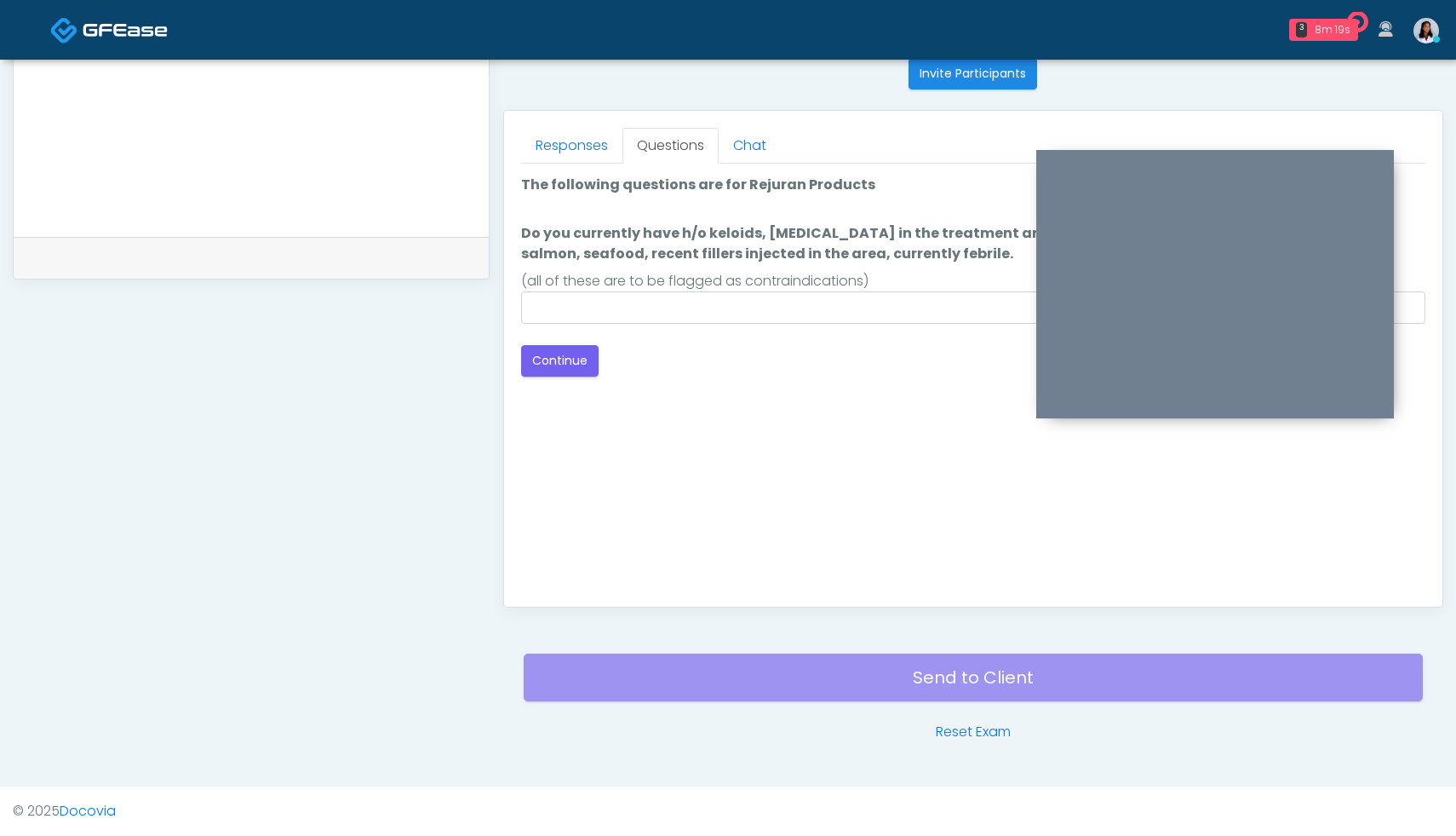
click at [1248, 166] on div at bounding box center [1214, 284] width 358 height 269
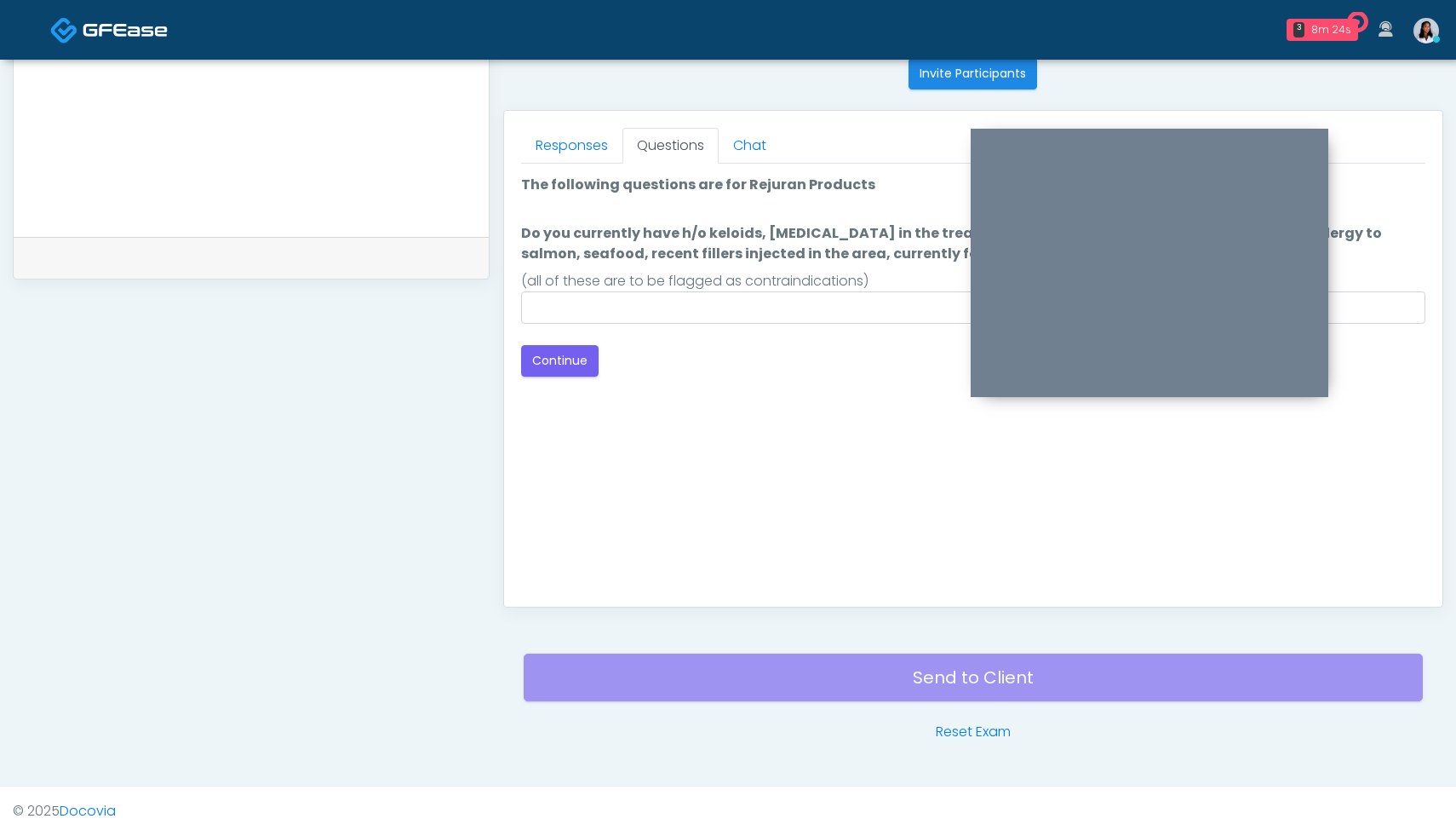
click at [1196, 137] on div at bounding box center [1149, 263] width 358 height 269
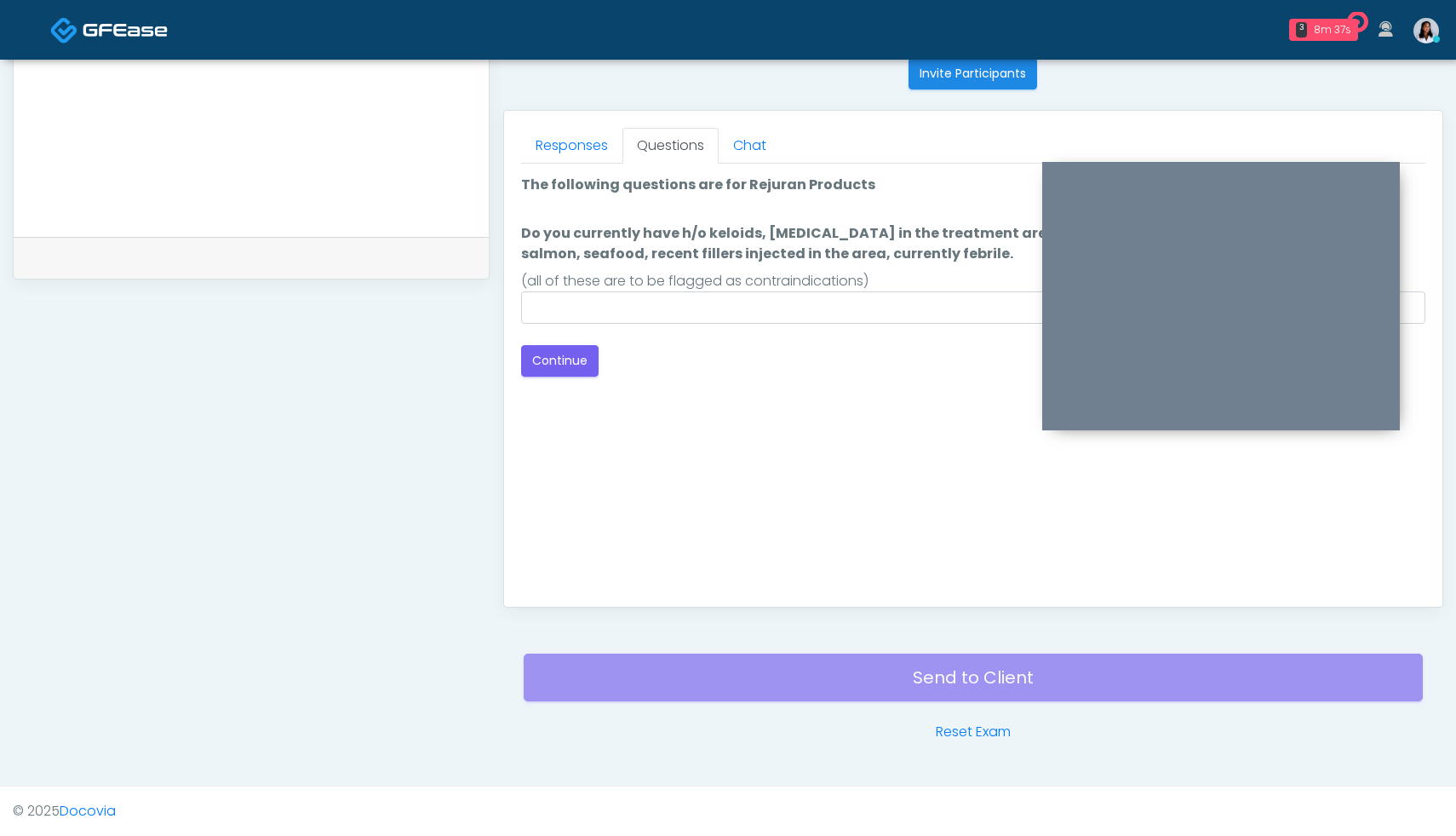
click at [1092, 178] on div at bounding box center [1221, 296] width 358 height 269
click at [774, 303] on input "Do you currently have h/o keloids, skin infection in the treatment area, h/o se…" at bounding box center [972, 307] width 904 height 32
type input "*"
type input "**"
click at [563, 362] on button "Continue" at bounding box center [560, 361] width 78 height 31
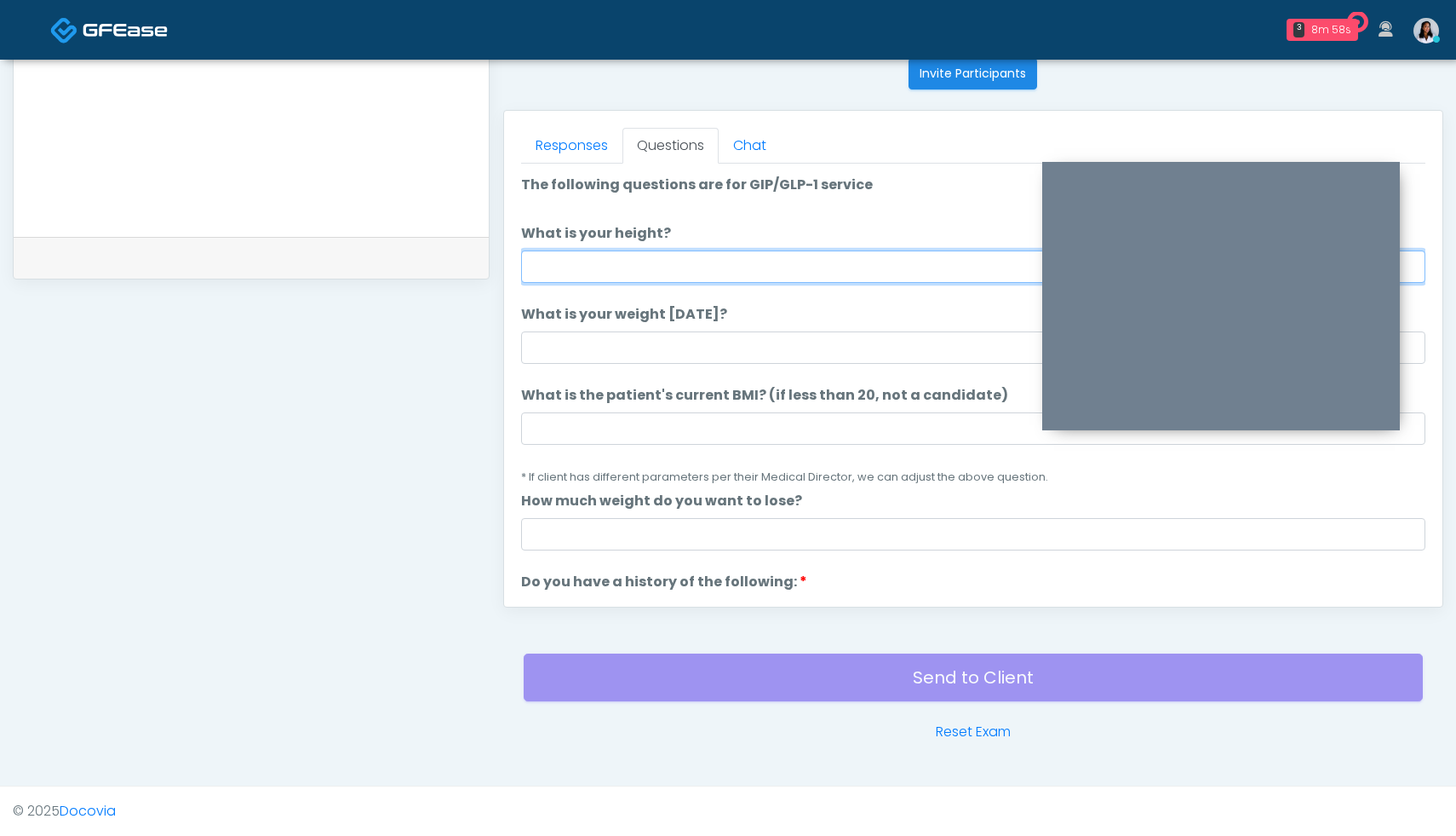
click at [669, 271] on input "What is your height?" at bounding box center [972, 267] width 904 height 32
type input "****"
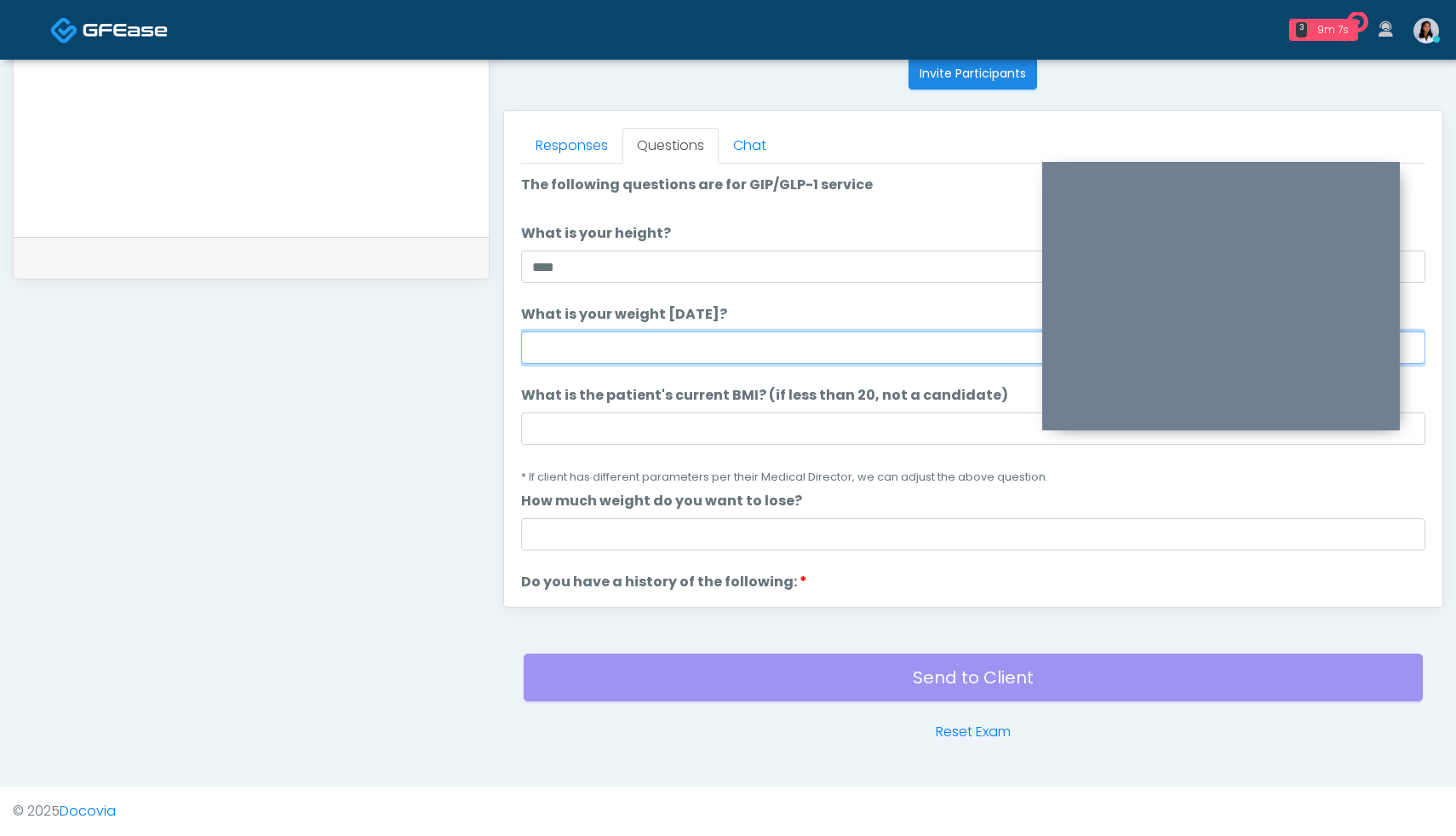
click at [628, 346] on input "What is your weight today?" at bounding box center [972, 347] width 904 height 32
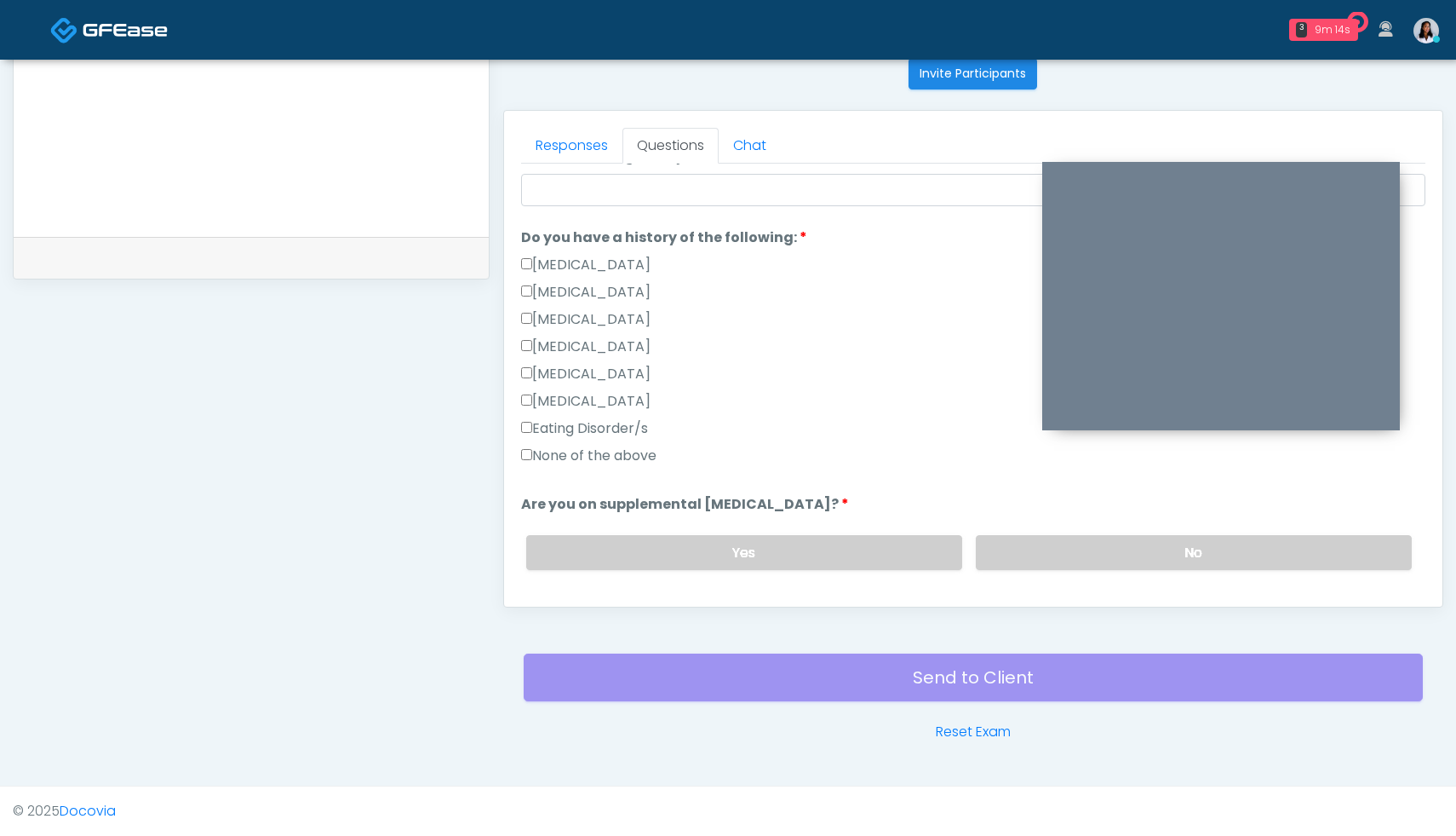
scroll to position [353, 0]
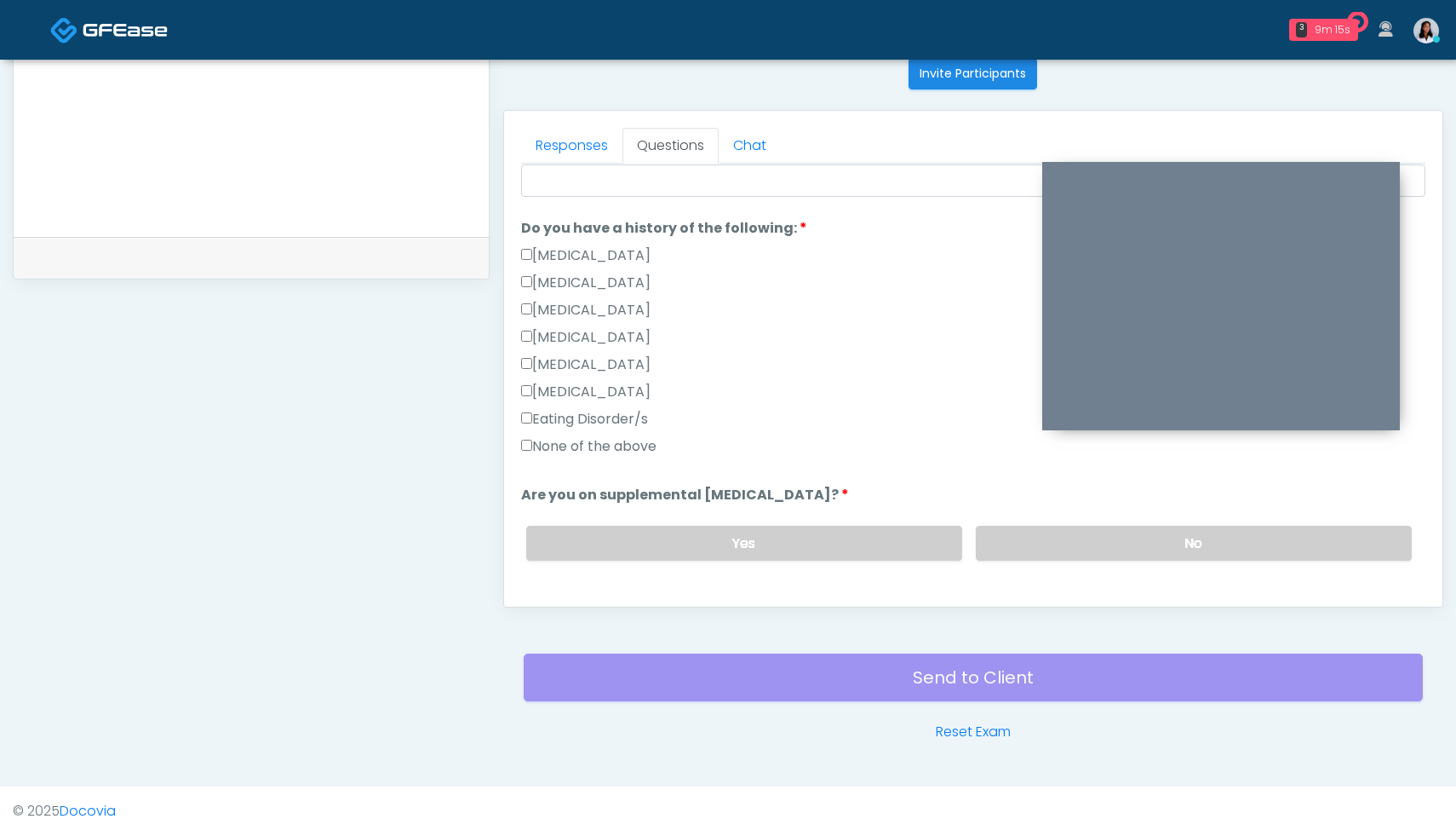
type input "******"
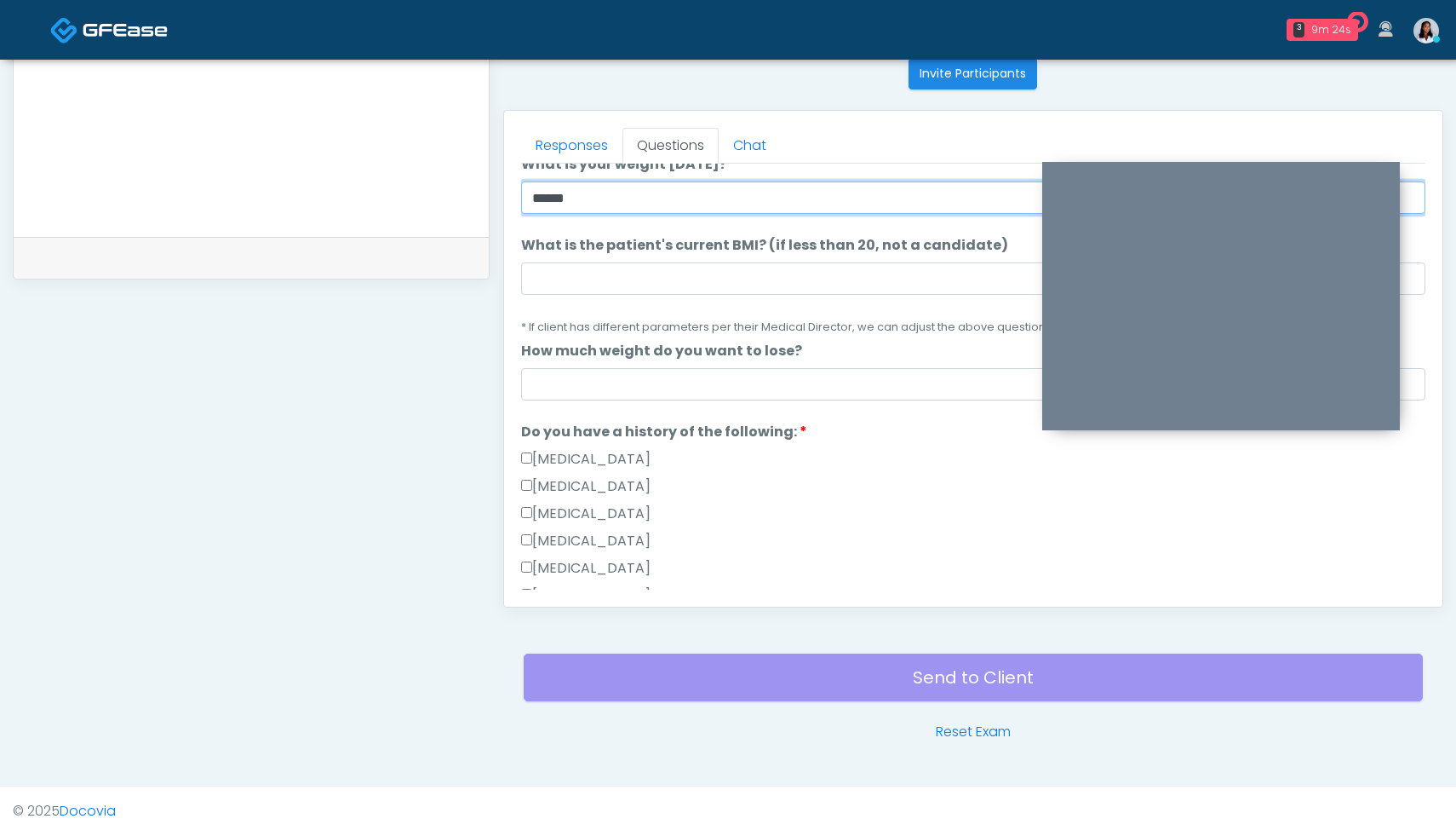
scroll to position [131, 0]
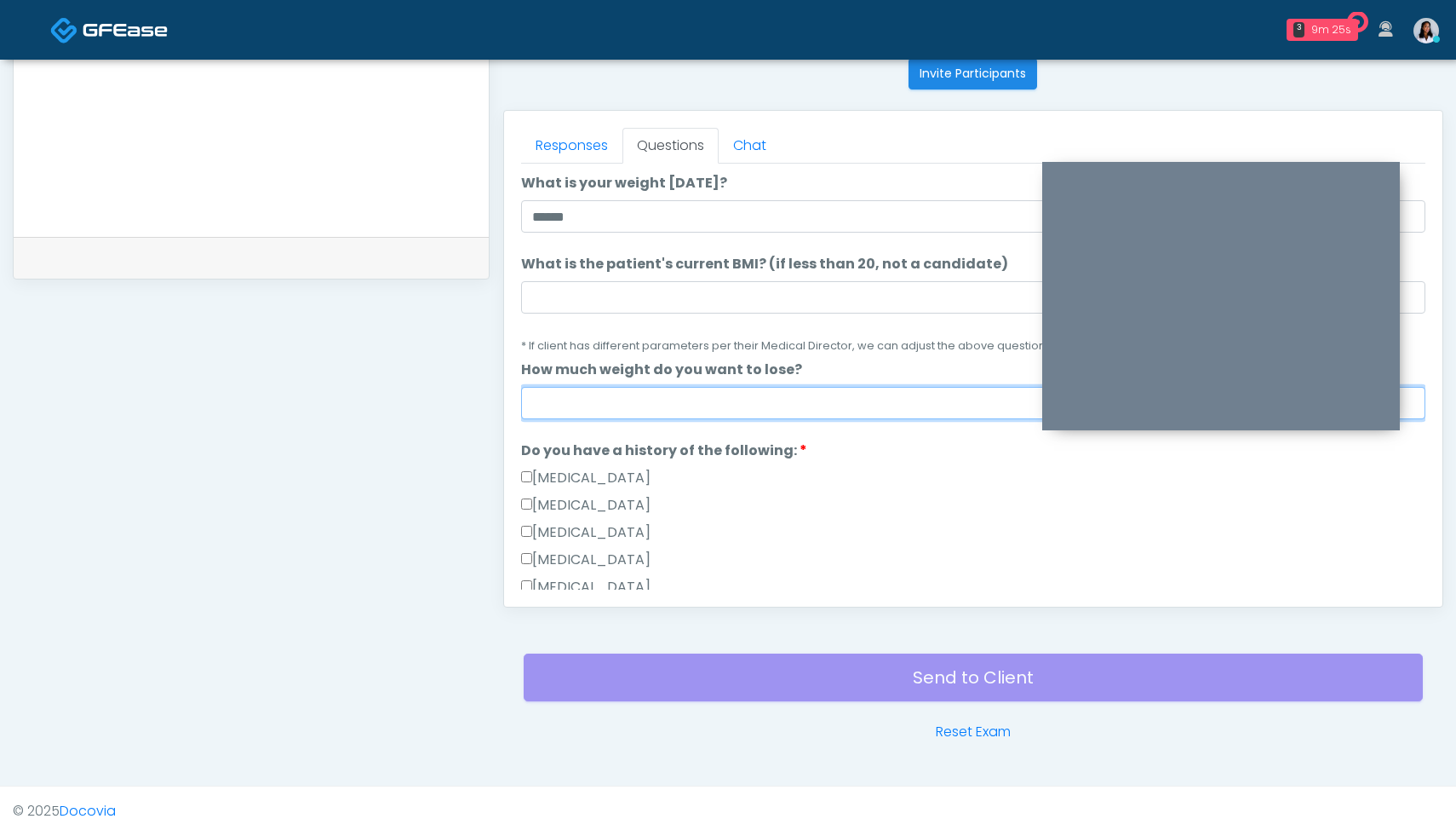
click at [652, 399] on input "How much weight do you want to lose?" at bounding box center [972, 402] width 904 height 32
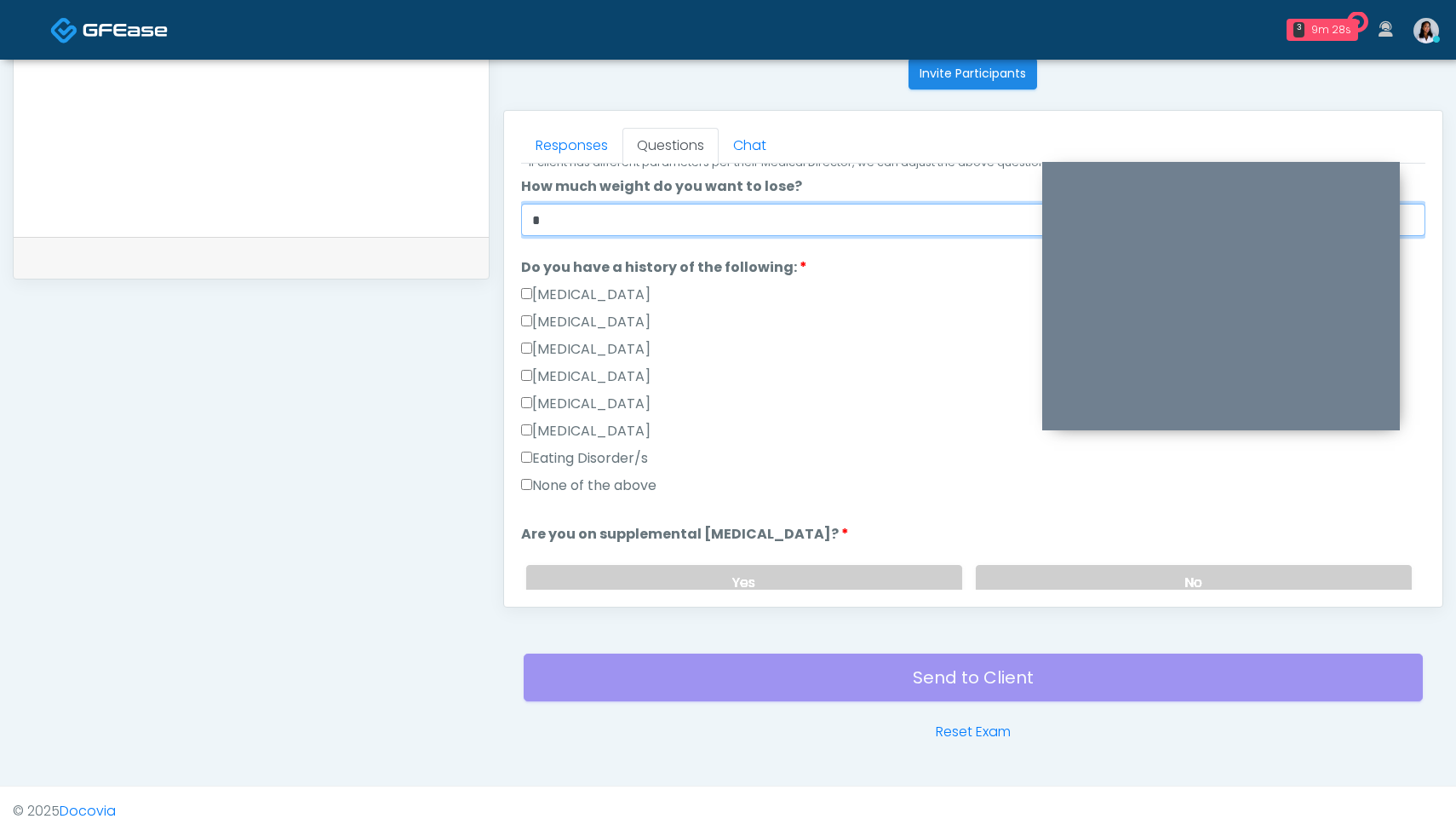
scroll to position [316, 0]
type input "*"
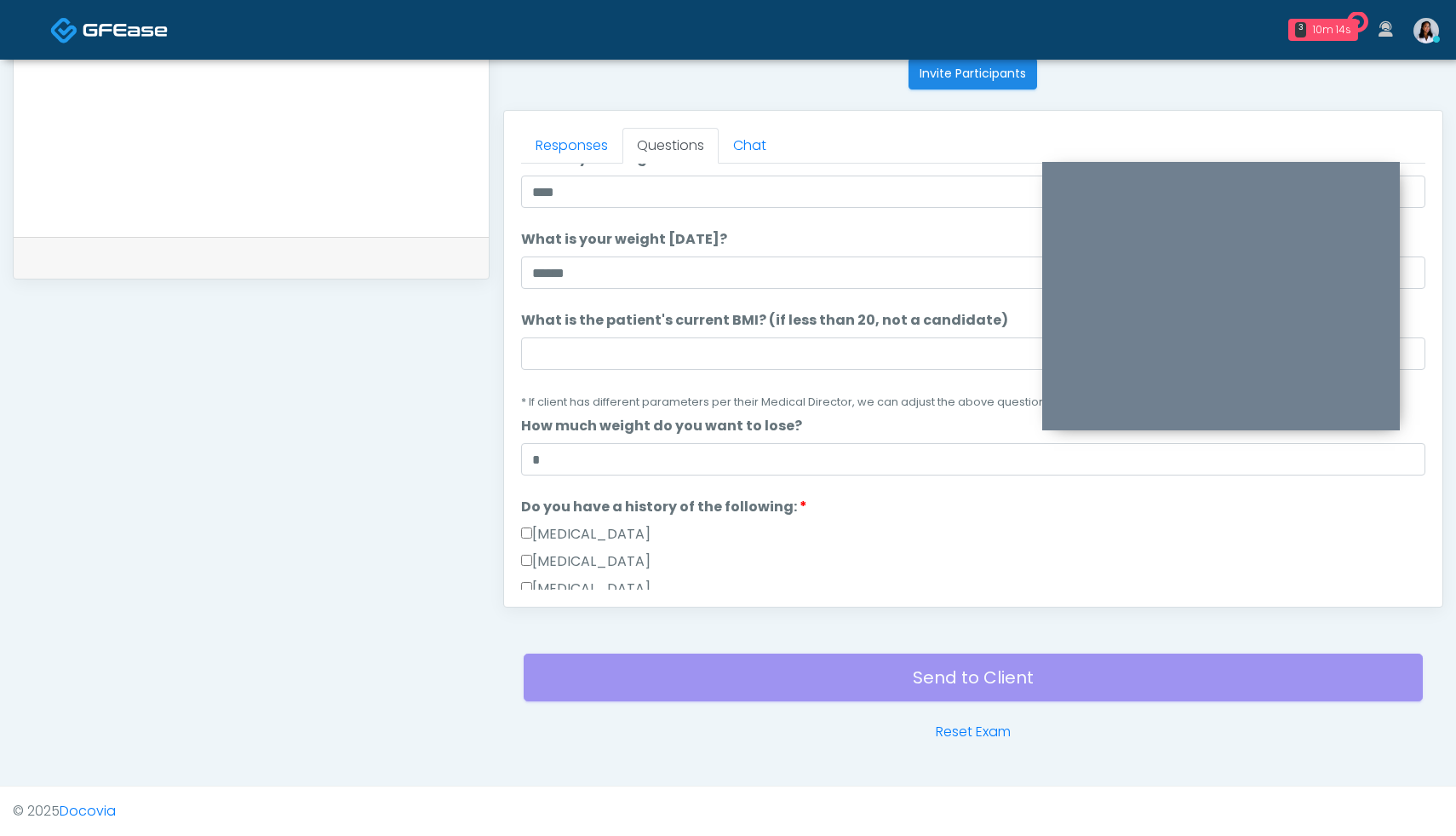
scroll to position [66, 0]
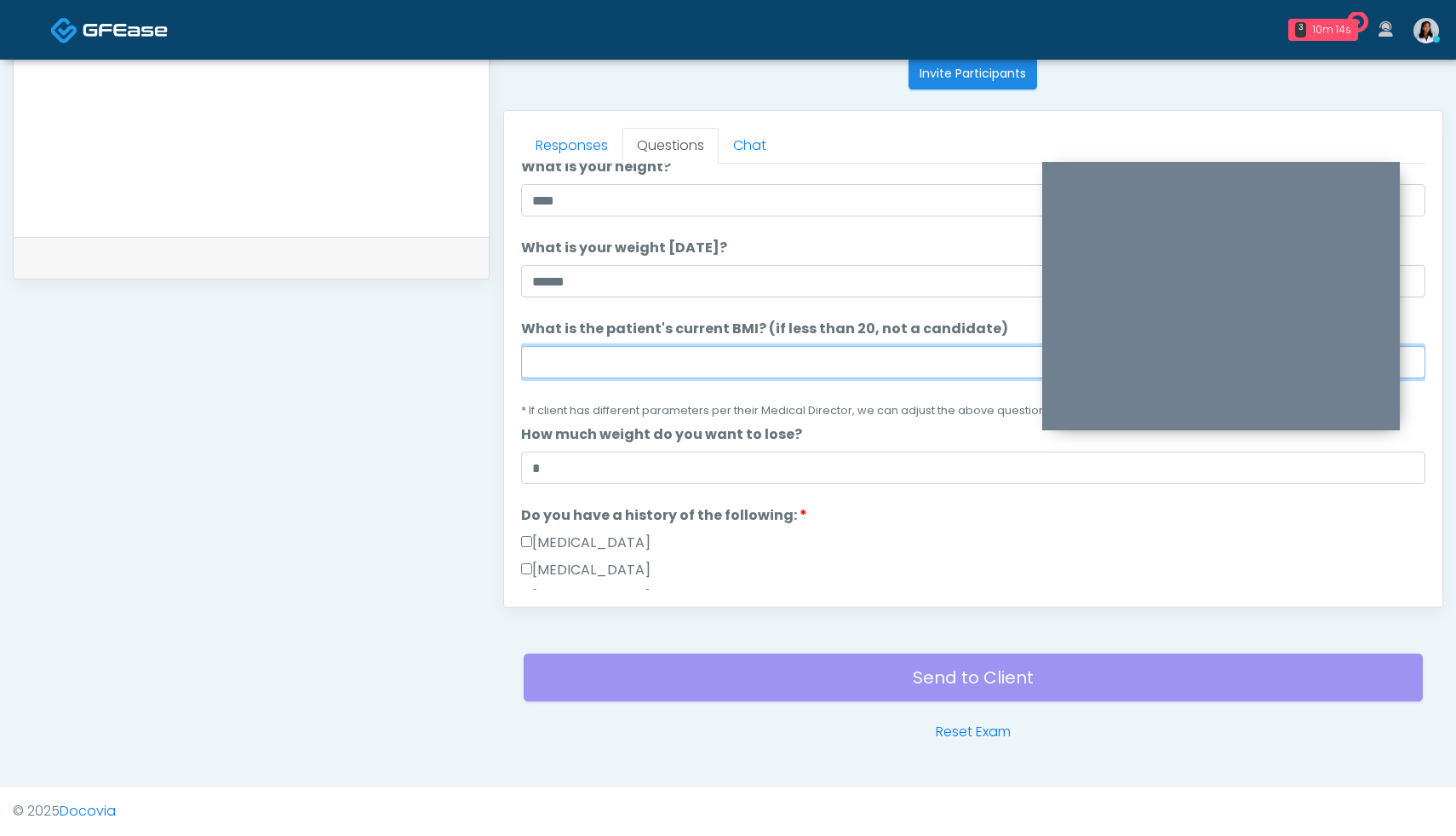
click at [616, 361] on input "What is the patient's current BMI? (if less than 20, not a candidate)" at bounding box center [972, 362] width 904 height 32
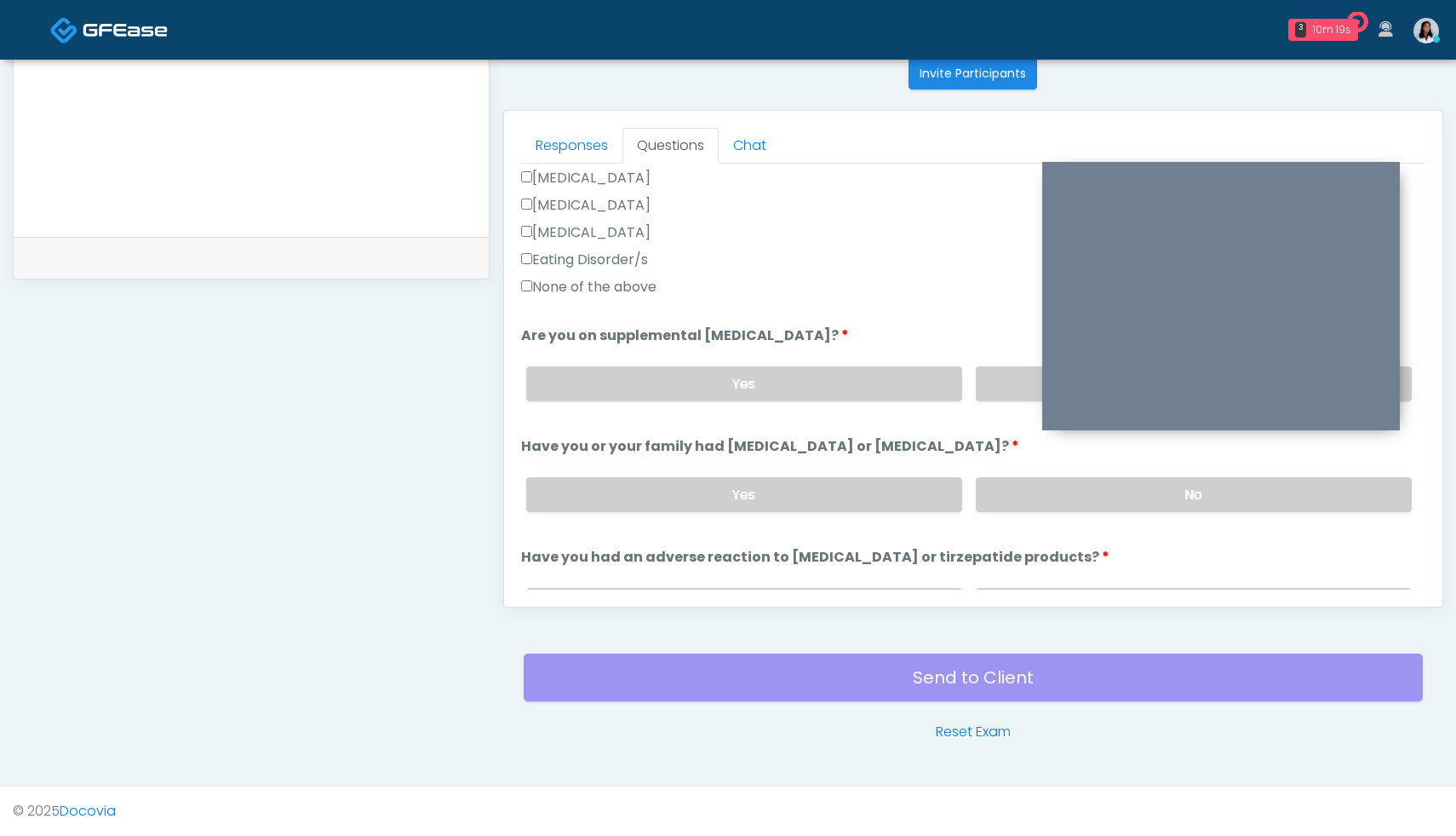
scroll to position [511, 0]
type input "****"
click at [1008, 383] on label "No" at bounding box center [1194, 385] width 436 height 35
click at [1091, 502] on label "No" at bounding box center [1194, 495] width 436 height 35
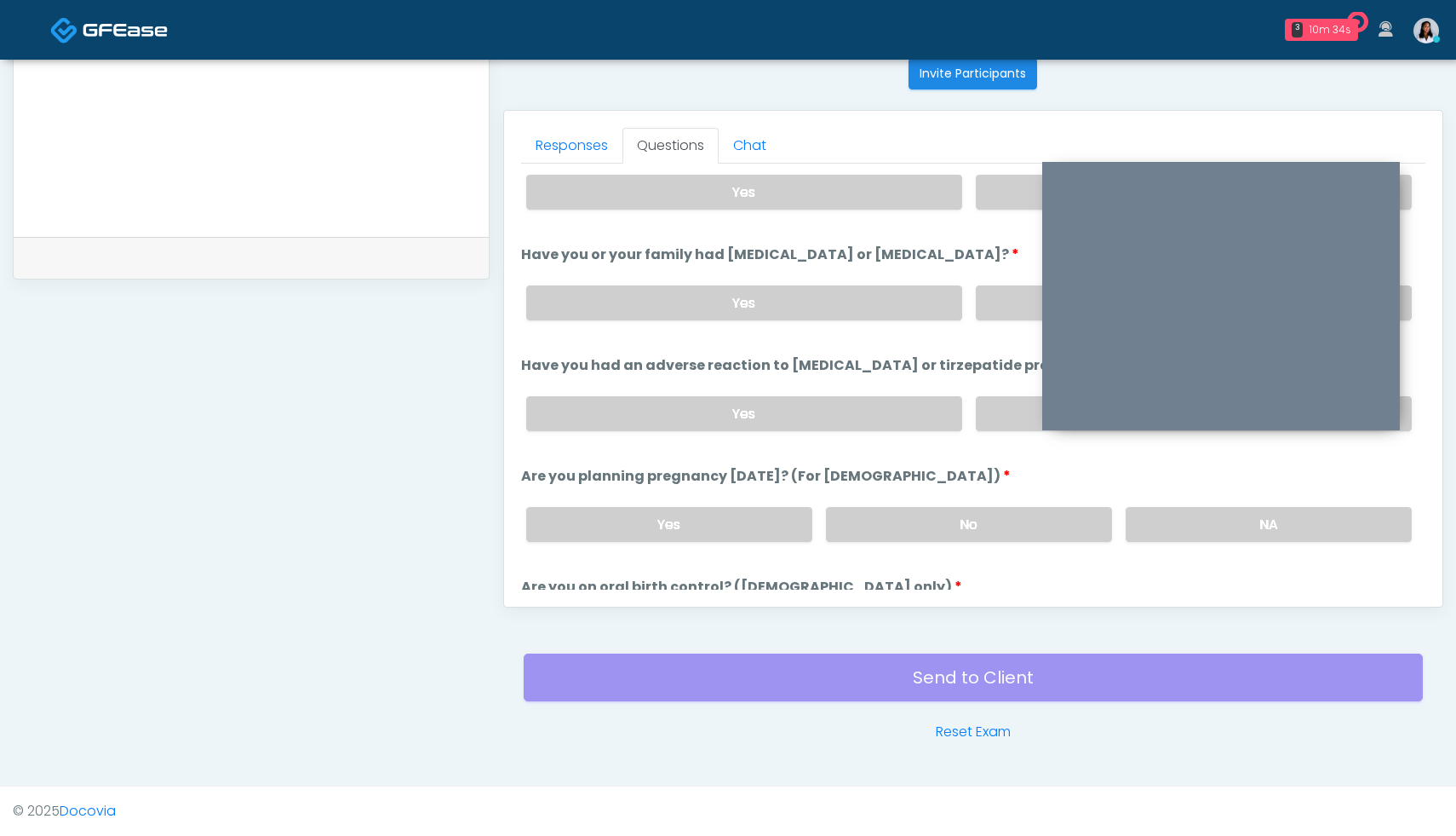
scroll to position [647, 0]
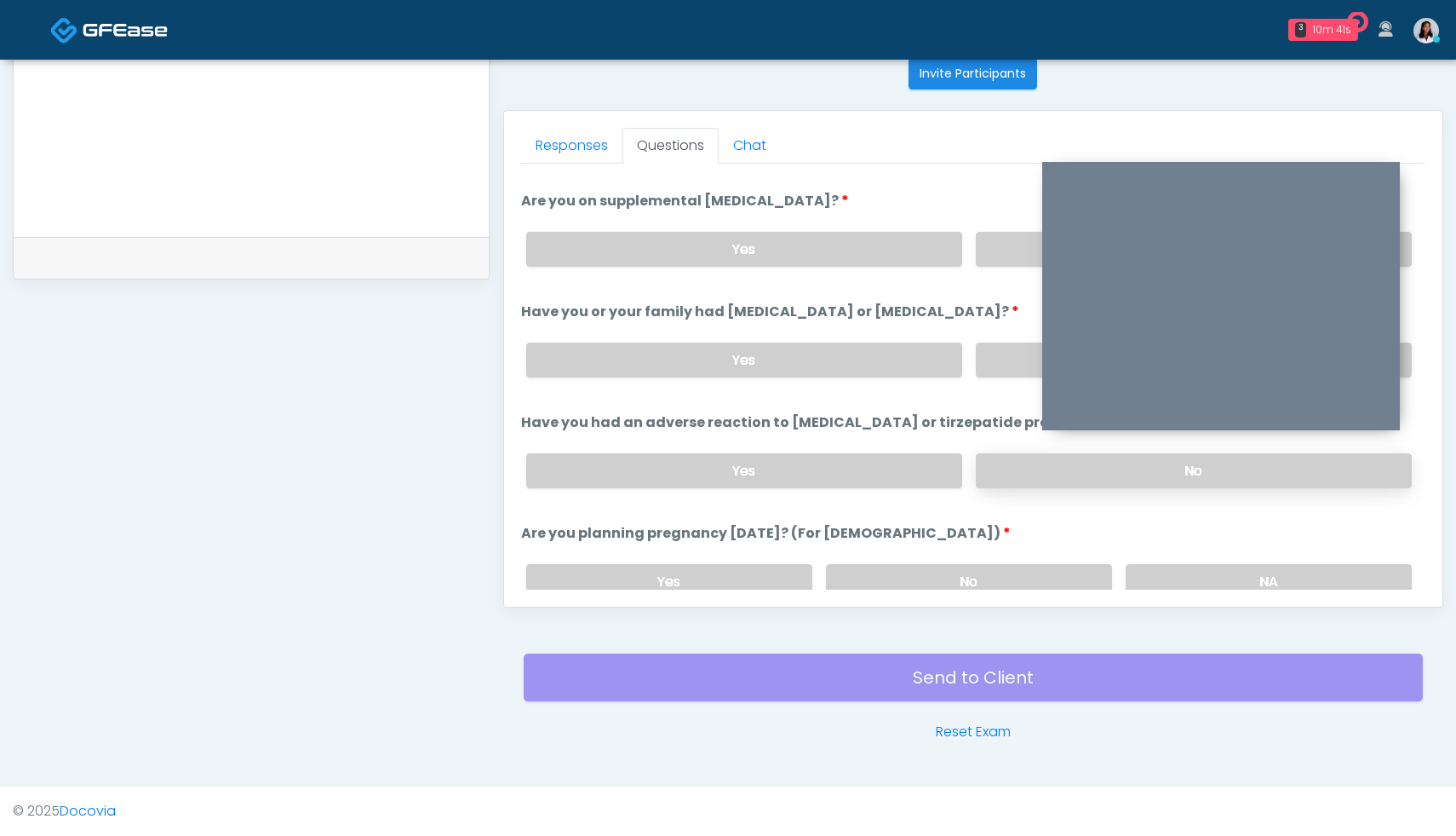
click at [1076, 461] on label "No" at bounding box center [1194, 471] width 436 height 35
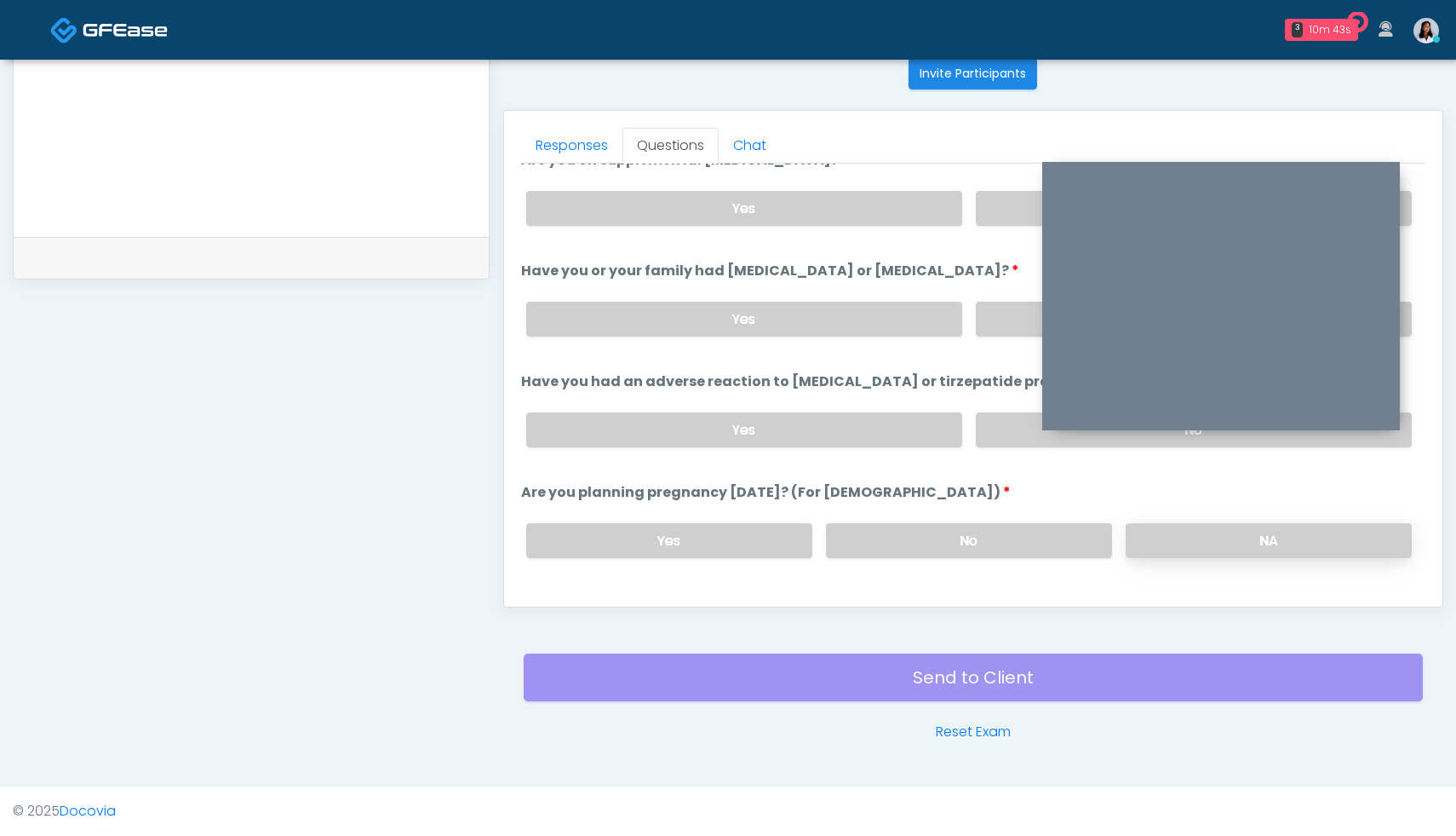
click at [1259, 536] on label "NA" at bounding box center [1269, 540] width 286 height 35
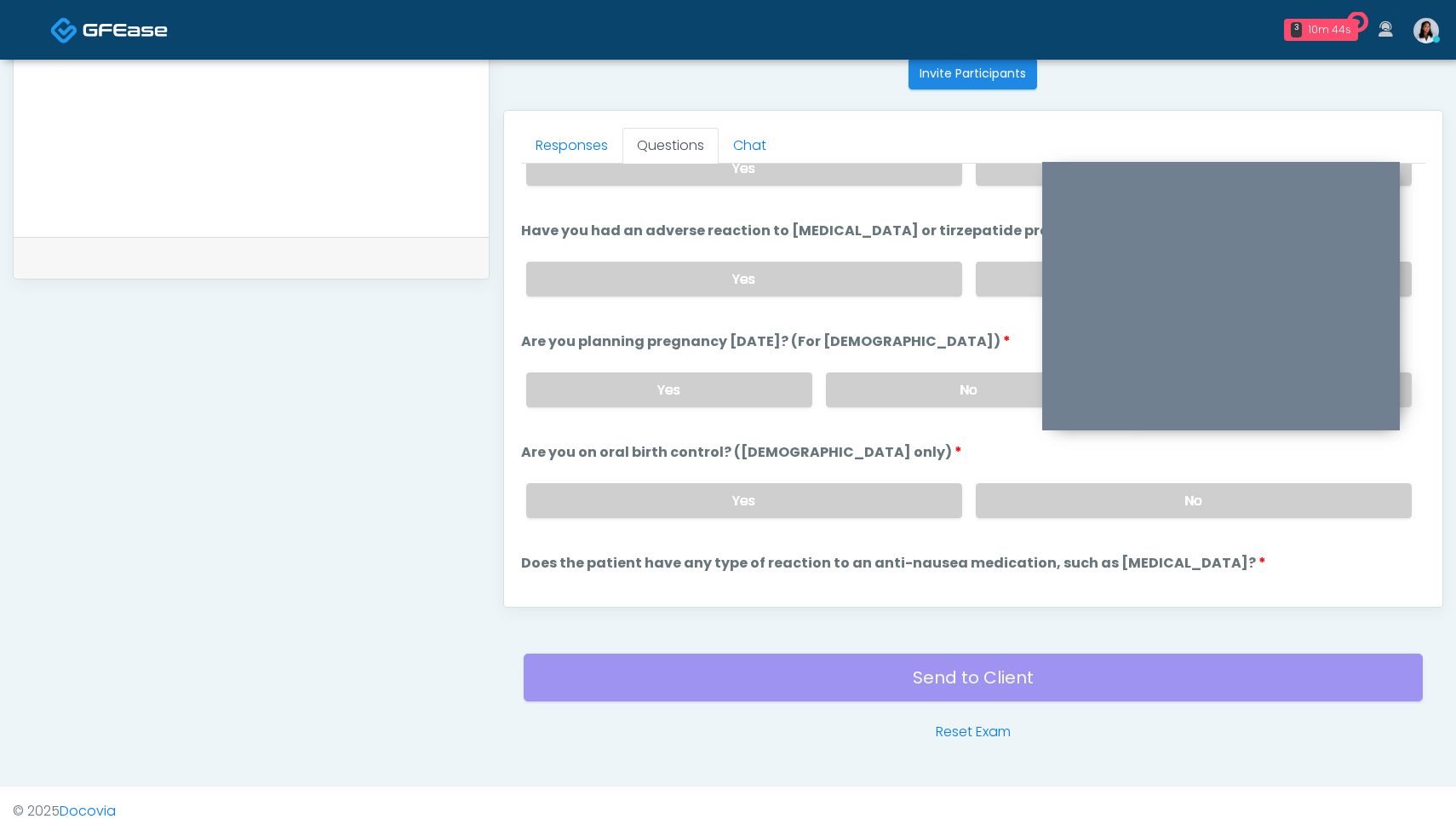
scroll to position [852, 0]
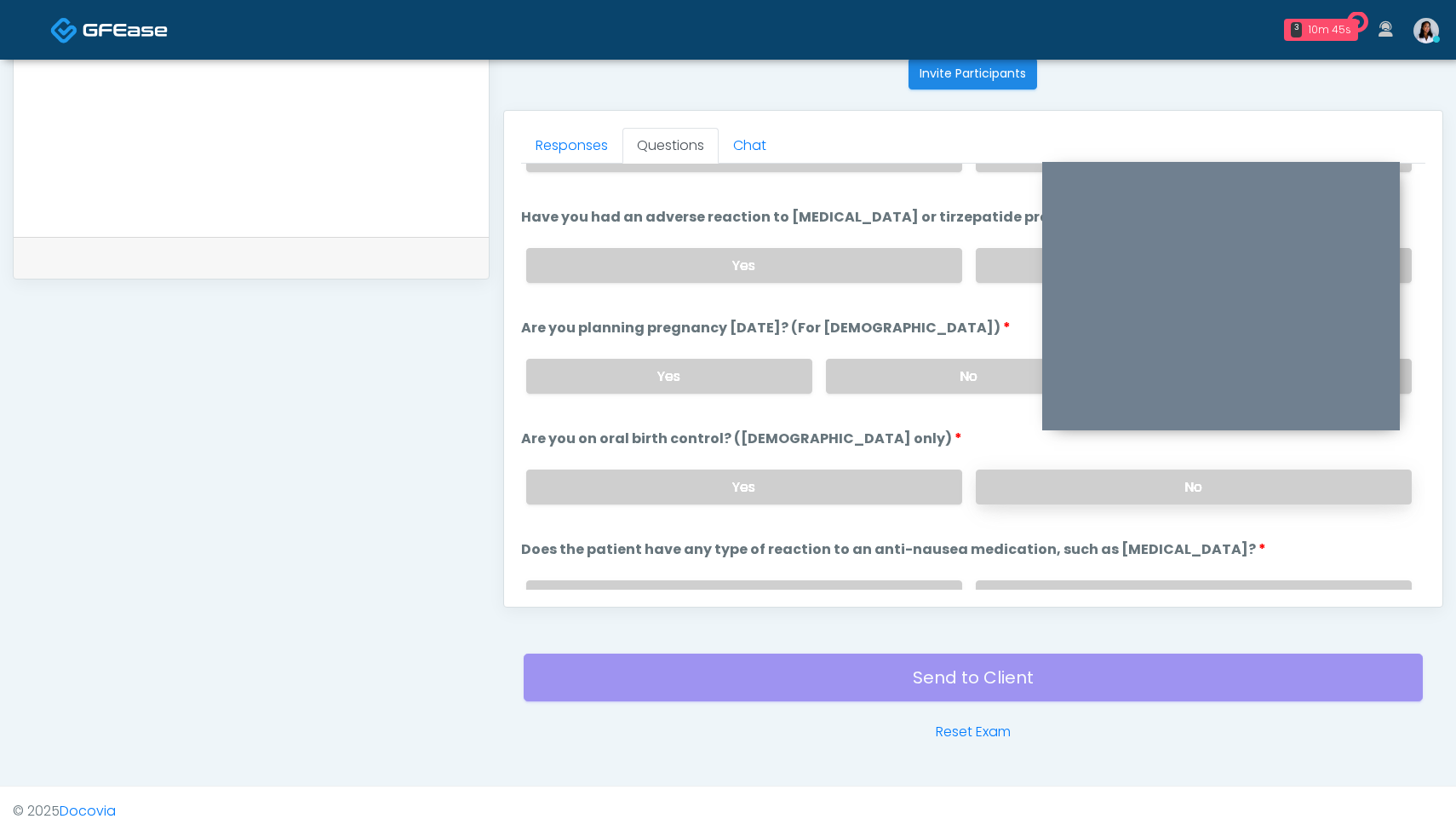
click at [1083, 490] on label "No" at bounding box center [1194, 487] width 436 height 35
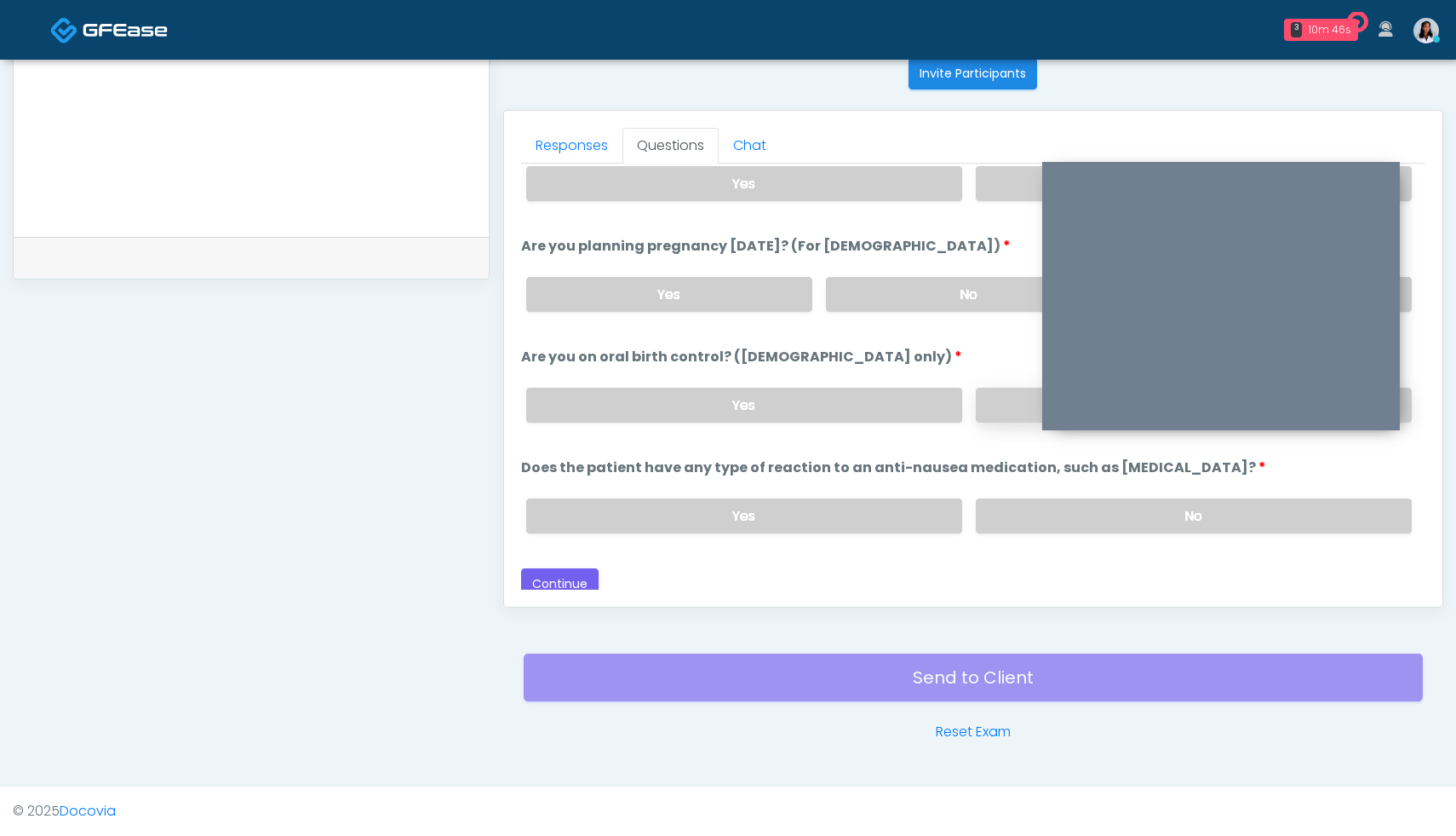
scroll to position [936, 0]
click at [1203, 506] on label "No" at bounding box center [1194, 514] width 436 height 35
click at [575, 581] on button "Continue" at bounding box center [560, 583] width 78 height 31
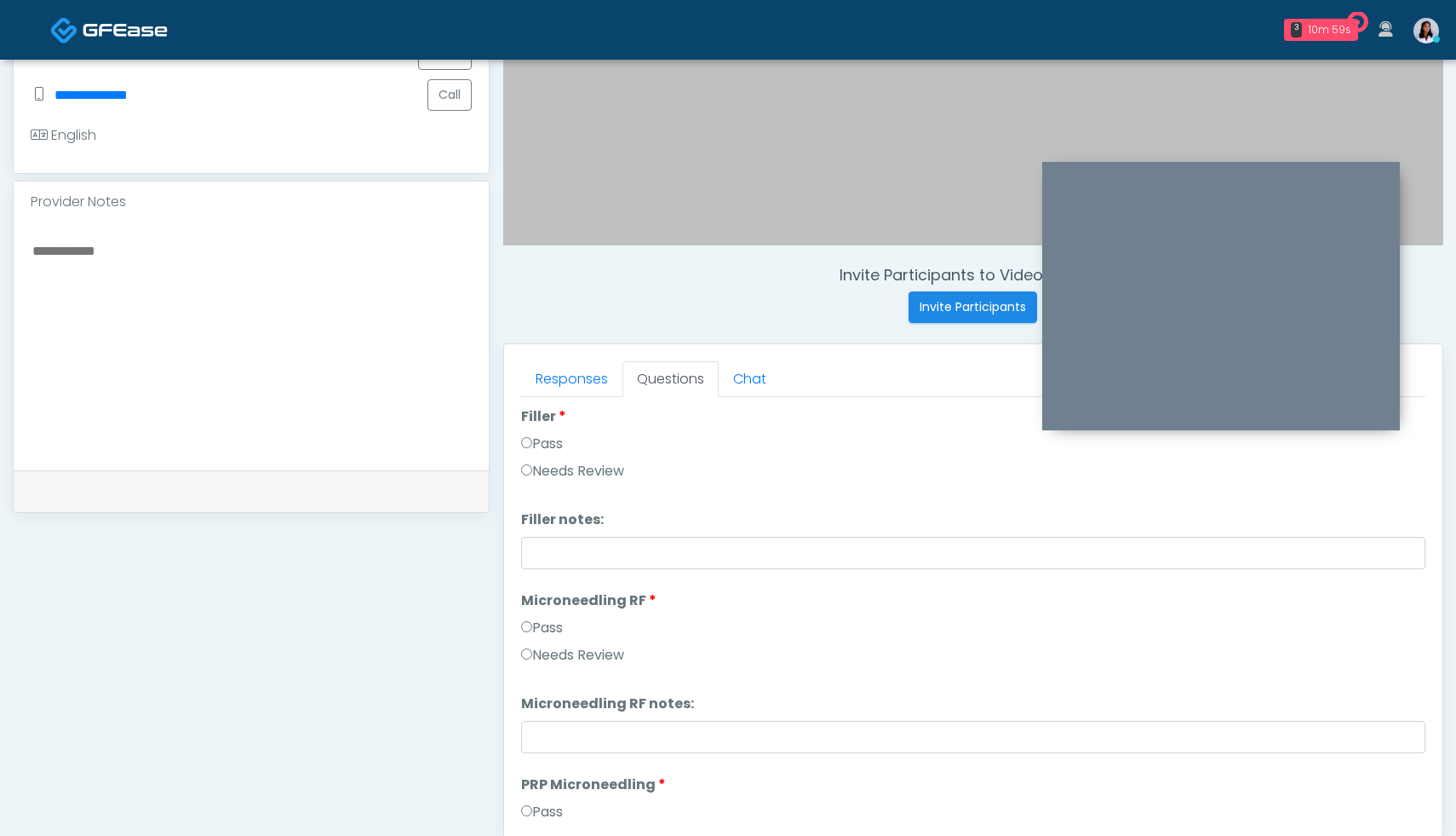
scroll to position [28, 0]
click at [452, 600] on div "**********" at bounding box center [250, 325] width 477 height 1299
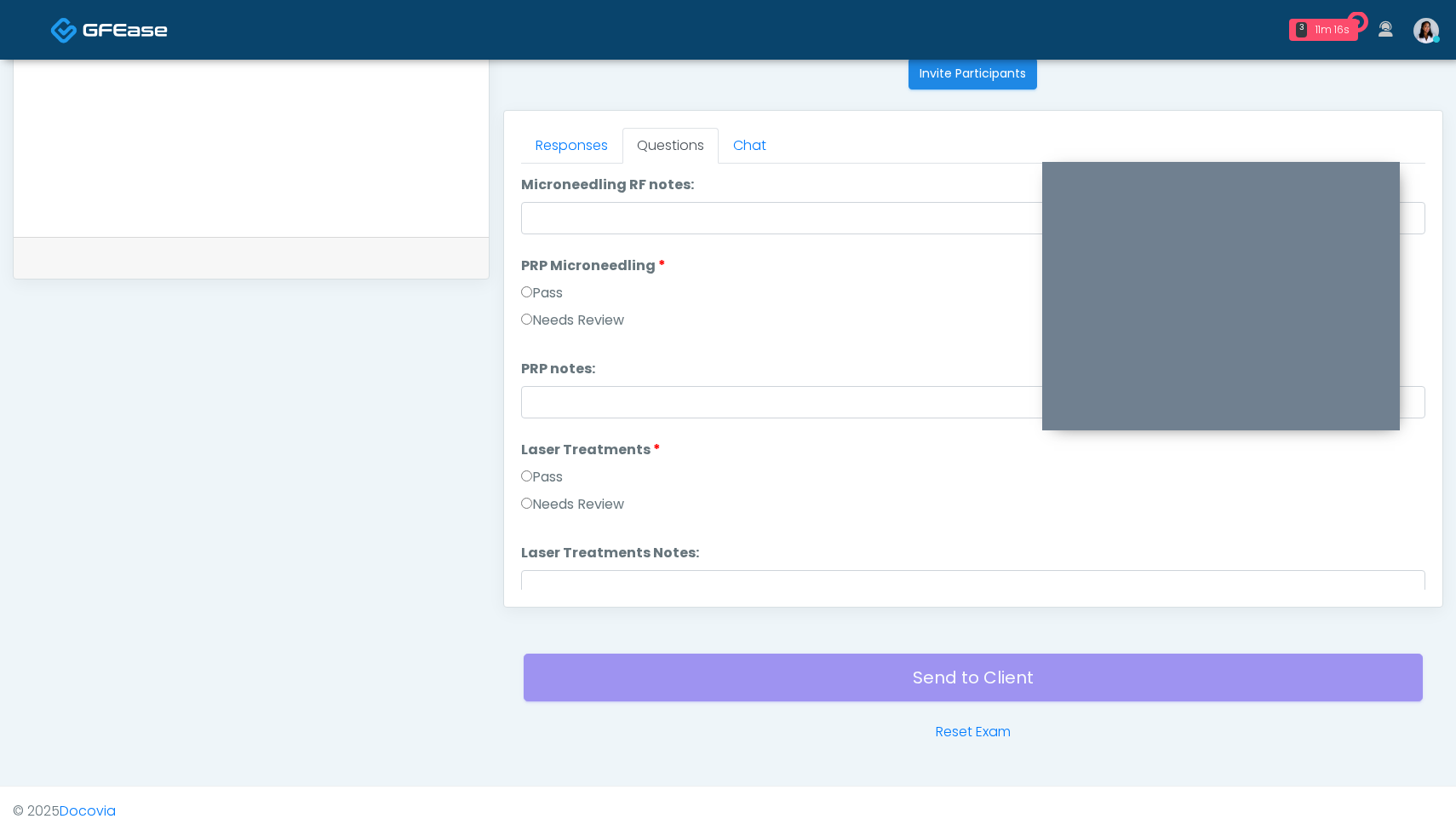
scroll to position [516, 0]
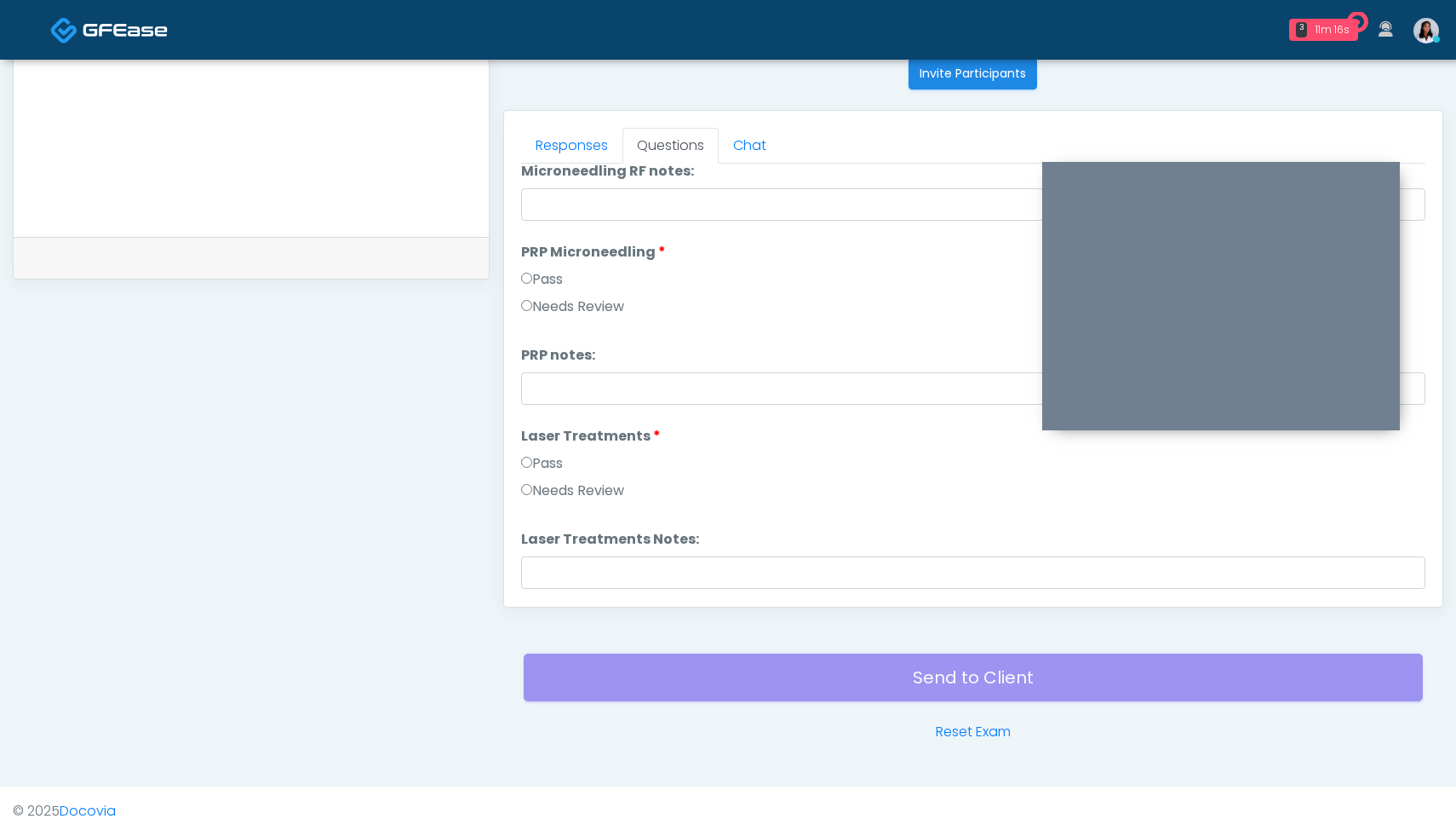
click at [528, 472] on label "Pass" at bounding box center [542, 464] width 42 height 21
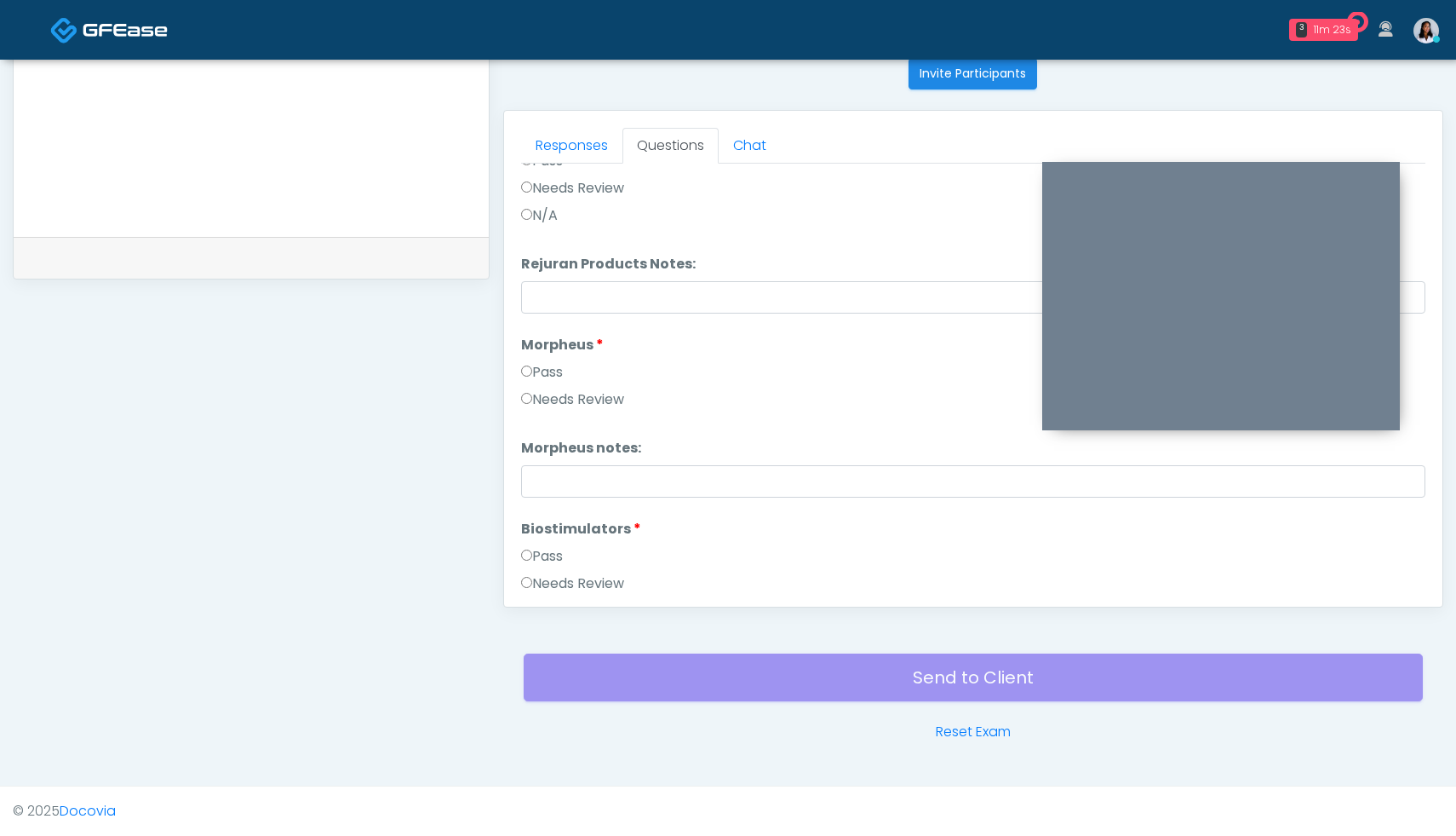
scroll to position [1373, 0]
click at [526, 558] on label "Pass" at bounding box center [542, 554] width 42 height 21
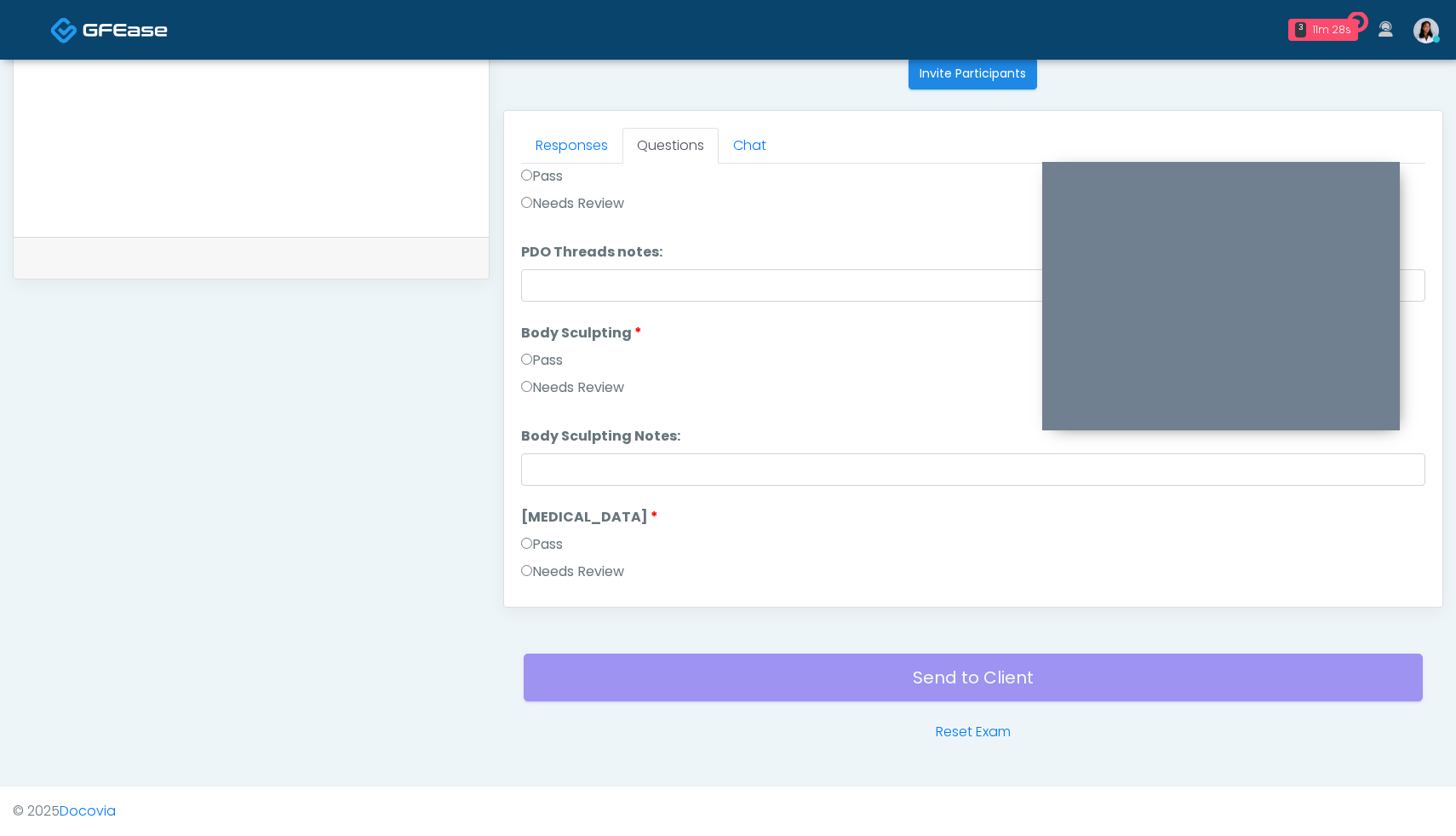
click at [527, 553] on label "Pass" at bounding box center [542, 545] width 42 height 21
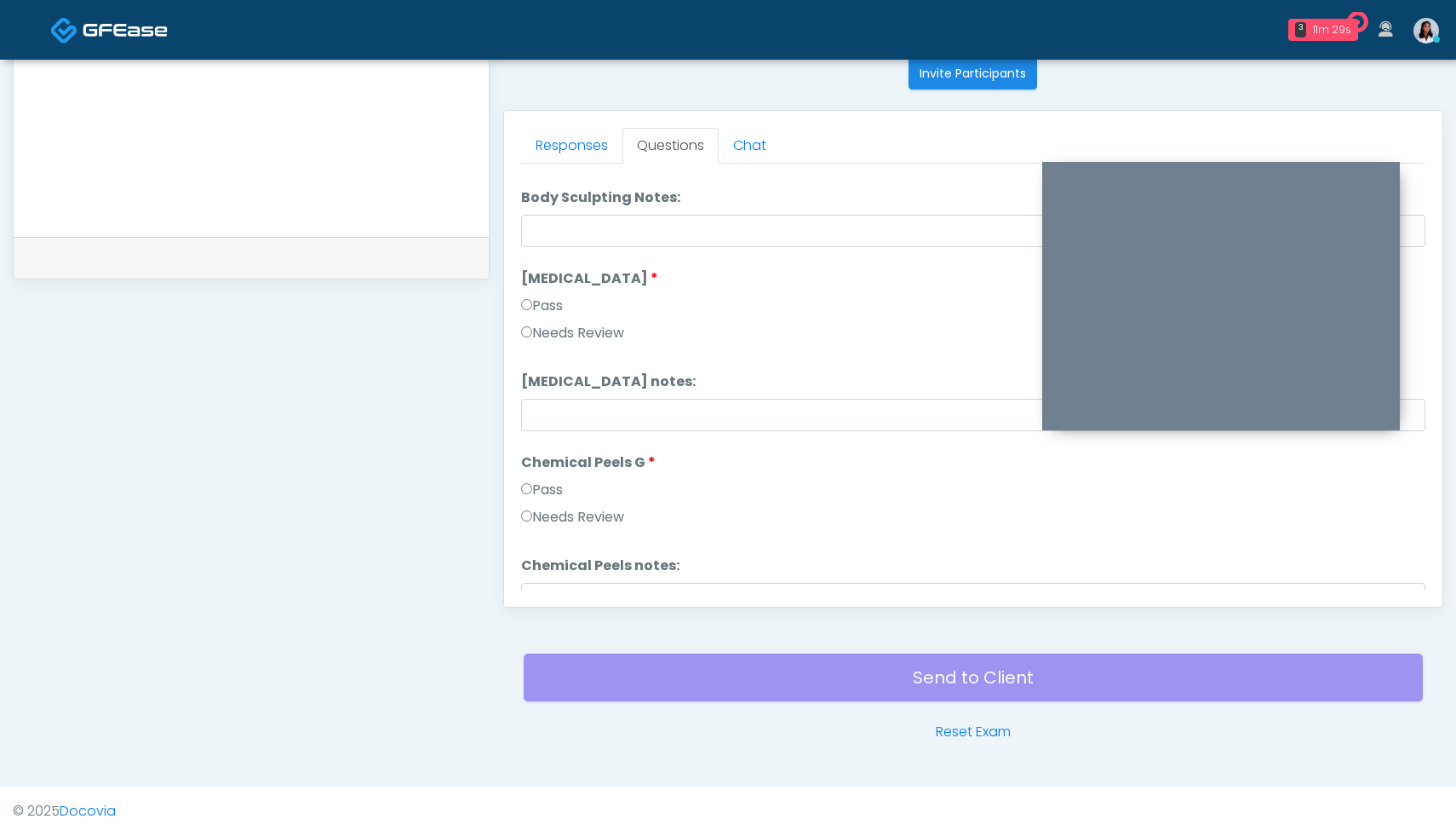
scroll to position [2177, 0]
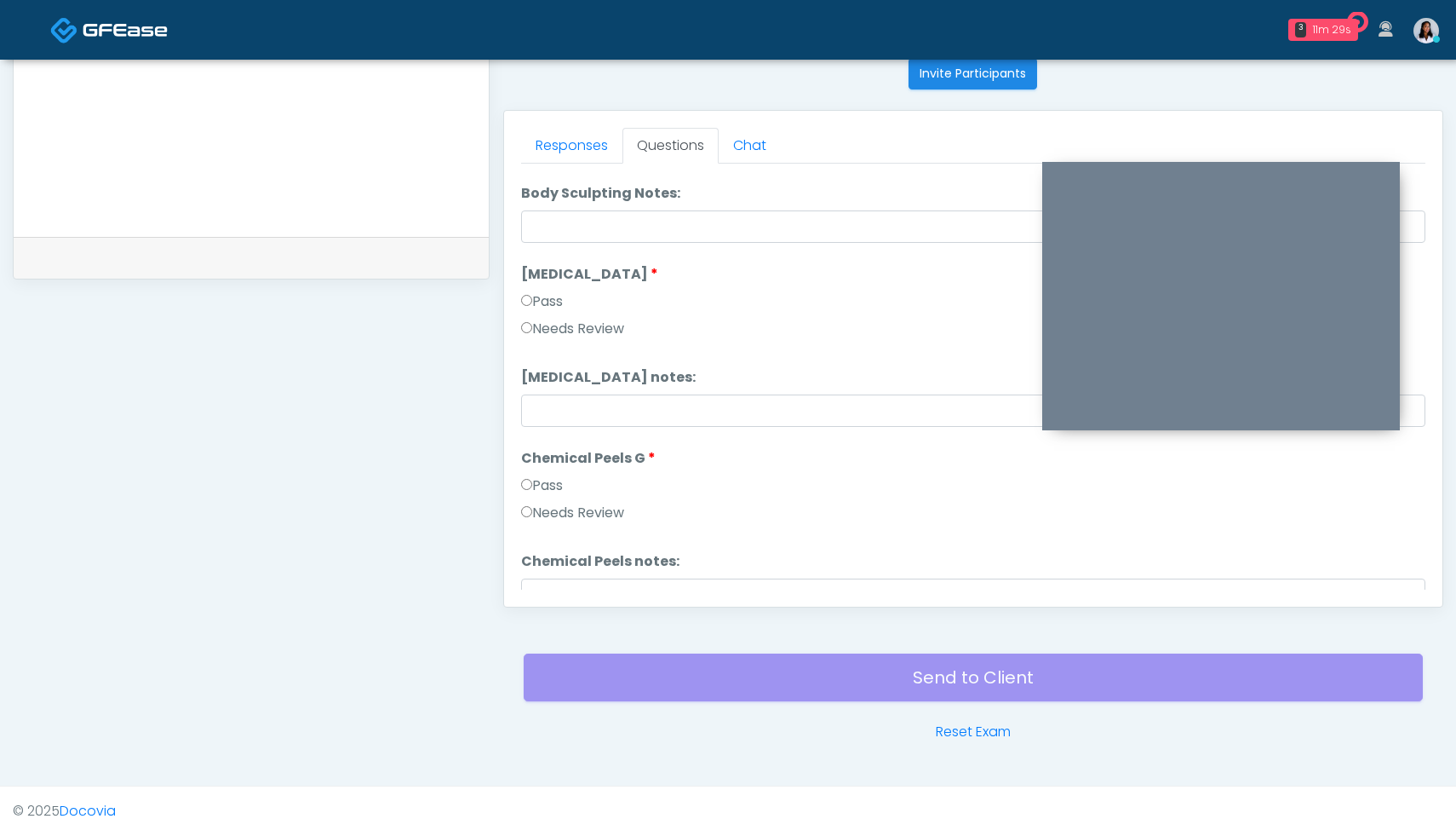
click at [525, 492] on label "Pass" at bounding box center [542, 486] width 42 height 21
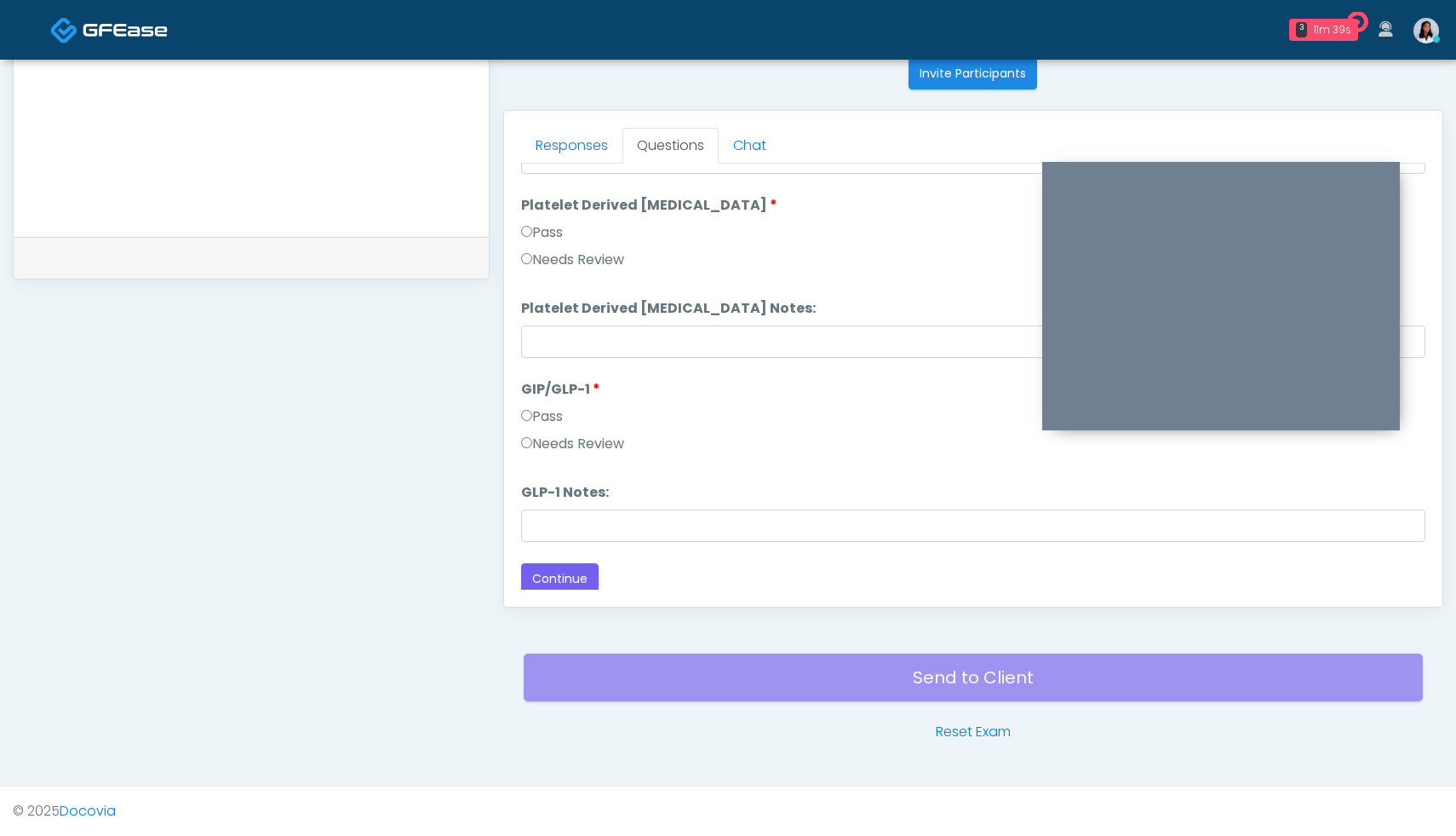
scroll to position [3354, 0]
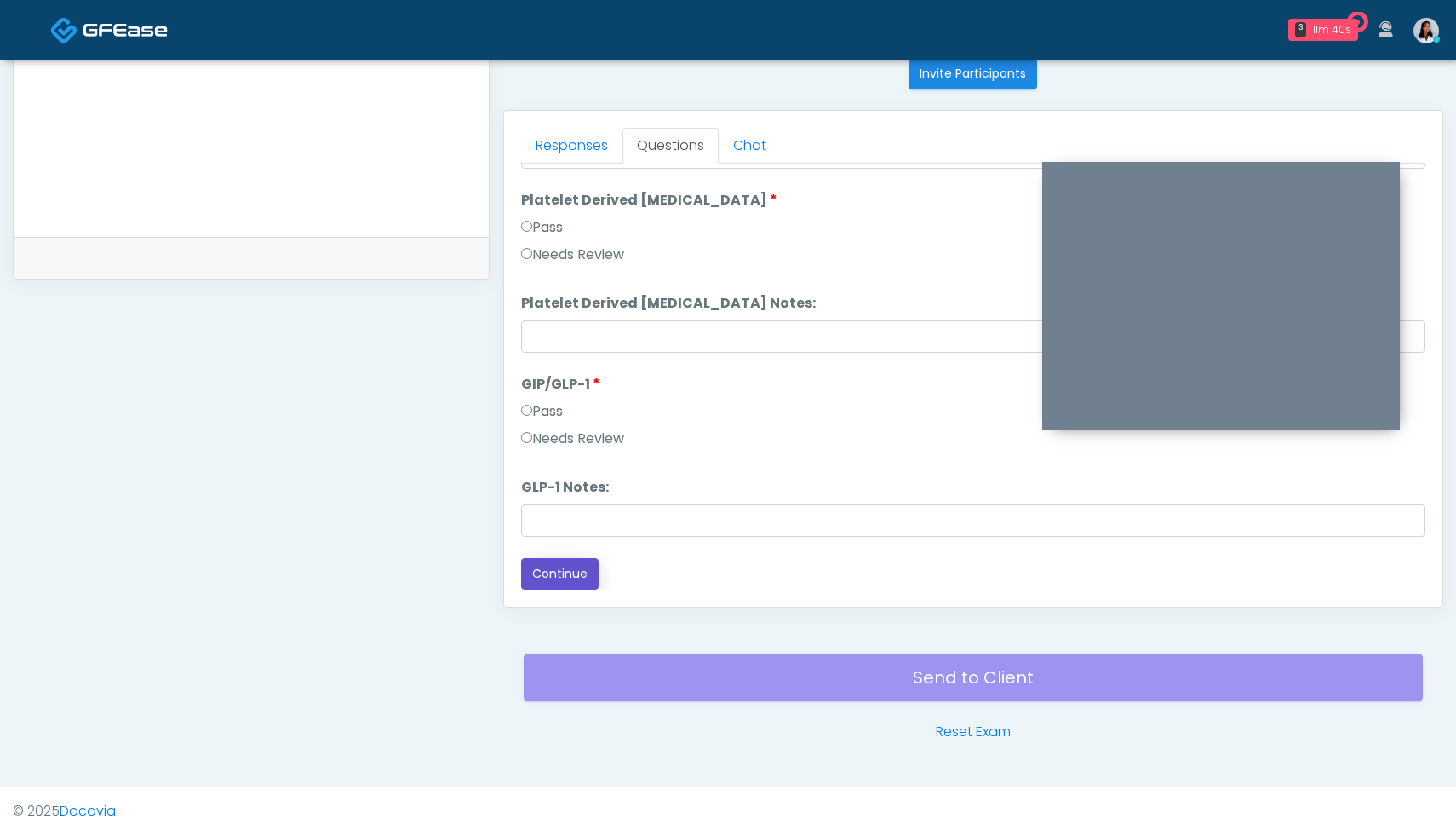
click at [560, 578] on button "Continue" at bounding box center [560, 573] width 78 height 31
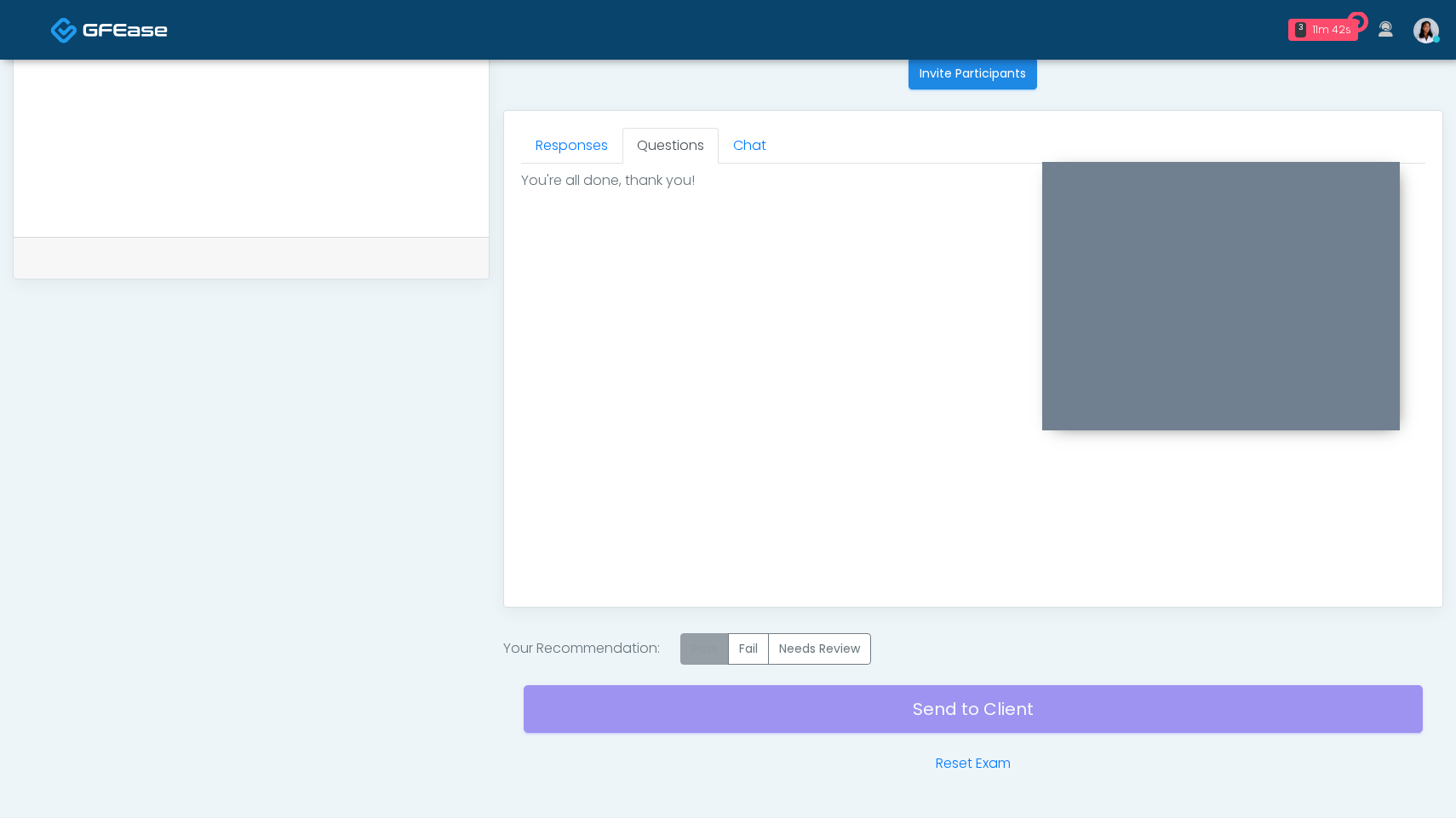
click at [710, 640] on label "Pass" at bounding box center [704, 648] width 48 height 31
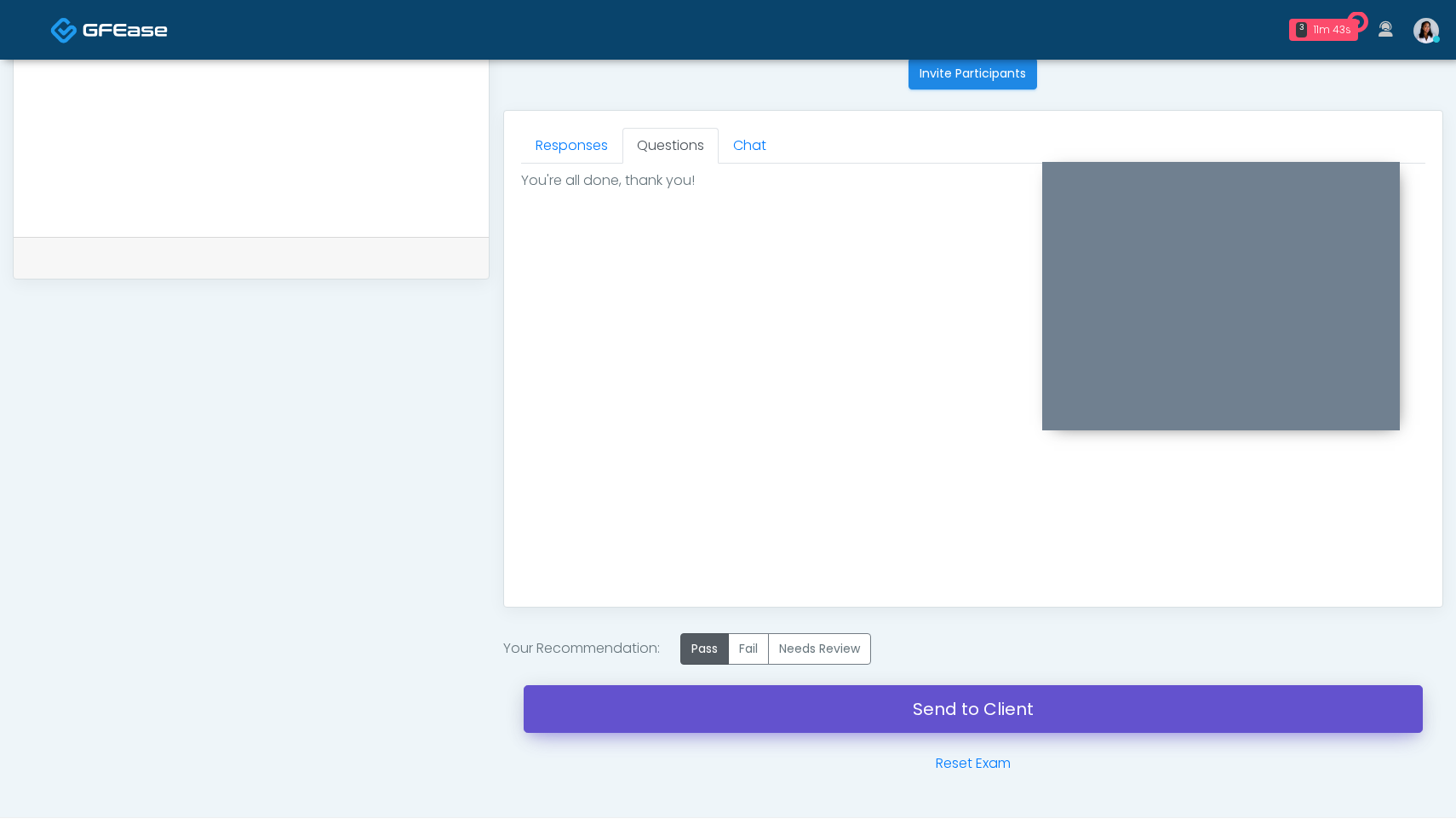
click at [1023, 712] on link "Send to Client" at bounding box center [973, 709] width 899 height 47
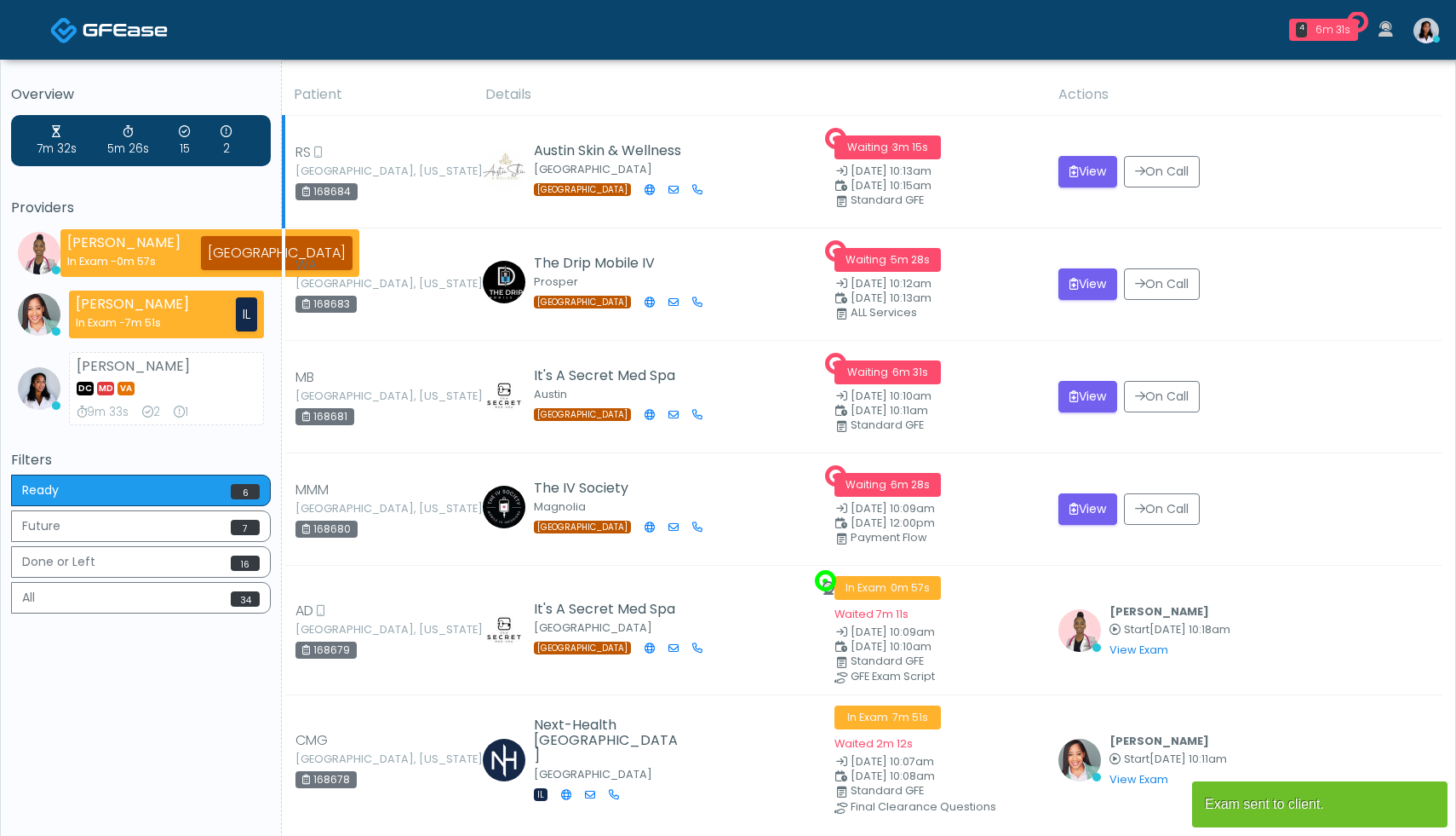
scroll to position [97, 0]
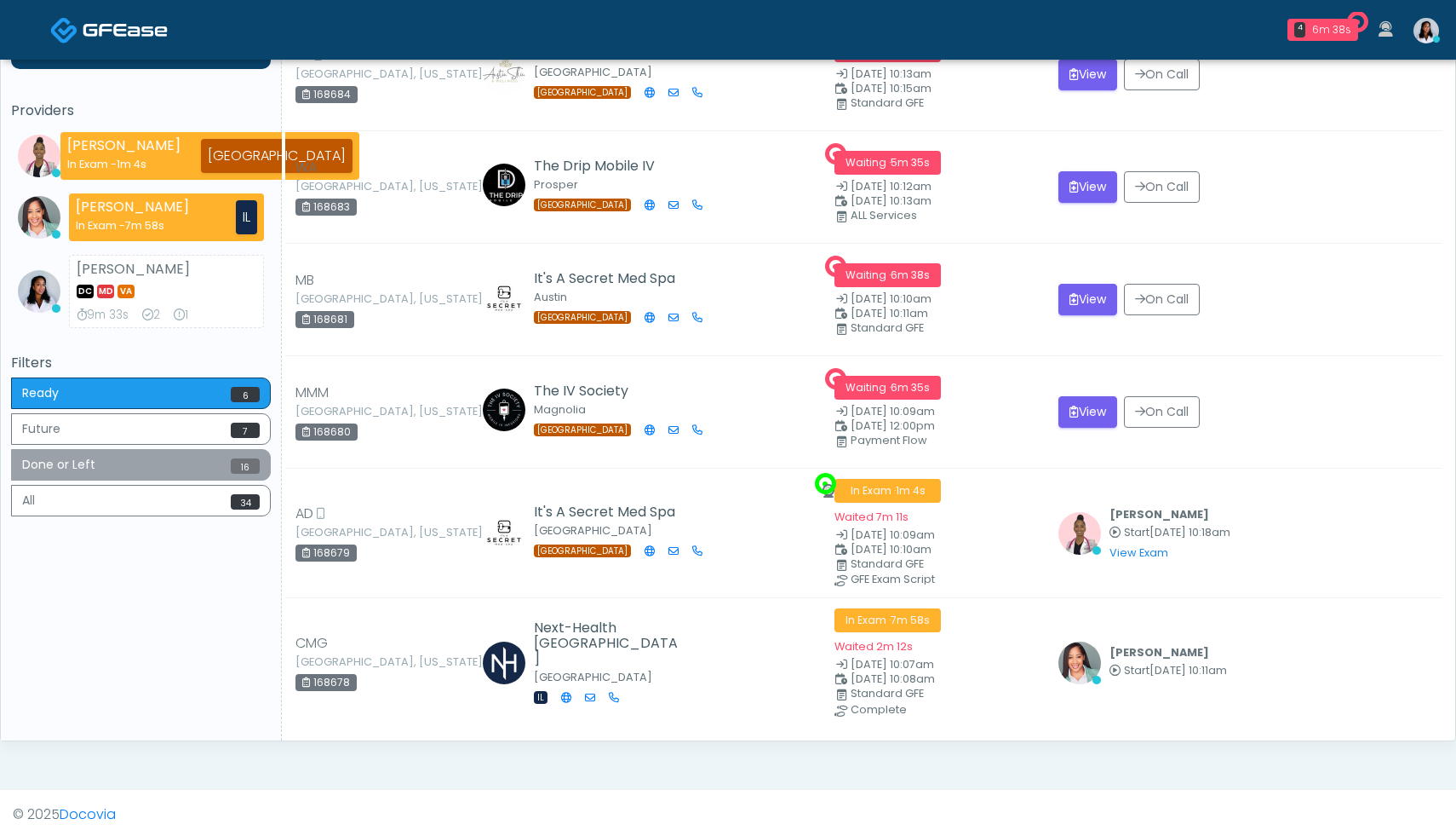
click at [232, 465] on span "16" at bounding box center [245, 466] width 29 height 15
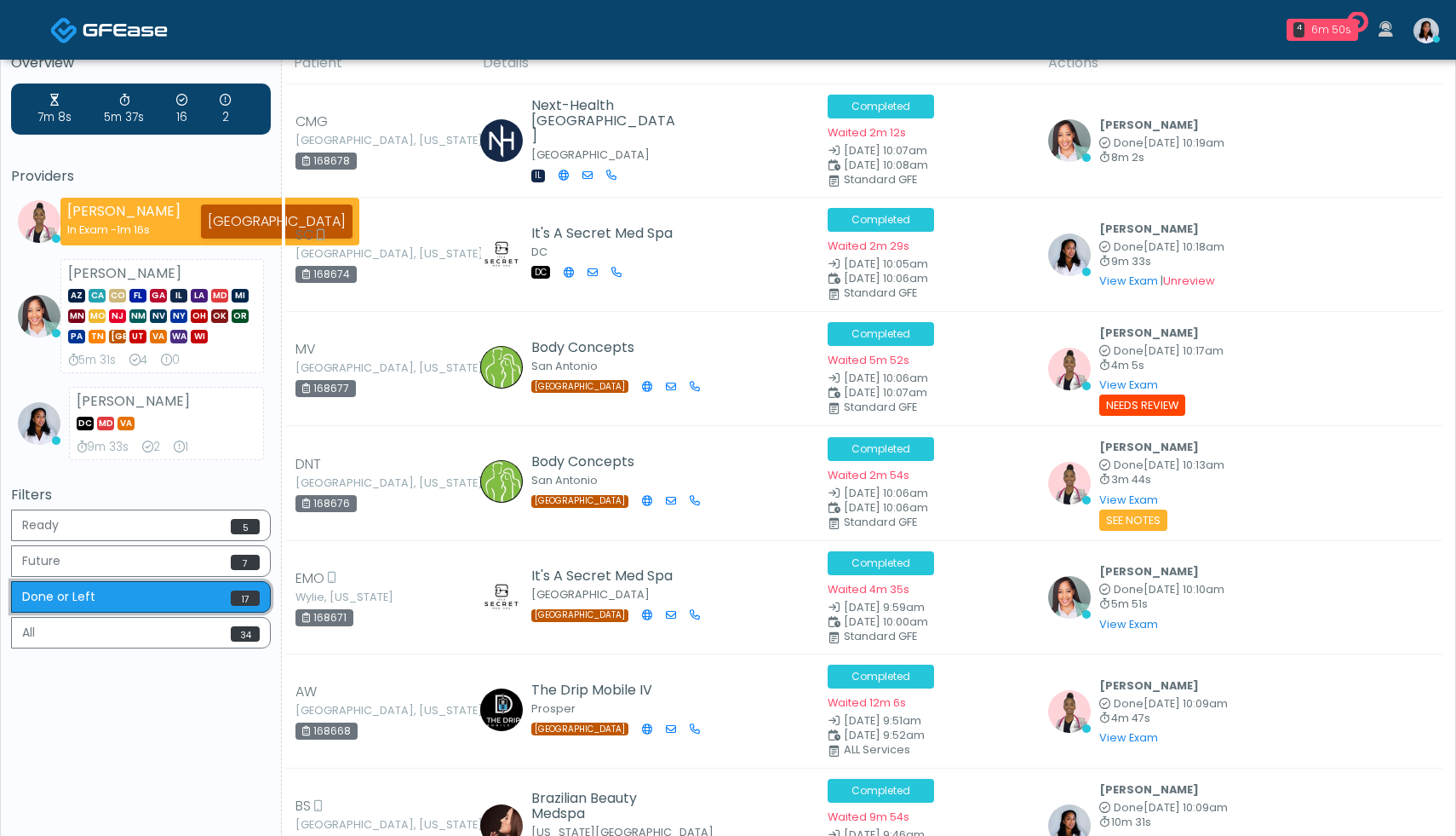
scroll to position [0, 0]
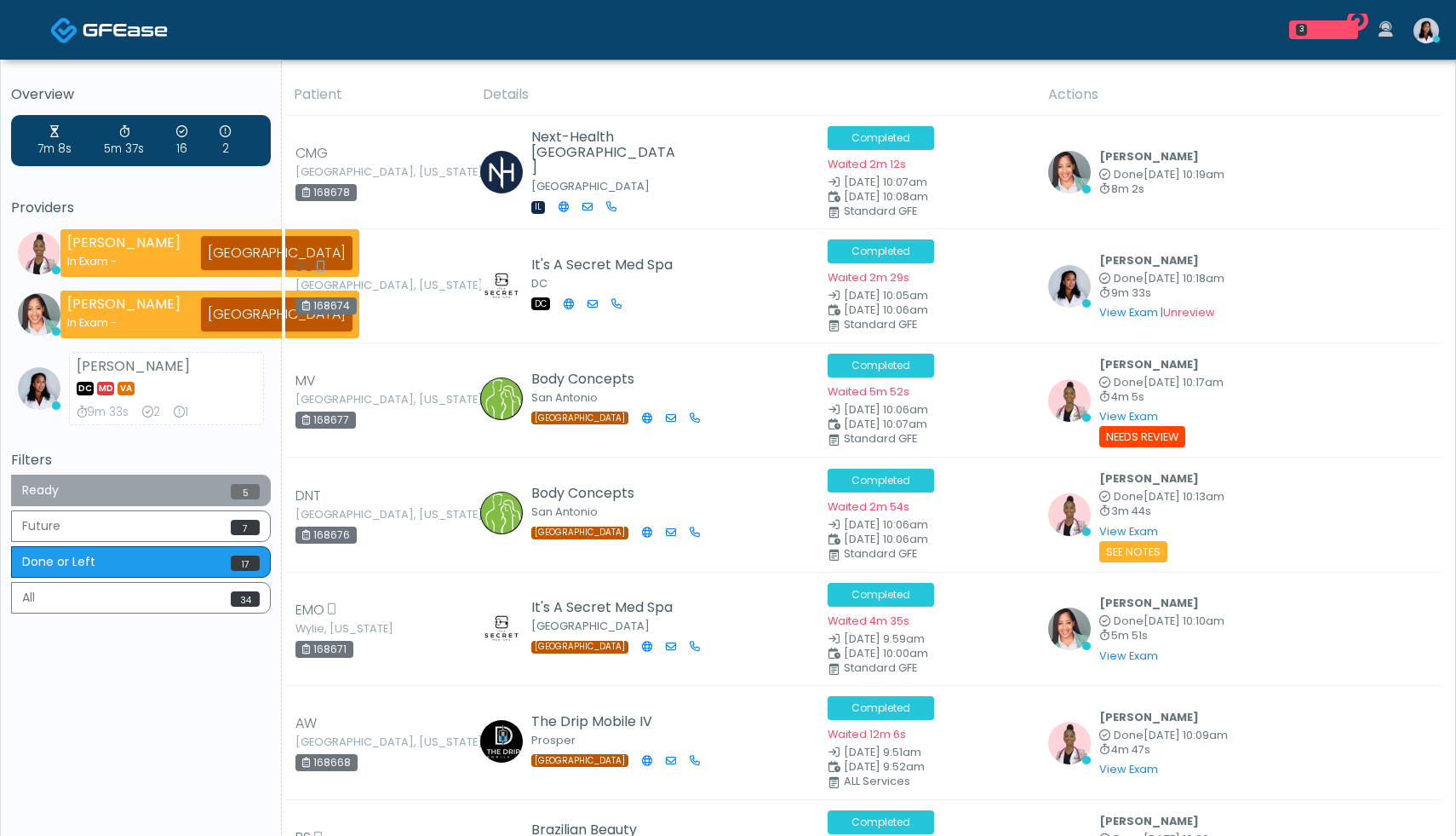
click at [208, 495] on button "Ready 5" at bounding box center [141, 490] width 260 height 31
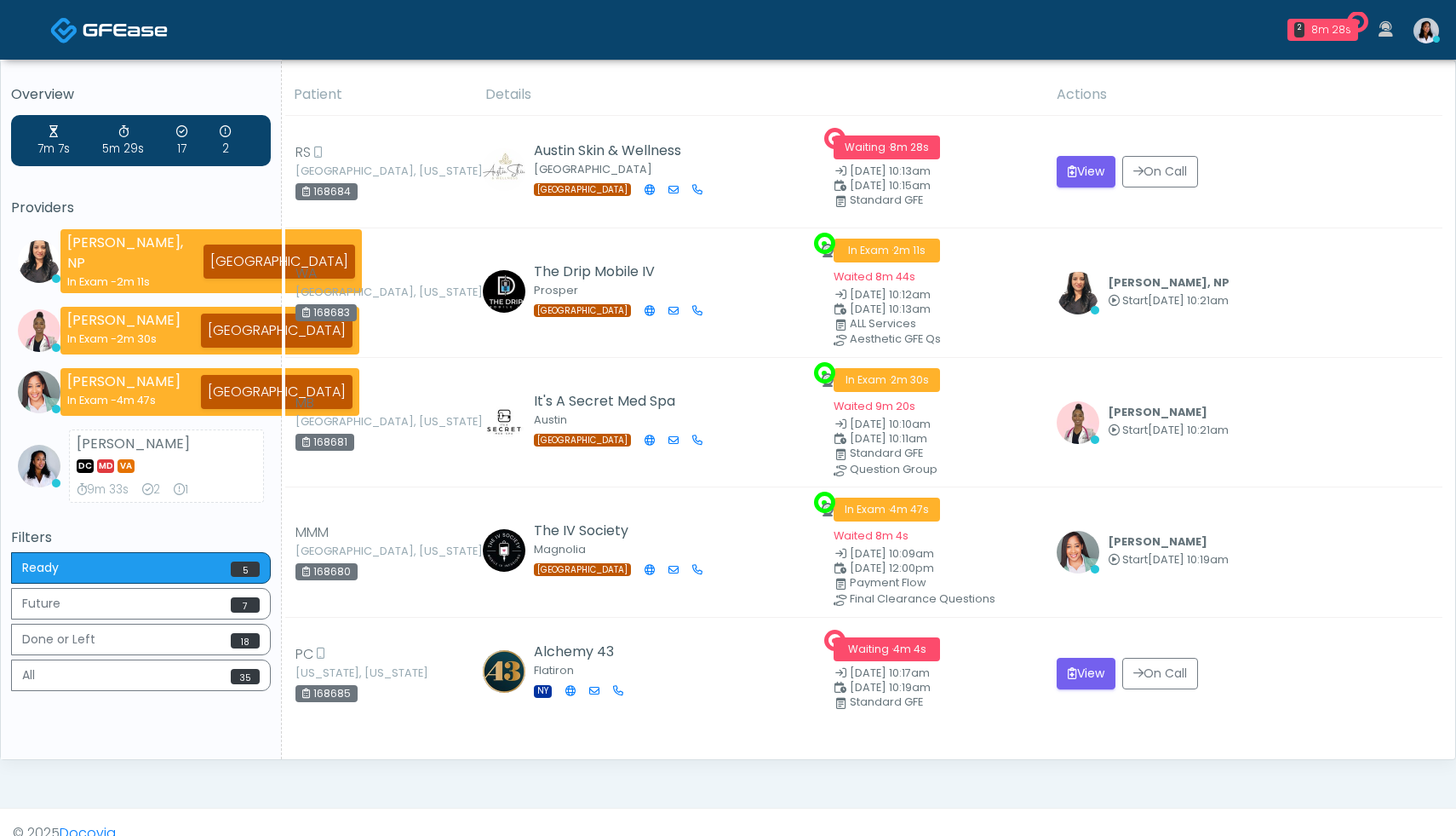
click at [183, 484] on icon at bounding box center [179, 490] width 11 height 11
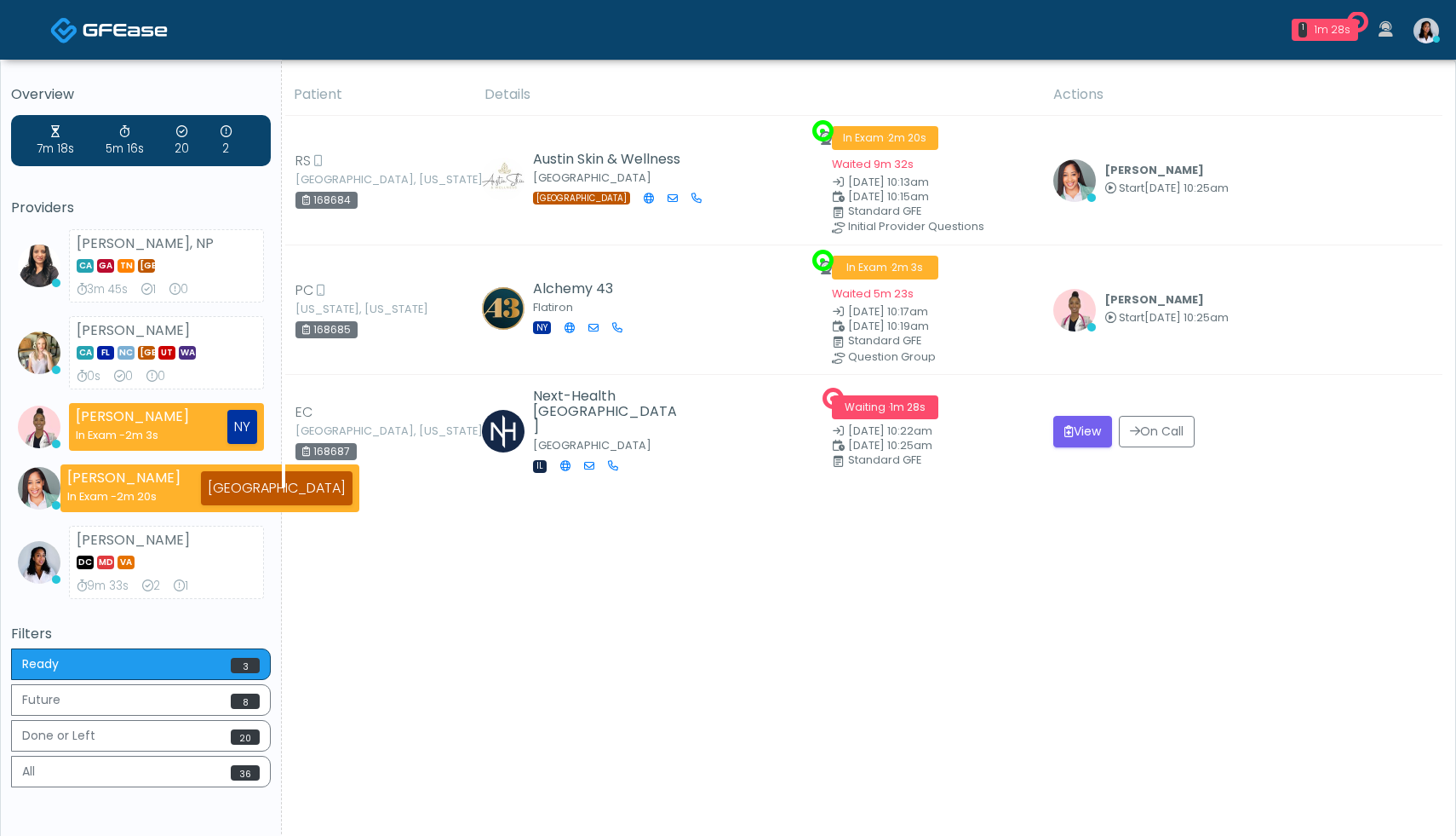
click at [180, 543] on div "Teresa Smith DC MD VA 9m 33s 2 1" at bounding box center [167, 562] width 195 height 73
click at [173, 552] on div "DC MD VA" at bounding box center [166, 561] width 179 height 21
click at [184, 585] on icon at bounding box center [179, 585] width 11 height 11
click at [154, 586] on icon at bounding box center [148, 585] width 11 height 11
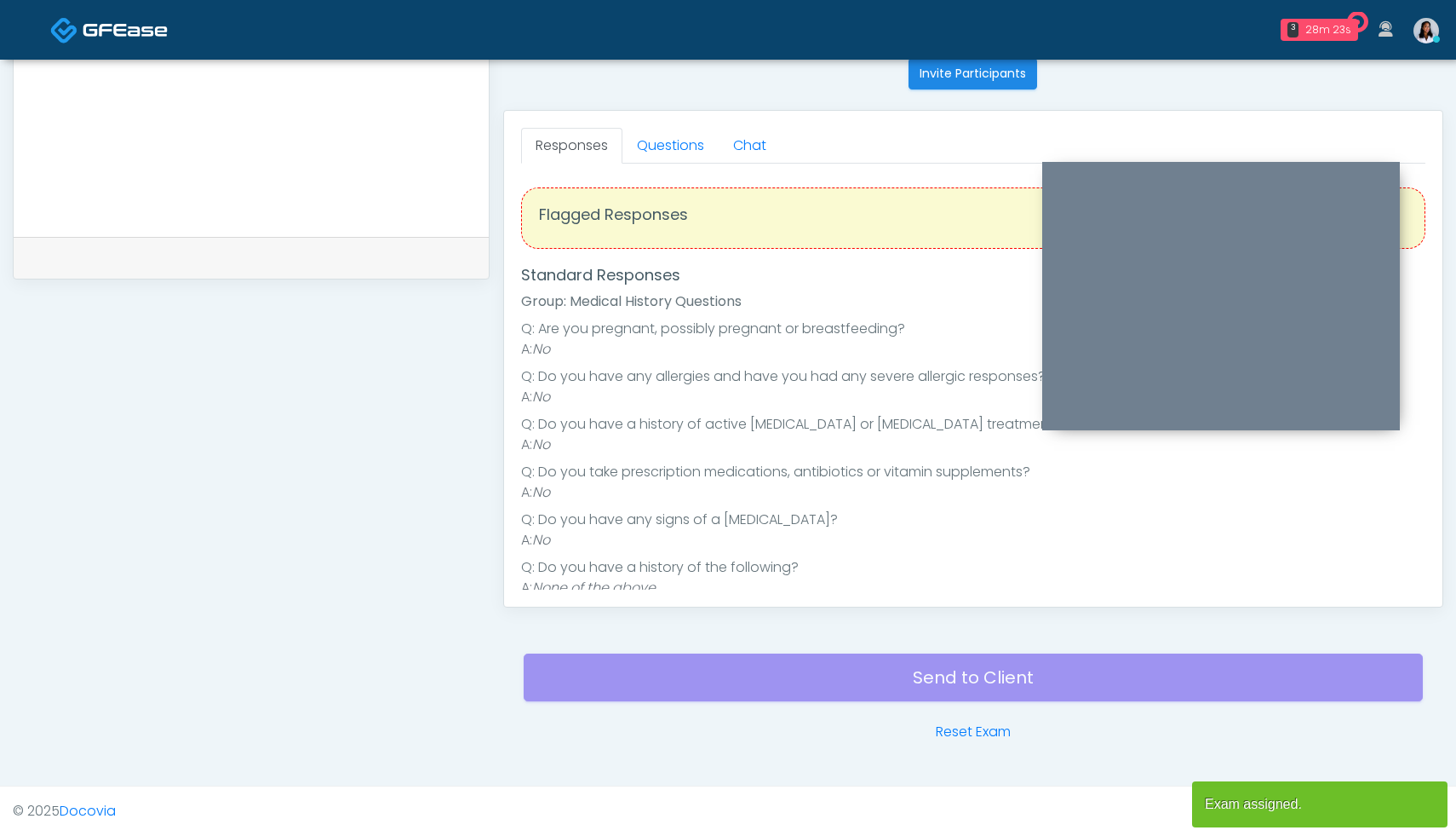
click at [1392, 28] on icon at bounding box center [1385, 28] width 14 height 16
click at [1420, 28] on img at bounding box center [1426, 30] width 26 height 26
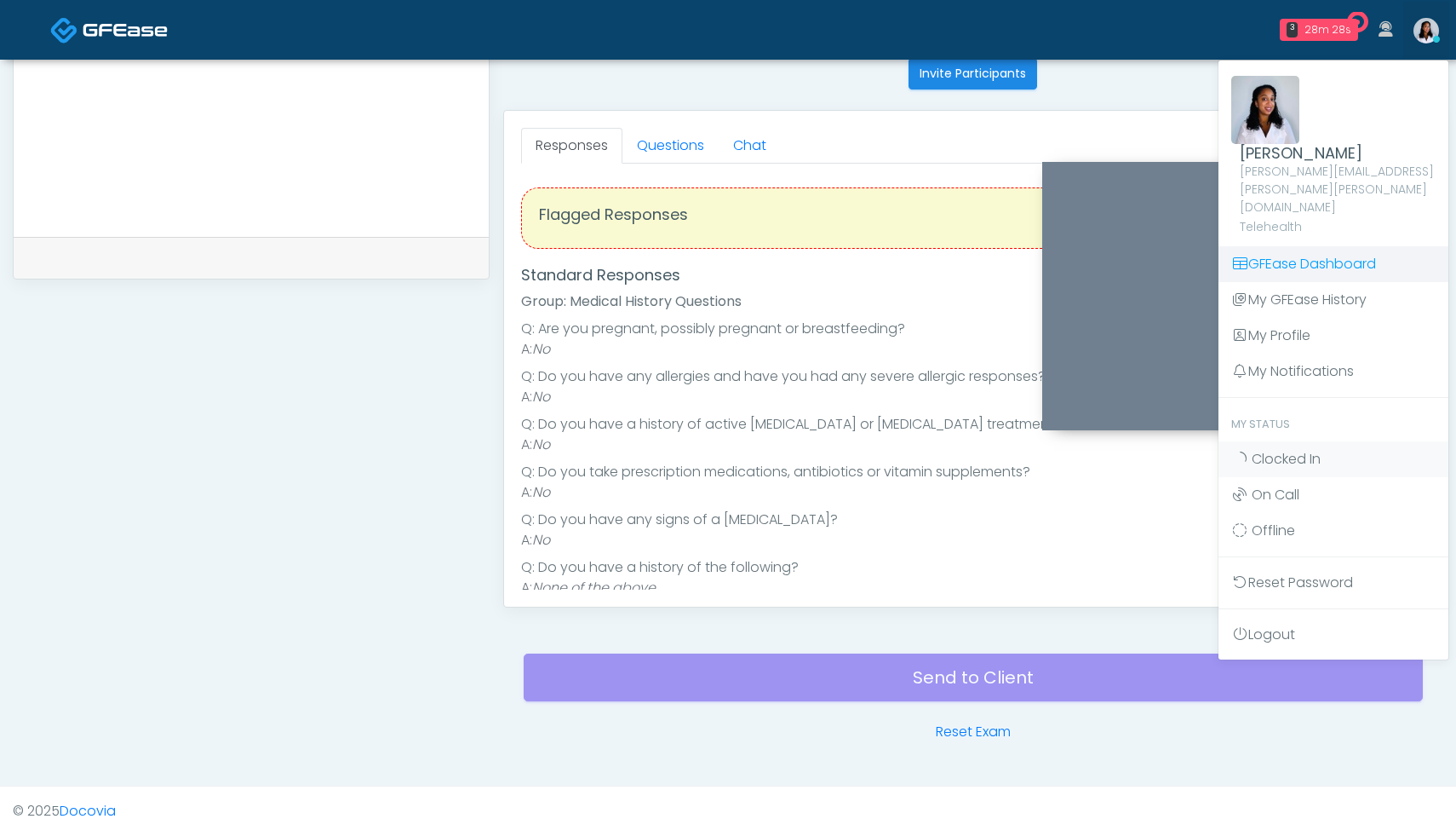
click at [1343, 246] on link "GFEase Dashboard" at bounding box center [1333, 264] width 230 height 36
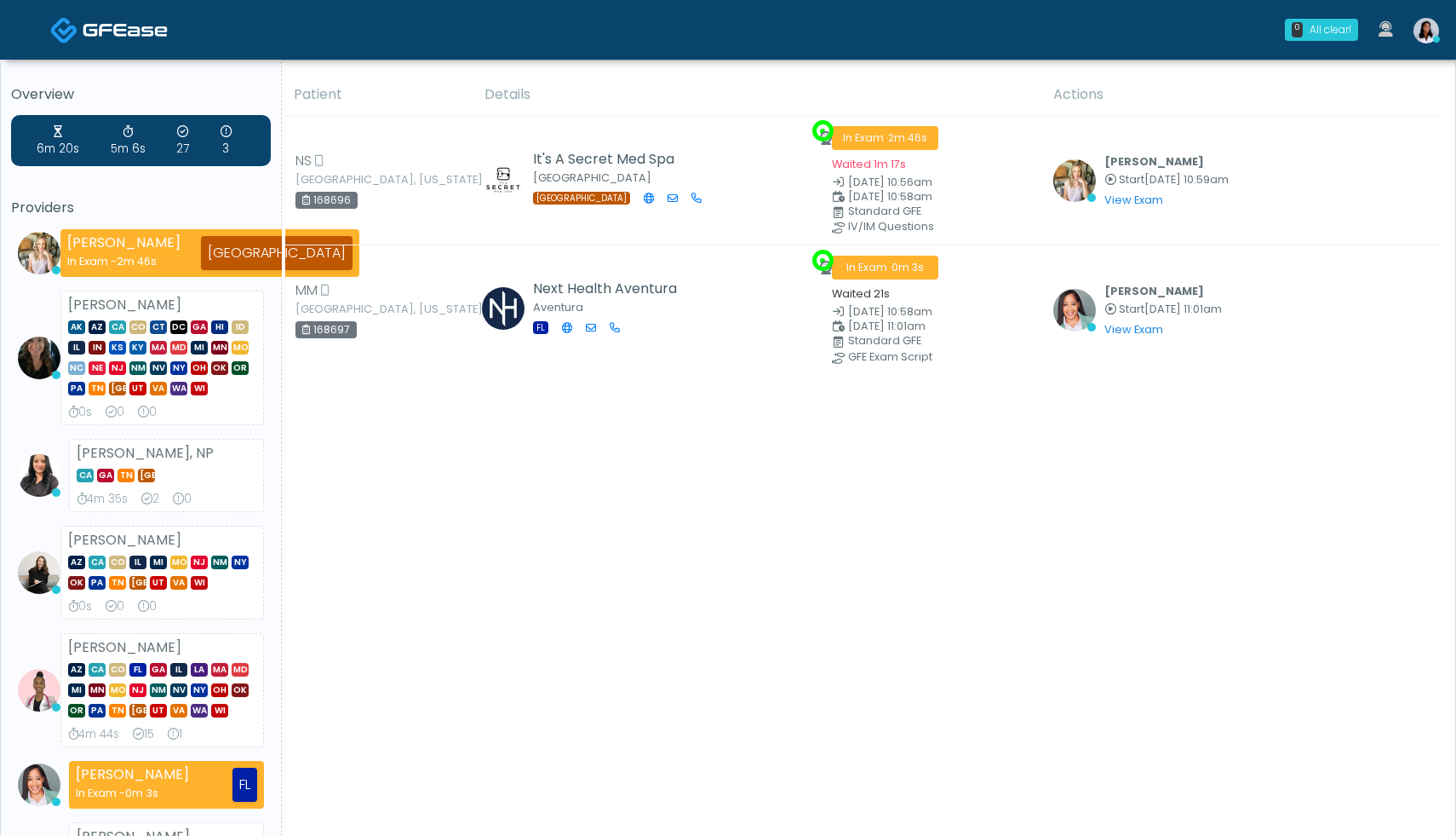
click at [1428, 29] on img at bounding box center [1426, 30] width 26 height 26
click at [1434, 26] on img at bounding box center [1426, 30] width 26 height 26
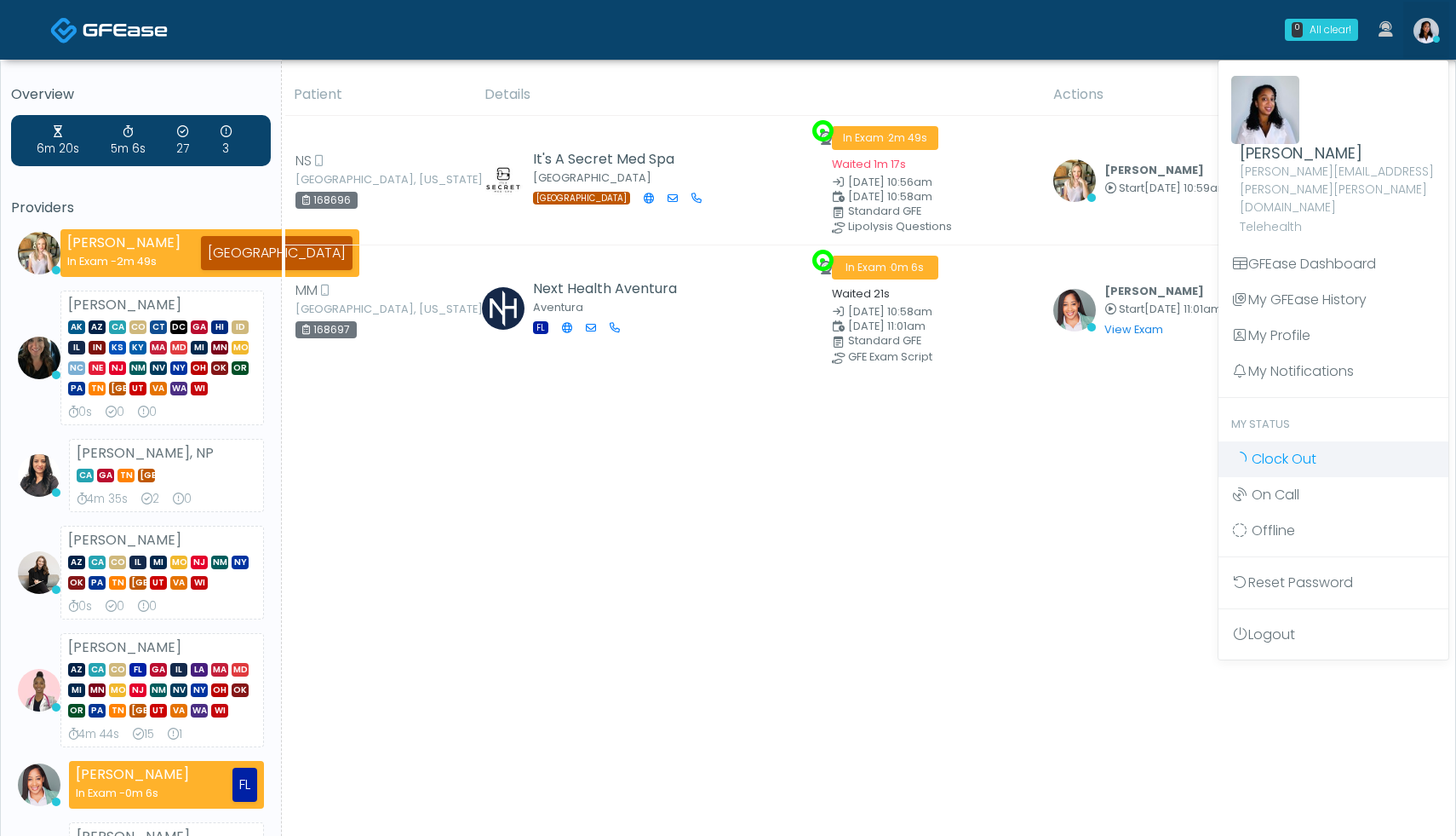
click at [1292, 449] on span "Clock Out" at bounding box center [1283, 458] width 65 height 20
